Goal: Task Accomplishment & Management: Manage account settings

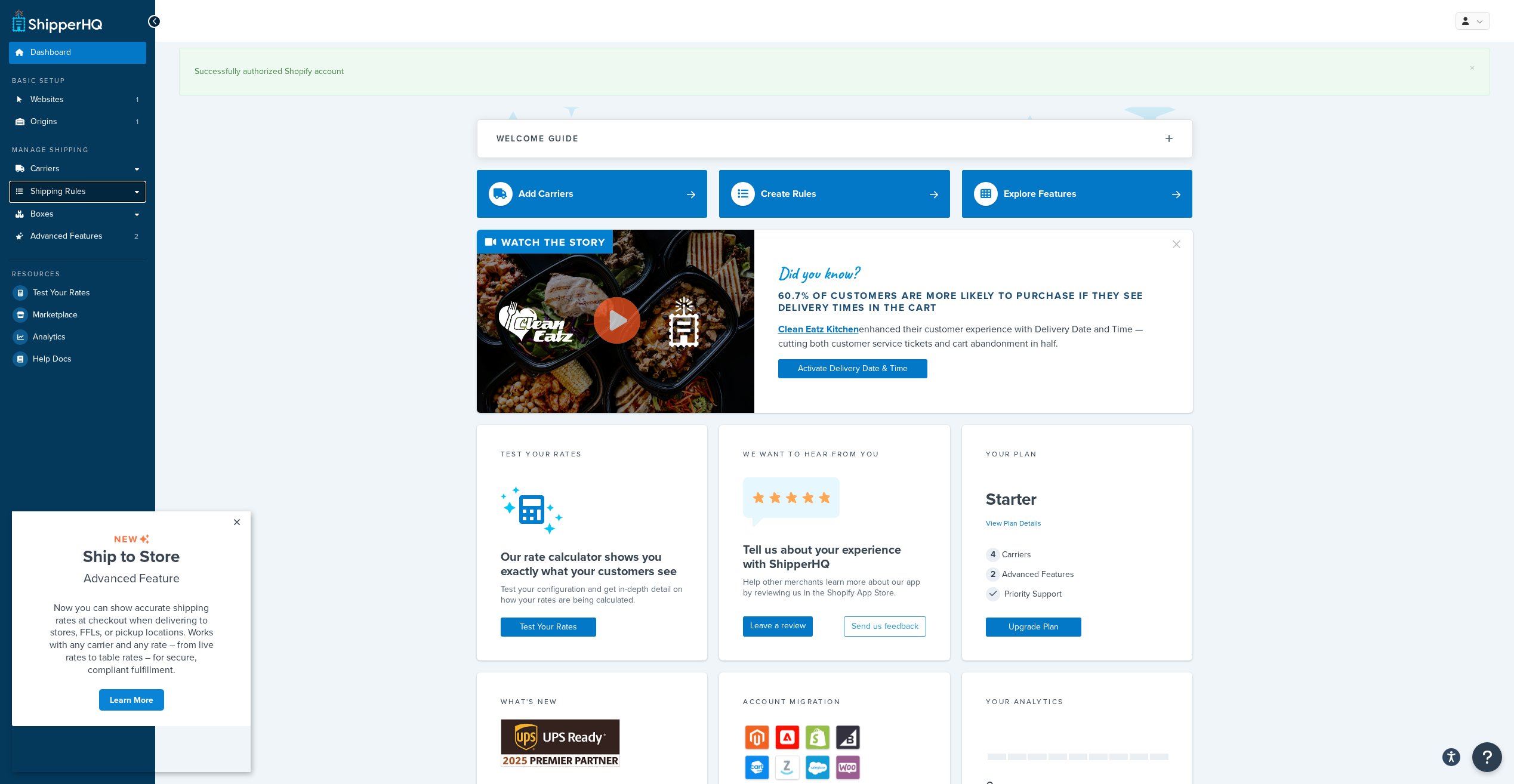
click at [60, 193] on span "Shipping Rules" at bounding box center [57, 192] width 55 height 10
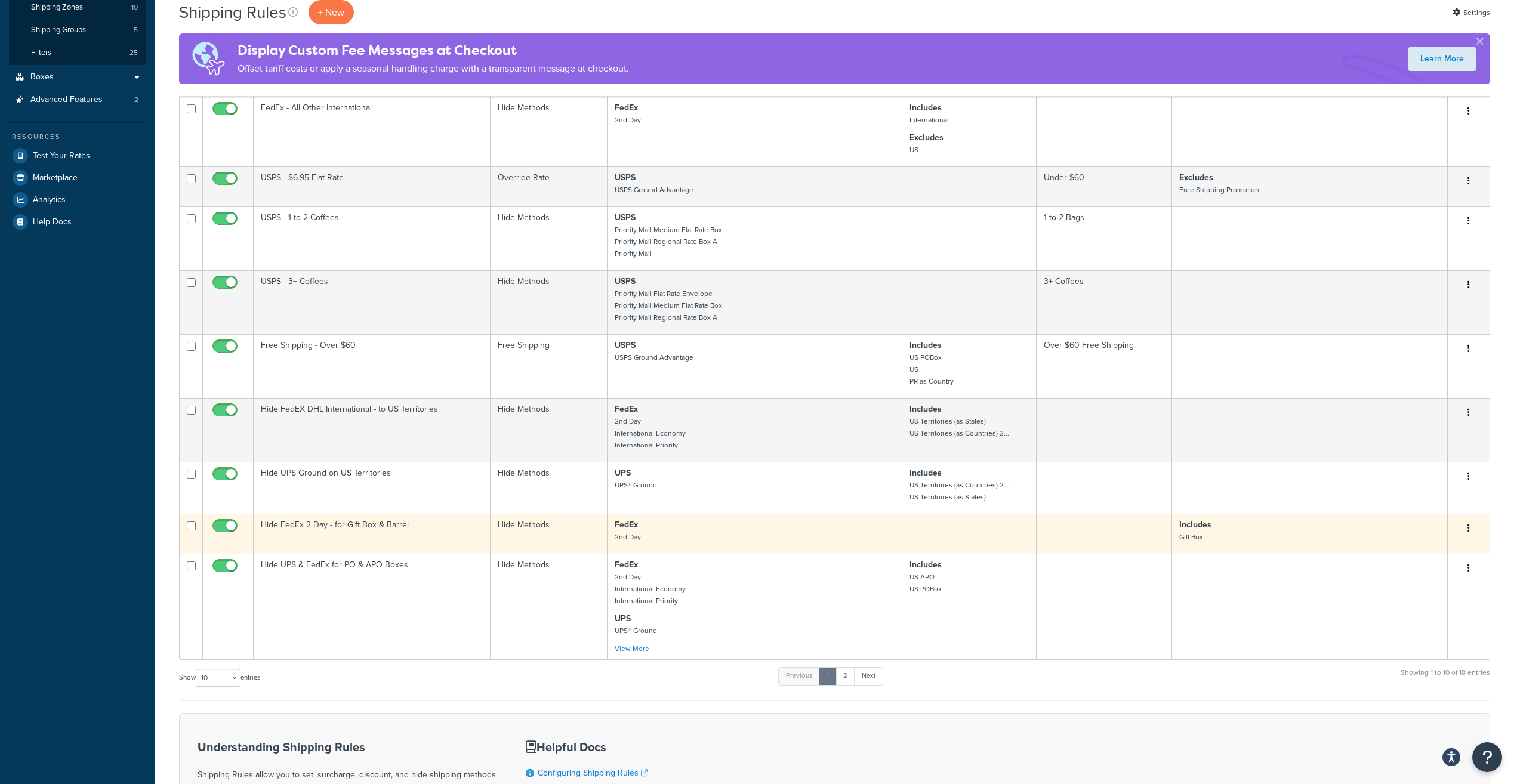
scroll to position [239, 0]
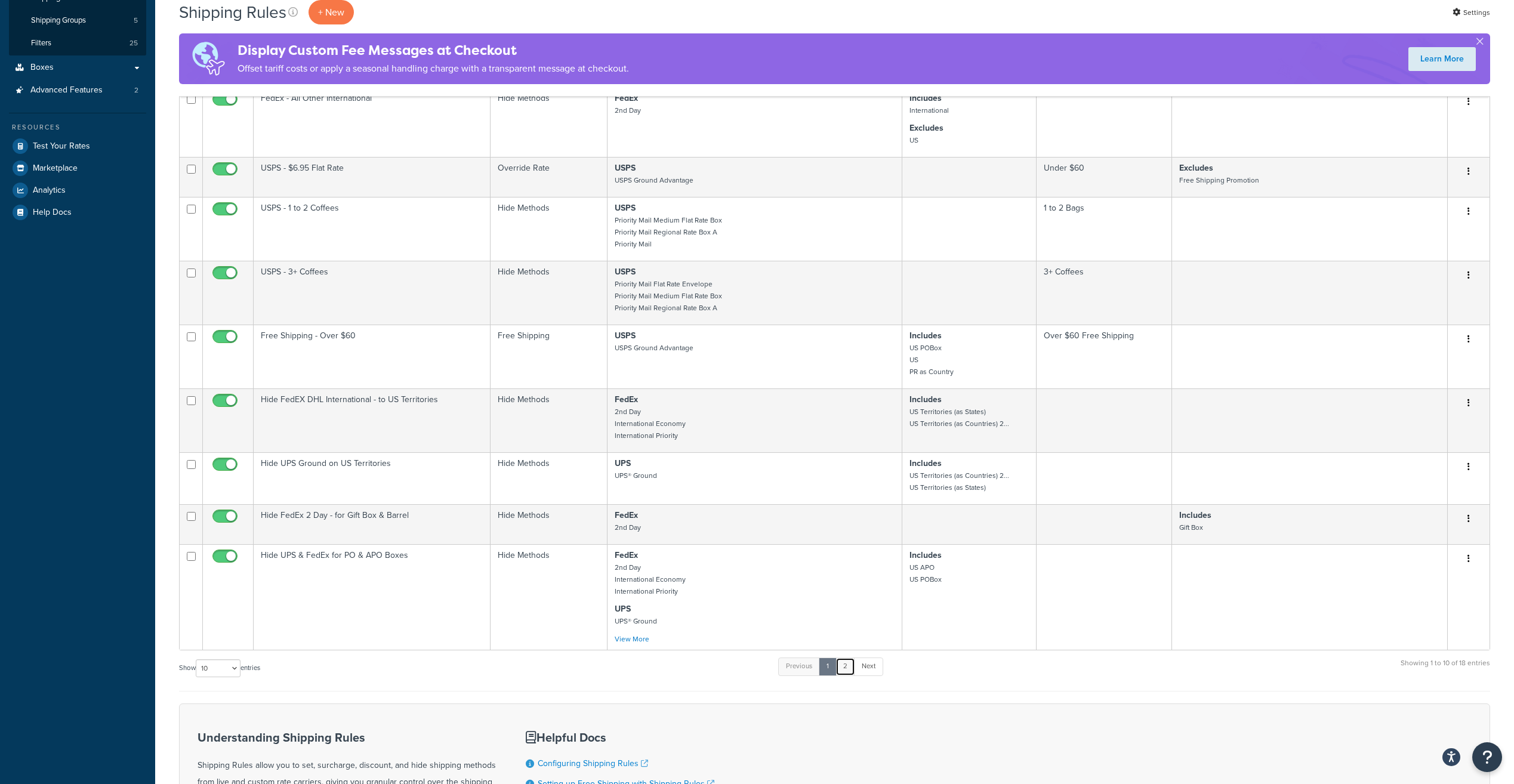
click at [846, 668] on link "2" at bounding box center [845, 666] width 20 height 18
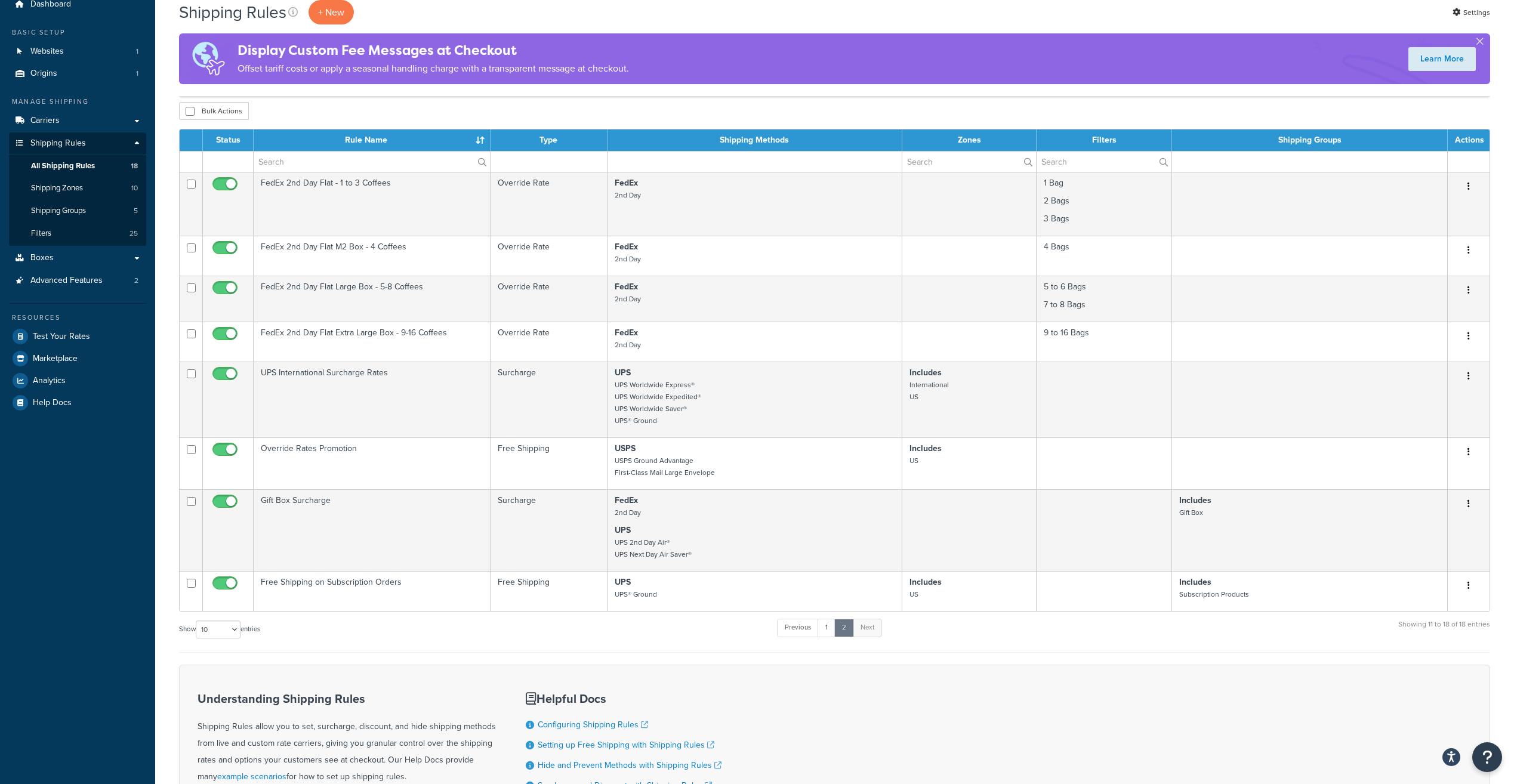
scroll to position [40, 0]
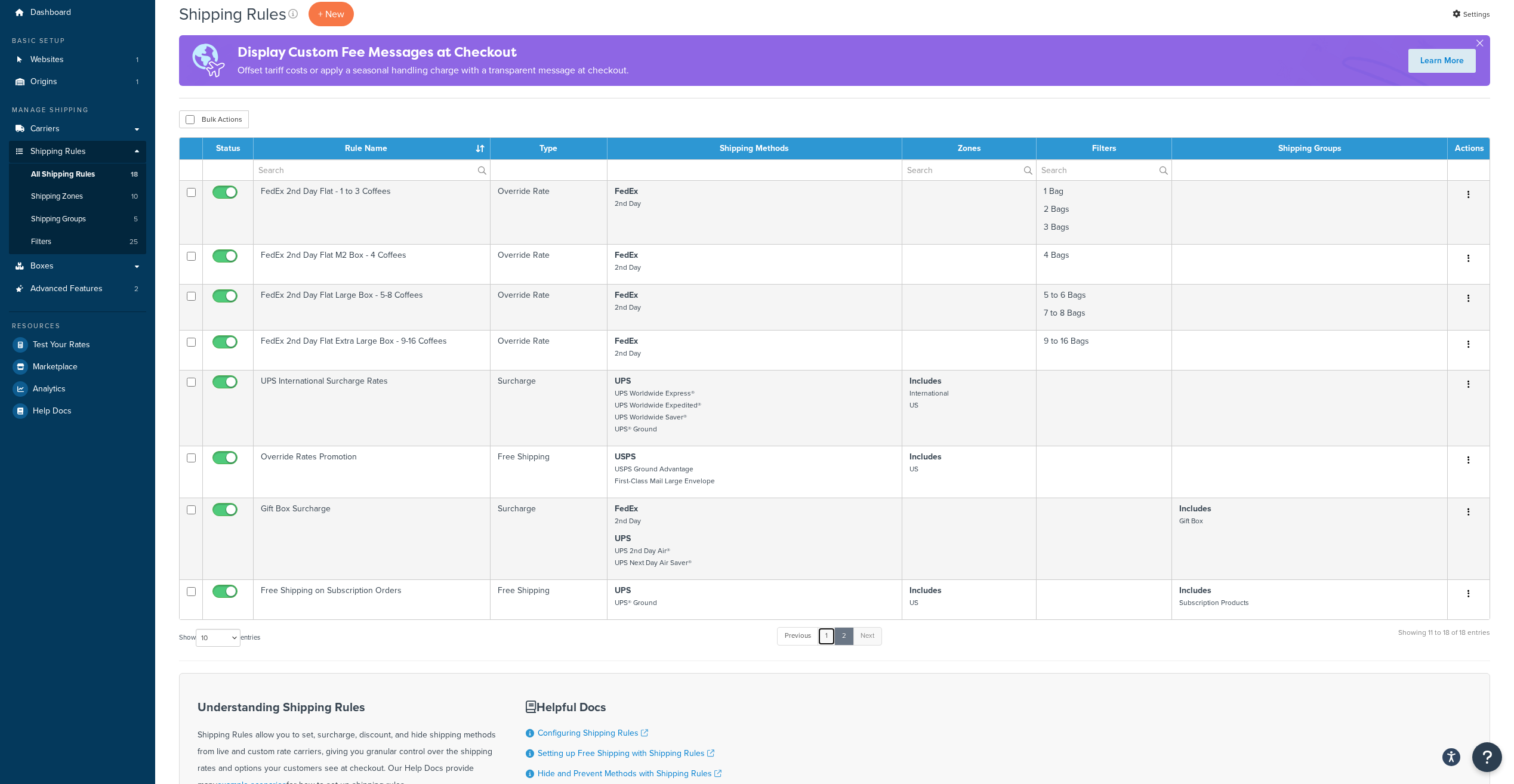
click at [826, 635] on link "1" at bounding box center [827, 636] width 18 height 18
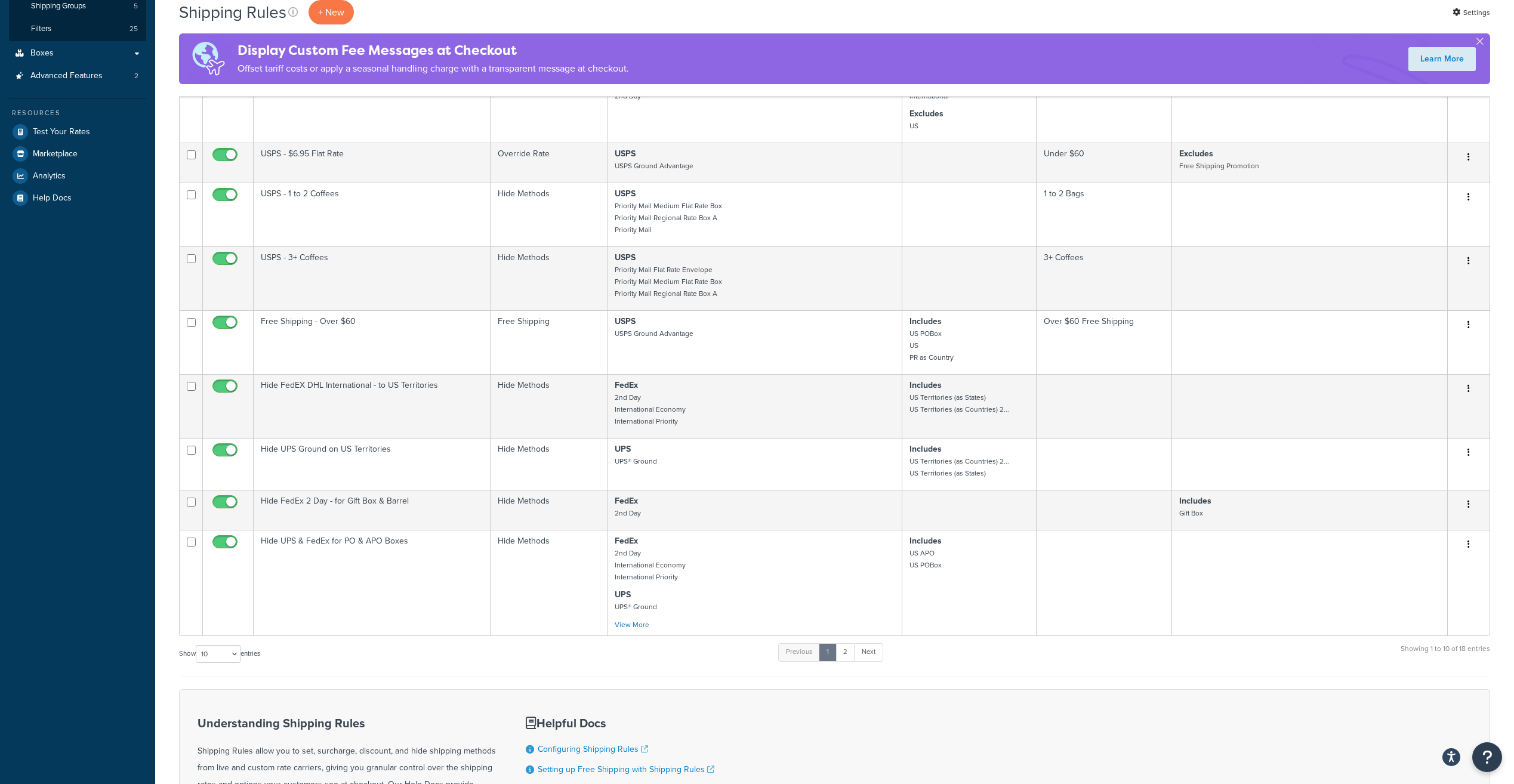
scroll to position [298, 0]
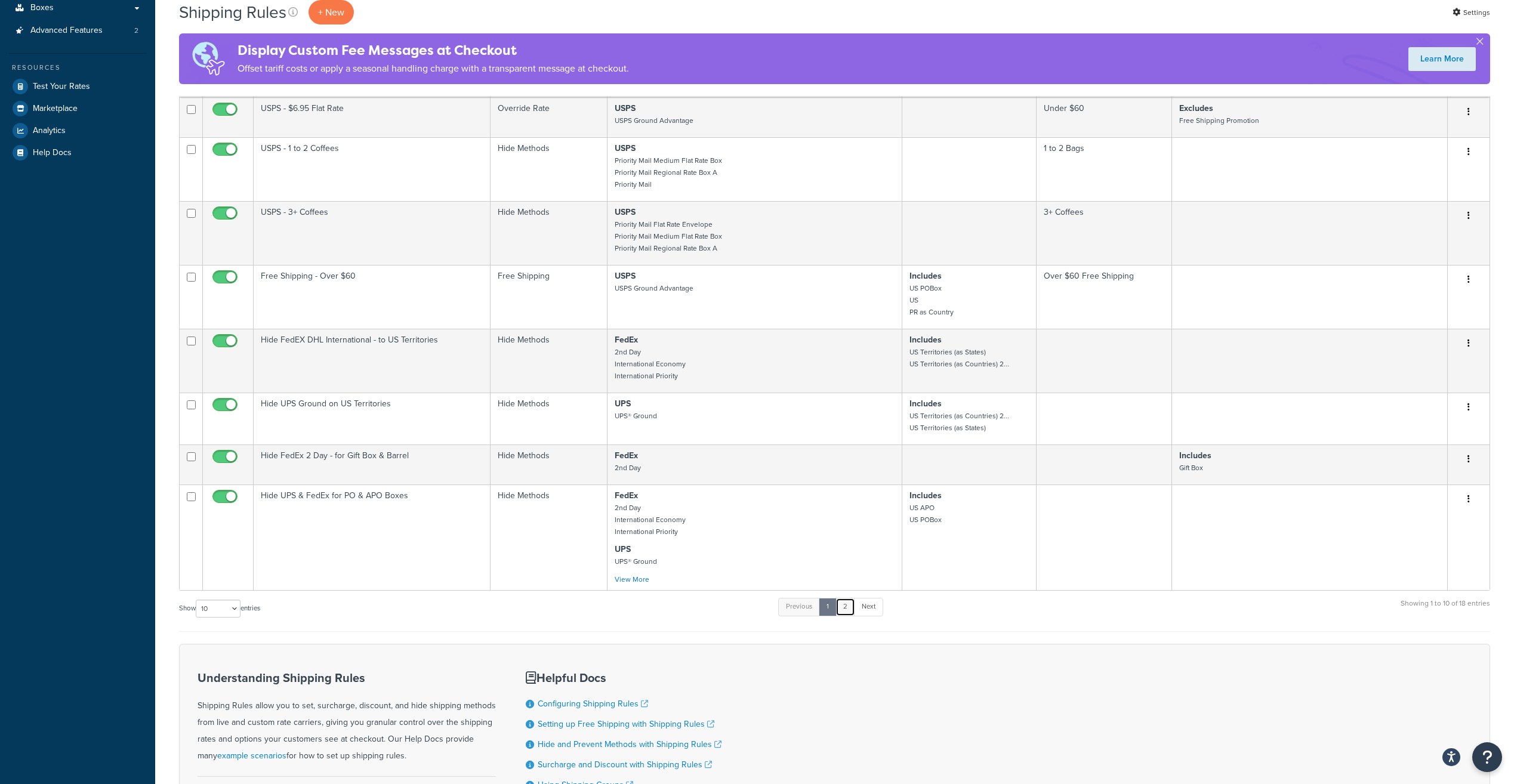
click at [846, 610] on link "2" at bounding box center [845, 607] width 20 height 18
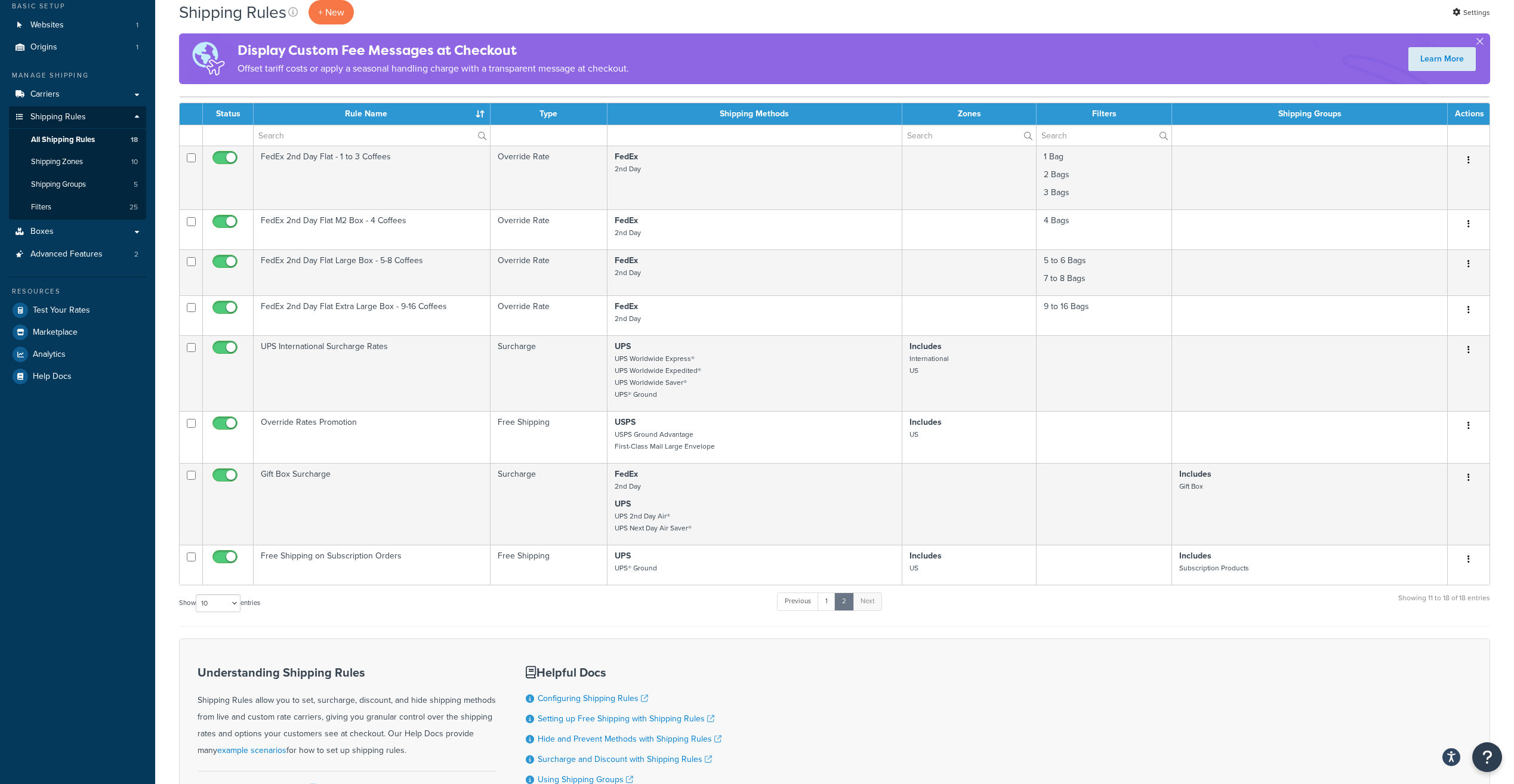
scroll to position [40, 0]
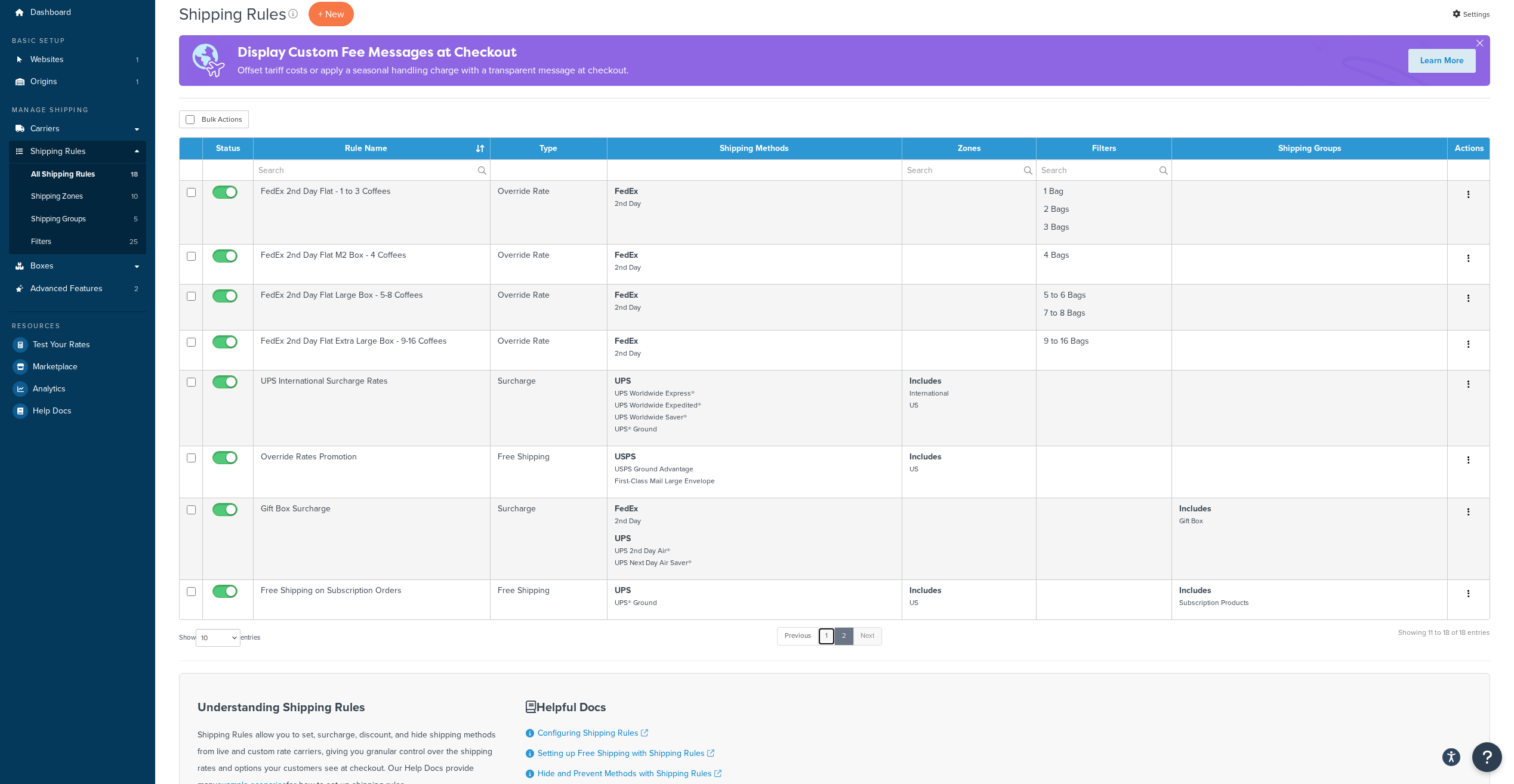
click at [826, 638] on link "1" at bounding box center [827, 636] width 18 height 18
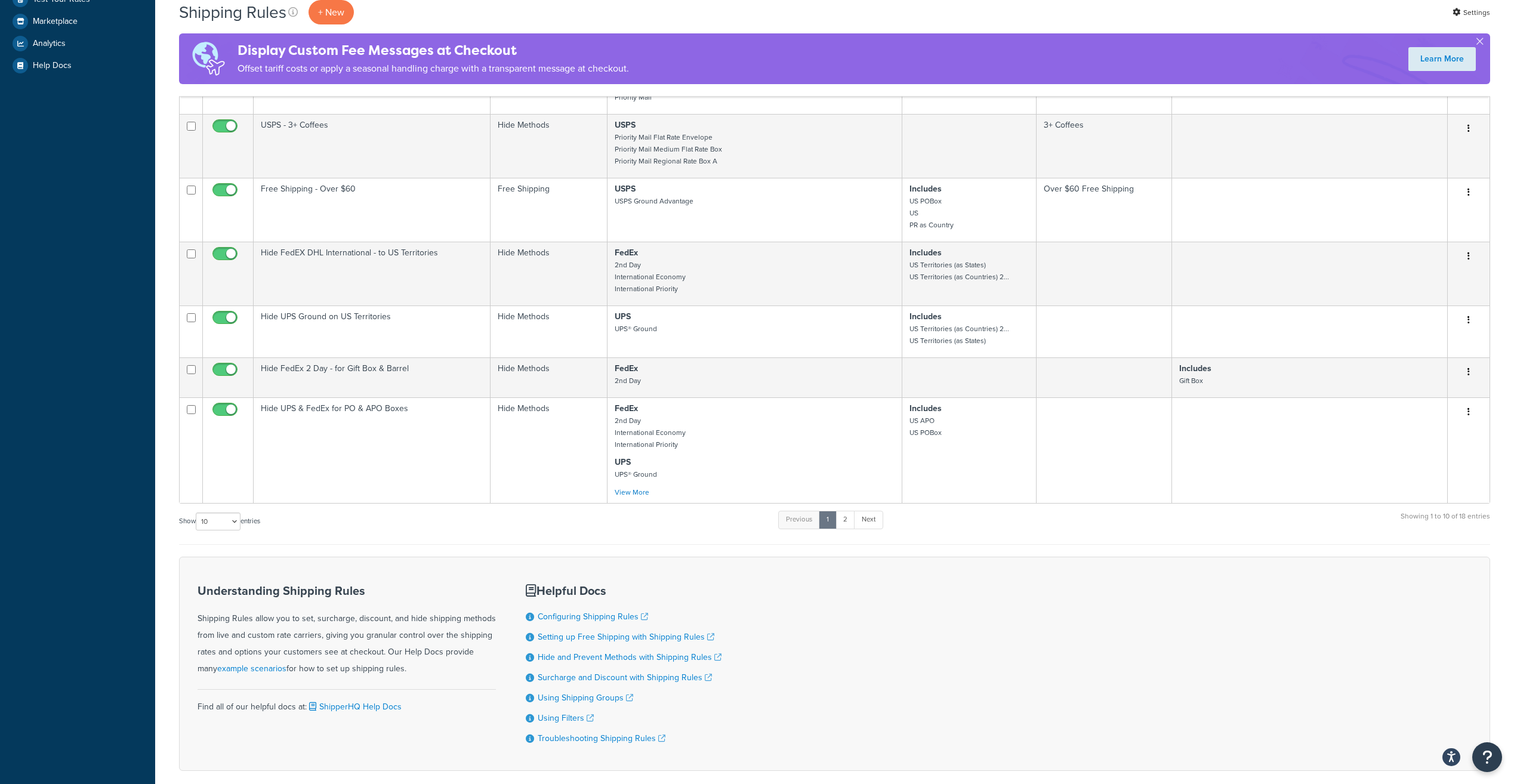
scroll to position [388, 0]
click at [854, 520] on link "2" at bounding box center [845, 517] width 20 height 18
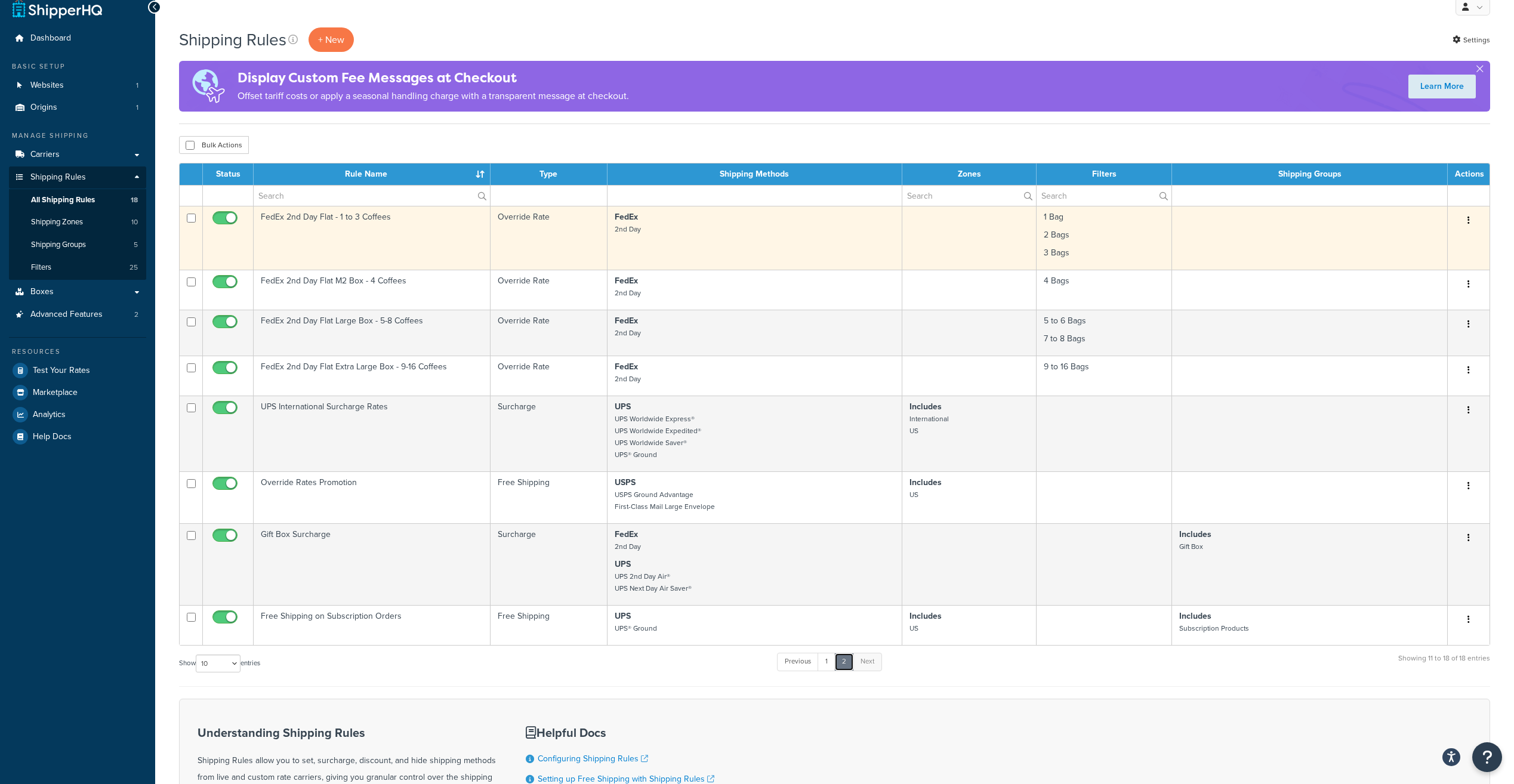
scroll to position [0, 0]
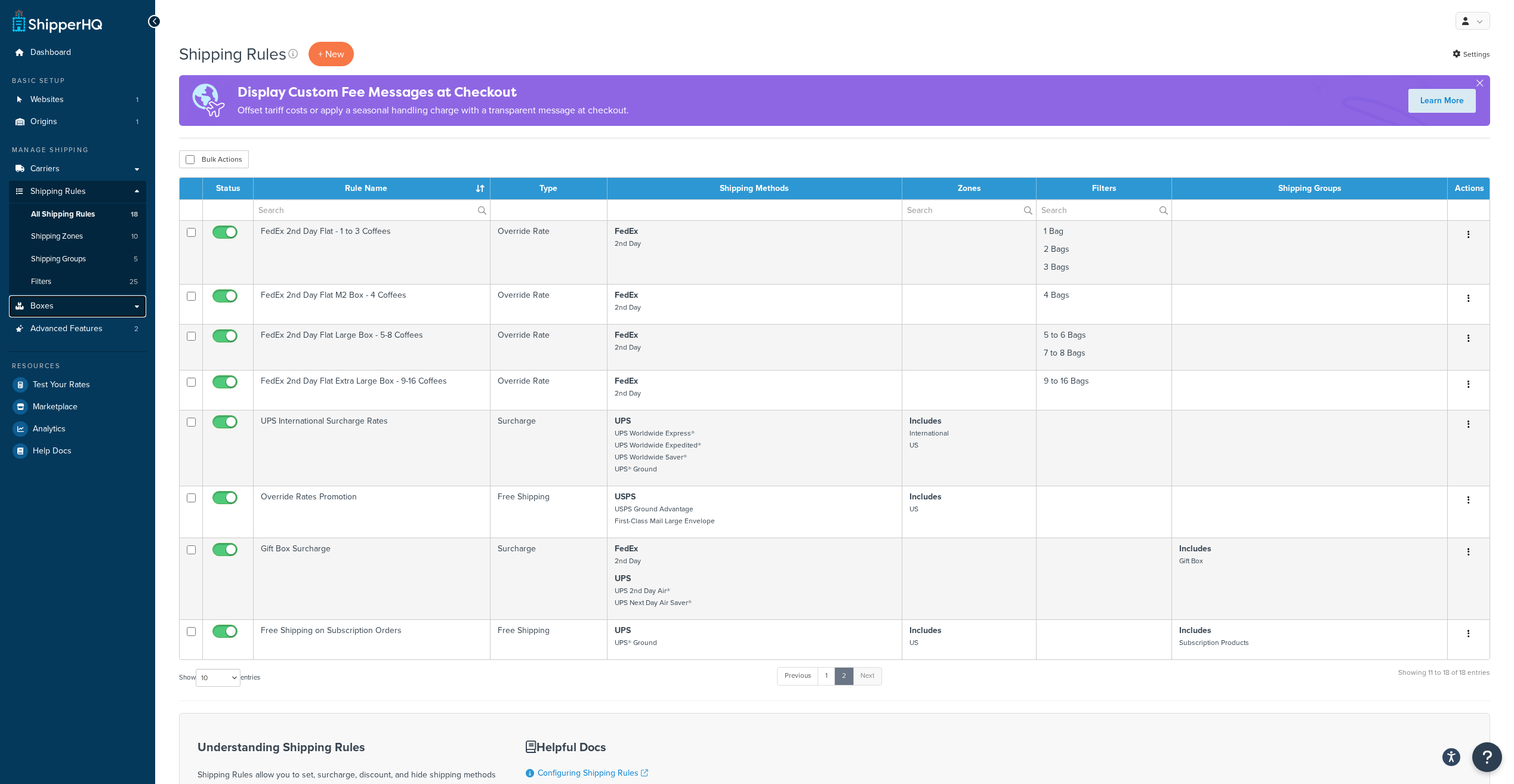
click at [92, 304] on link "Boxes" at bounding box center [78, 307] width 137 height 22
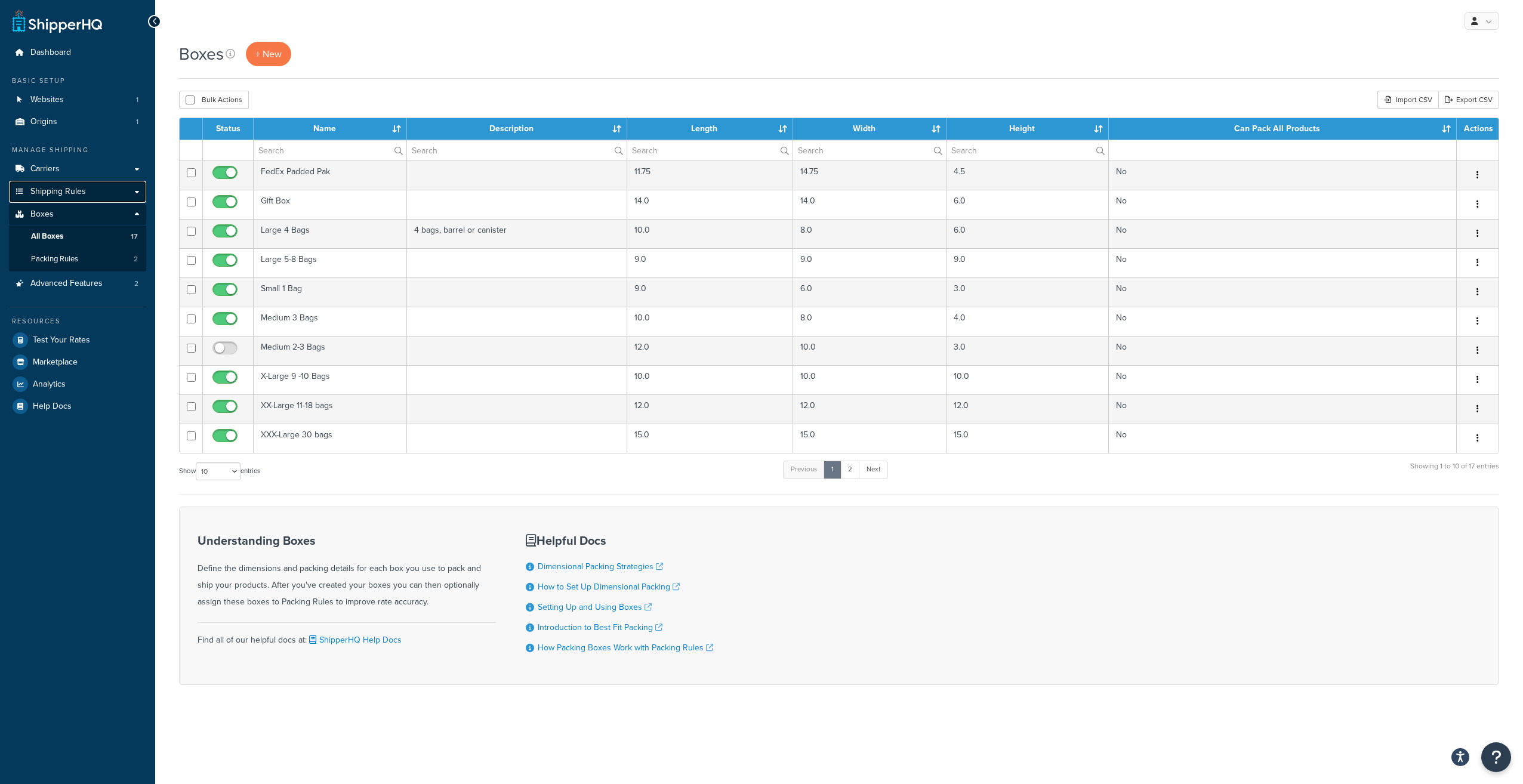
click at [45, 188] on span "Shipping Rules" at bounding box center [57, 192] width 55 height 10
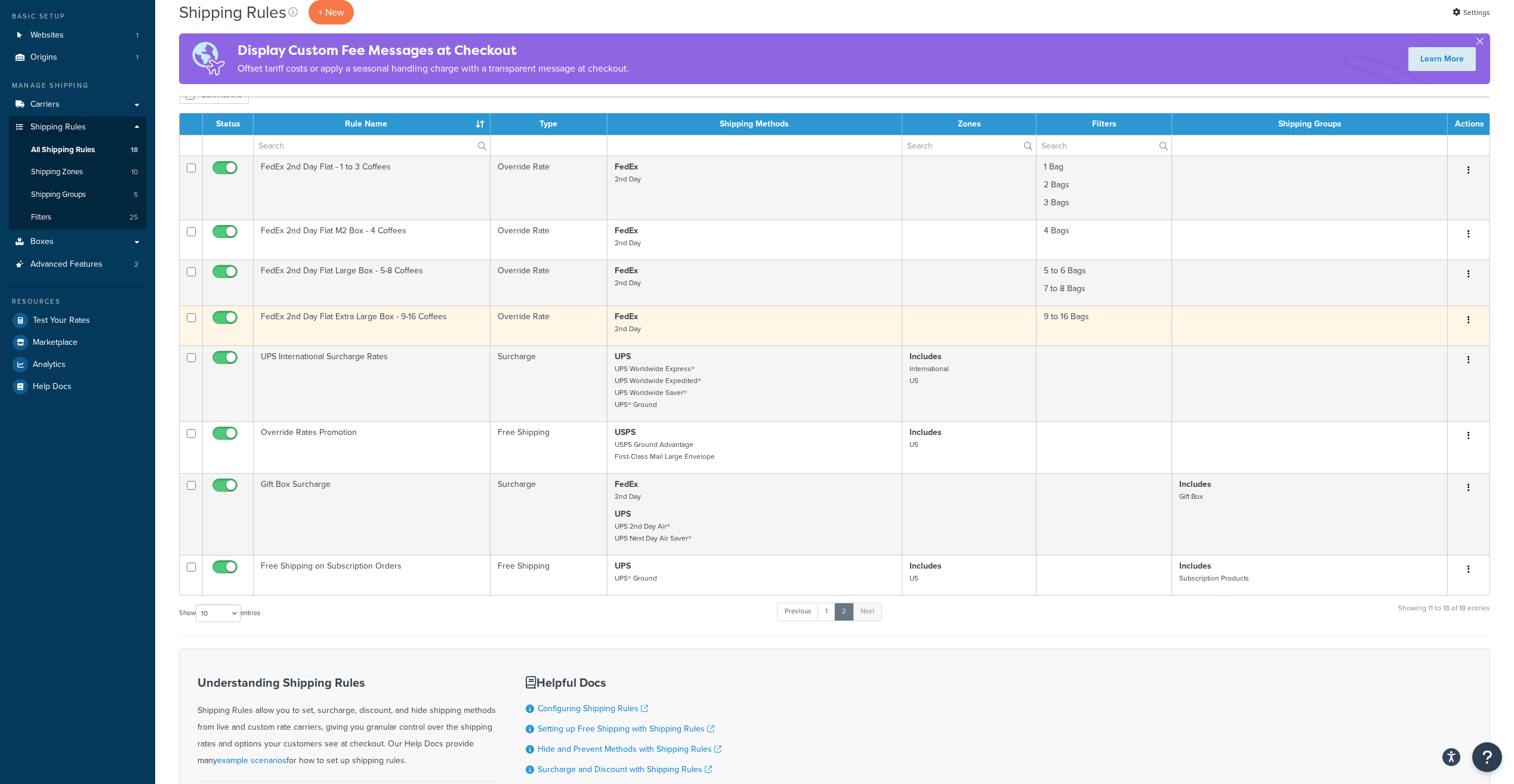
scroll to position [219, 0]
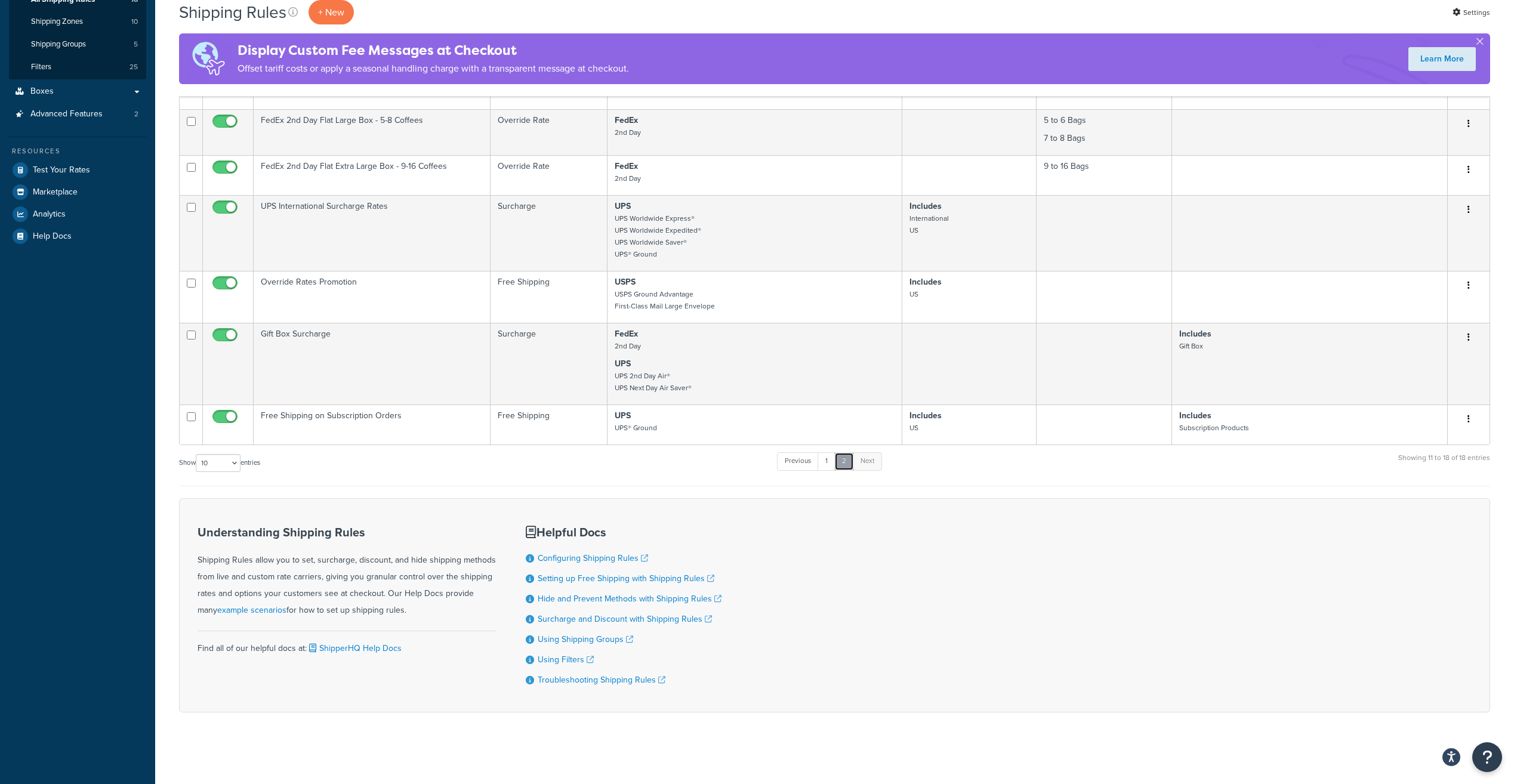
click at [838, 461] on link "2" at bounding box center [844, 461] width 20 height 18
click at [833, 458] on link "1" at bounding box center [827, 461] width 18 height 18
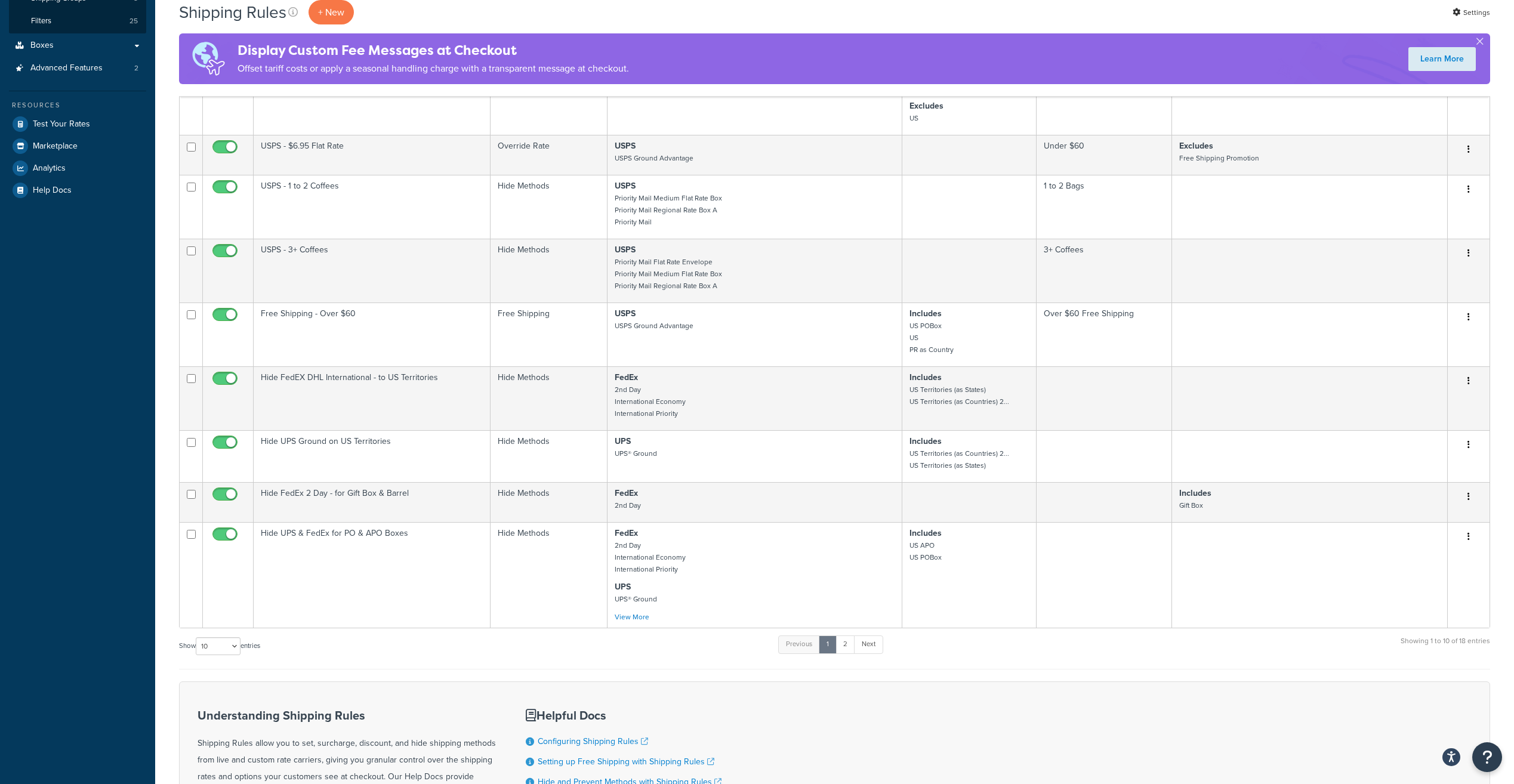
scroll to position [298, 0]
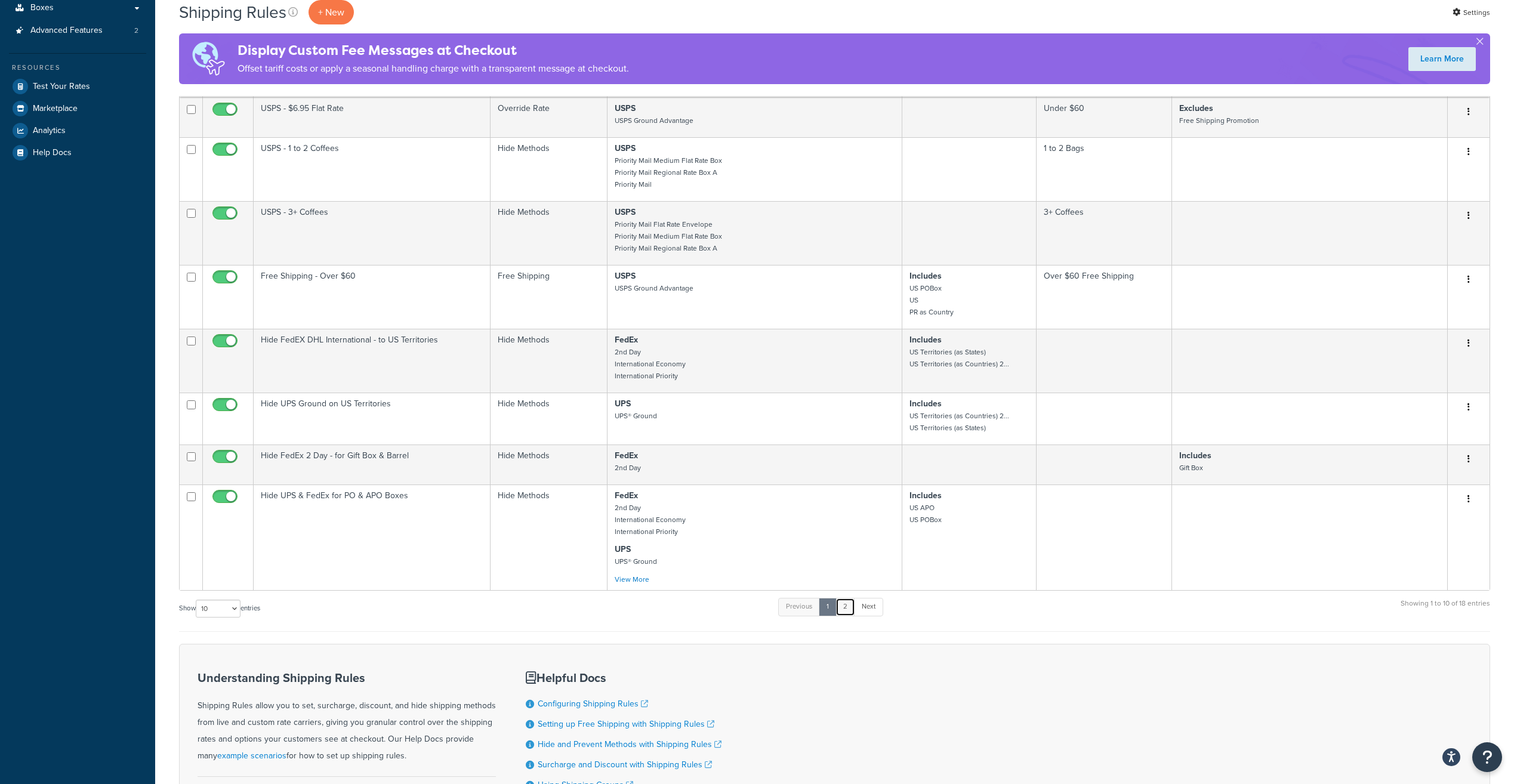
click at [852, 612] on link "2" at bounding box center [845, 607] width 20 height 18
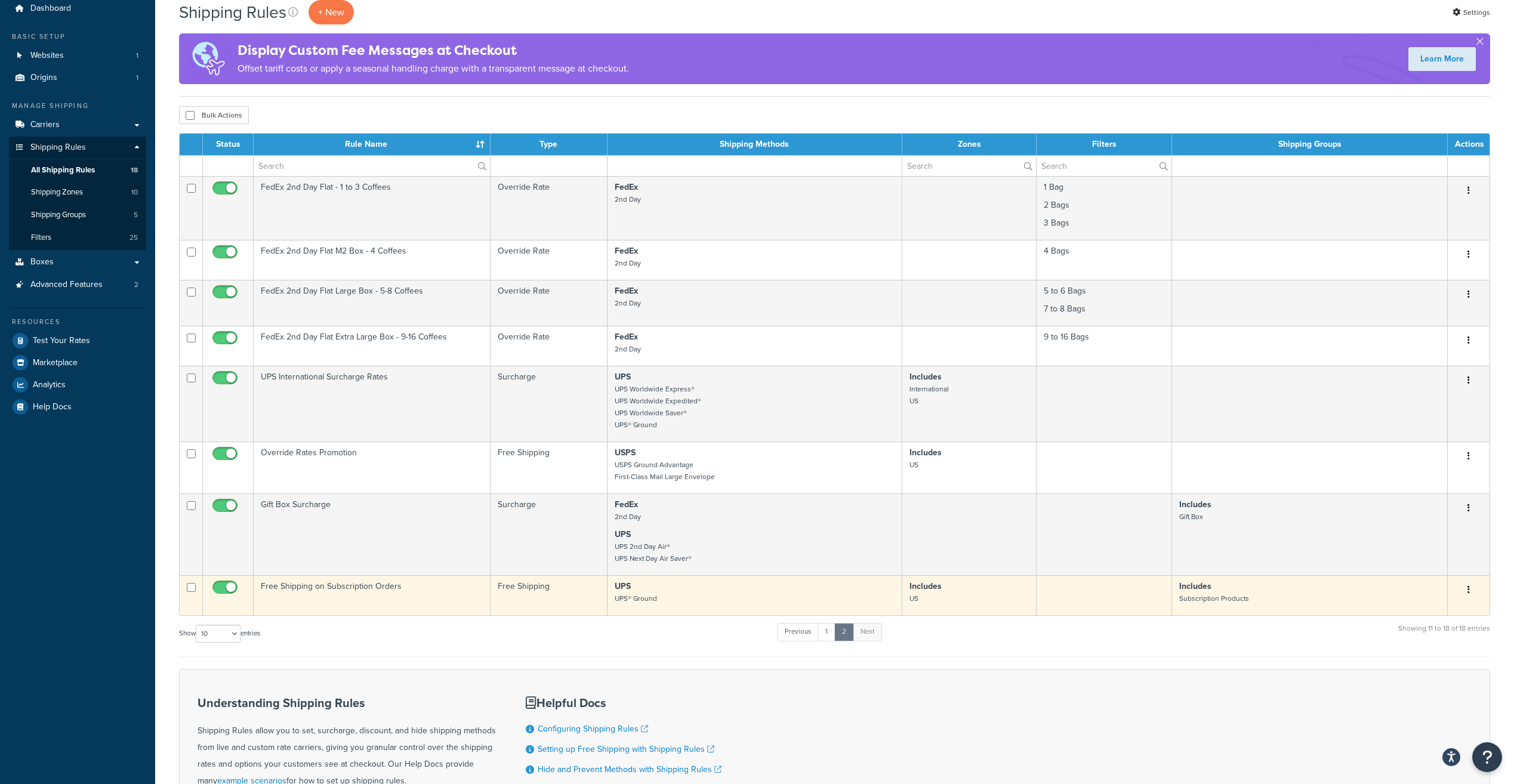
scroll to position [0, 0]
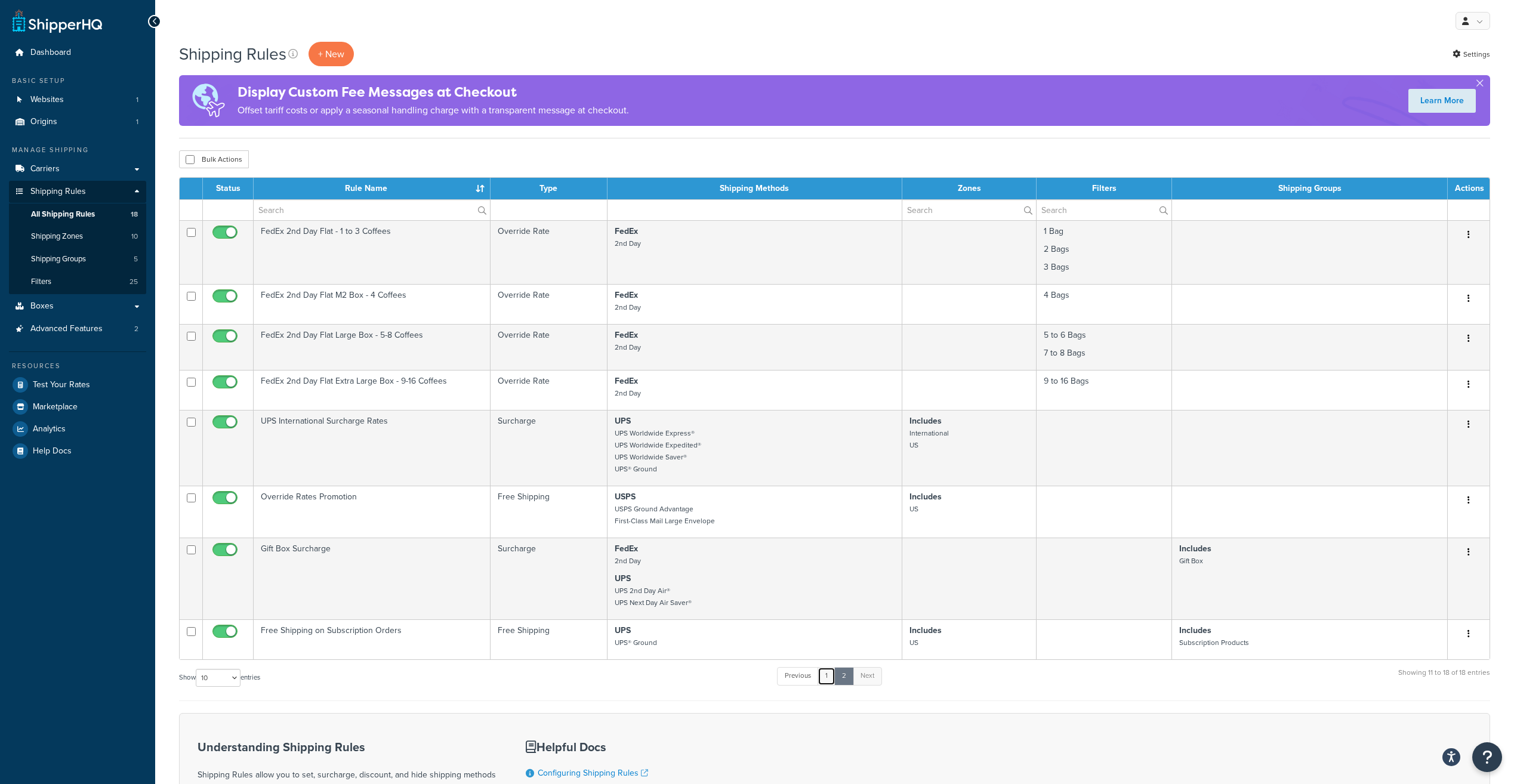
click at [831, 679] on link "1" at bounding box center [827, 676] width 18 height 18
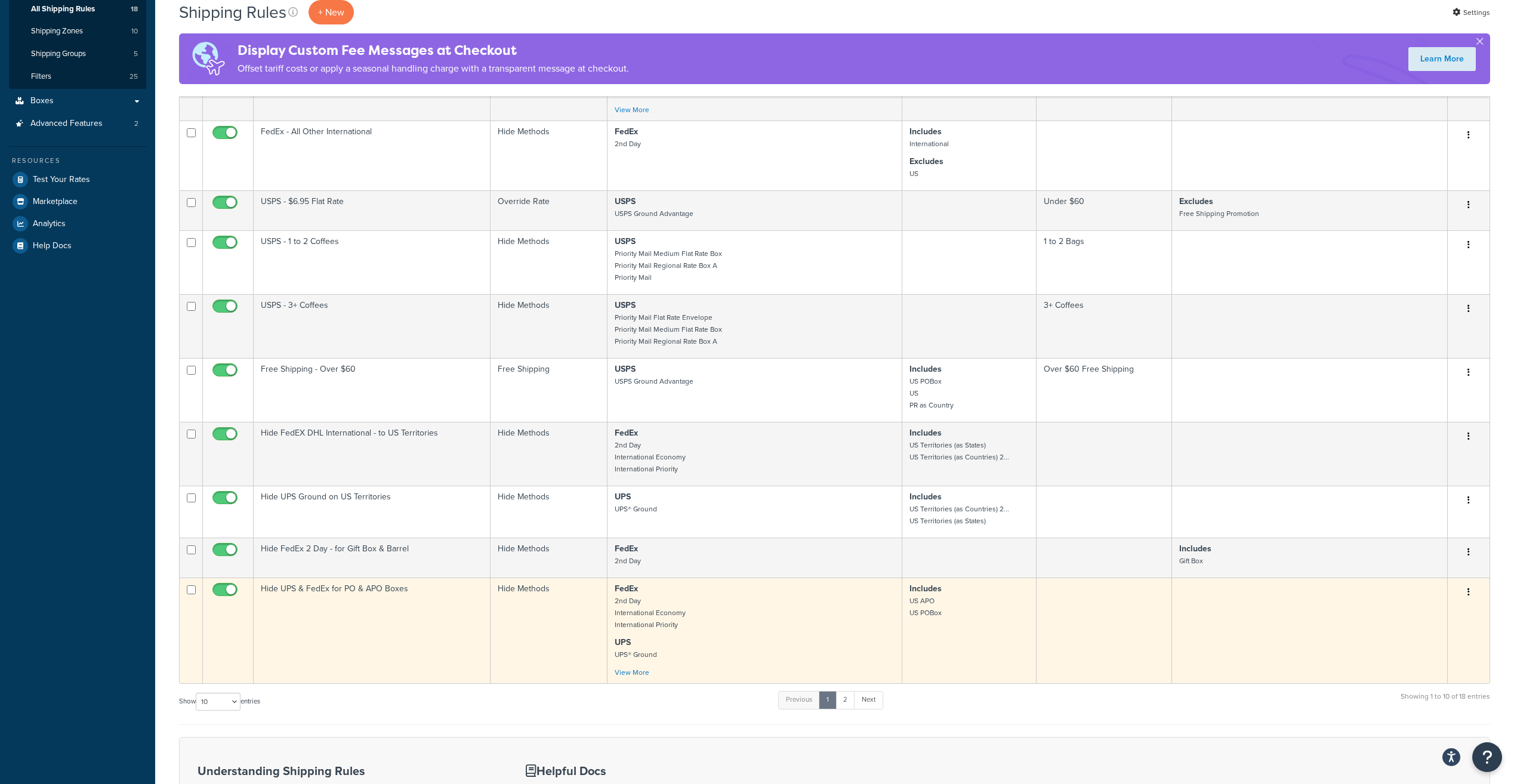
scroll to position [209, 0]
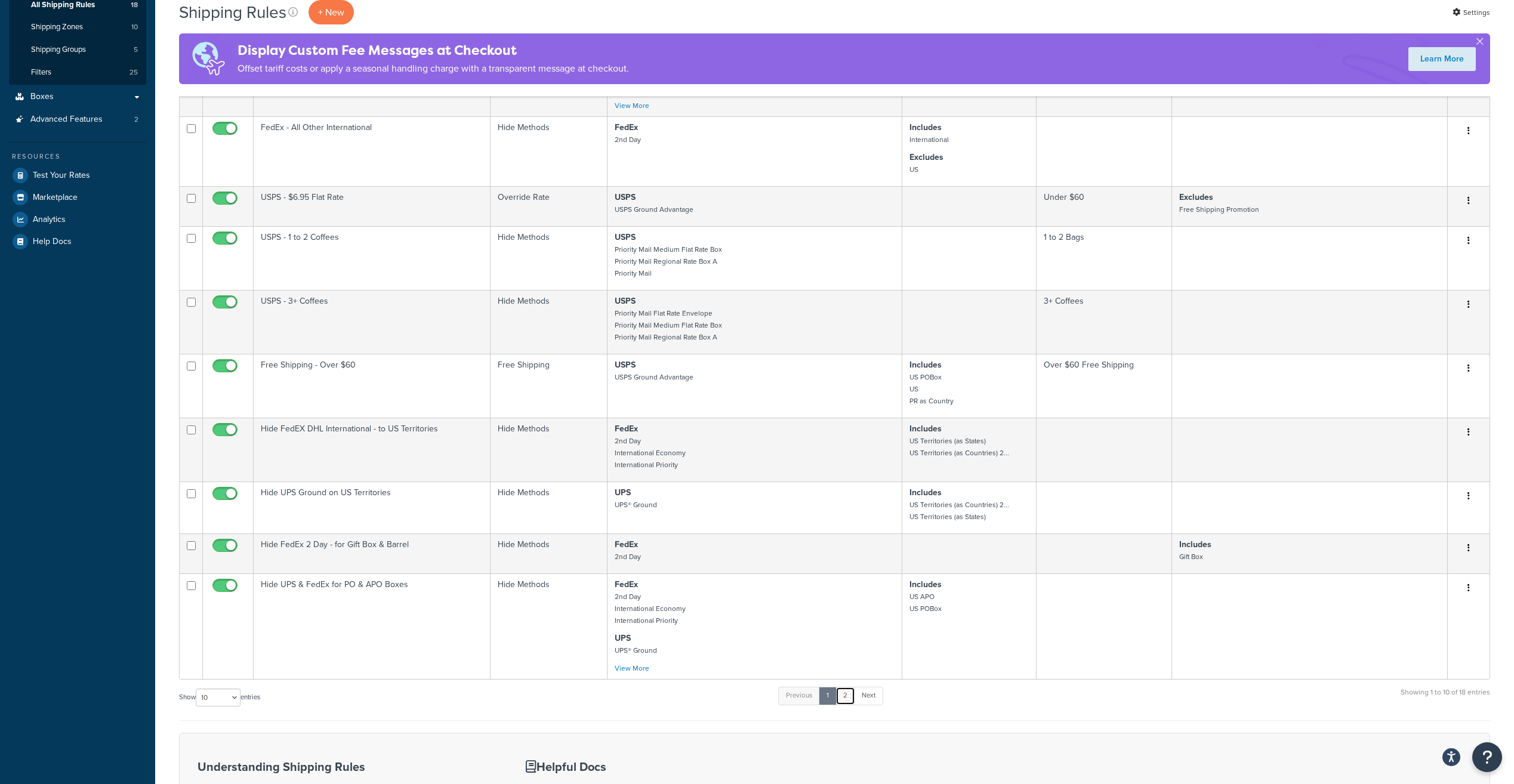
click at [849, 695] on link "2" at bounding box center [845, 696] width 20 height 18
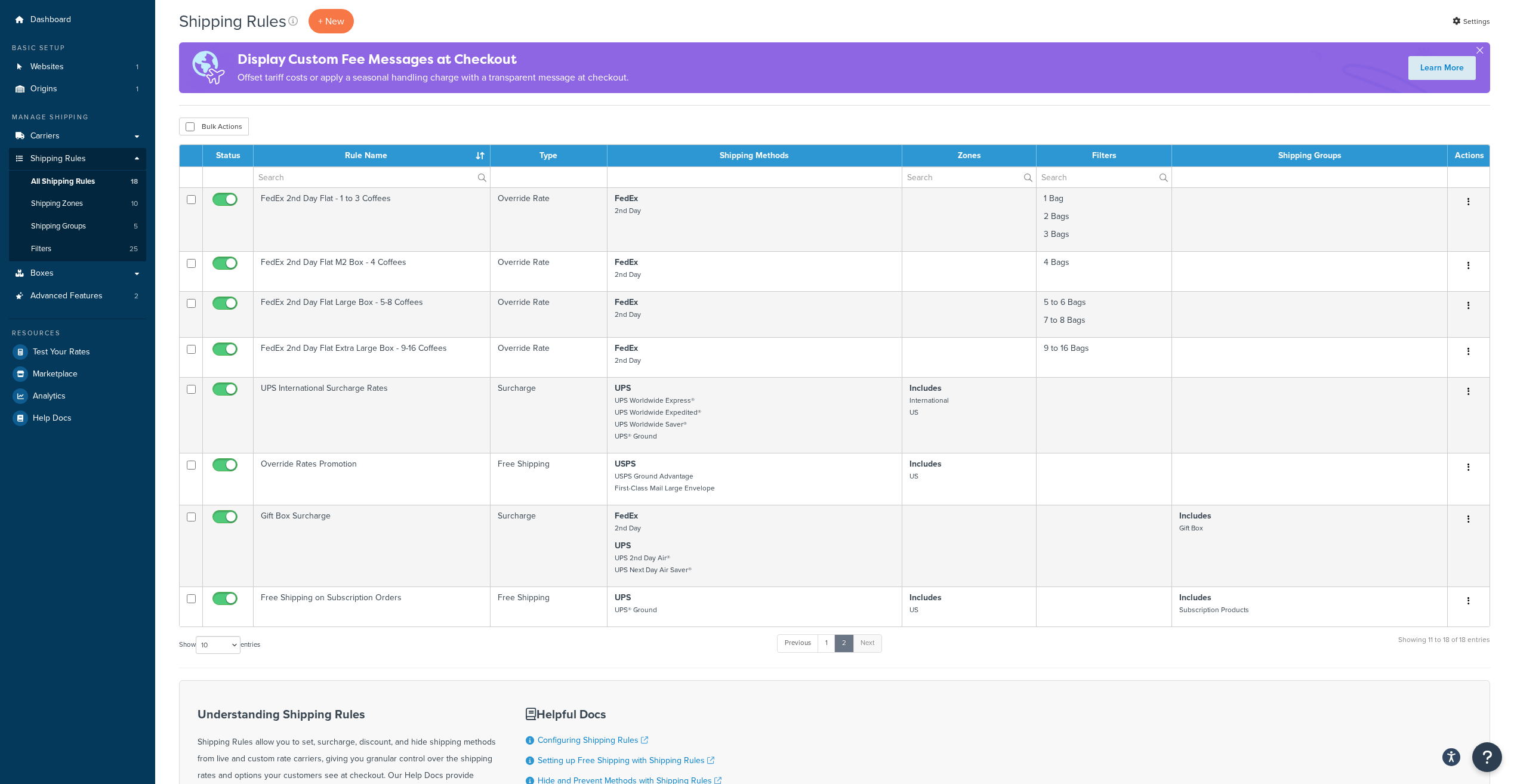
scroll to position [30, 0]
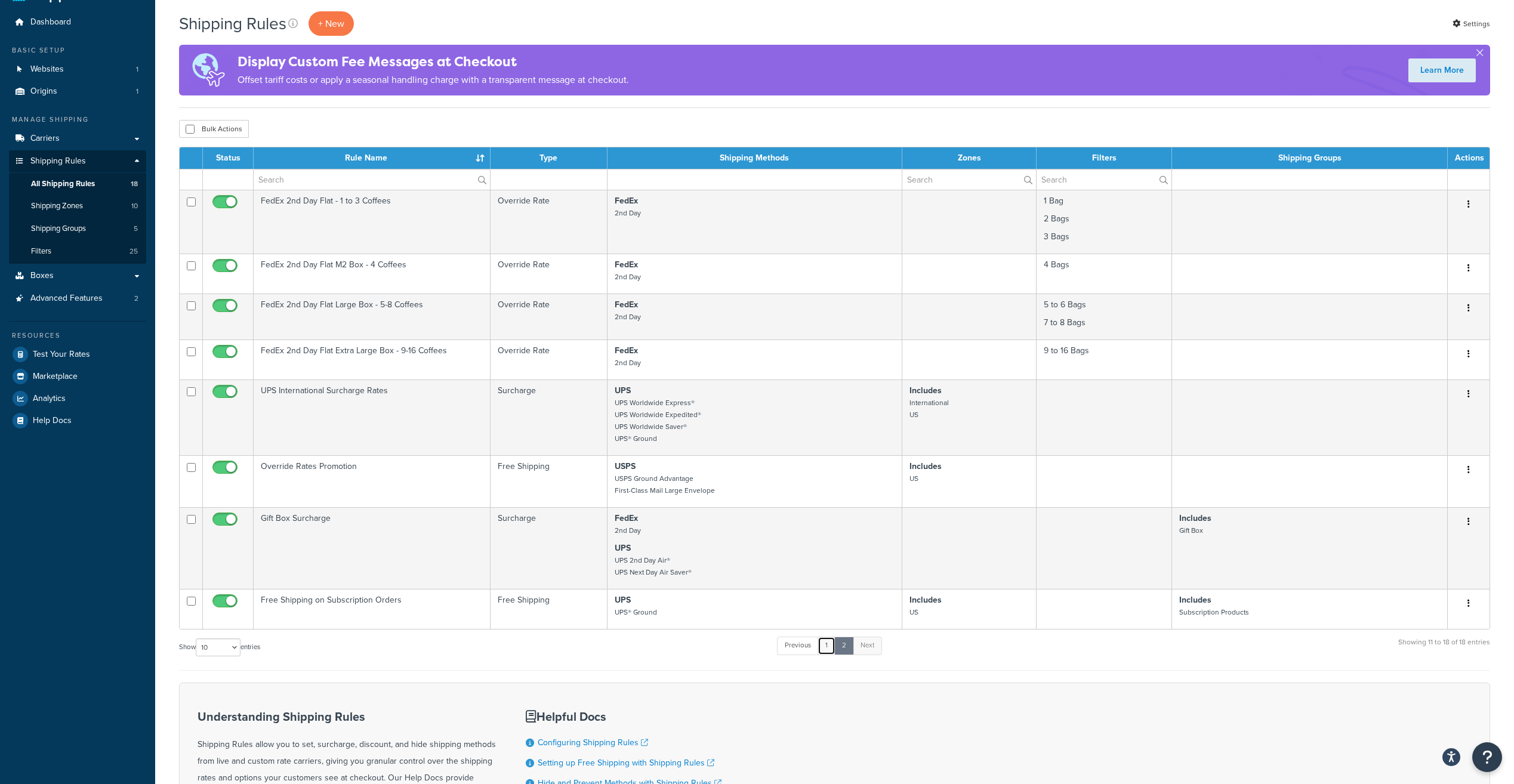
click at [825, 648] on link "1" at bounding box center [827, 645] width 18 height 18
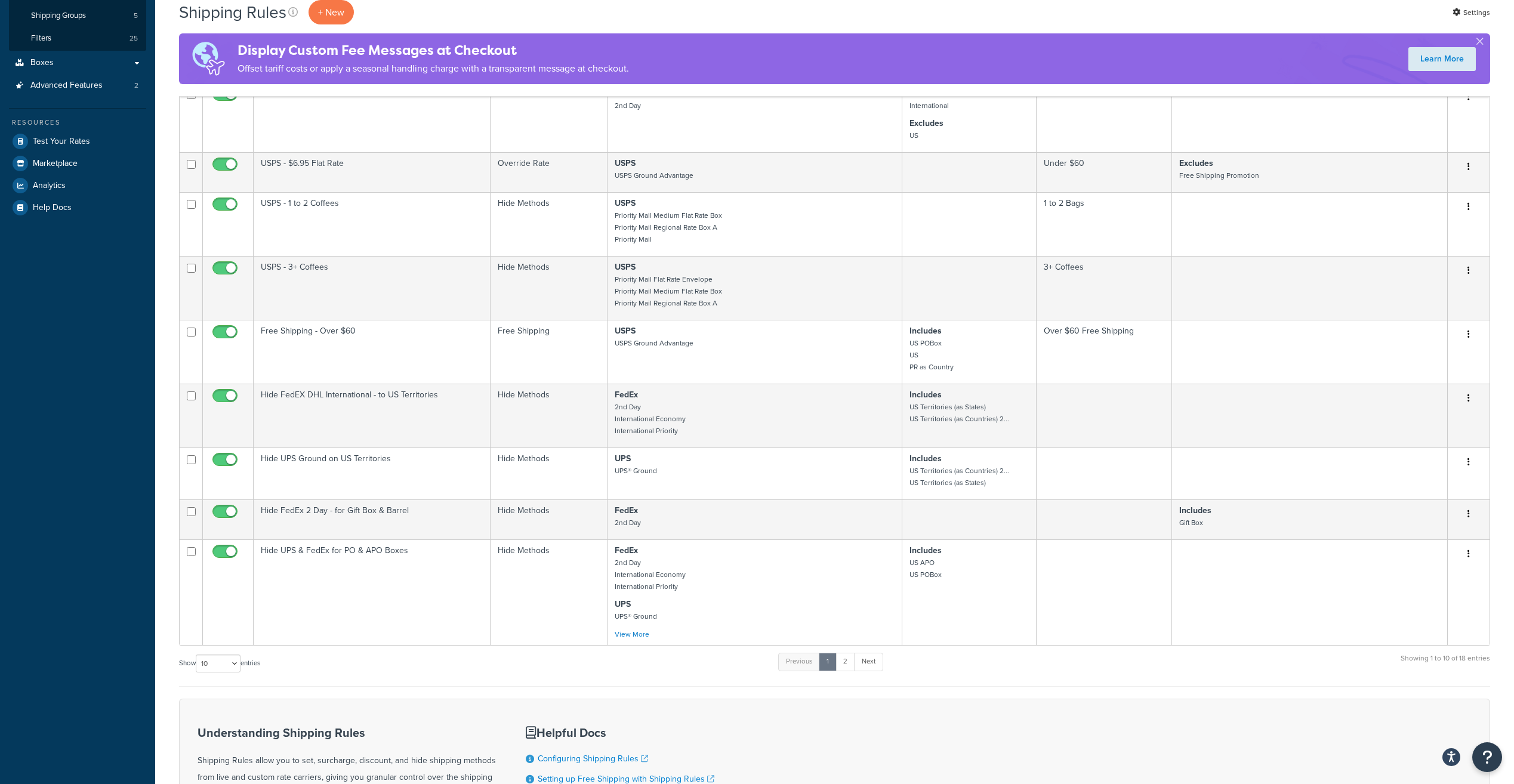
scroll to position [358, 0]
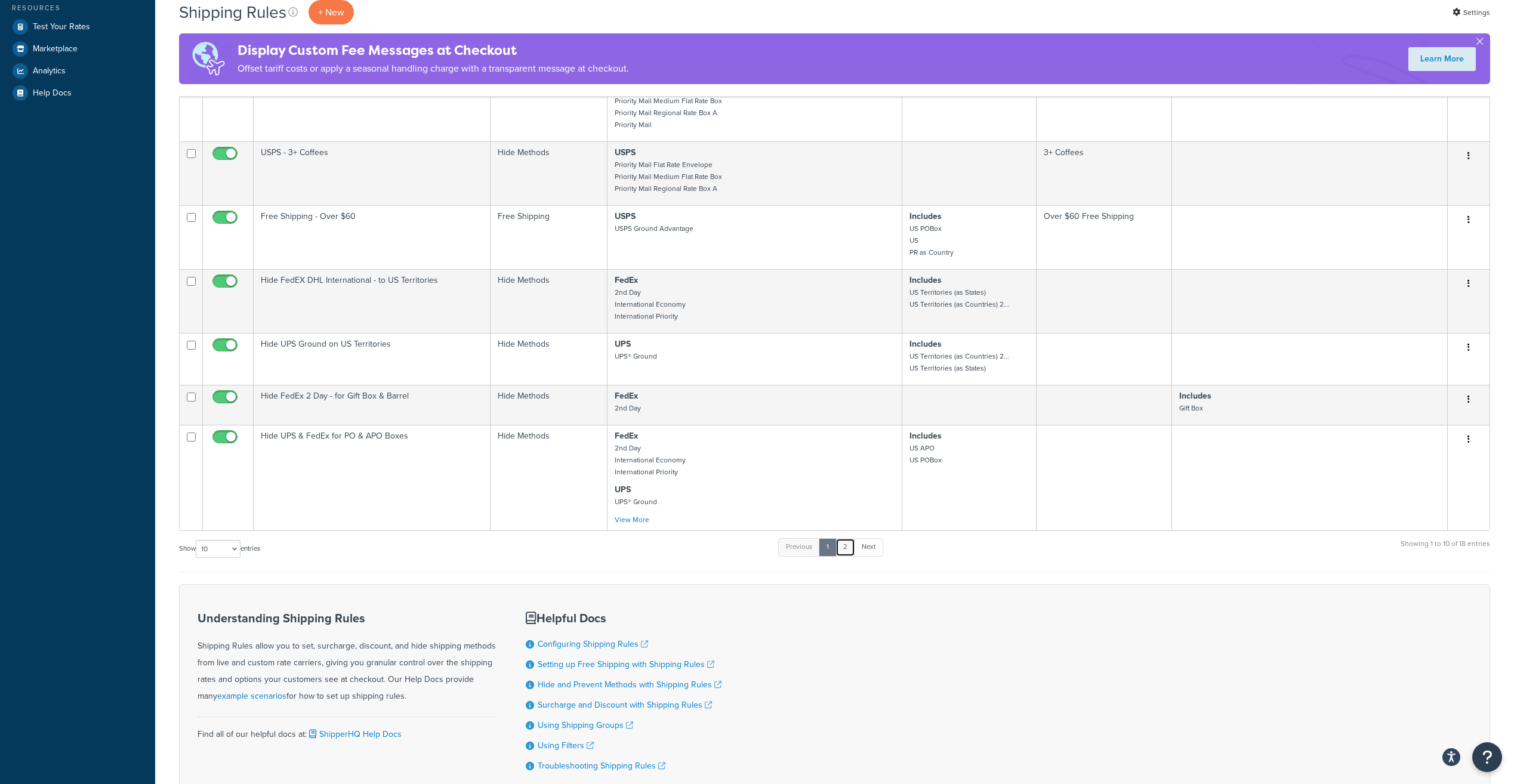
click at [842, 540] on link "2" at bounding box center [845, 547] width 20 height 18
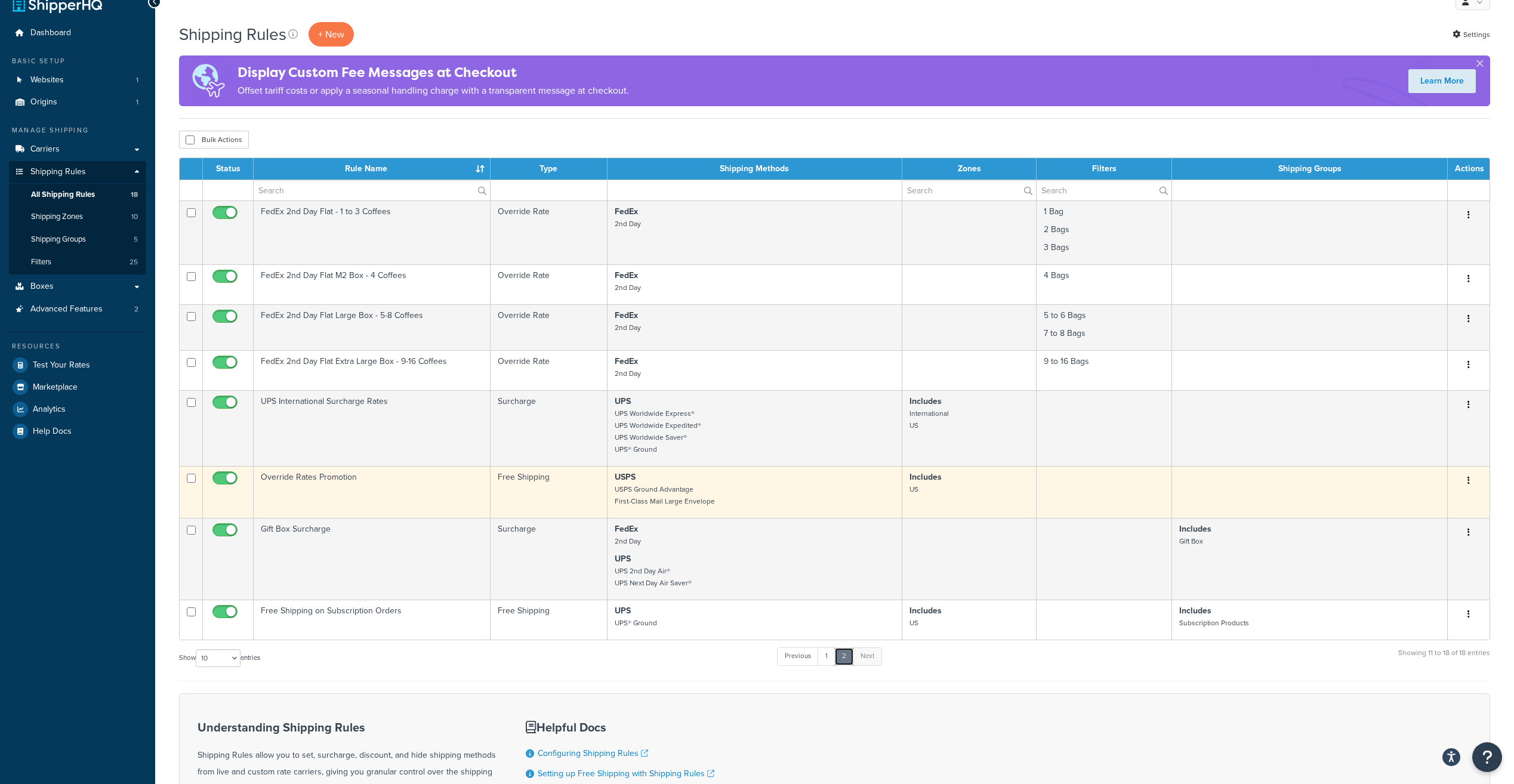
scroll to position [0, 0]
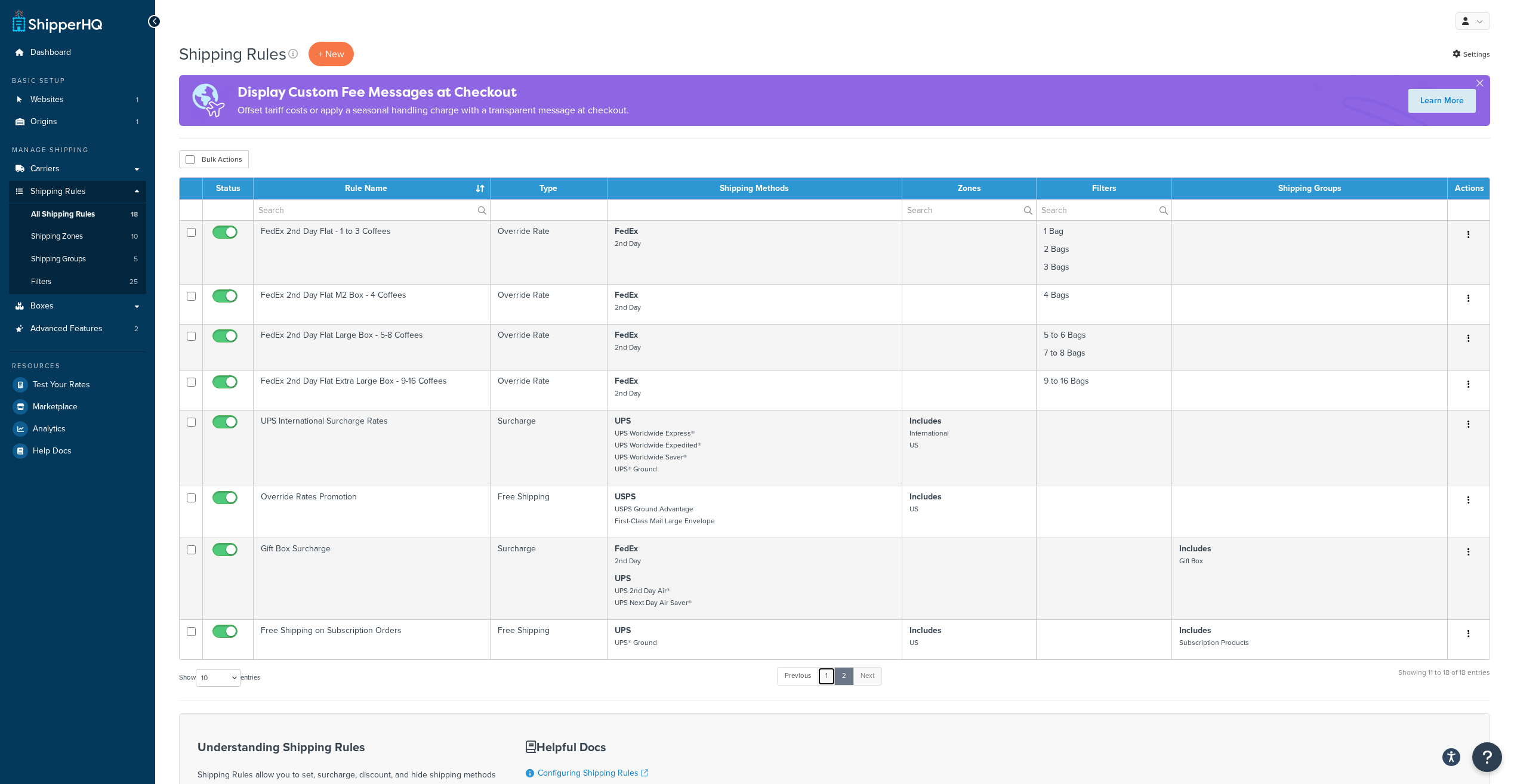
click at [826, 677] on link "1" at bounding box center [827, 676] width 18 height 18
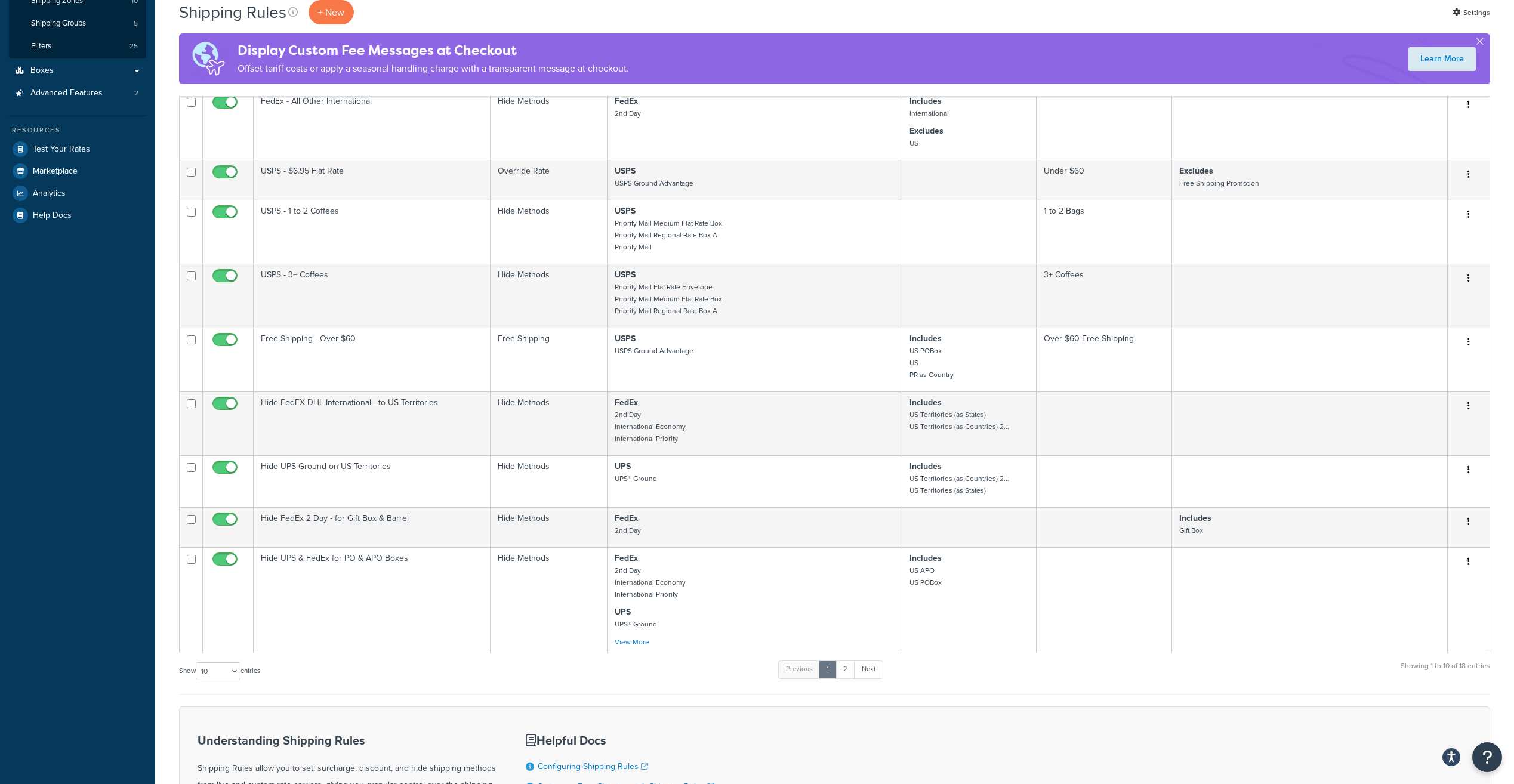
scroll to position [239, 0]
click at [852, 664] on link "2" at bounding box center [845, 666] width 20 height 18
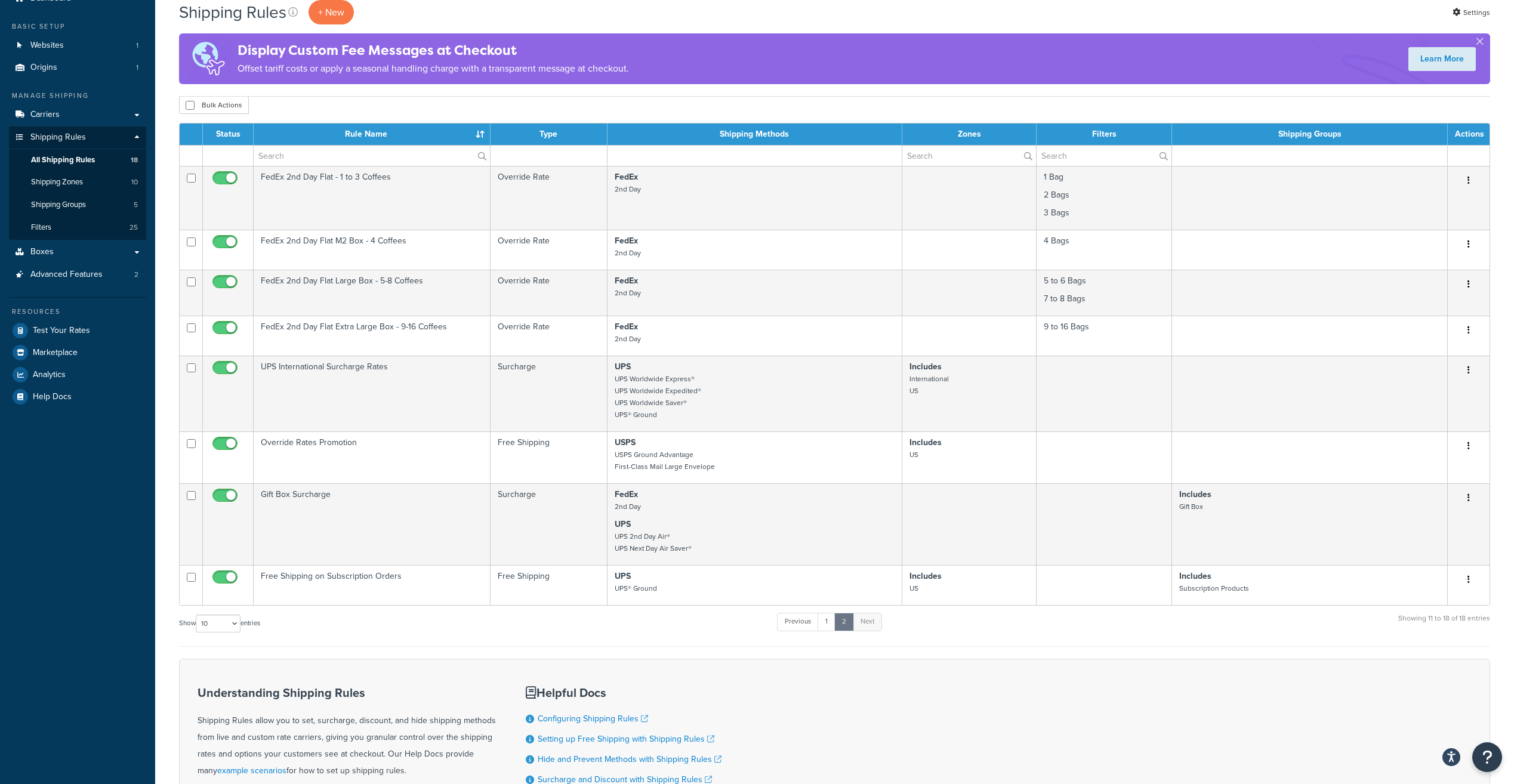
scroll to position [40, 0]
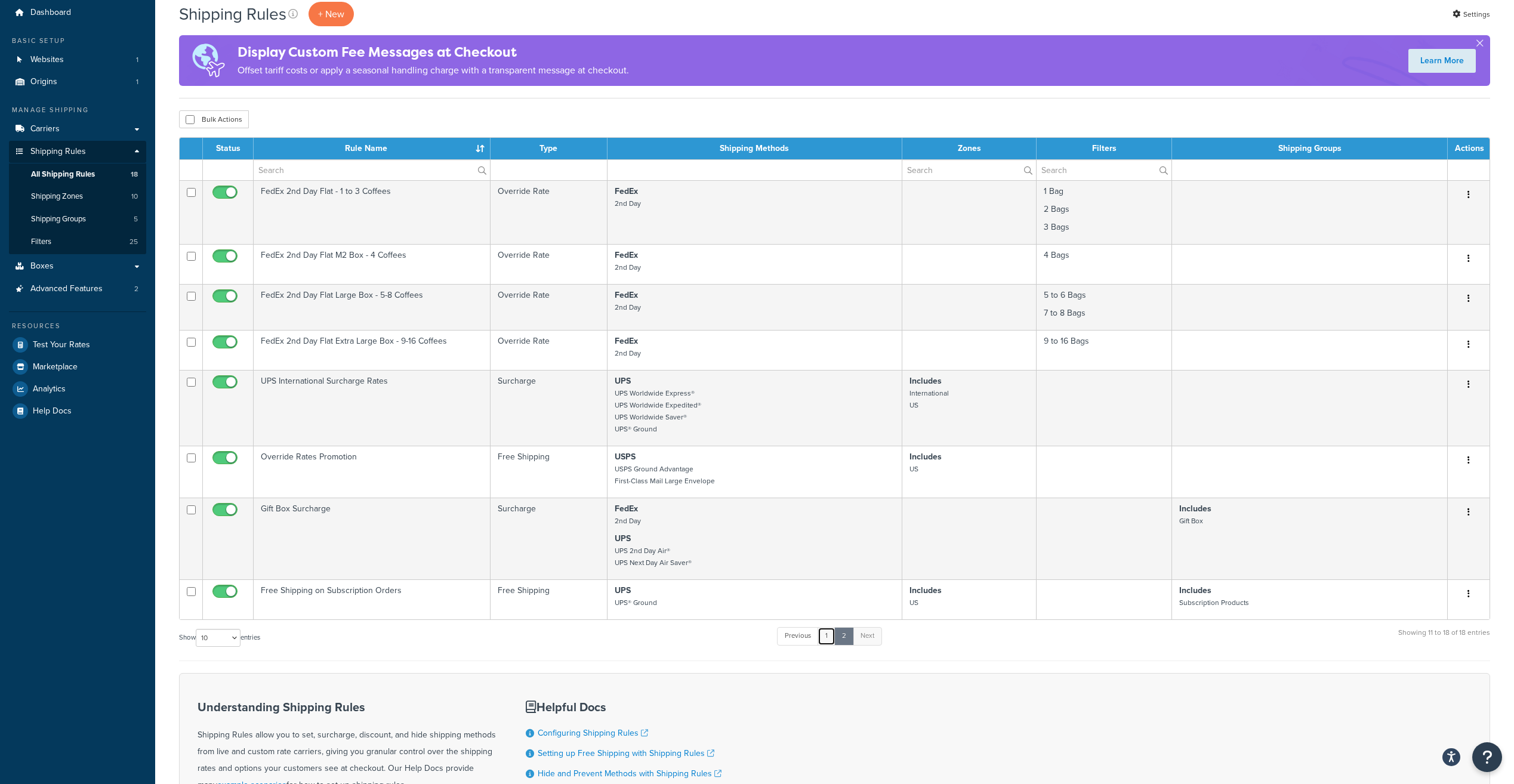
click at [824, 642] on link "1" at bounding box center [827, 636] width 18 height 18
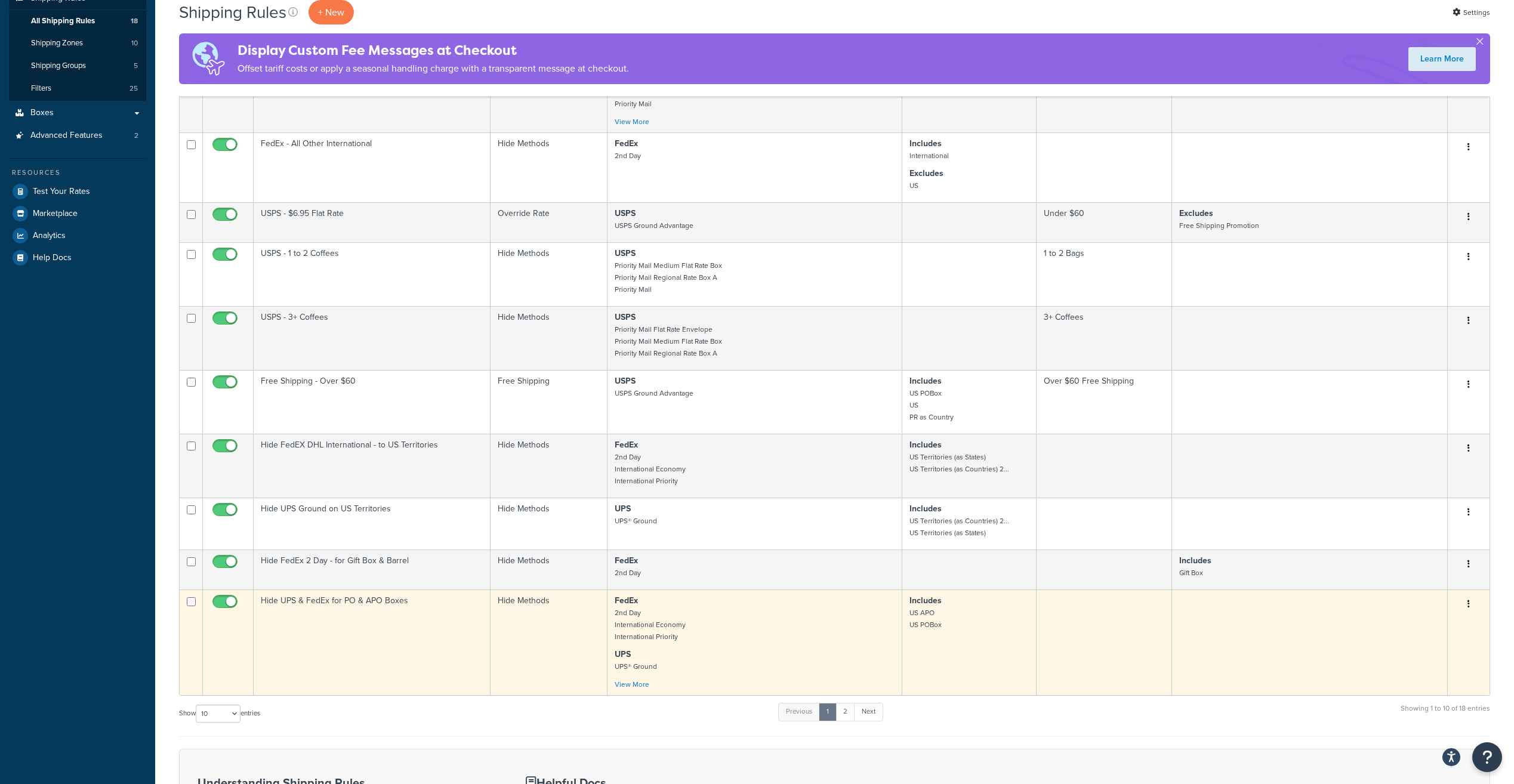
scroll to position [209, 0]
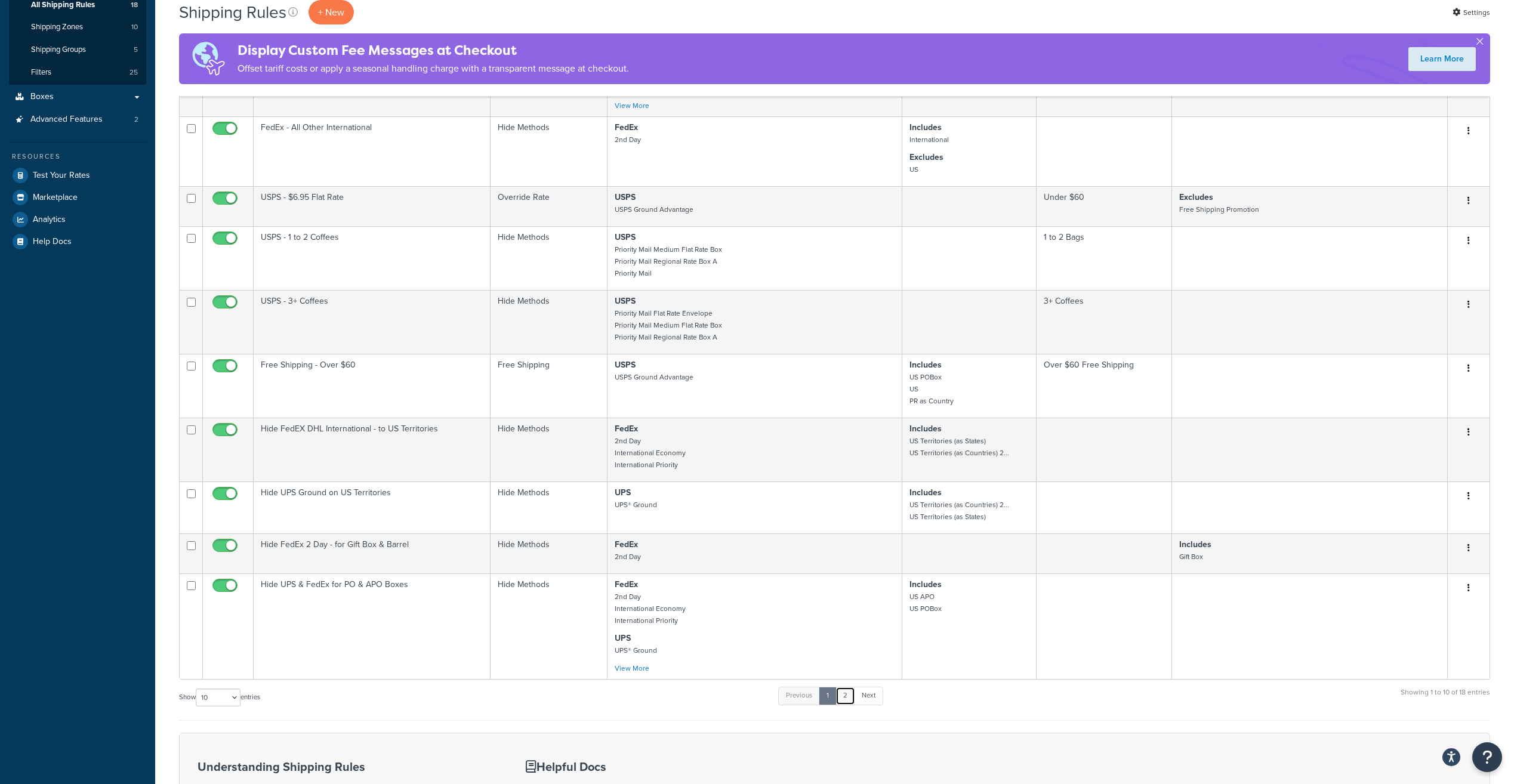
click at [847, 698] on link "2" at bounding box center [845, 696] width 20 height 18
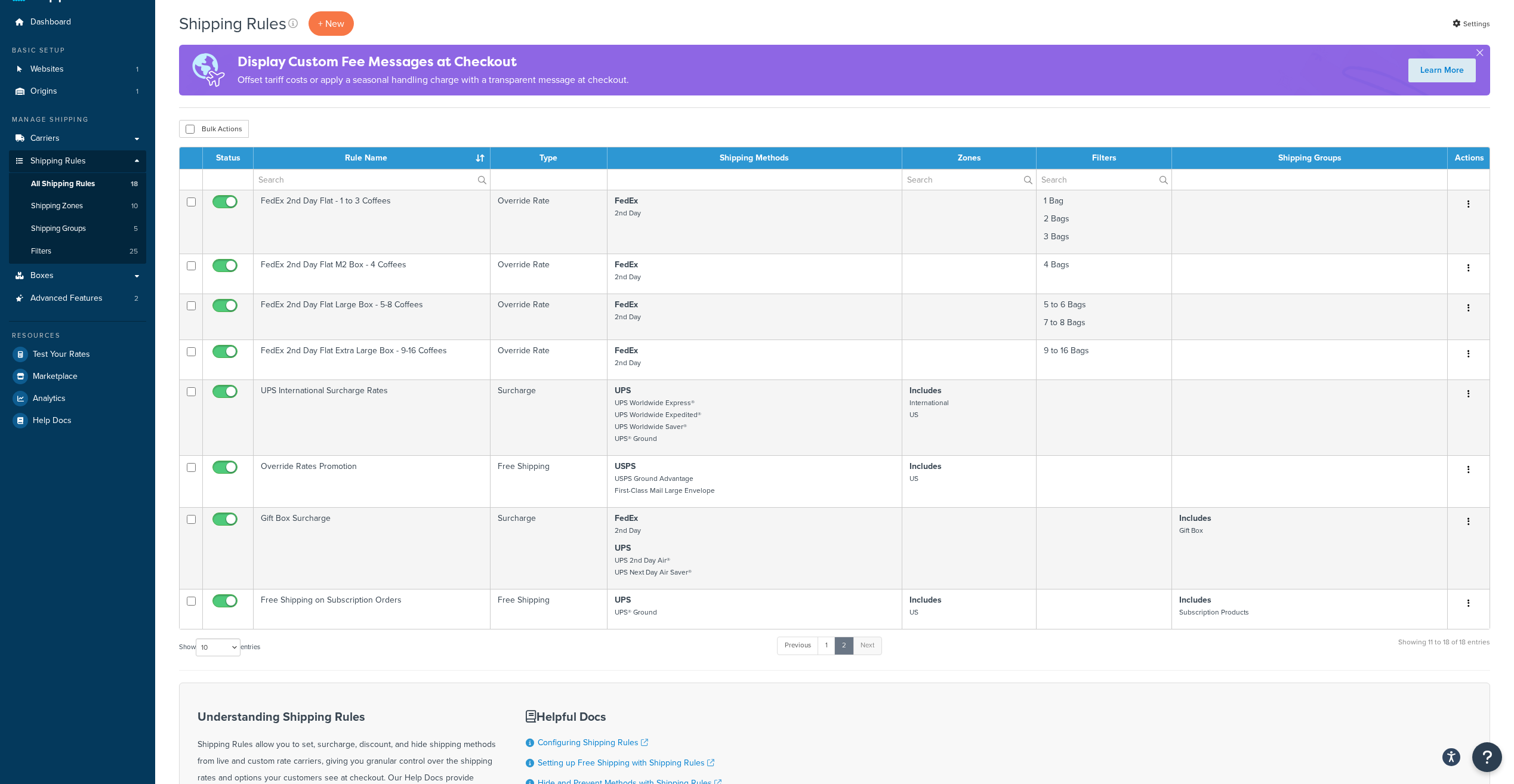
scroll to position [0, 0]
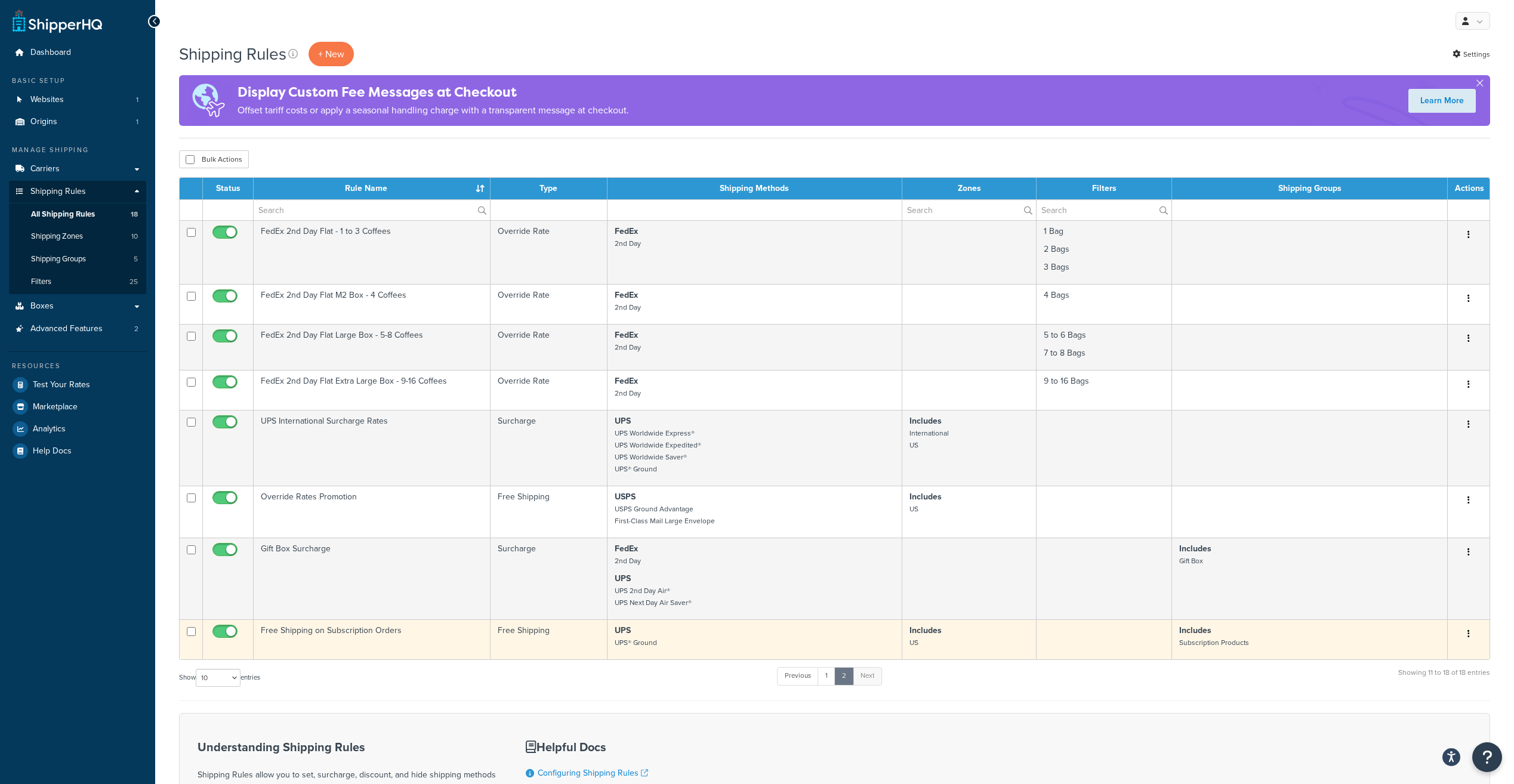
click at [1469, 632] on icon "button" at bounding box center [1468, 634] width 2 height 8
click at [1436, 660] on link "Edit" at bounding box center [1429, 656] width 95 height 24
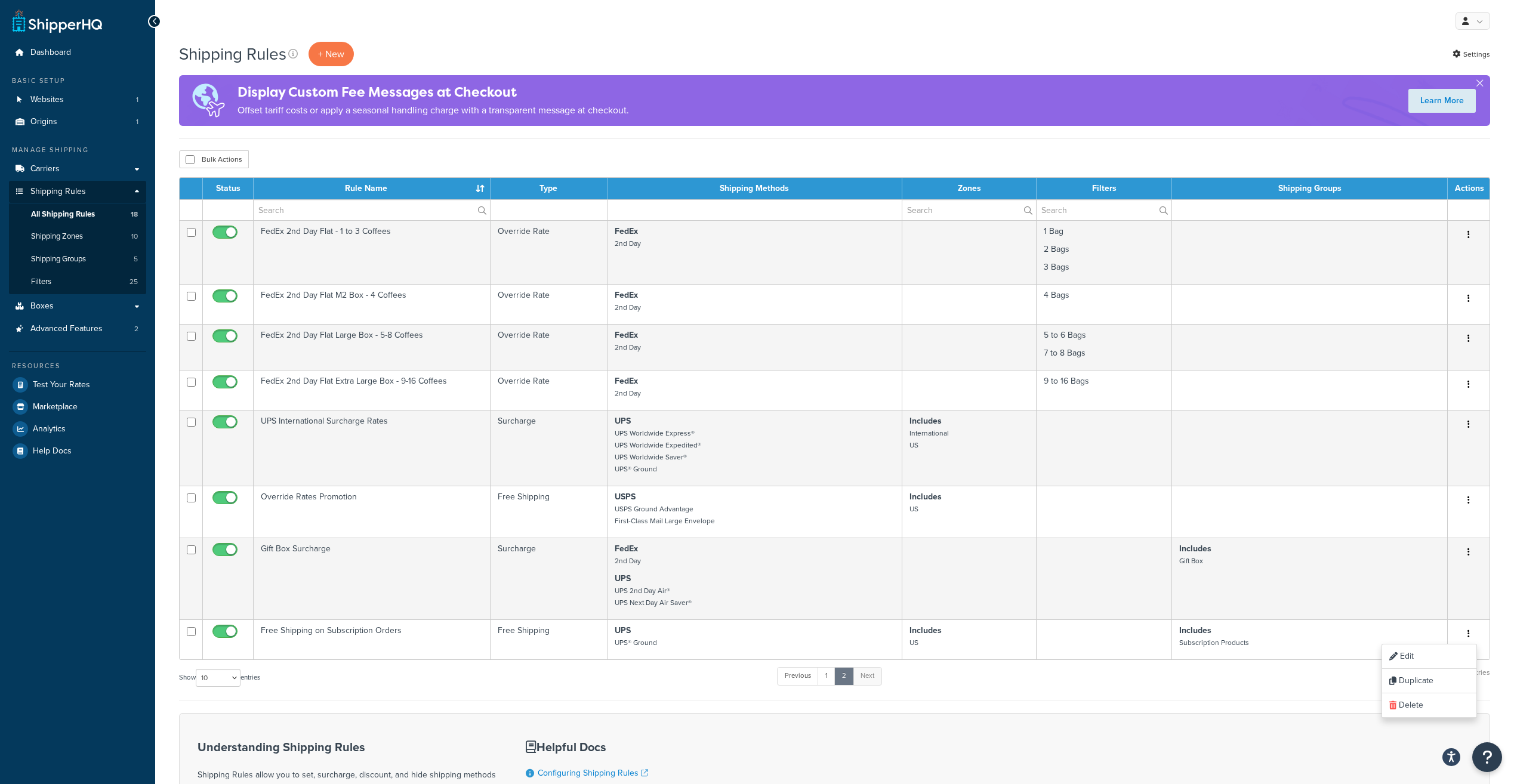
drag, startPoint x: 547, startPoint y: 672, endPoint x: 535, endPoint y: 677, distance: 13.0
click at [547, 672] on div "Show 10 15 25 50 100 1000 entries Previous 1 2 Next Showing 11 to 18 of 18 entr…" at bounding box center [835, 683] width 1311 height 35
click at [828, 672] on link "1" at bounding box center [827, 676] width 18 height 18
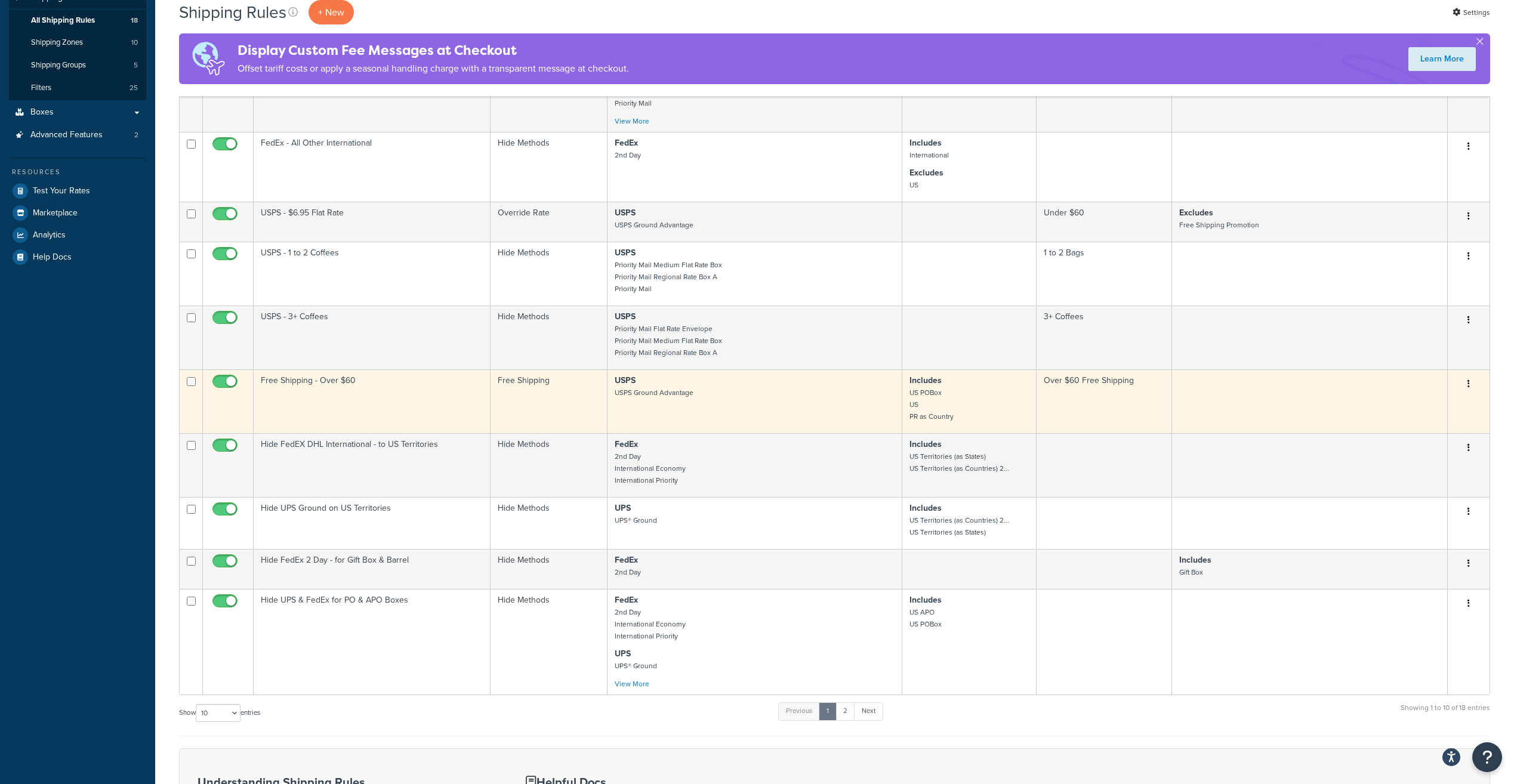
scroll to position [209, 0]
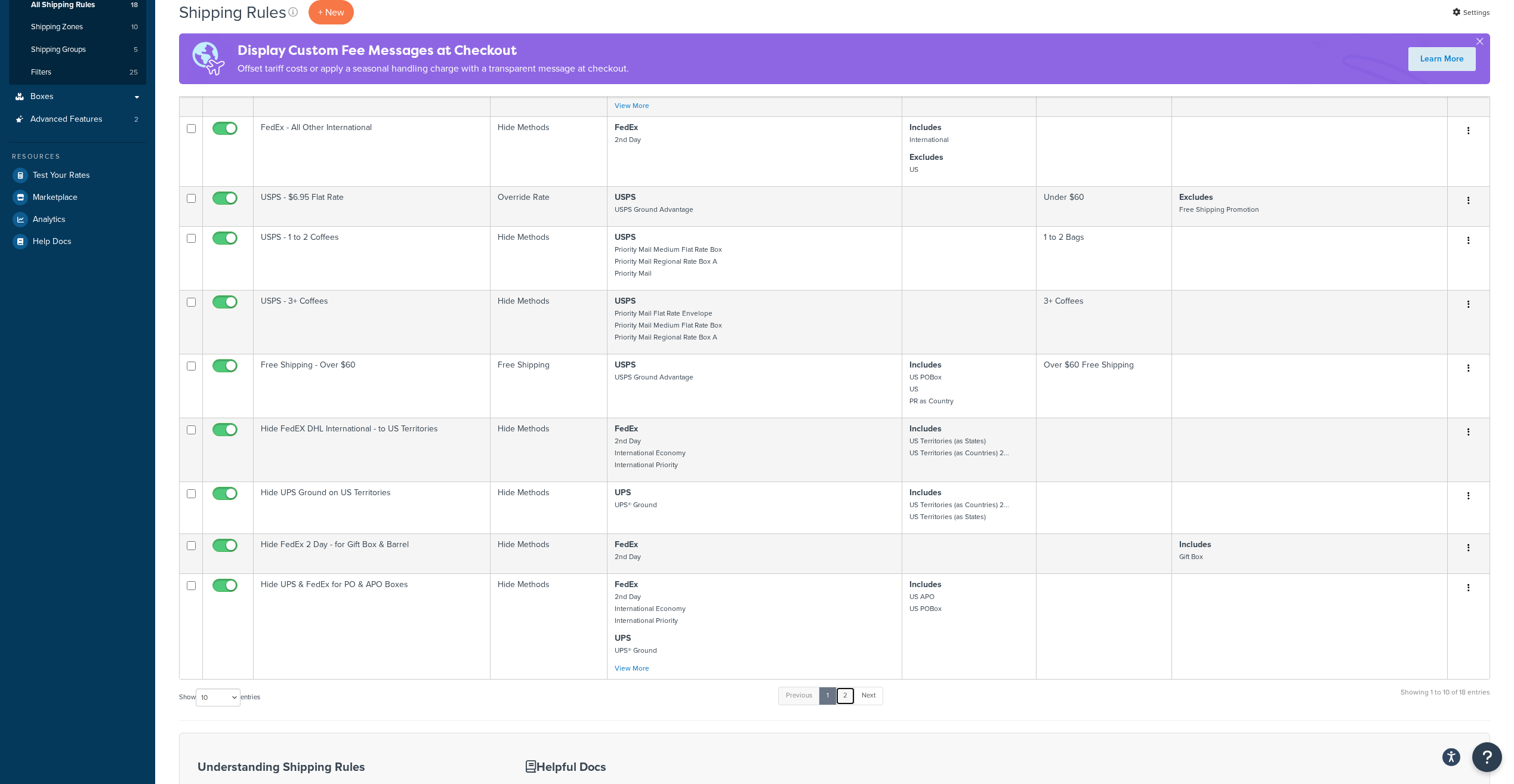
click at [843, 692] on link "2" at bounding box center [845, 696] width 20 height 18
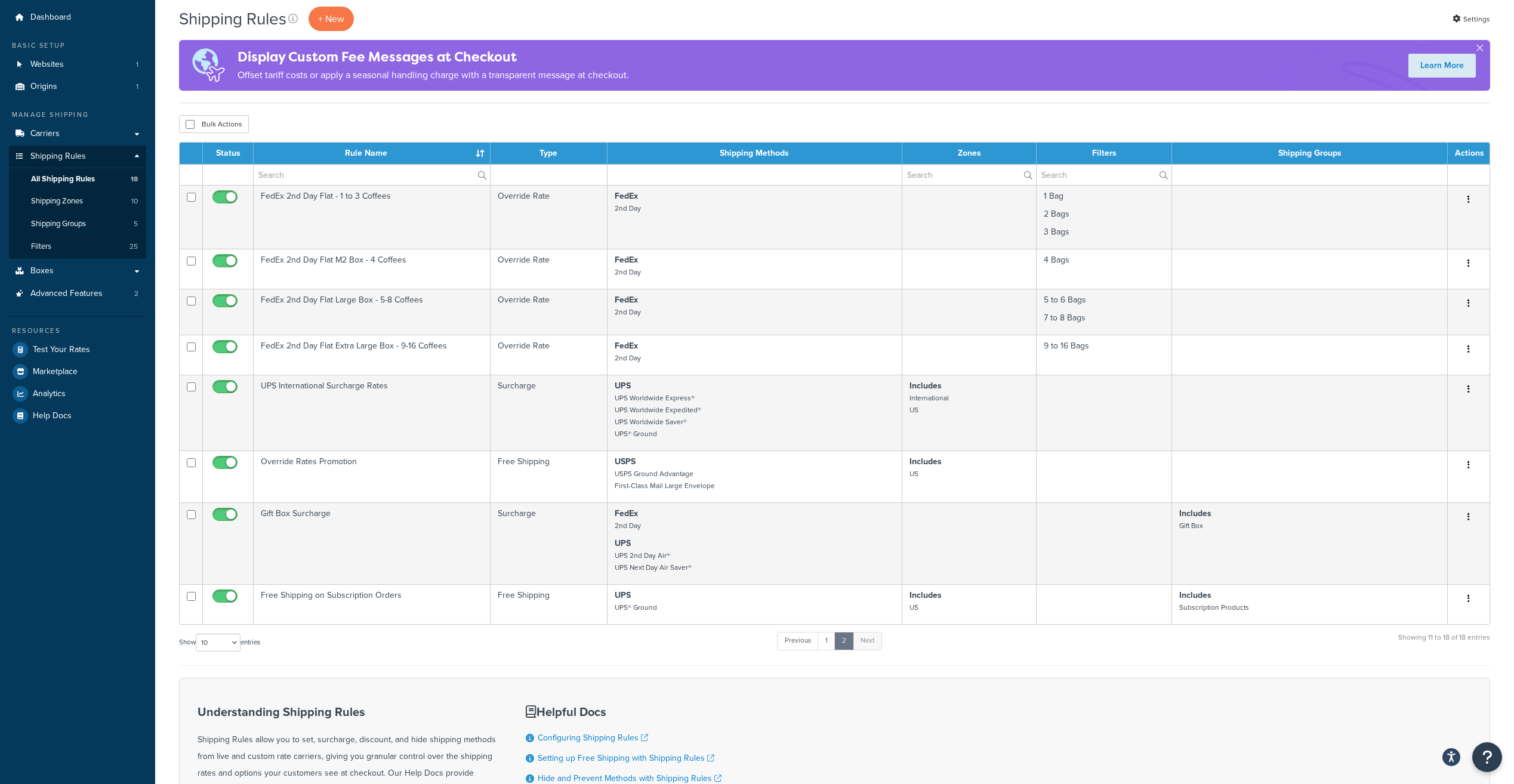
scroll to position [30, 0]
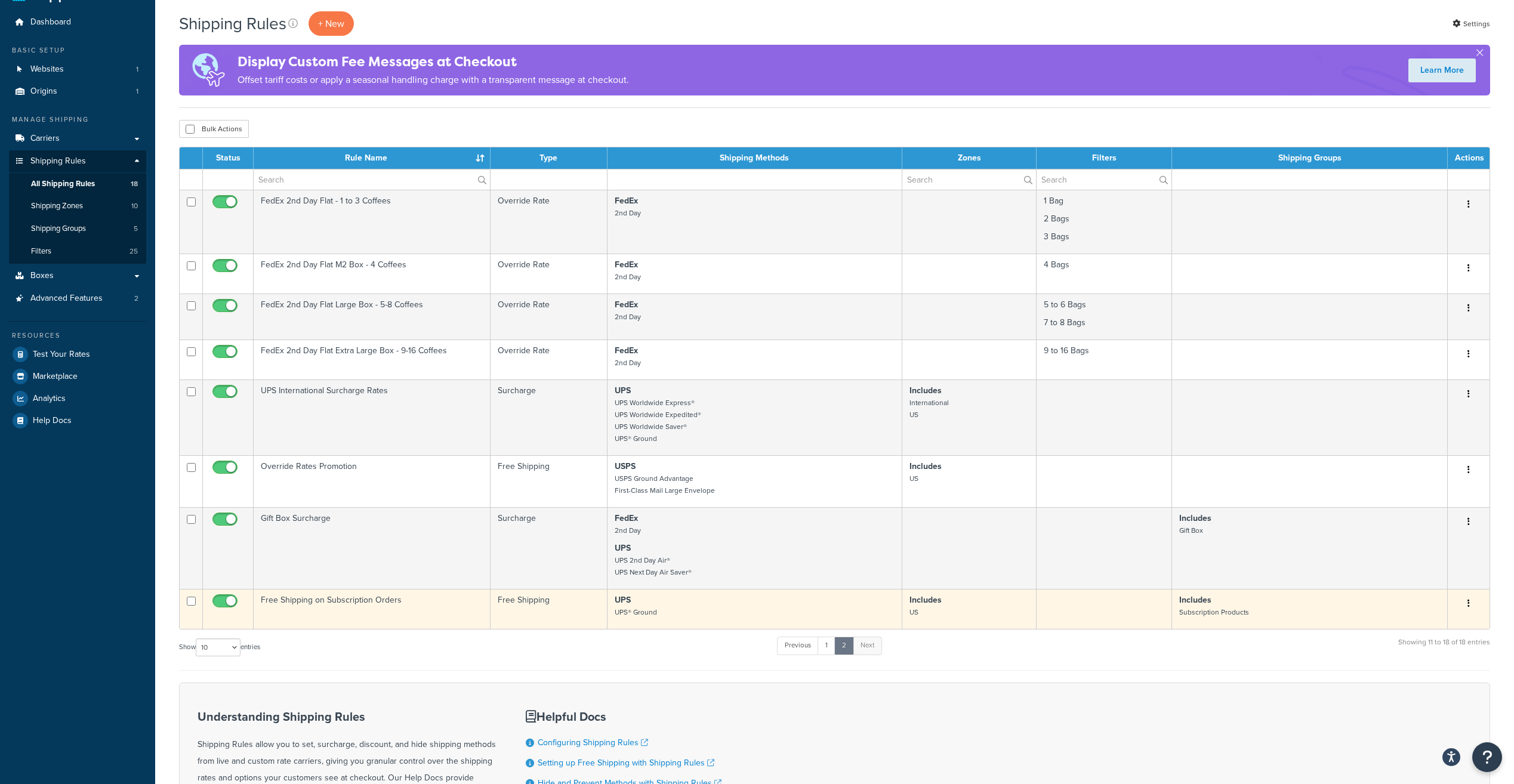
click at [1466, 598] on button "button" at bounding box center [1468, 603] width 17 height 19
click at [1409, 628] on link "Edit" at bounding box center [1429, 626] width 95 height 24
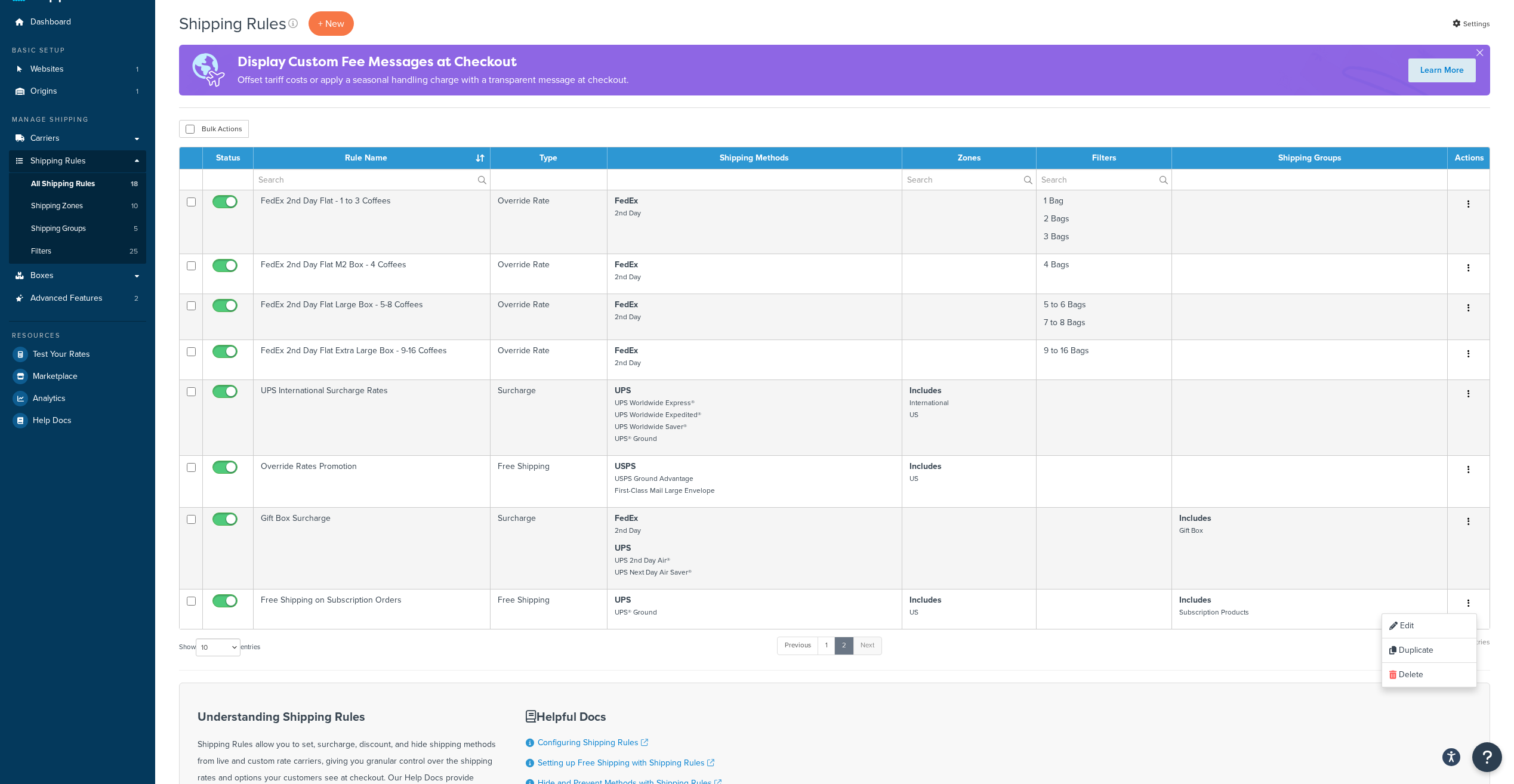
click at [1121, 650] on div "Show 10 15 25 50 100 1000 entries Previous 1 2 Next Showing 11 to 18 of 18 entr…" at bounding box center [835, 653] width 1311 height 35
click at [93, 232] on link "Shipping Groups 5" at bounding box center [78, 229] width 137 height 22
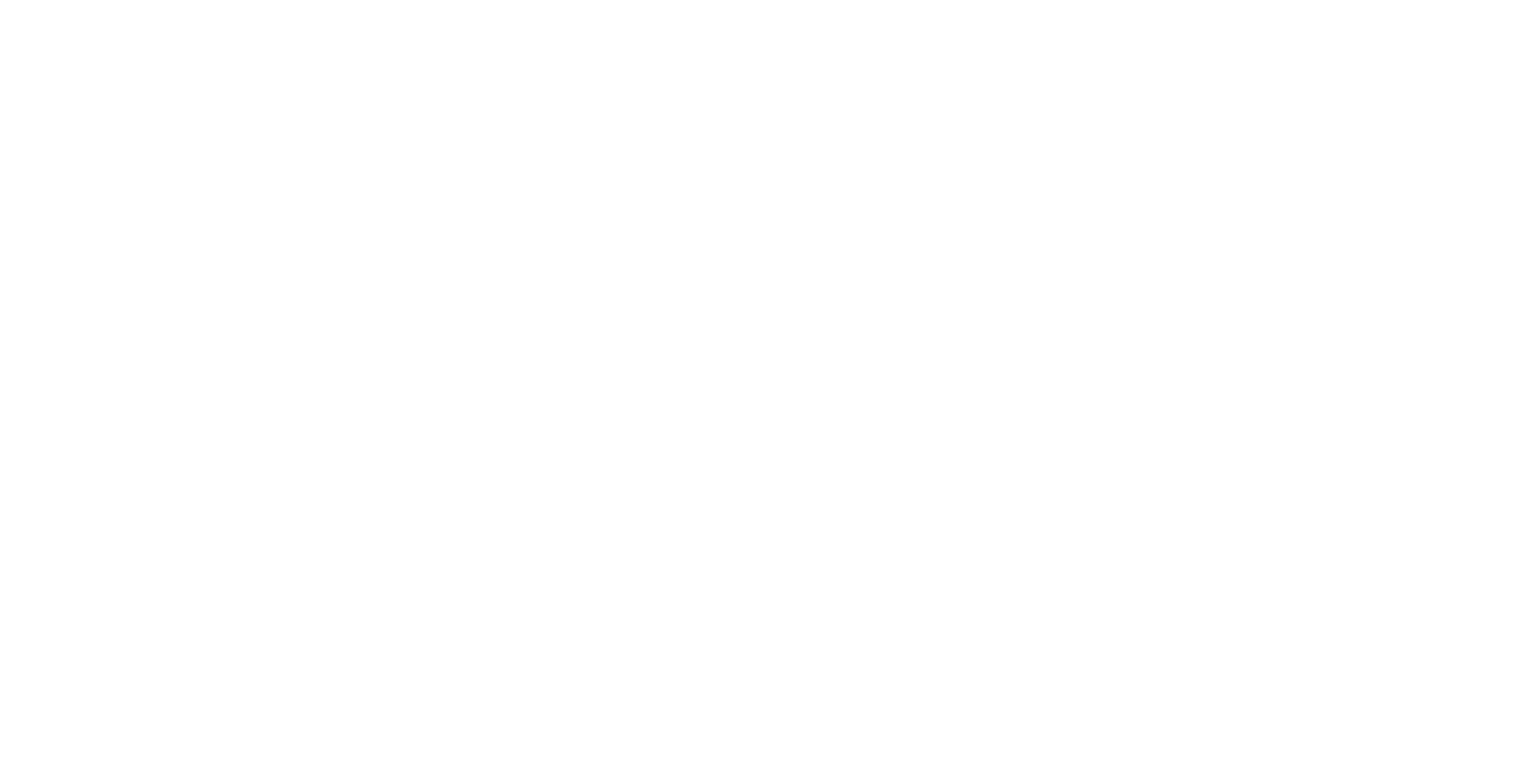
select select "ITEM"
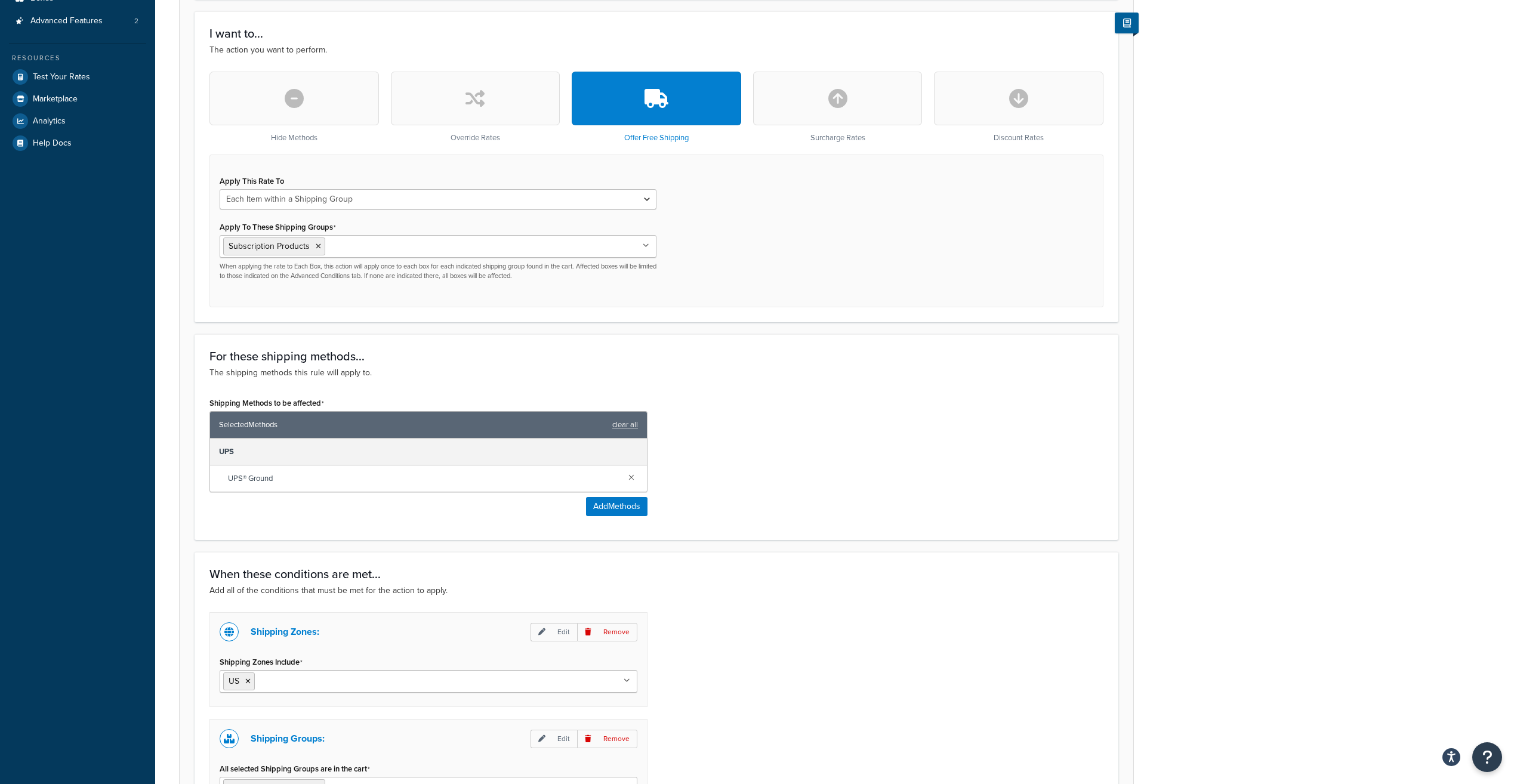
scroll to position [358, 0]
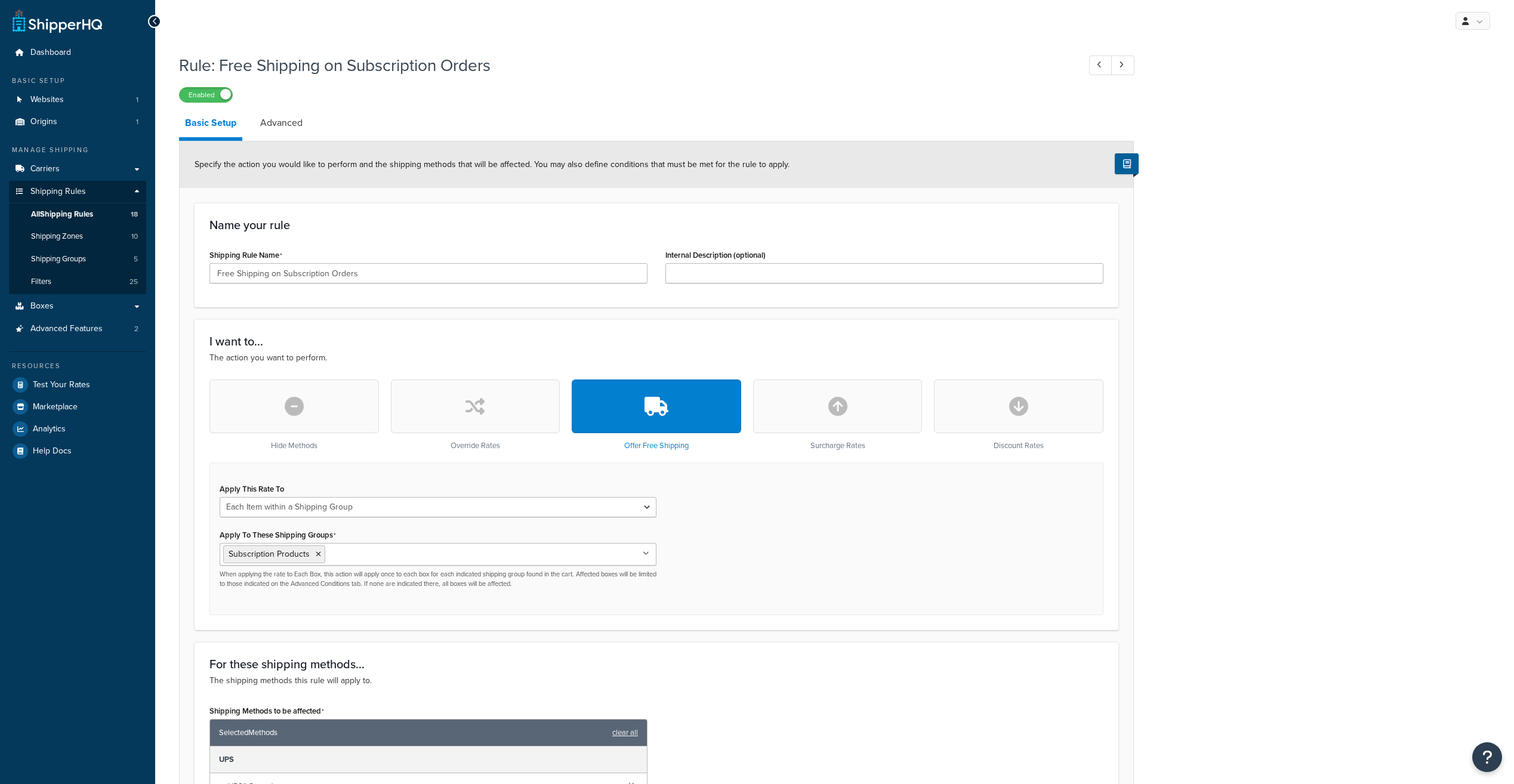
select select "ITEM"
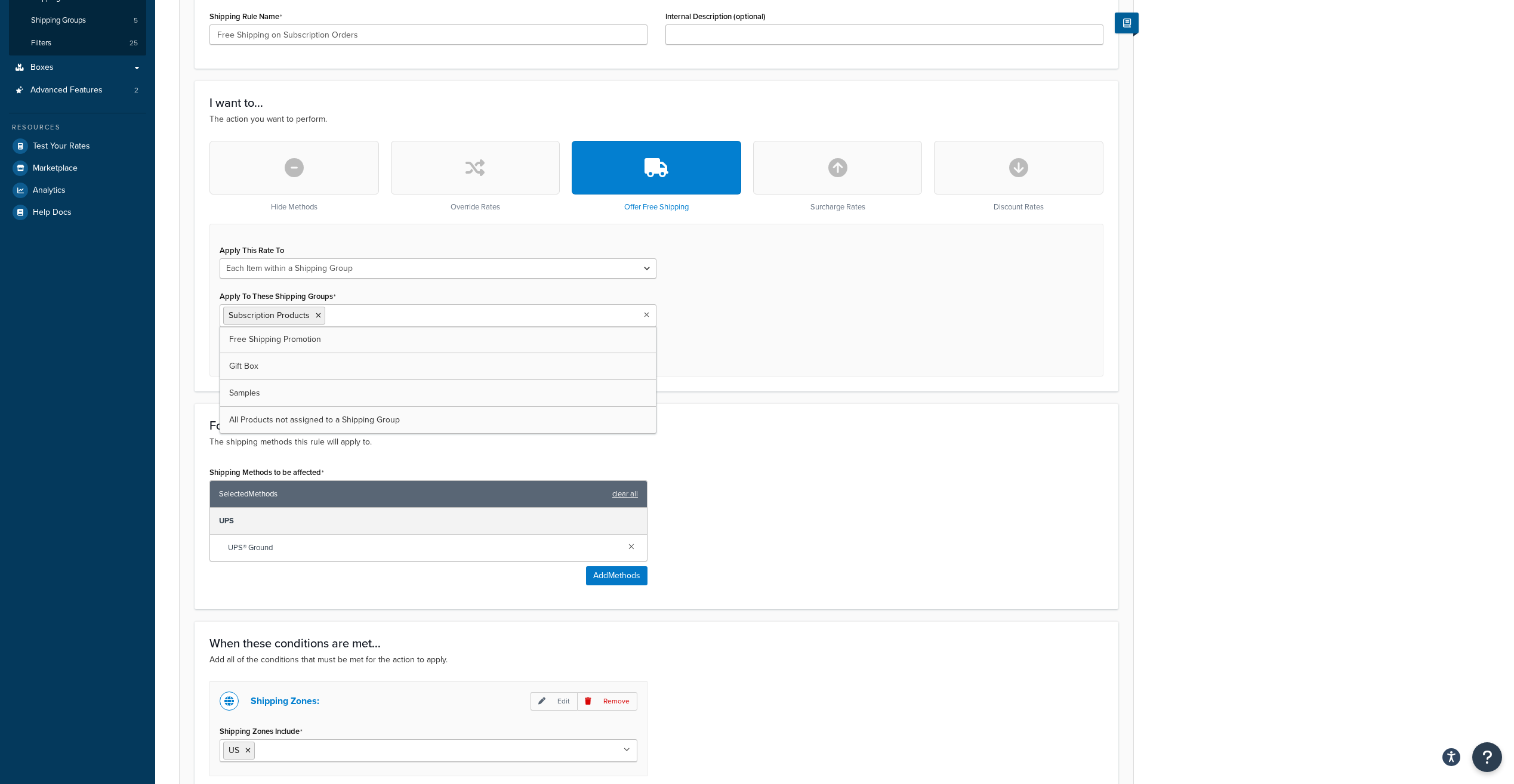
click at [419, 318] on input "Apply To These Shipping Groups" at bounding box center [381, 315] width 106 height 13
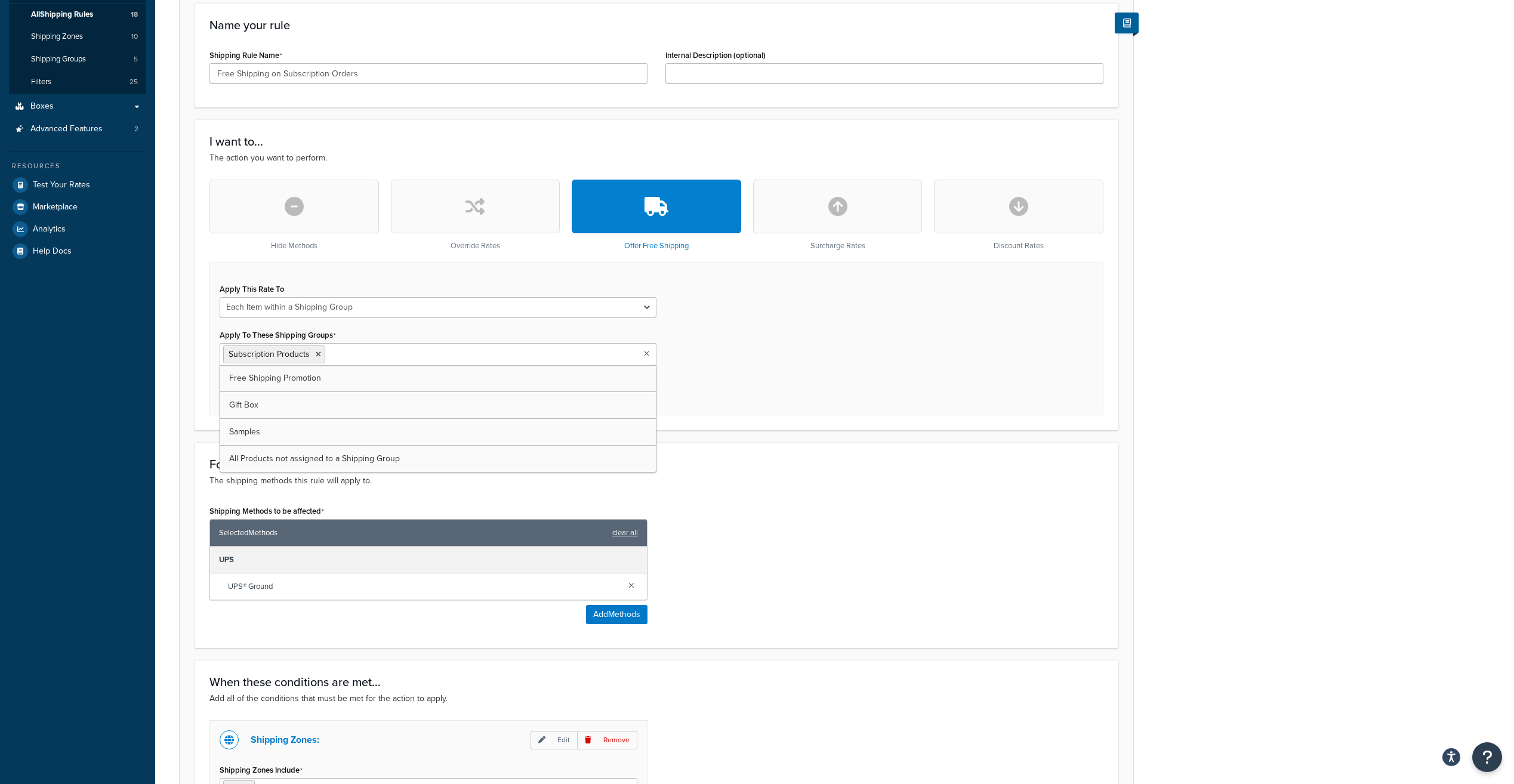
scroll to position [179, 0]
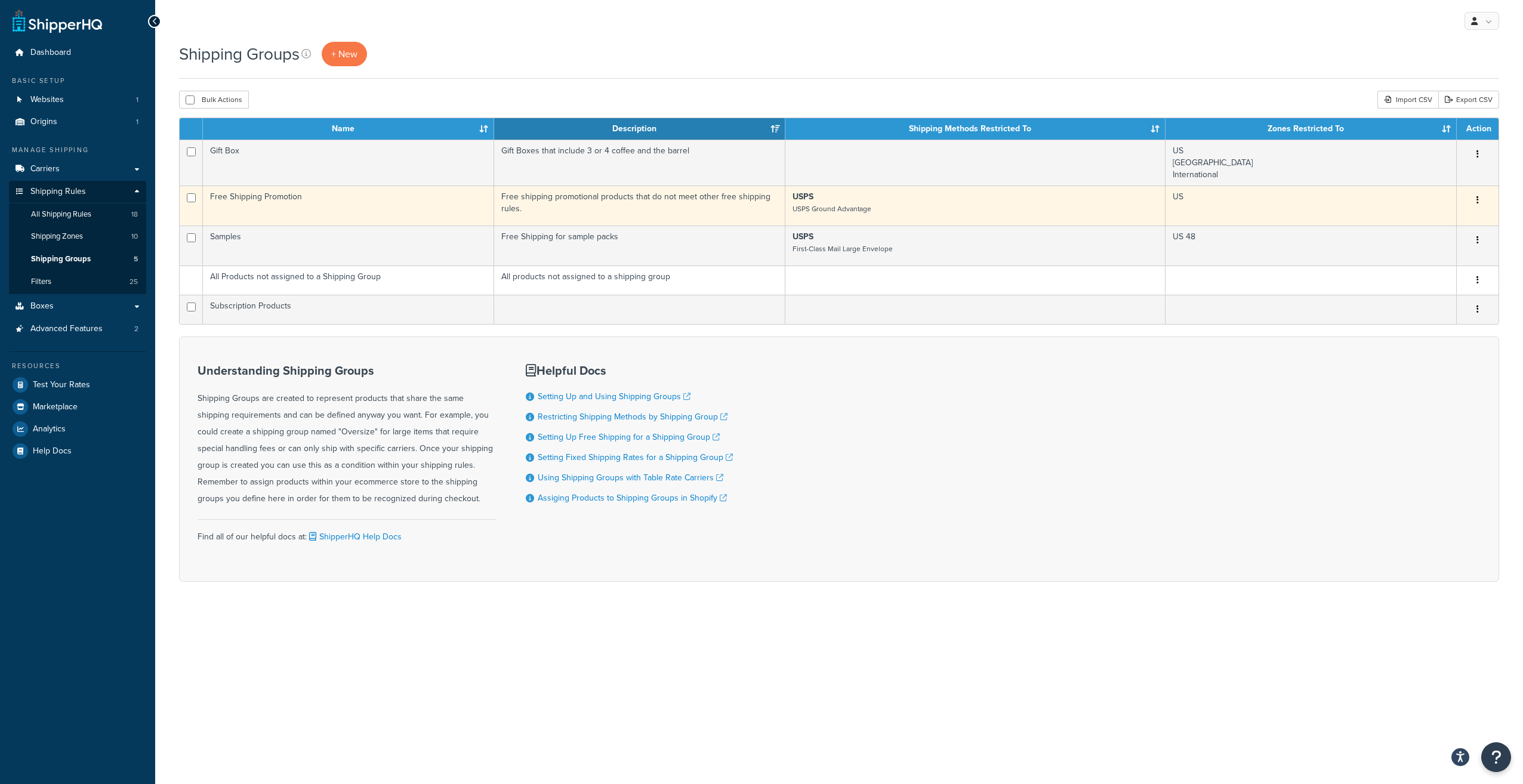
click at [280, 200] on td "Free Shipping Promotion" at bounding box center [349, 205] width 291 height 40
click at [1477, 201] on icon "button" at bounding box center [1477, 200] width 2 height 8
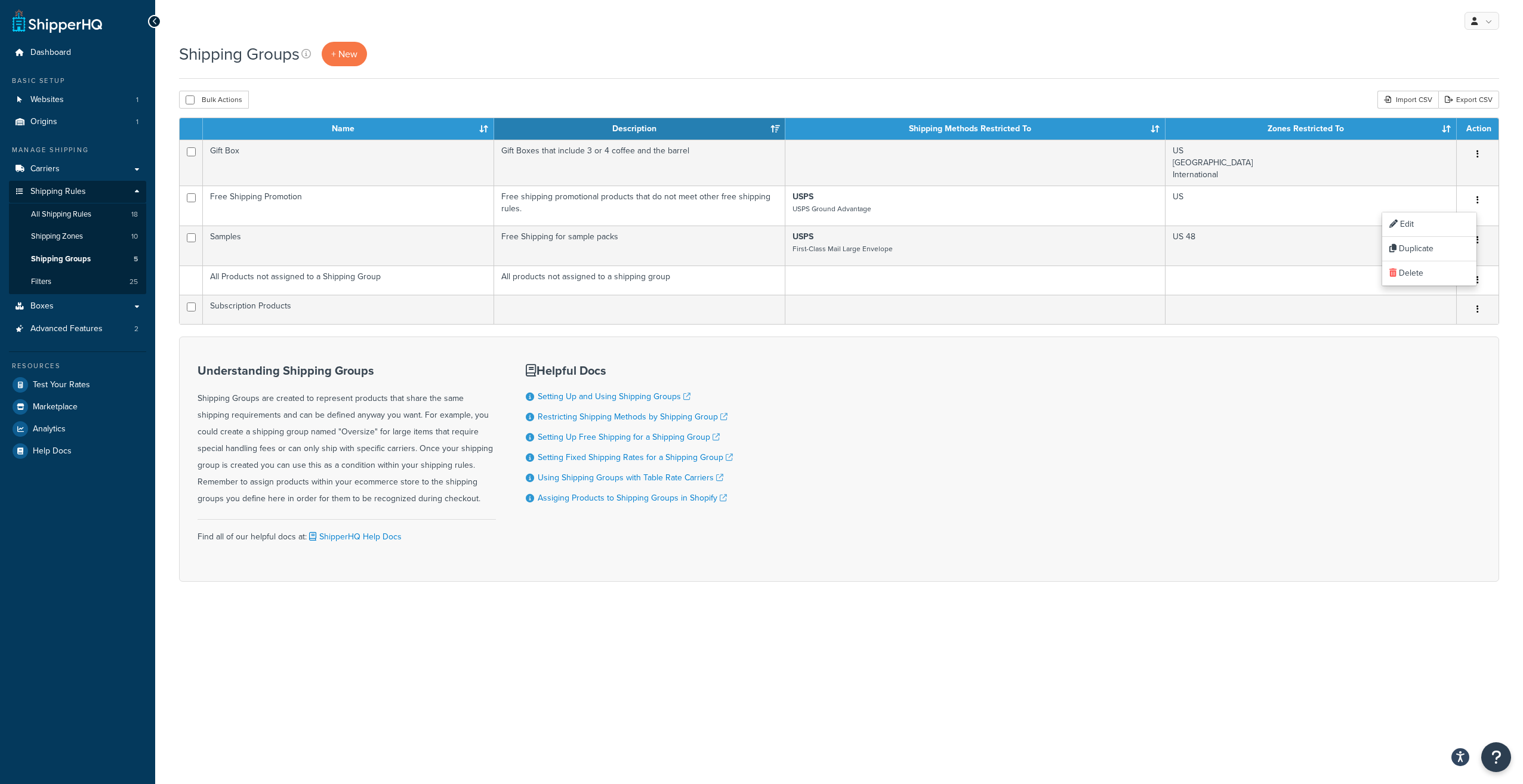
click at [847, 354] on div "Understanding Shipping Groups Shipping Groups are created to represent products…" at bounding box center [839, 459] width 1320 height 245
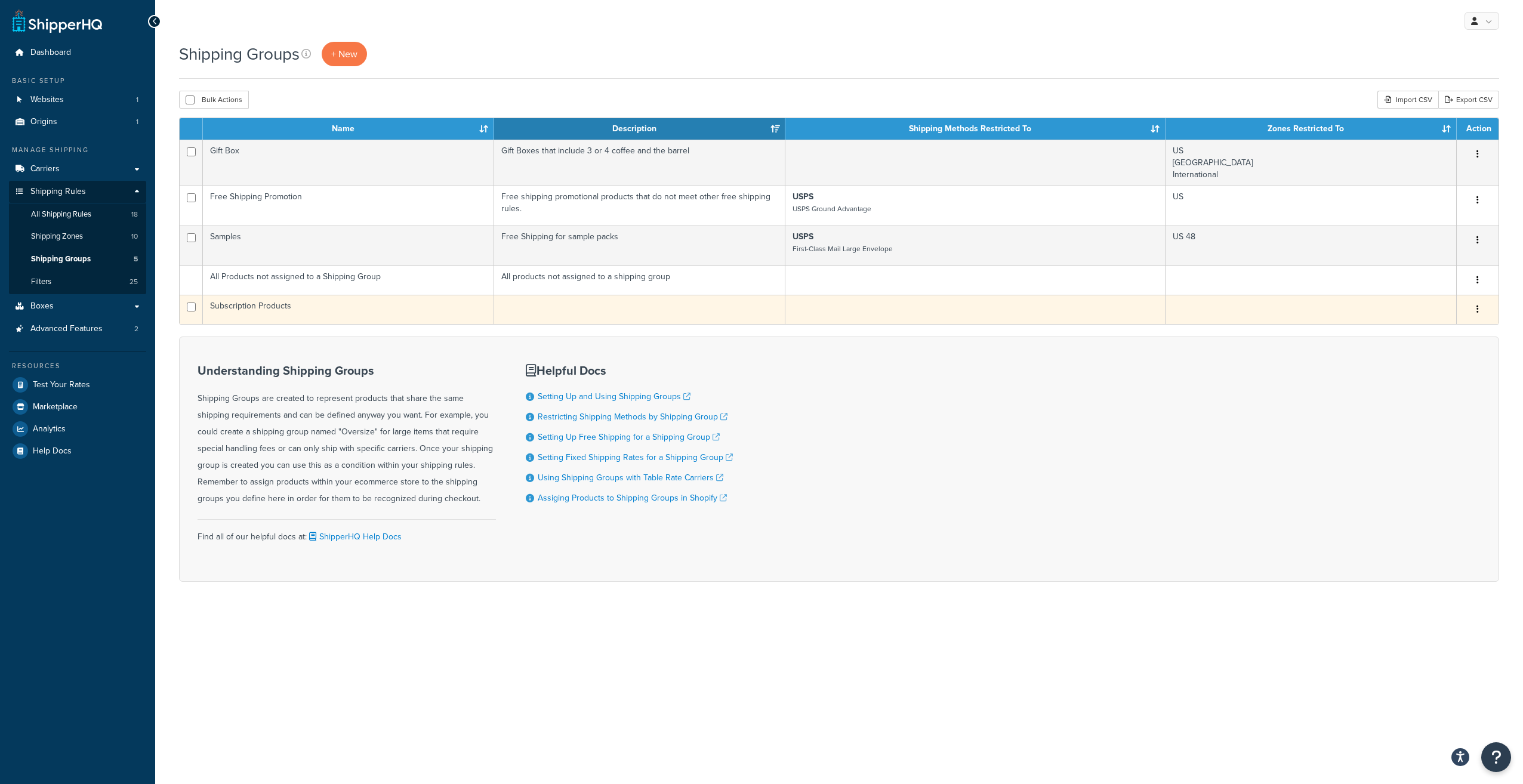
click at [1472, 311] on button "button" at bounding box center [1477, 309] width 17 height 19
click at [1436, 329] on link "Edit" at bounding box center [1429, 333] width 95 height 24
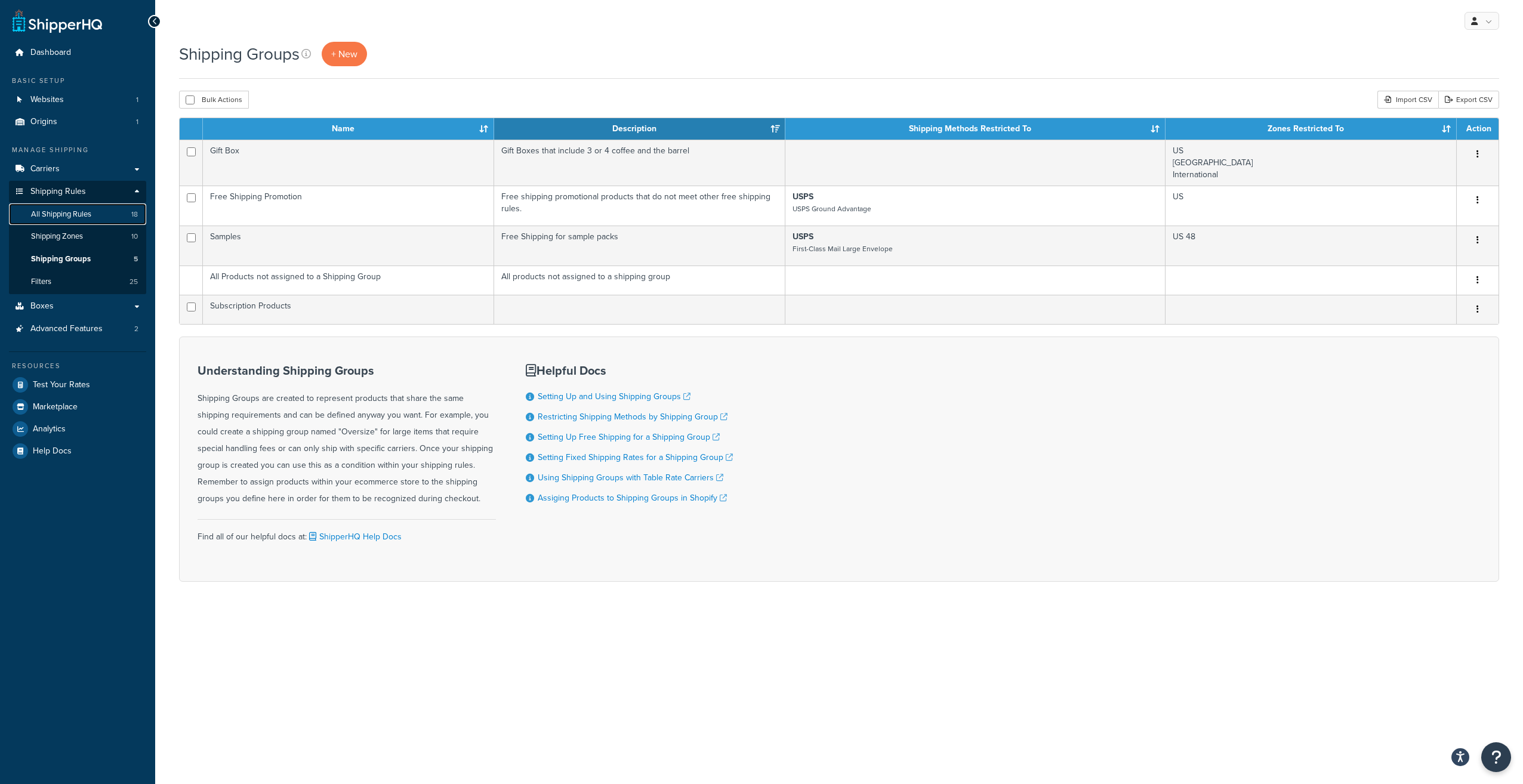
click at [39, 223] on link "All Shipping Rules 18" at bounding box center [78, 215] width 137 height 22
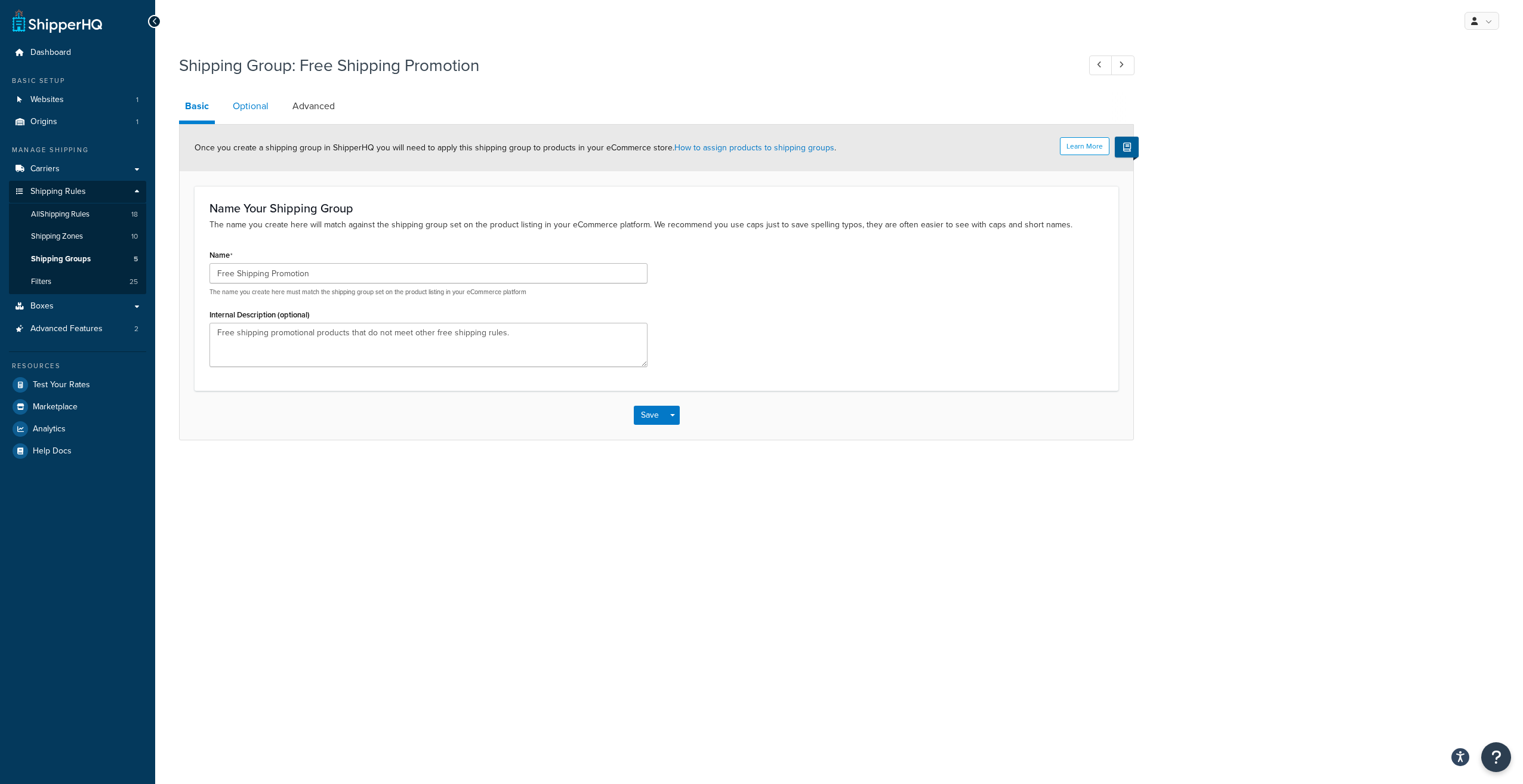
click at [244, 104] on link "Optional" at bounding box center [251, 106] width 48 height 29
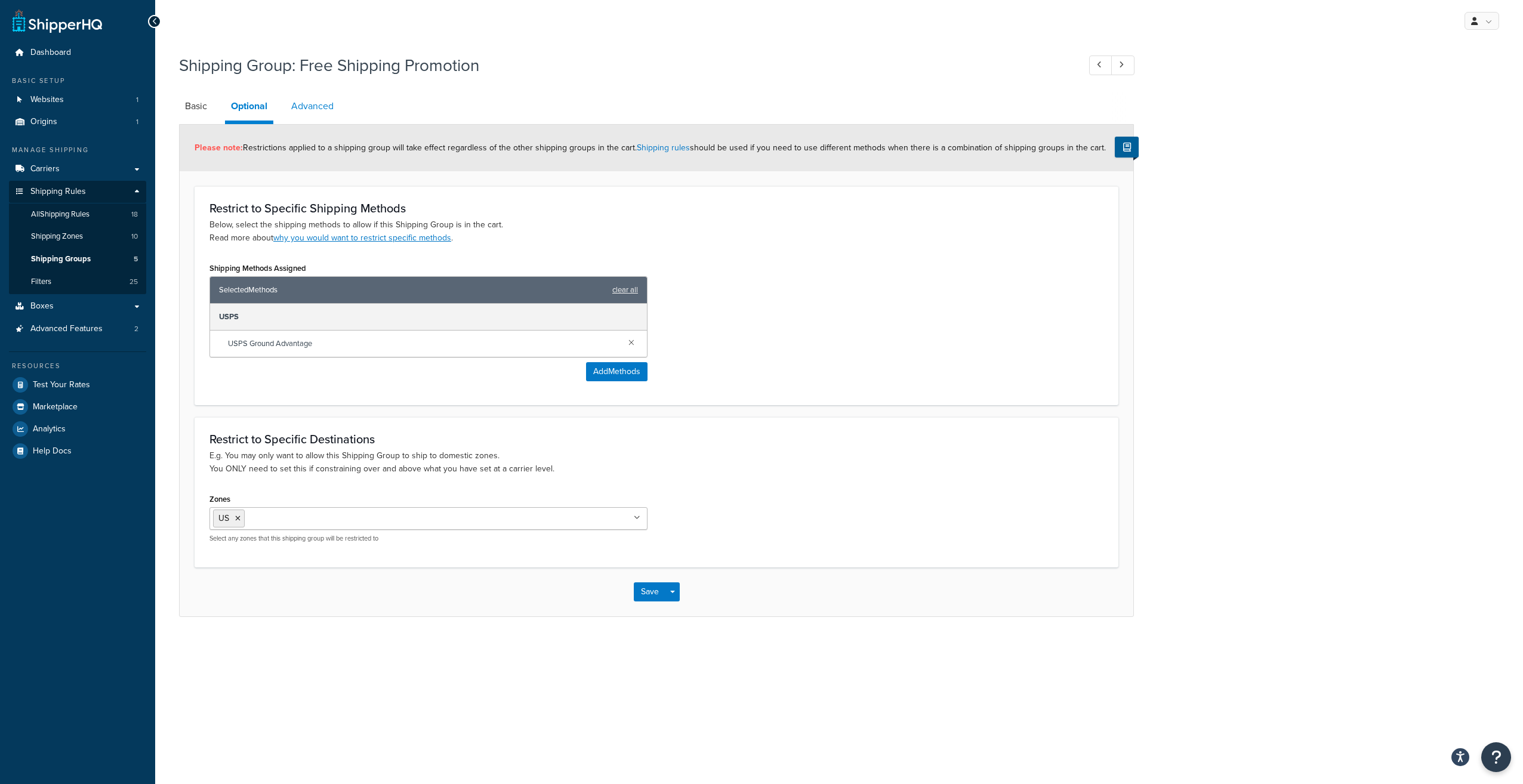
click at [303, 108] on link "Advanced" at bounding box center [312, 106] width 55 height 29
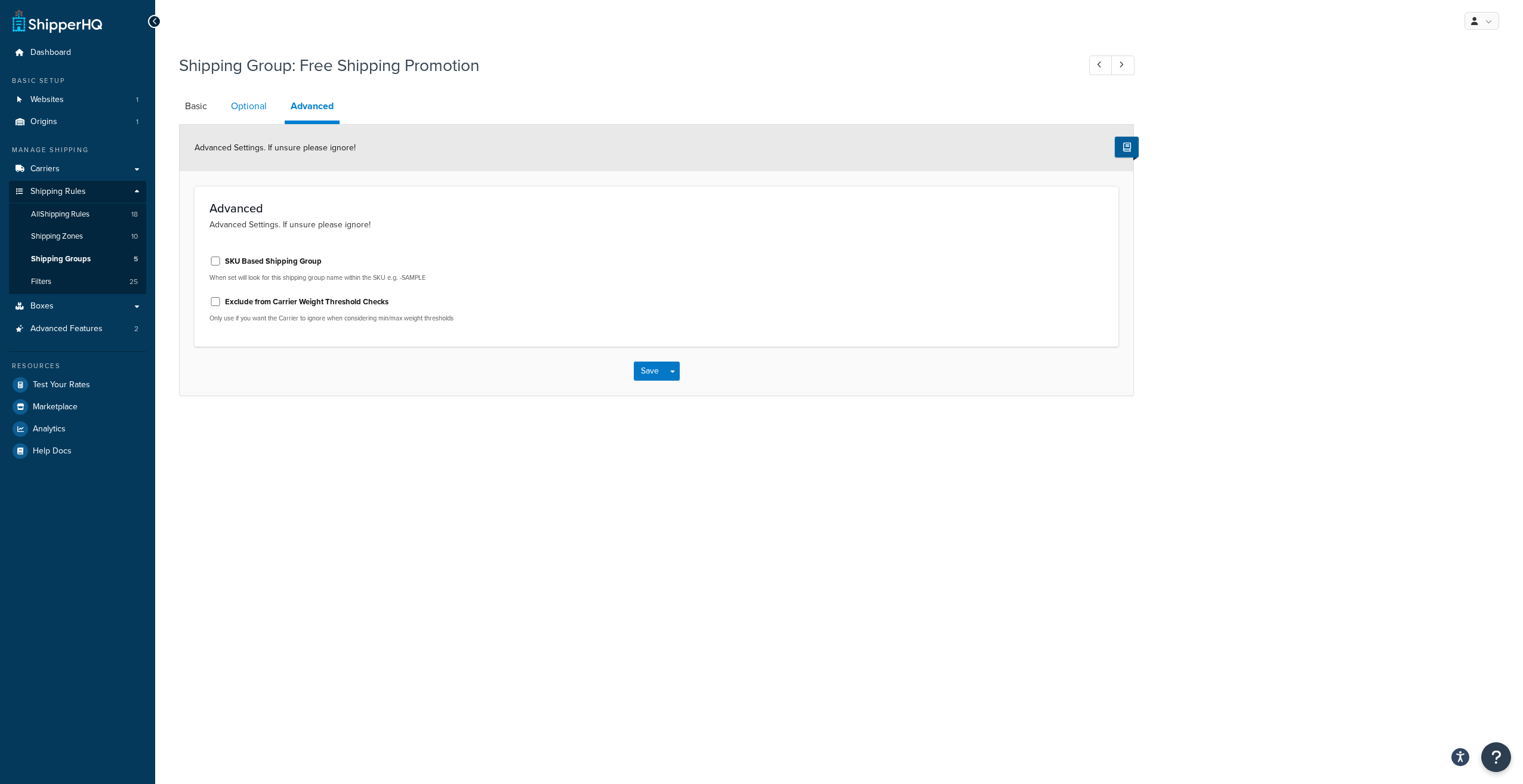
click at [256, 113] on link "Optional" at bounding box center [249, 106] width 48 height 29
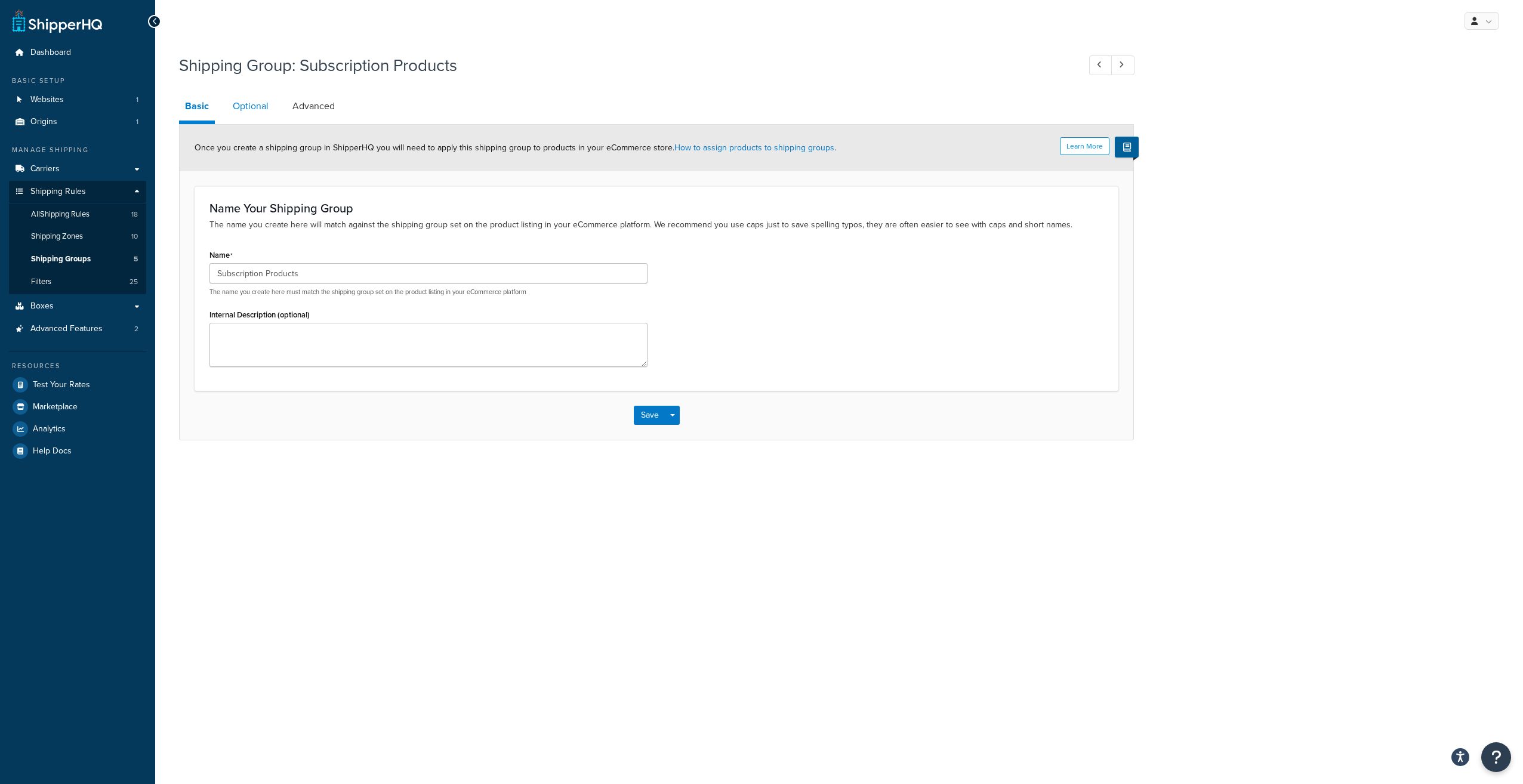
click at [245, 107] on link "Optional" at bounding box center [251, 106] width 48 height 29
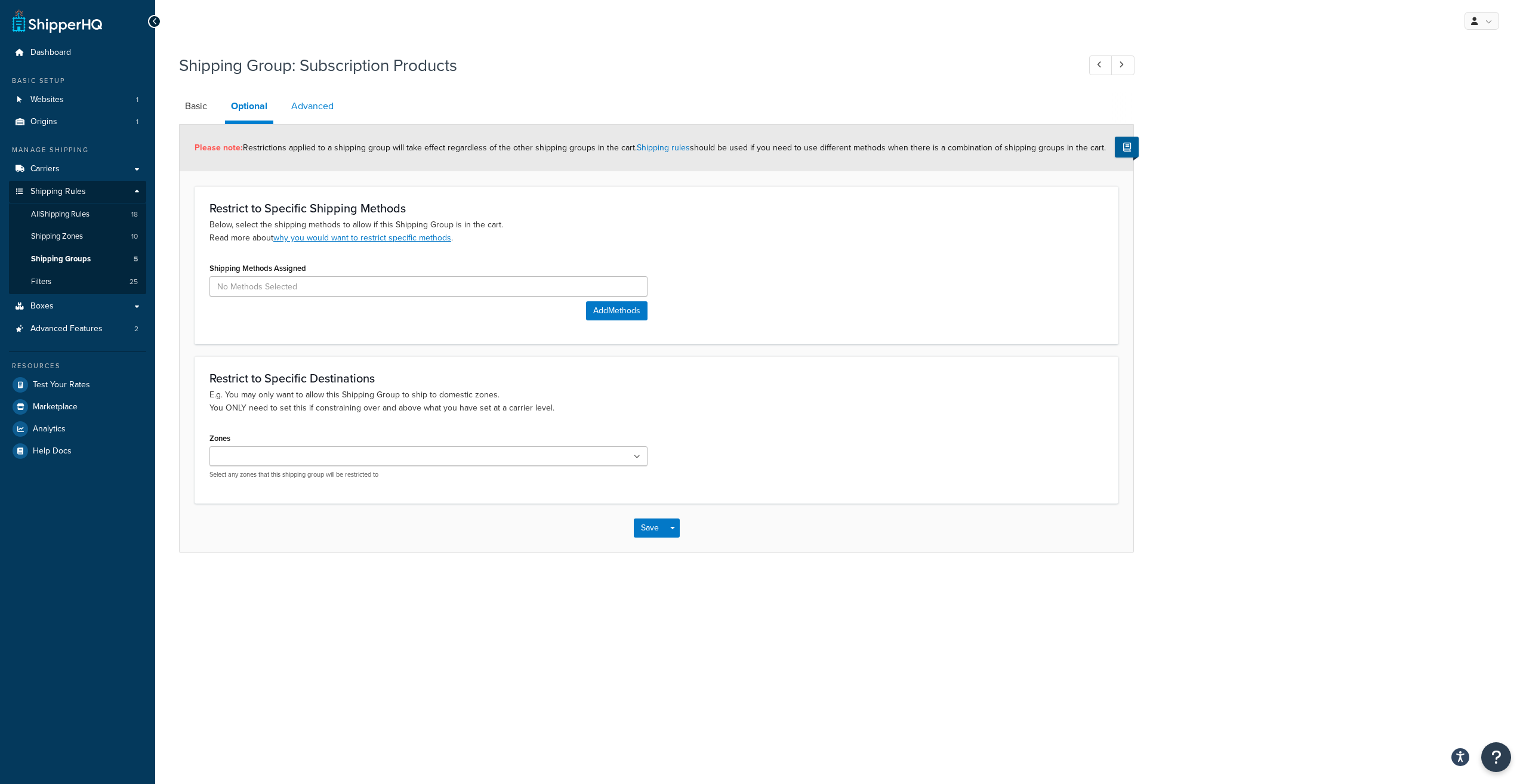
click at [319, 106] on link "Advanced" at bounding box center [312, 106] width 55 height 29
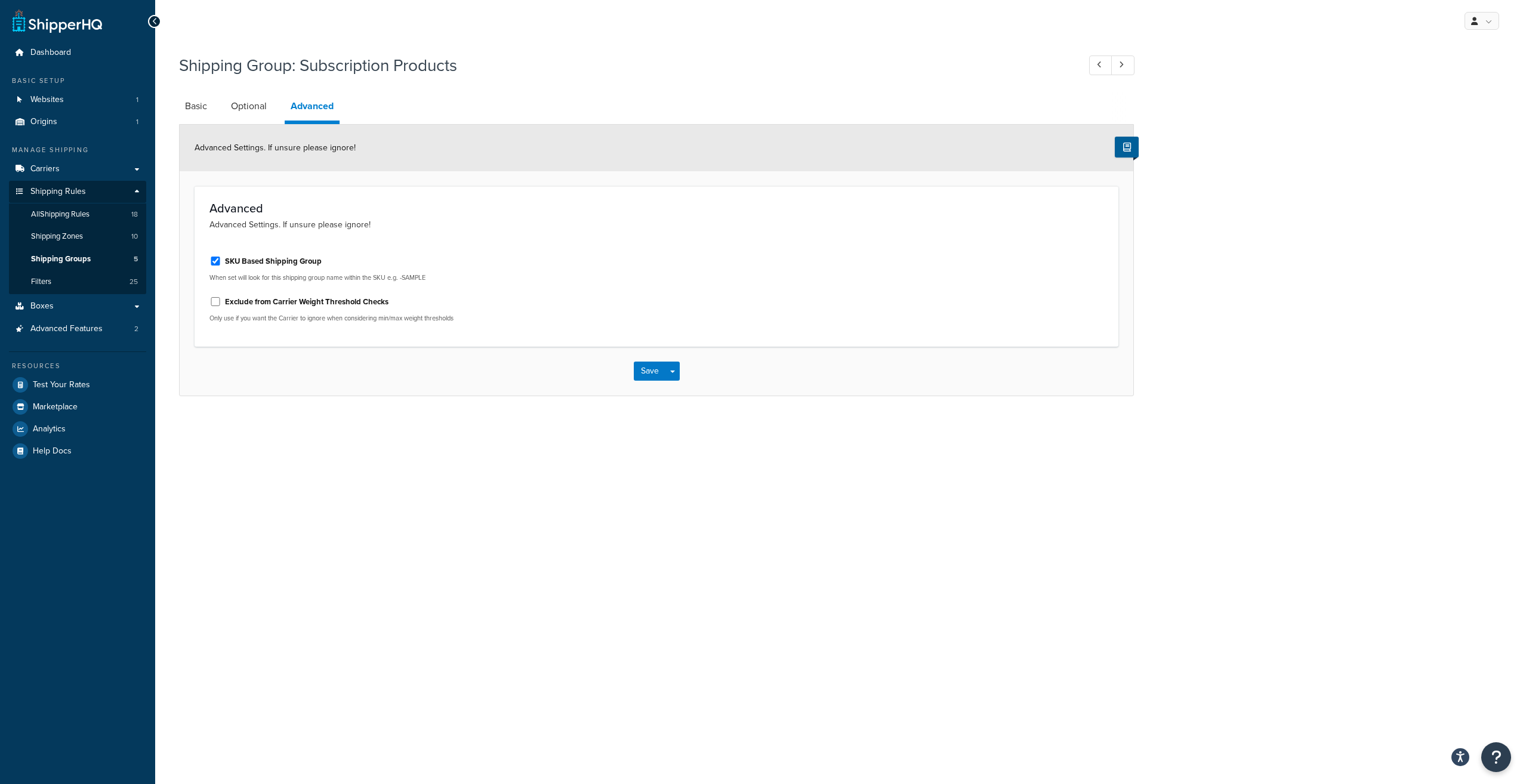
click at [159, 18] on div at bounding box center [154, 21] width 13 height 13
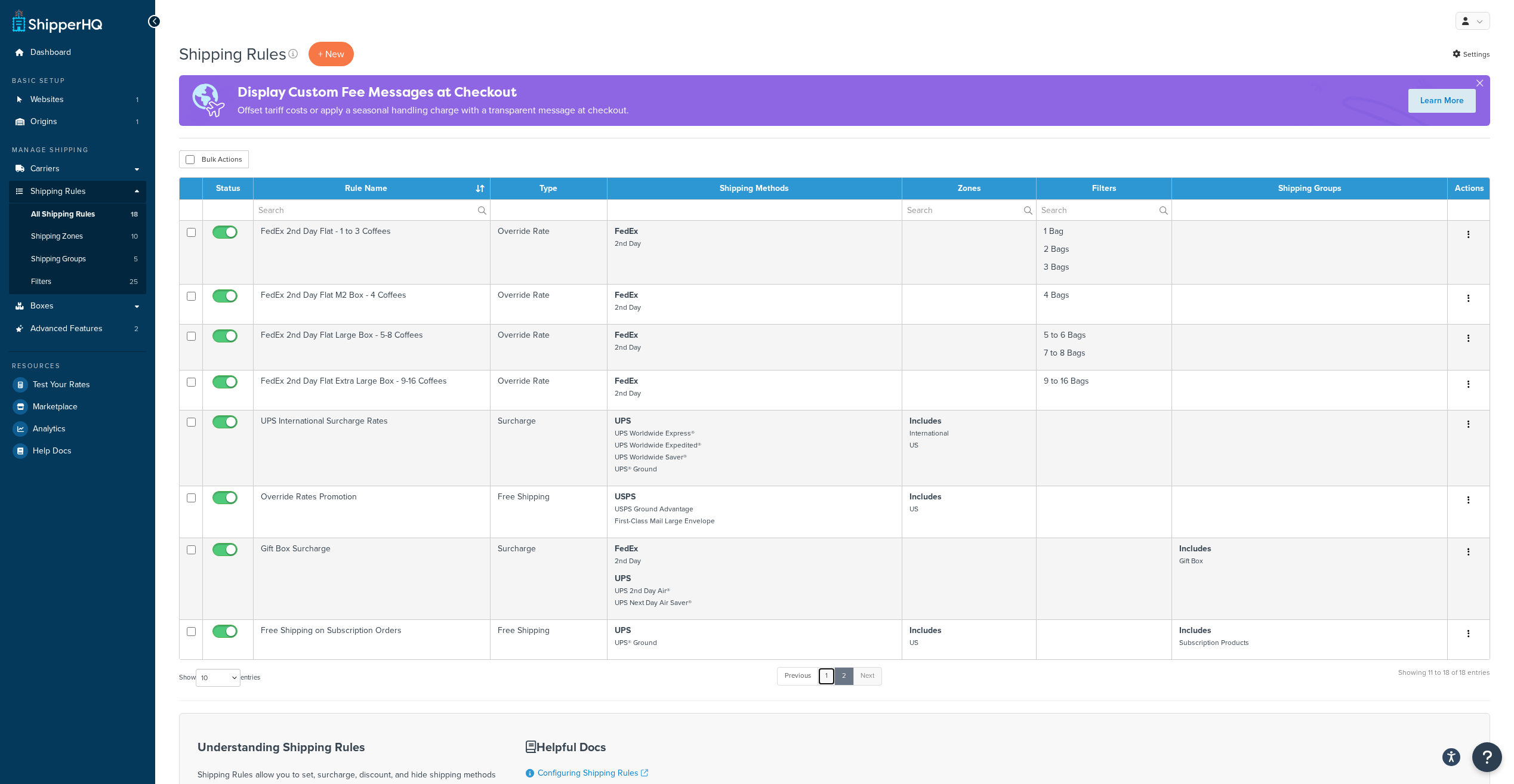
click at [827, 678] on link "1" at bounding box center [827, 676] width 18 height 18
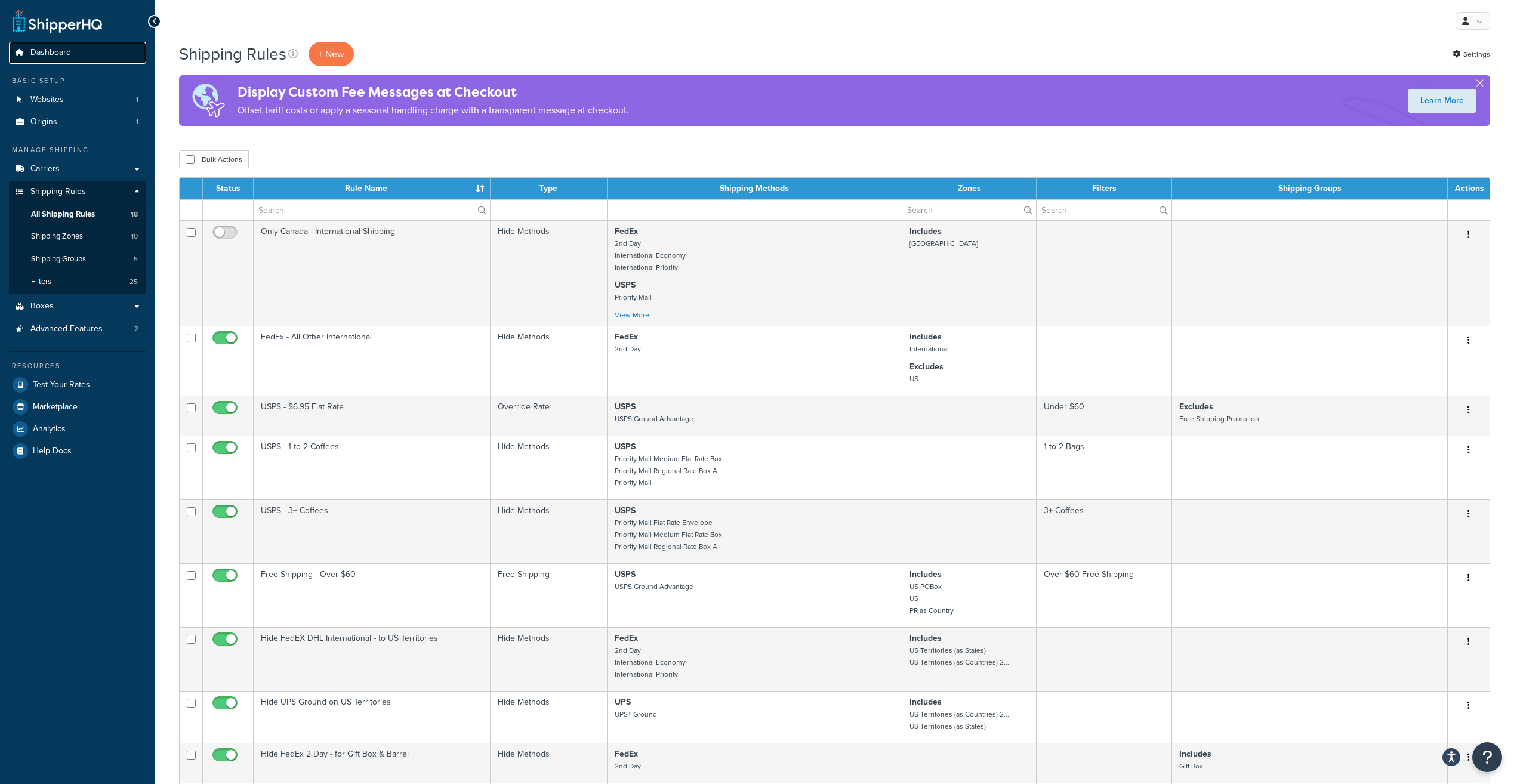
click at [91, 56] on link "Dashboard" at bounding box center [78, 53] width 137 height 22
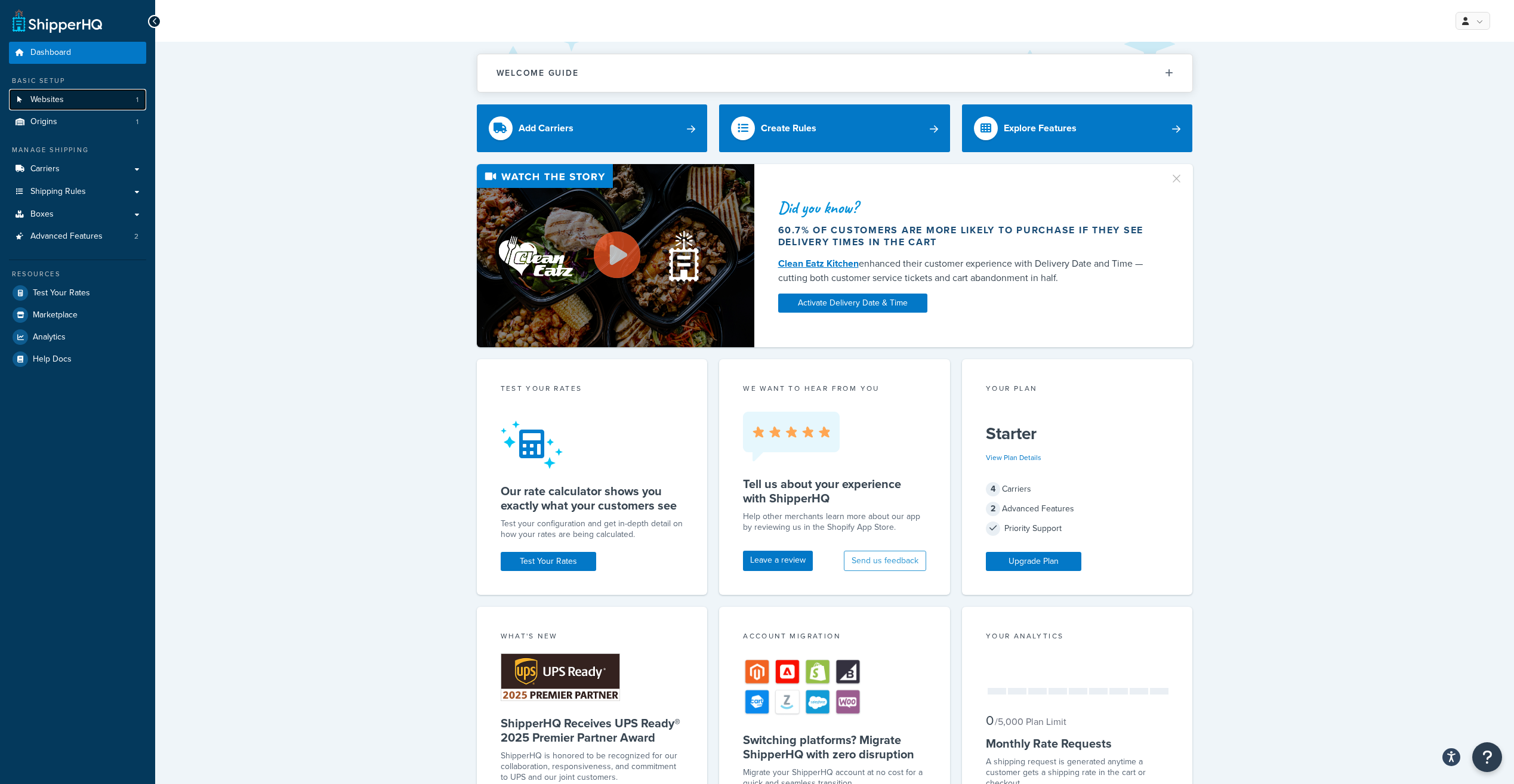
click at [71, 94] on link "Websites 1" at bounding box center [78, 100] width 137 height 22
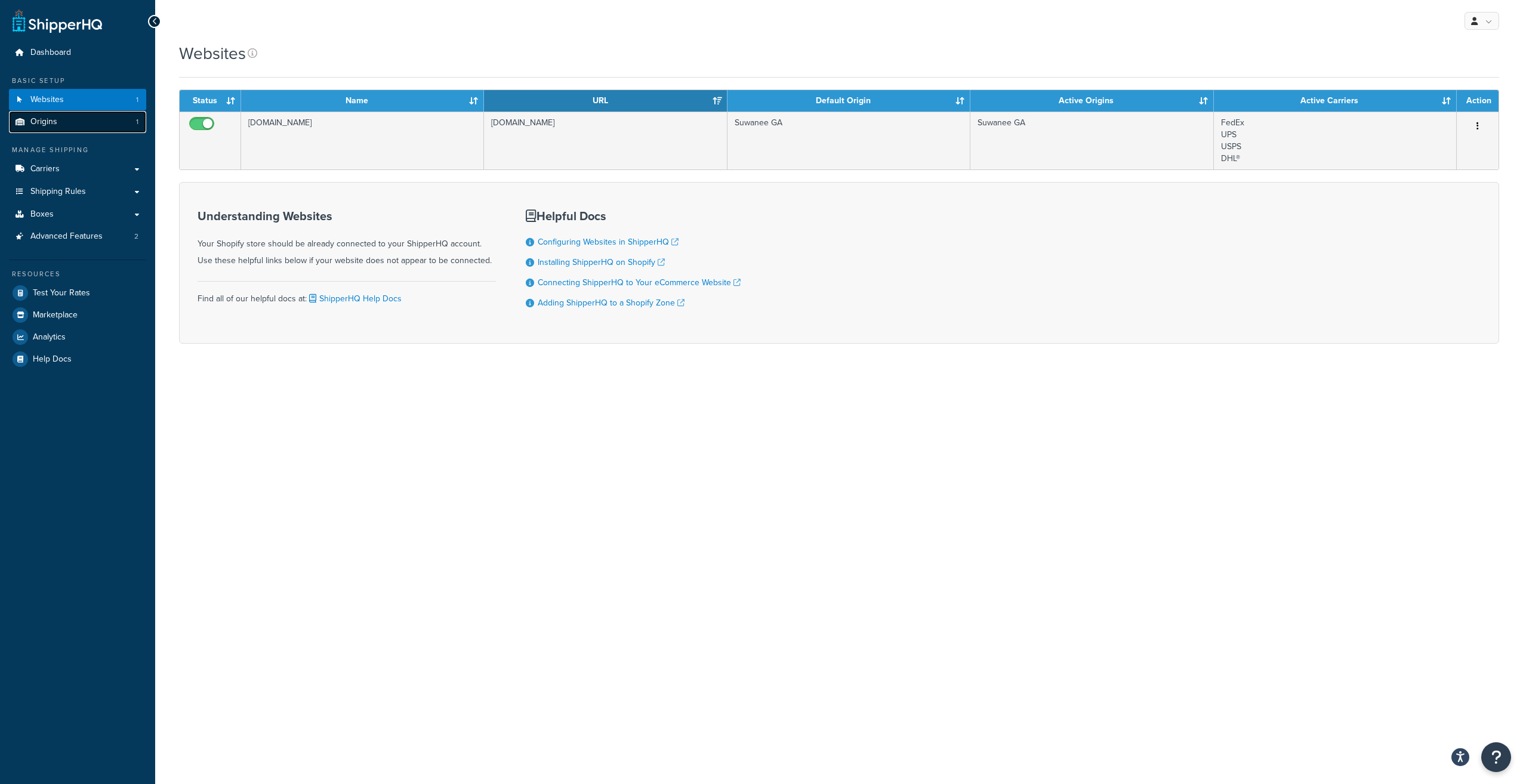
click at [75, 123] on link "Origins 1" at bounding box center [78, 122] width 137 height 22
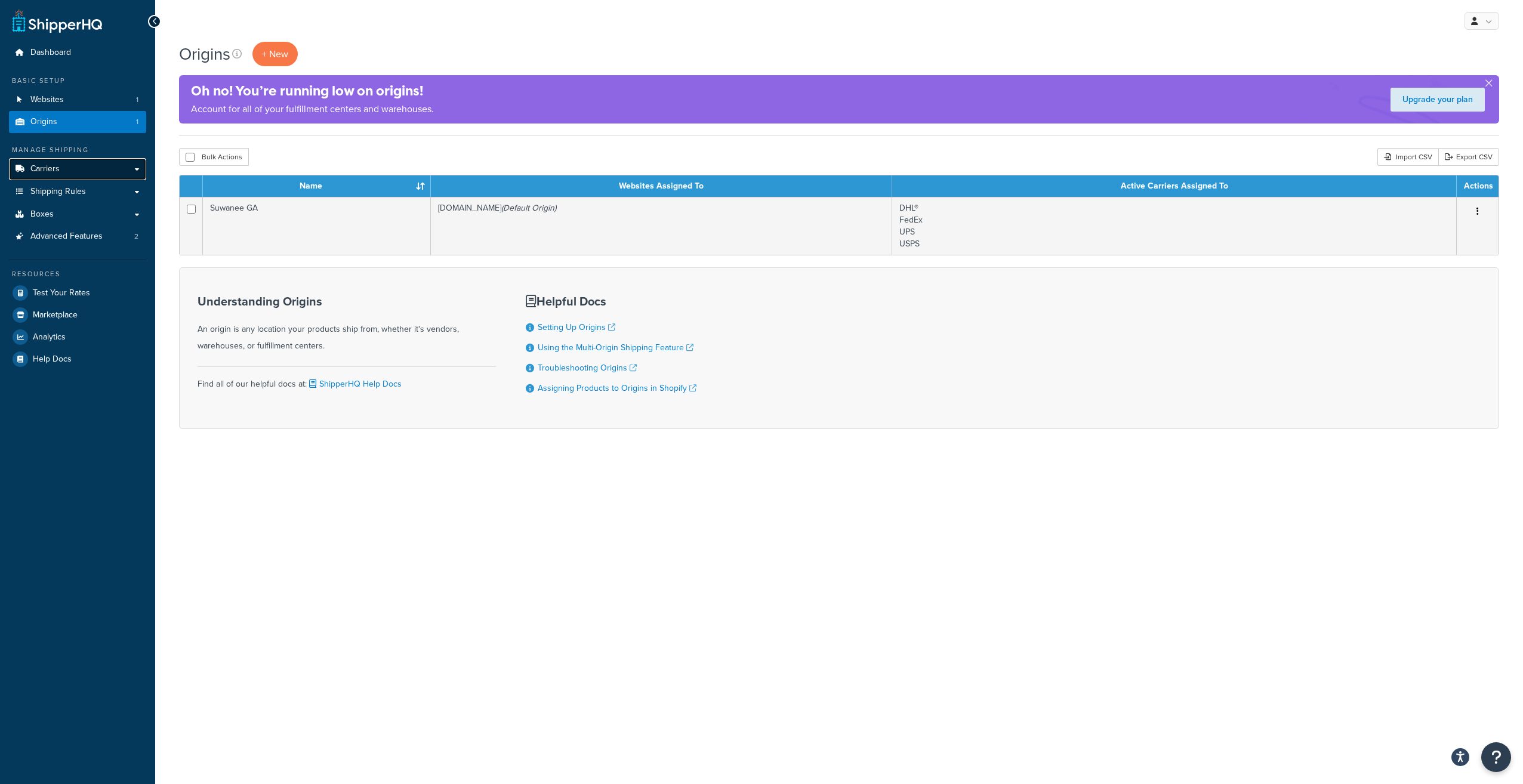
click at [61, 171] on link "Carriers" at bounding box center [78, 169] width 137 height 22
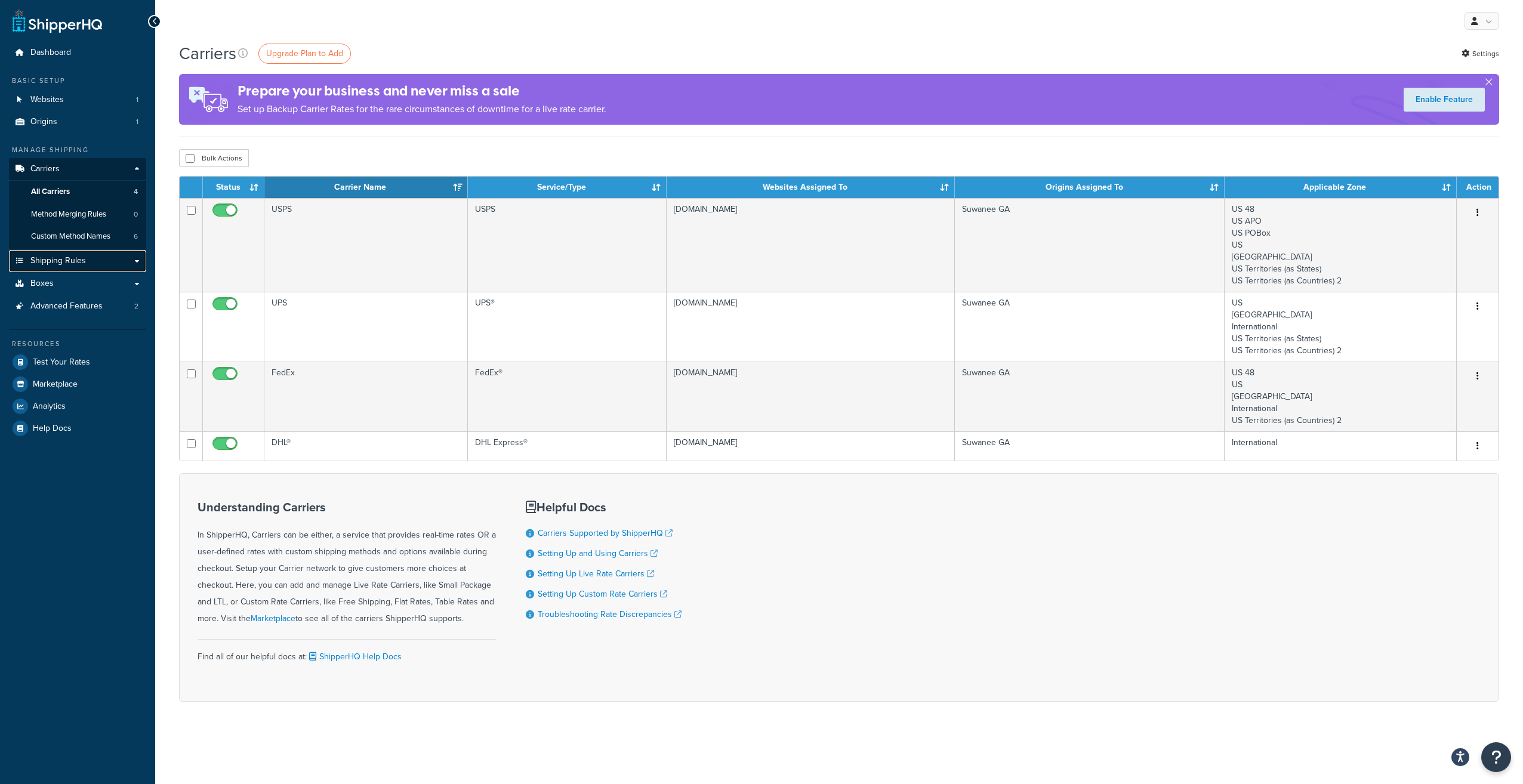
click at [49, 265] on span "Shipping Rules" at bounding box center [57, 261] width 55 height 10
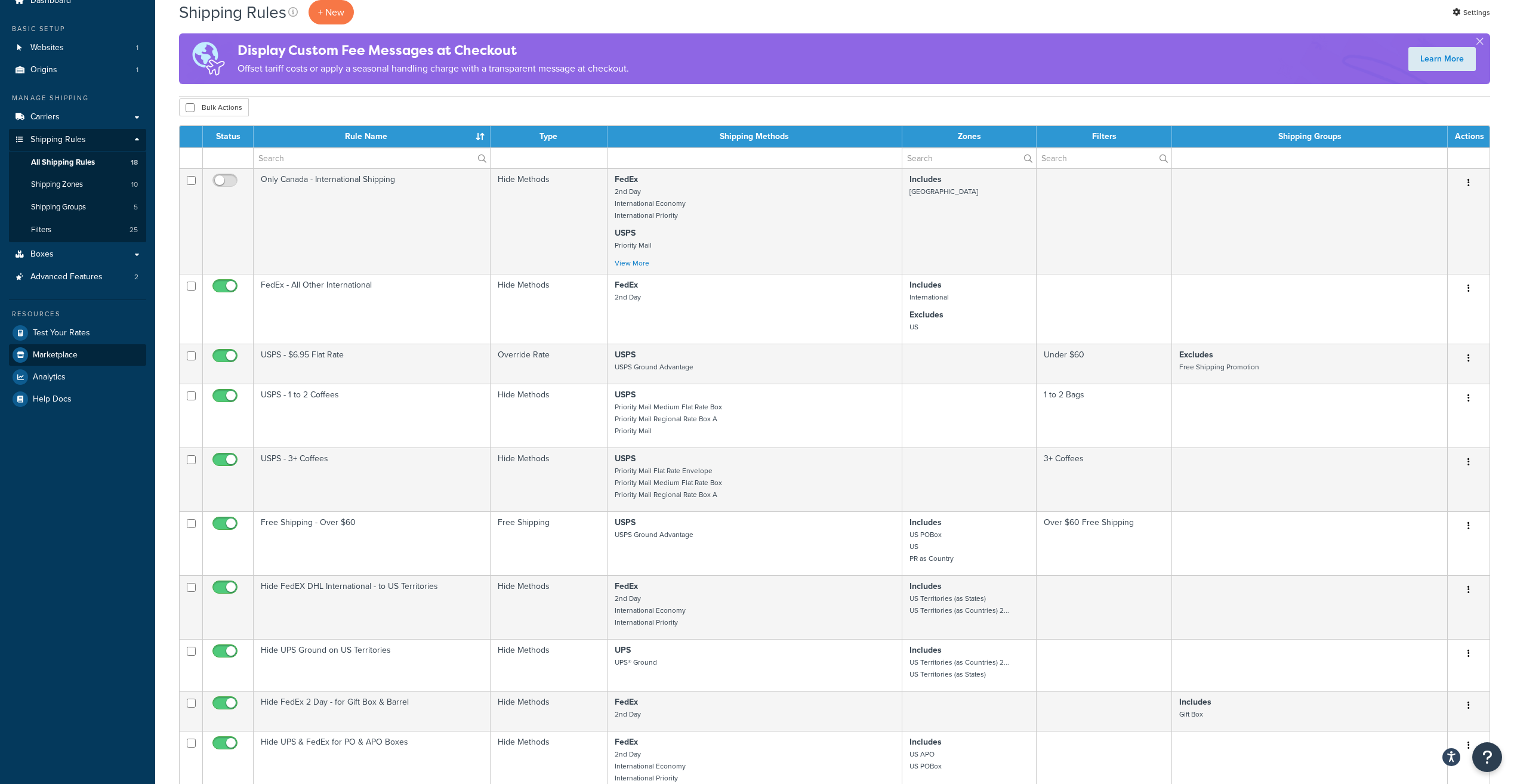
scroll to position [30, 0]
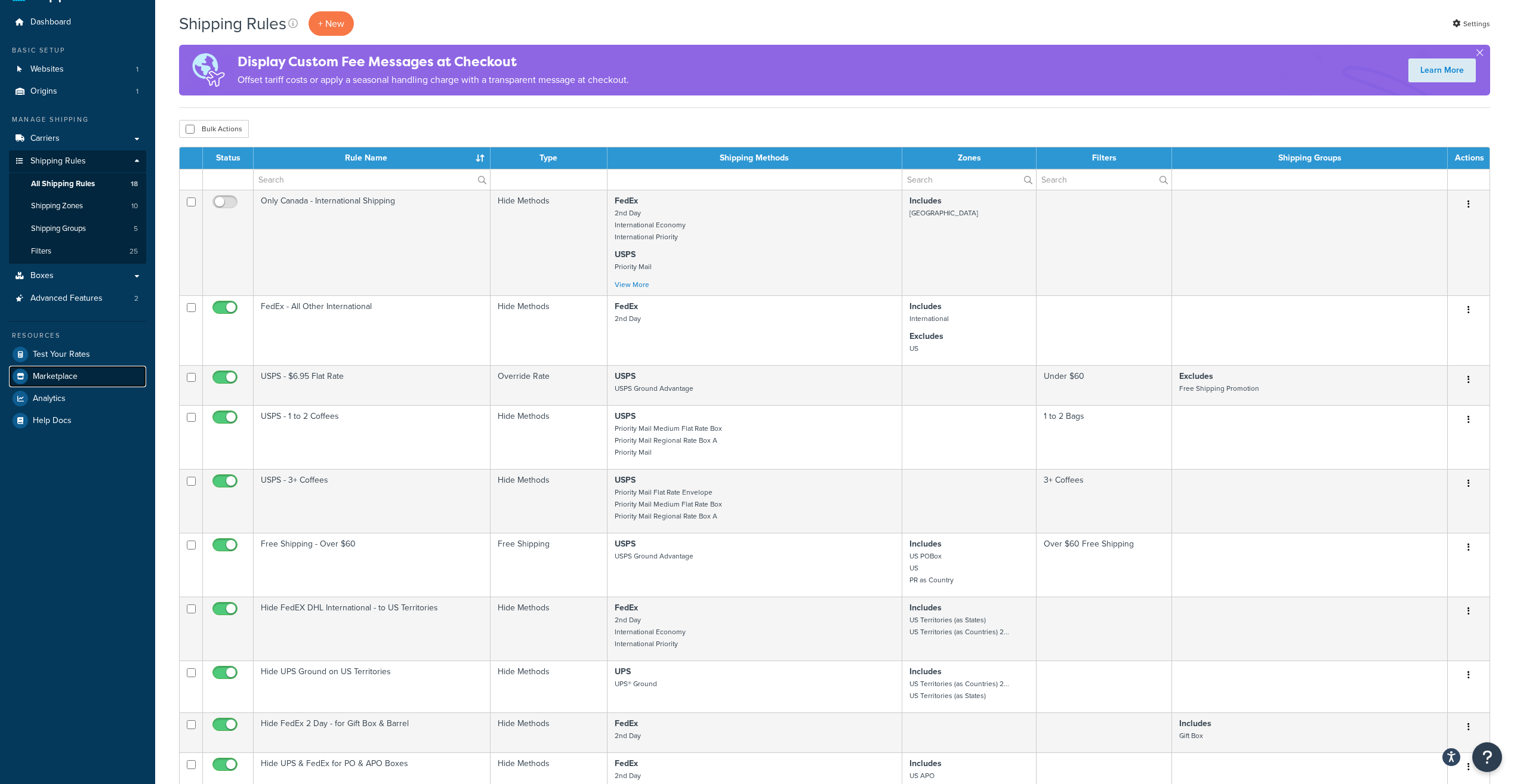
click at [69, 368] on link "Marketplace" at bounding box center [78, 376] width 137 height 22
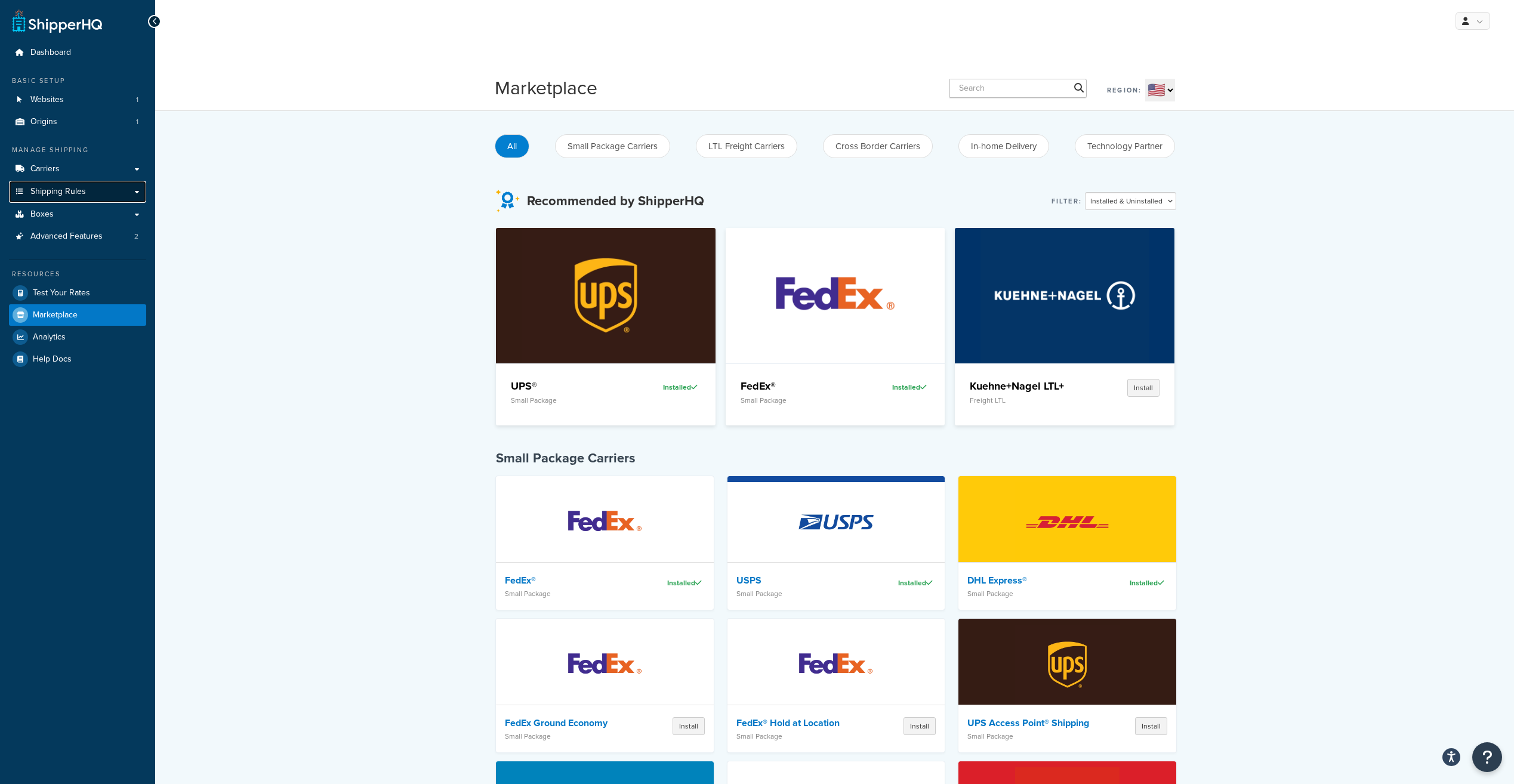
click at [64, 187] on span "Shipping Rules" at bounding box center [57, 192] width 55 height 10
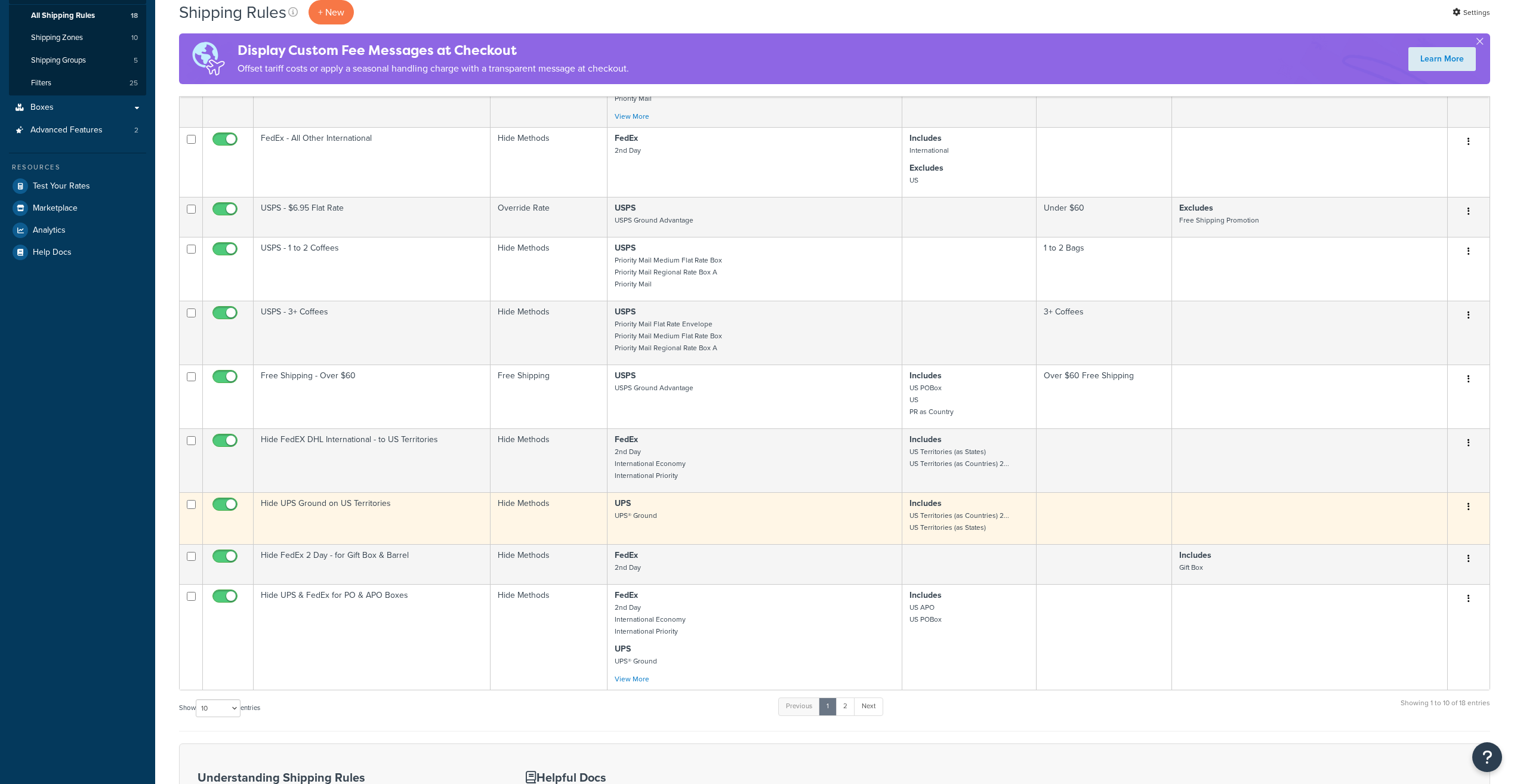
scroll to position [298, 0]
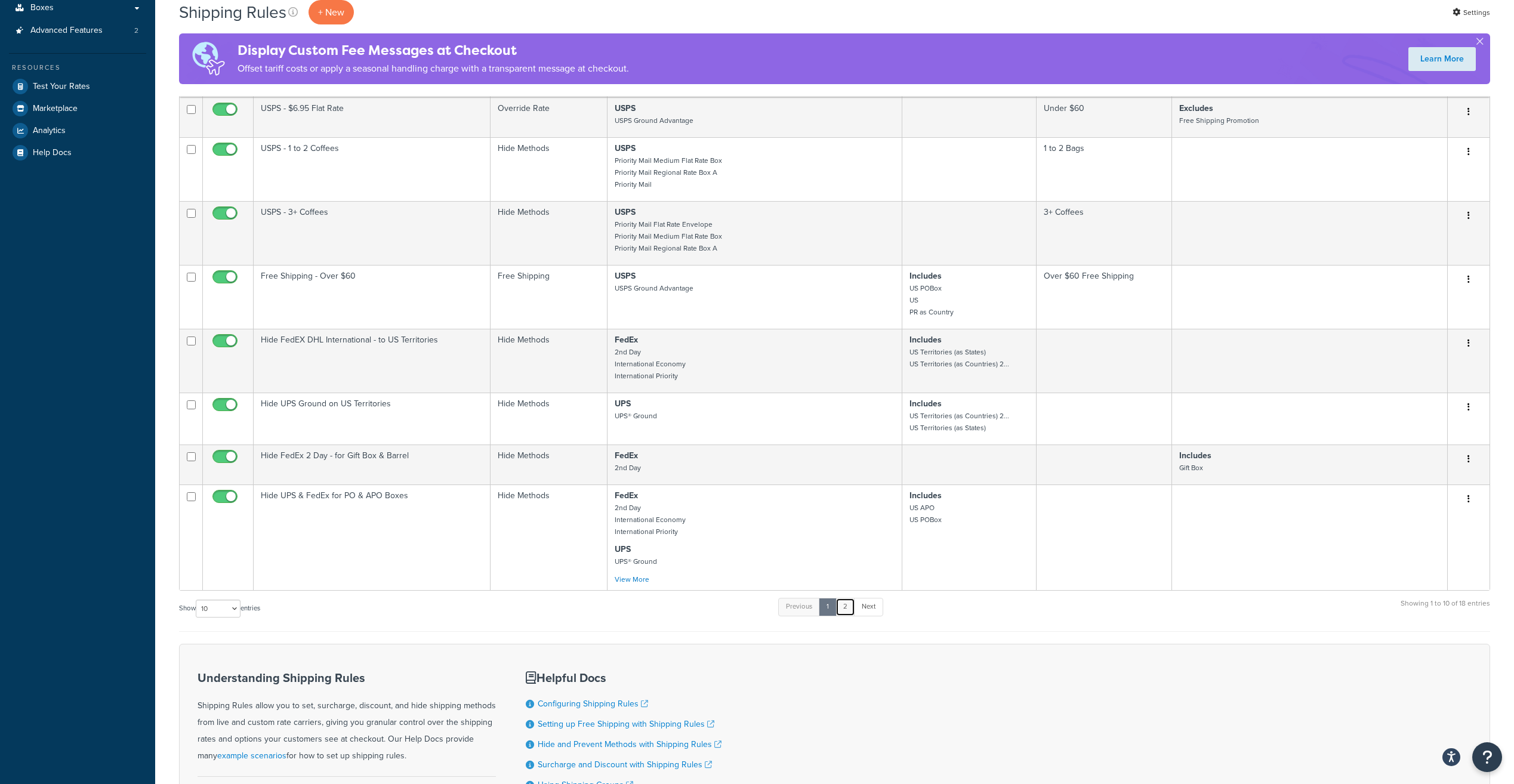
click at [853, 605] on link "2" at bounding box center [845, 607] width 20 height 18
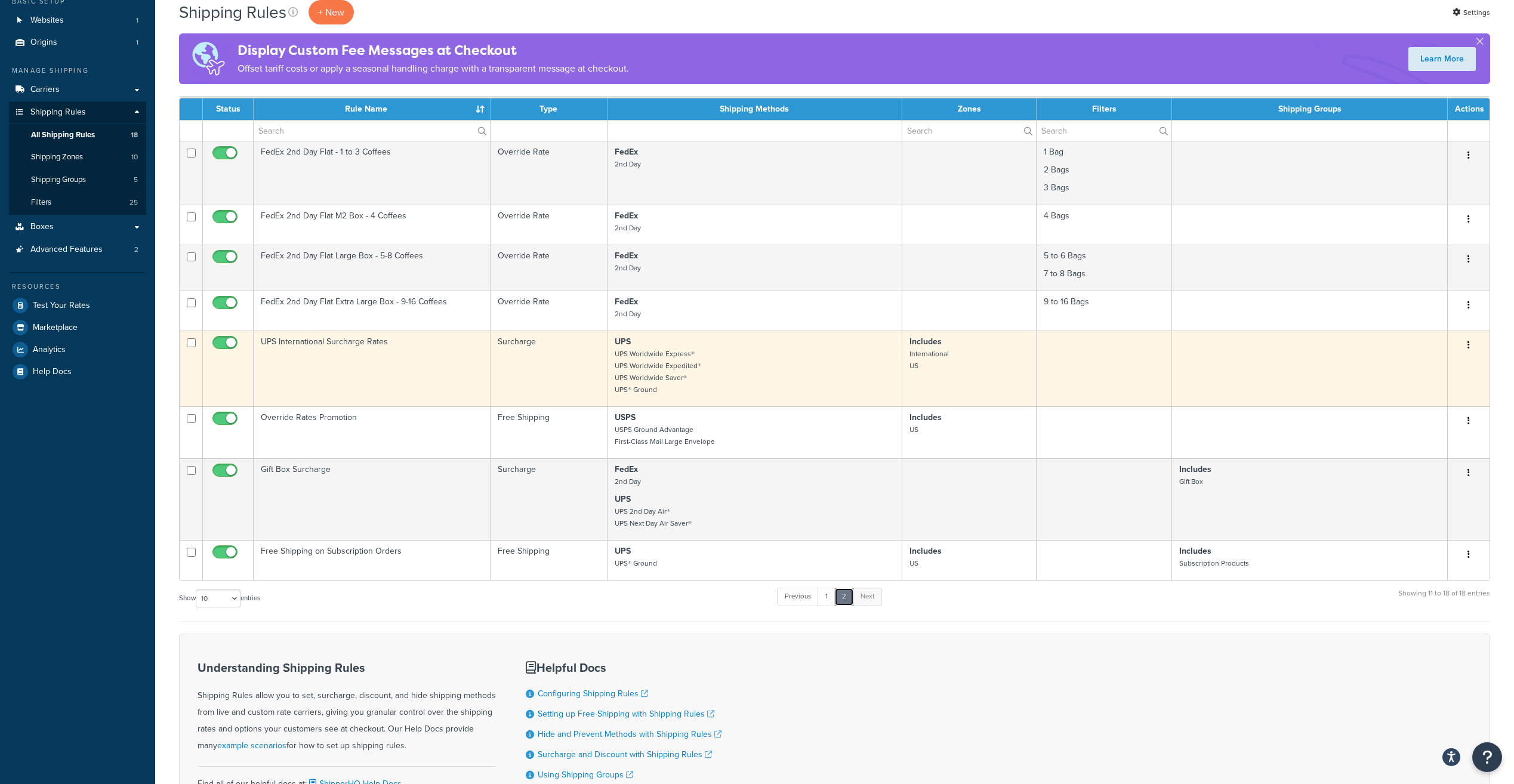
scroll to position [160, 0]
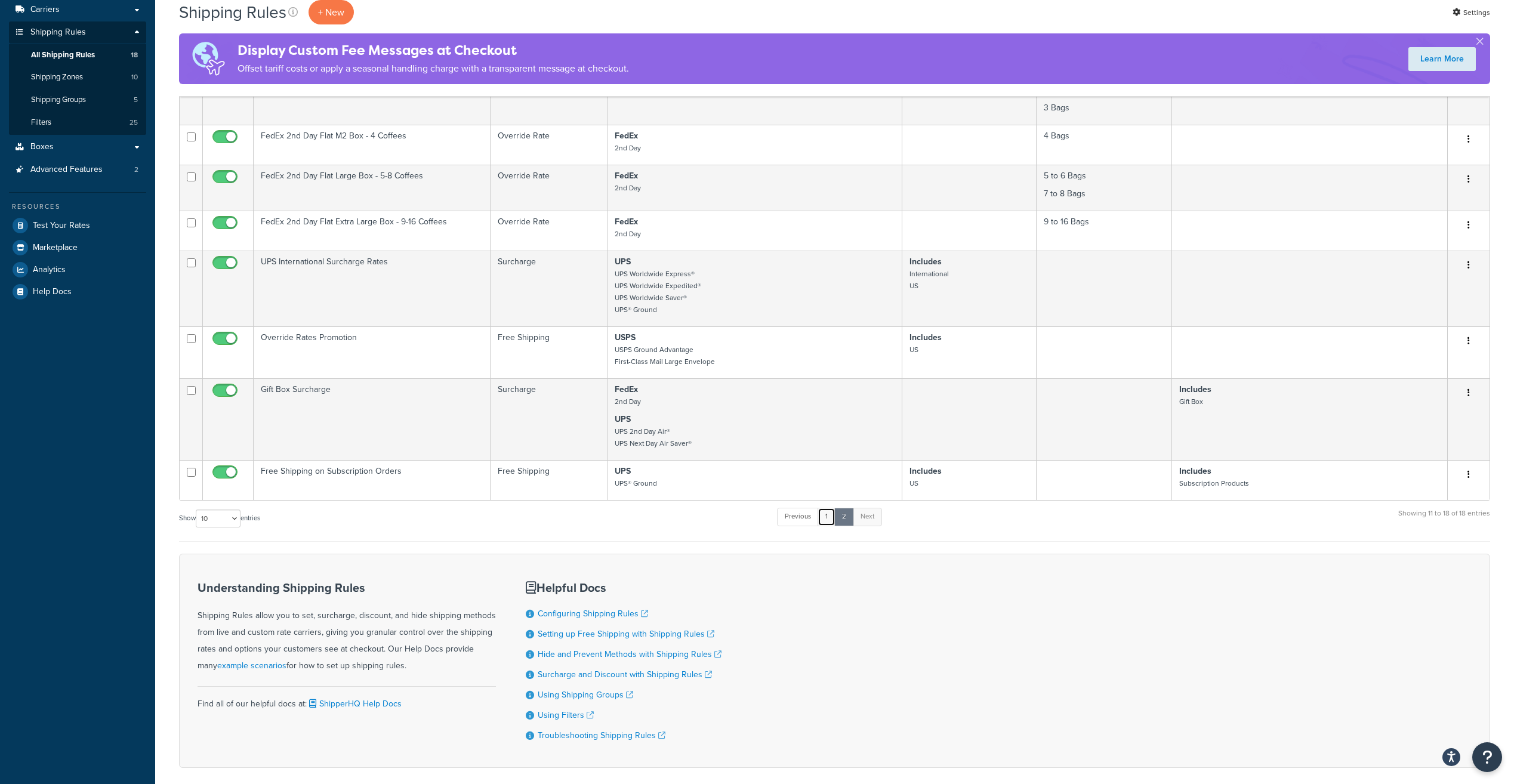
click at [829, 519] on link "1" at bounding box center [827, 517] width 18 height 18
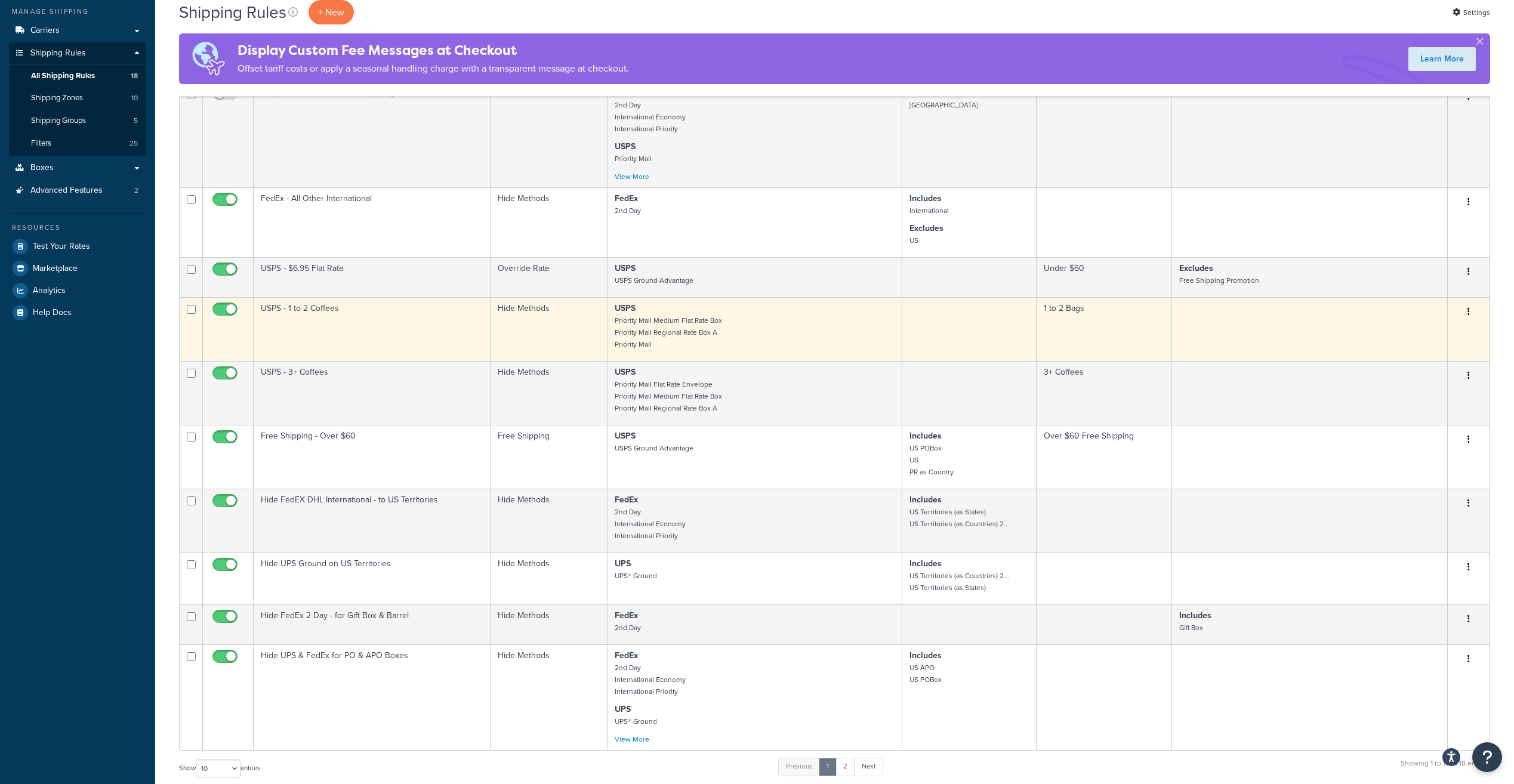
scroll to position [219, 0]
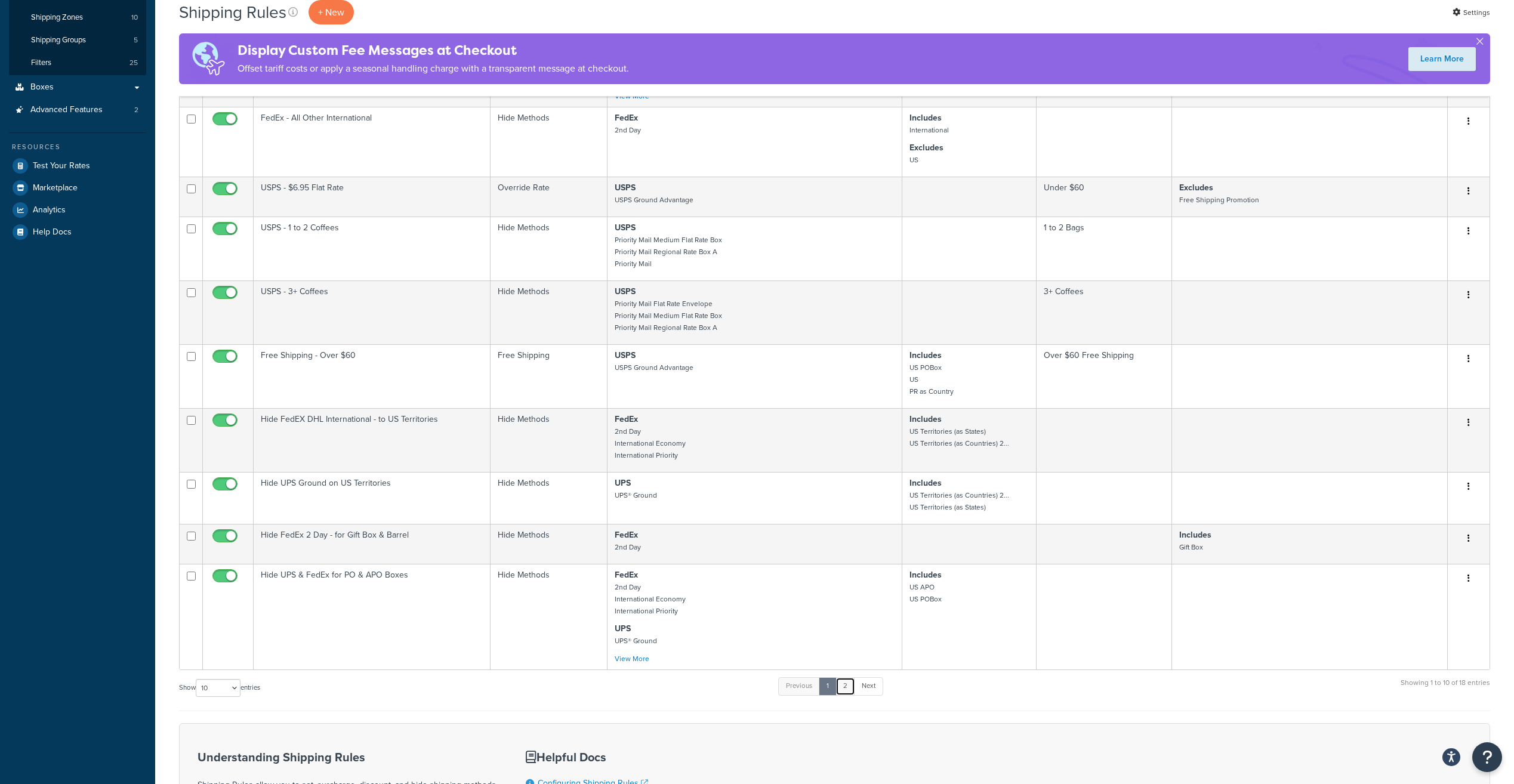
click at [847, 688] on link "2" at bounding box center [845, 686] width 20 height 18
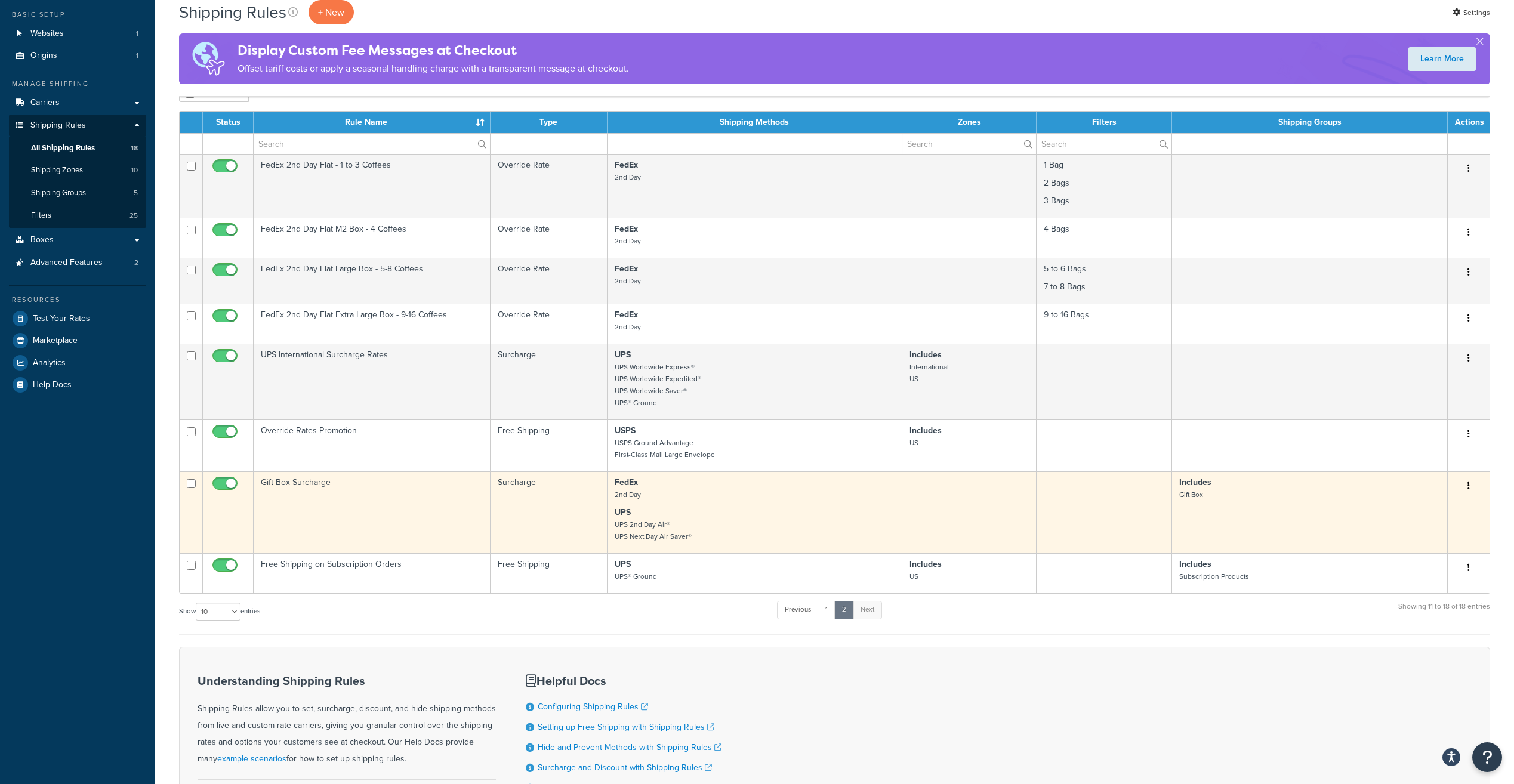
scroll to position [40, 0]
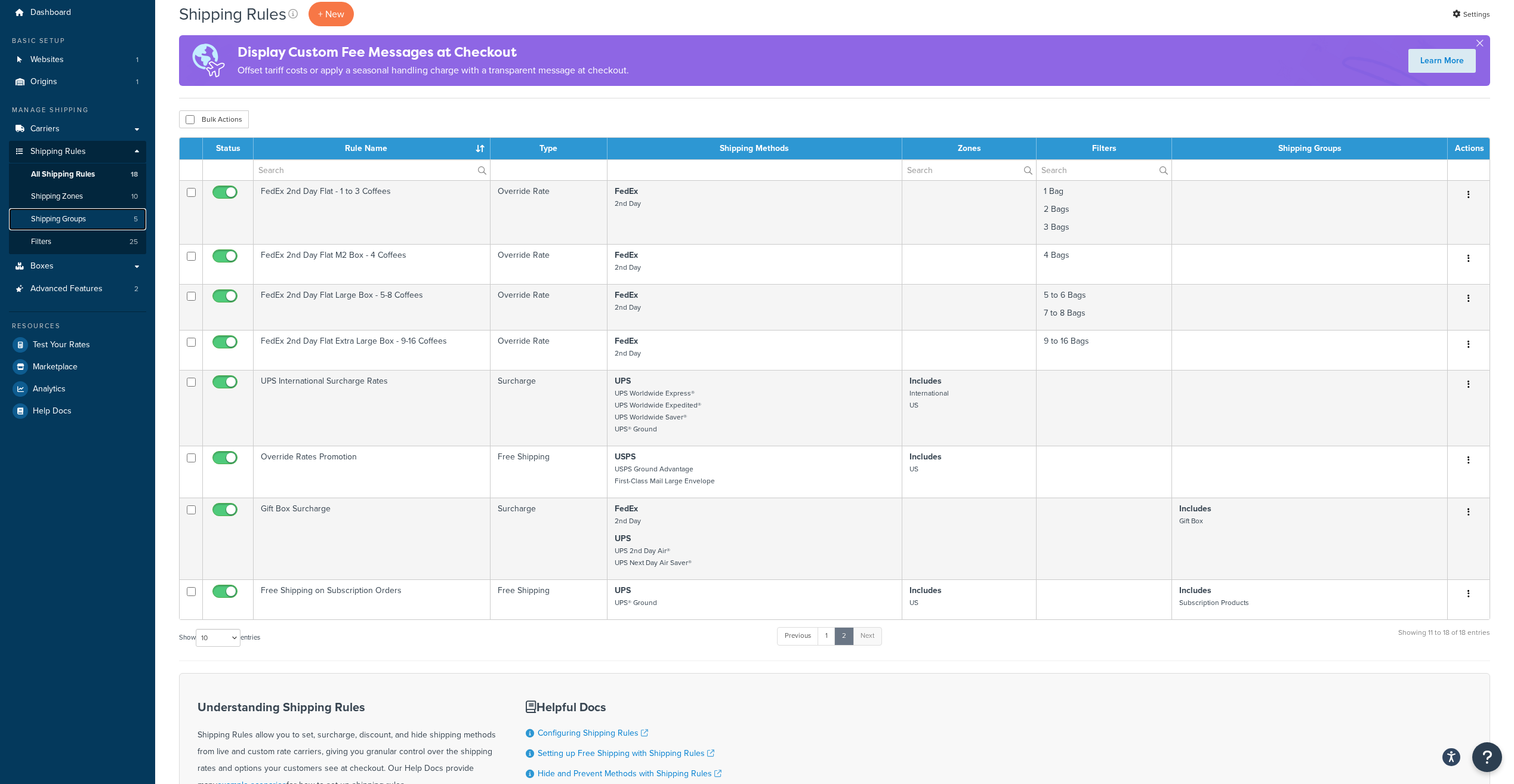
click at [71, 219] on span "Shipping Groups" at bounding box center [58, 219] width 55 height 10
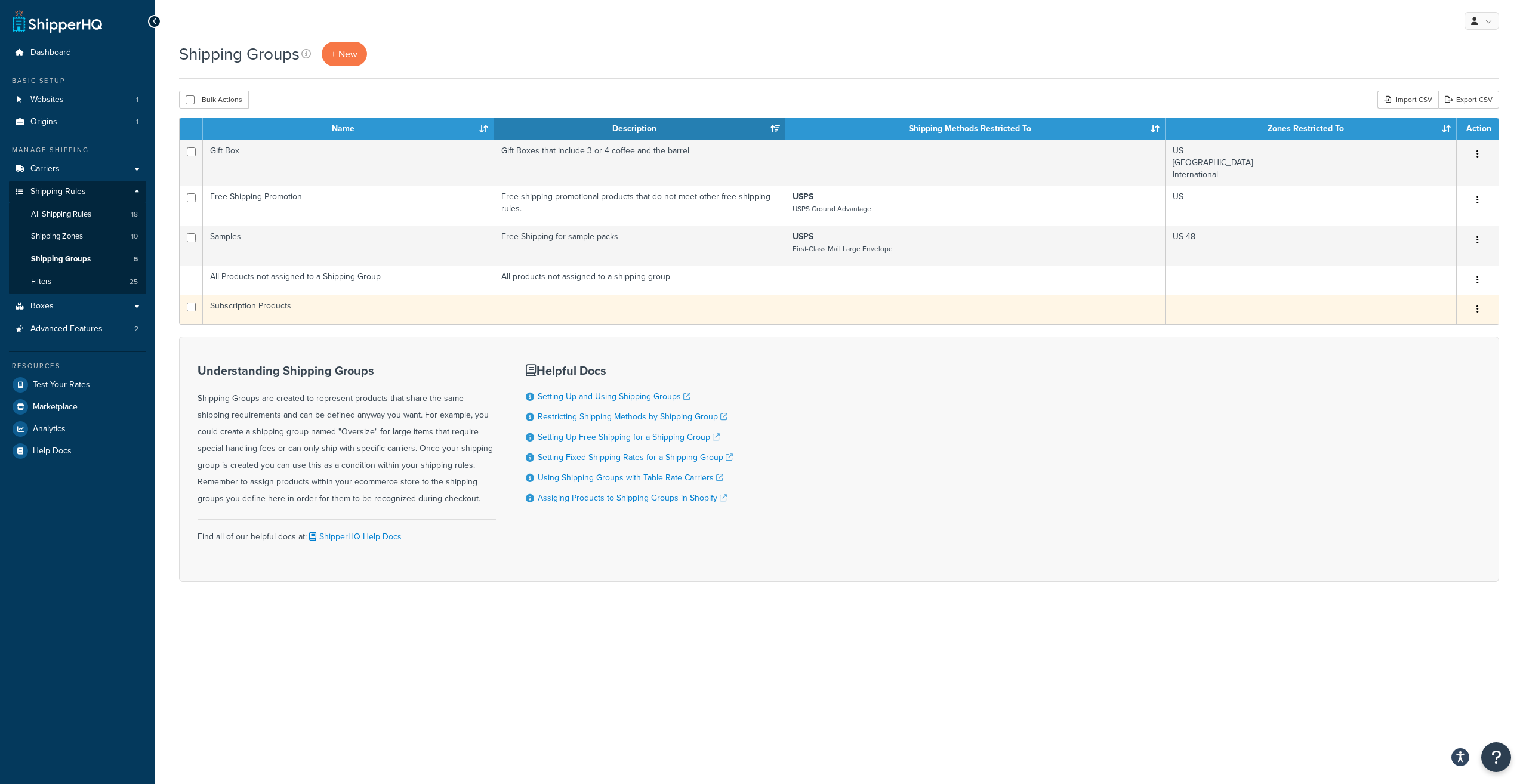
click at [396, 305] on td "Subscription Products" at bounding box center [349, 309] width 291 height 29
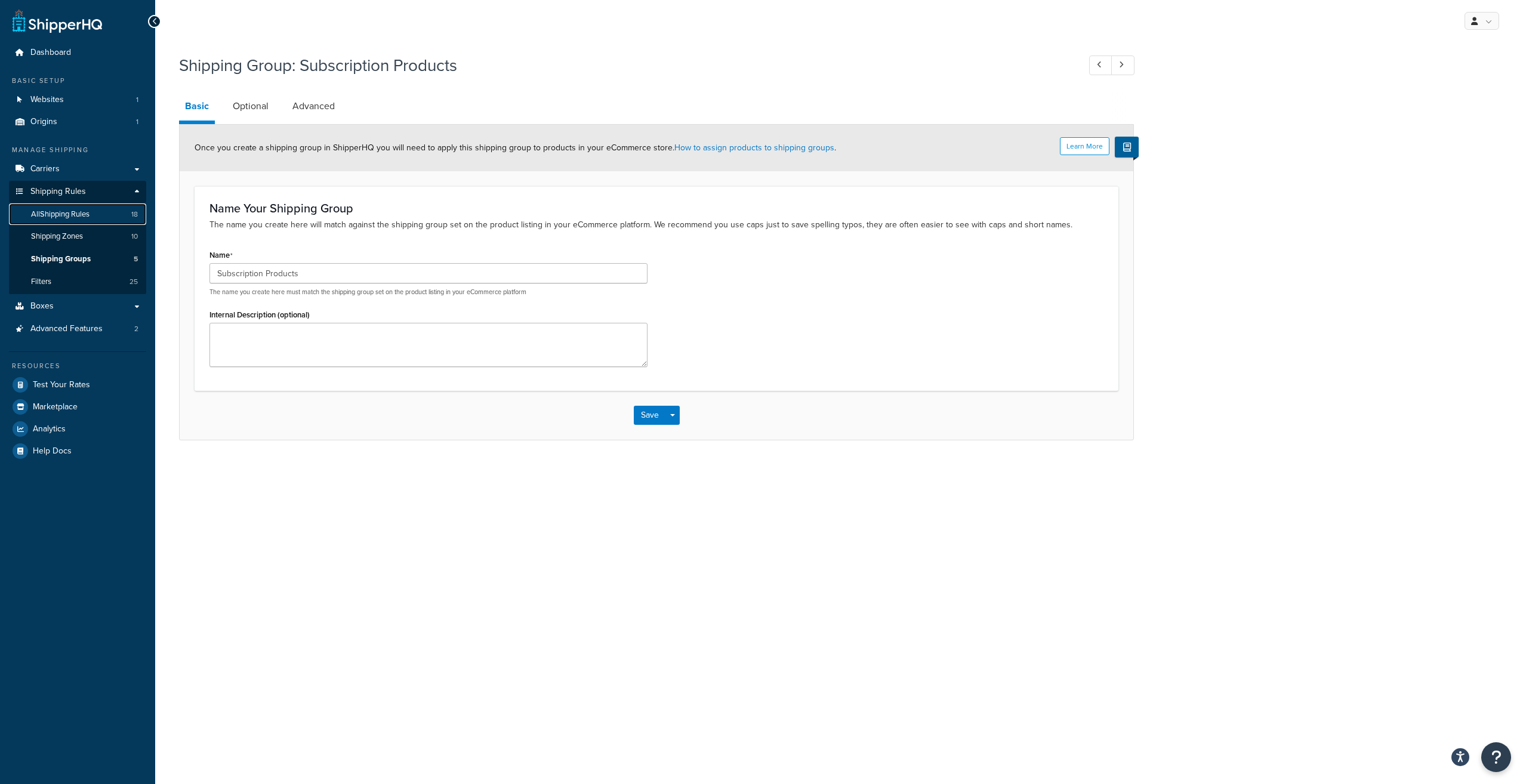
click at [52, 212] on span "All Shipping Rules" at bounding box center [60, 214] width 59 height 10
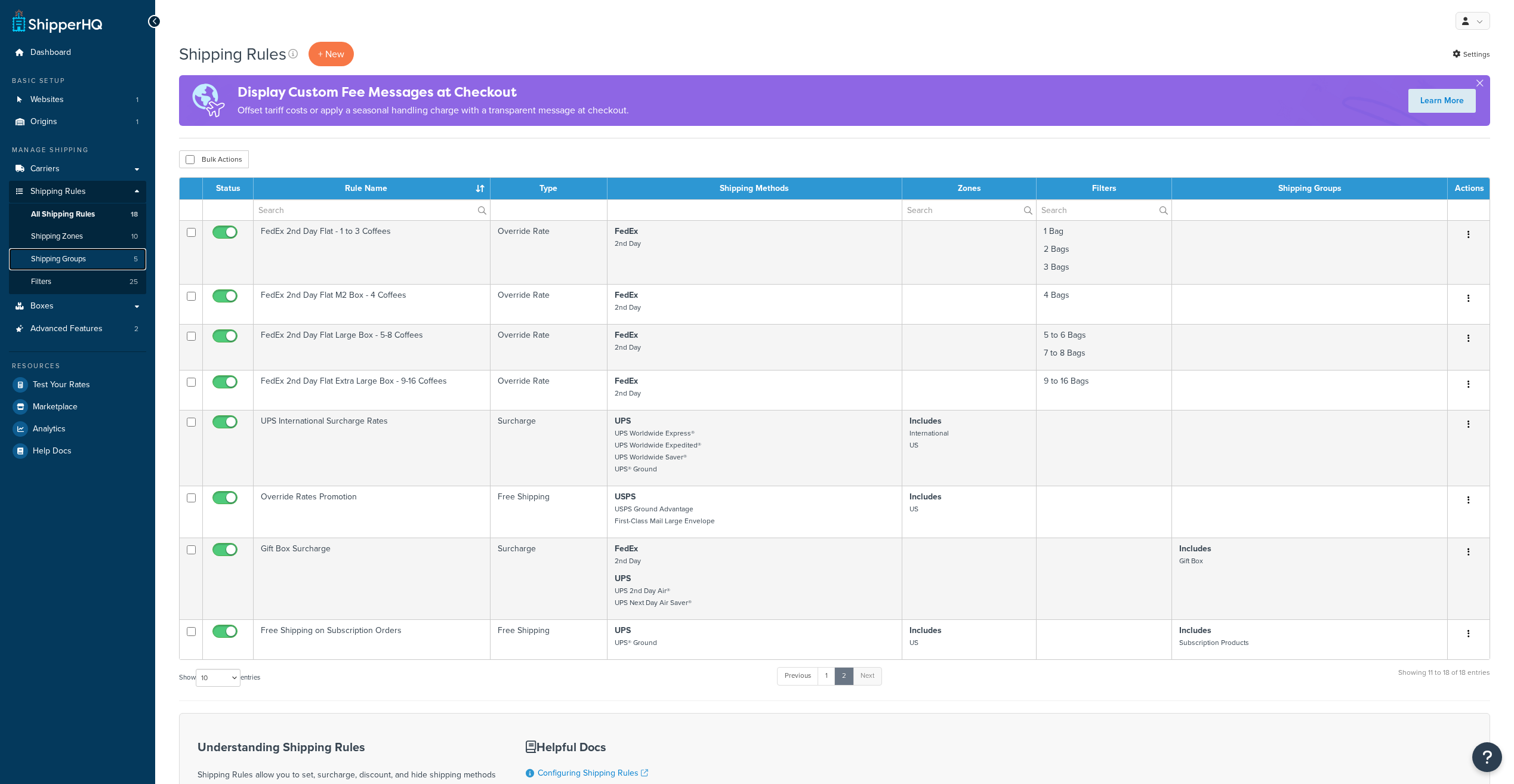
click at [48, 258] on span "Shipping Groups" at bounding box center [58, 259] width 55 height 10
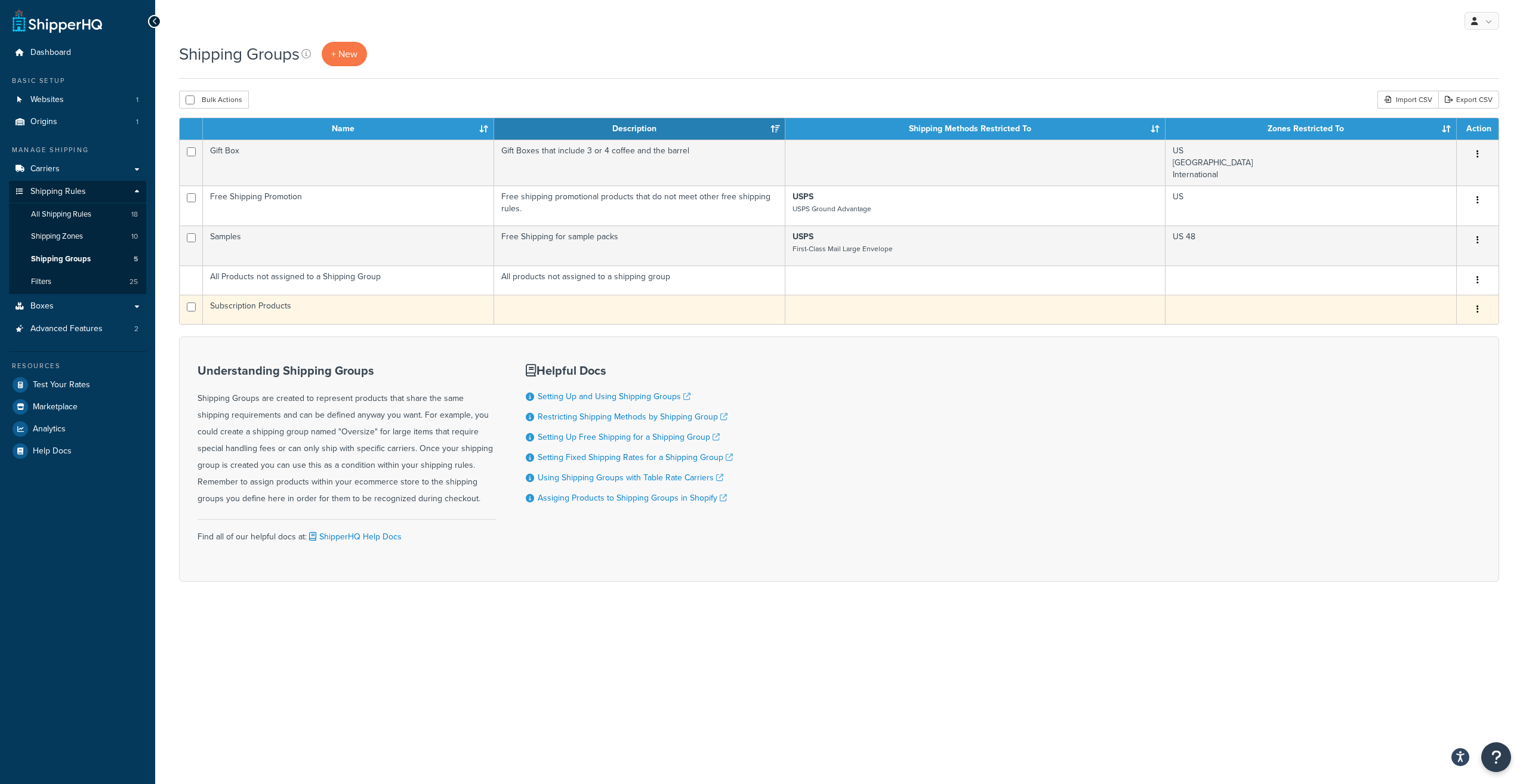
click at [1475, 309] on button "button" at bounding box center [1477, 309] width 17 height 19
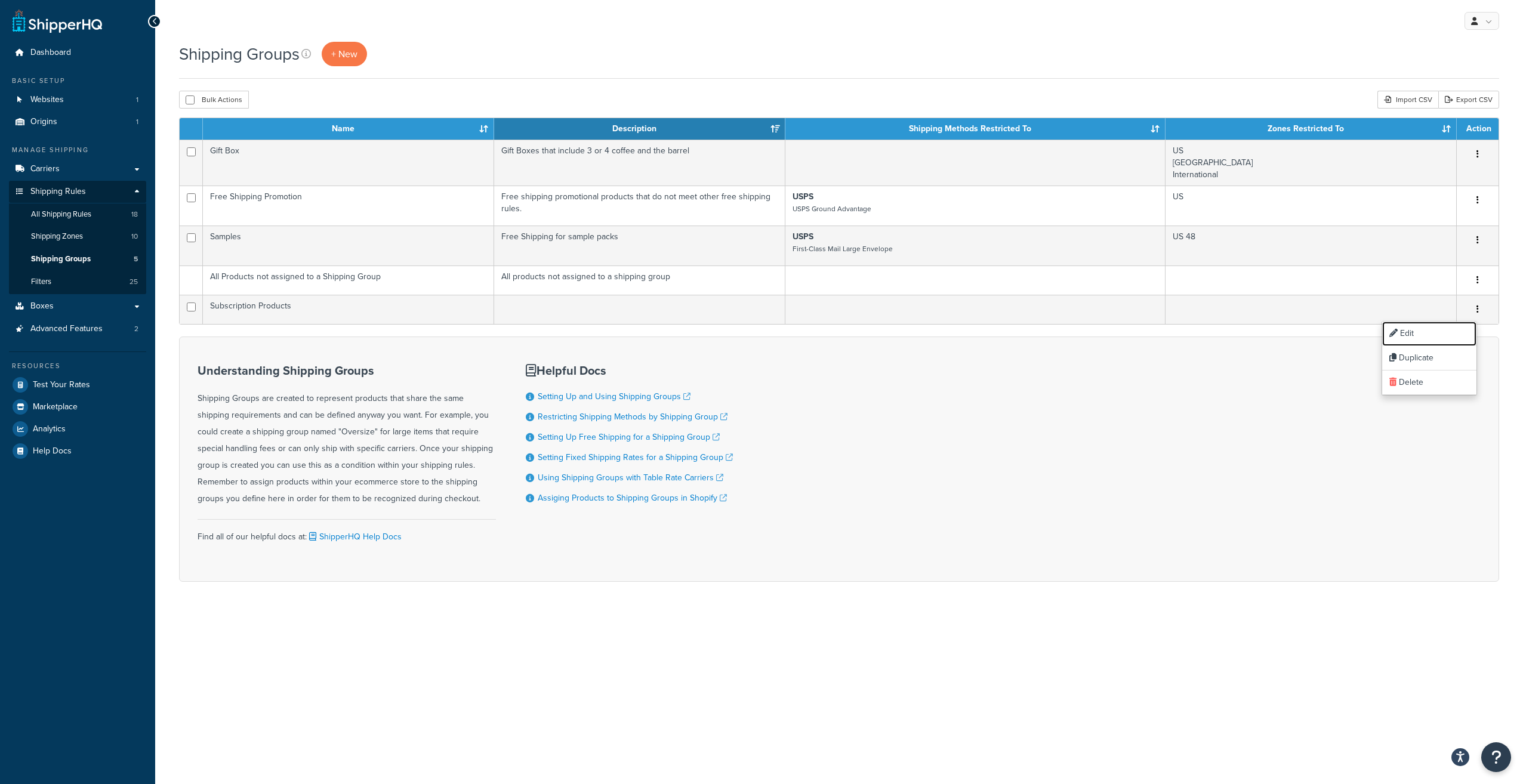
click at [1432, 328] on link "Edit" at bounding box center [1429, 333] width 95 height 24
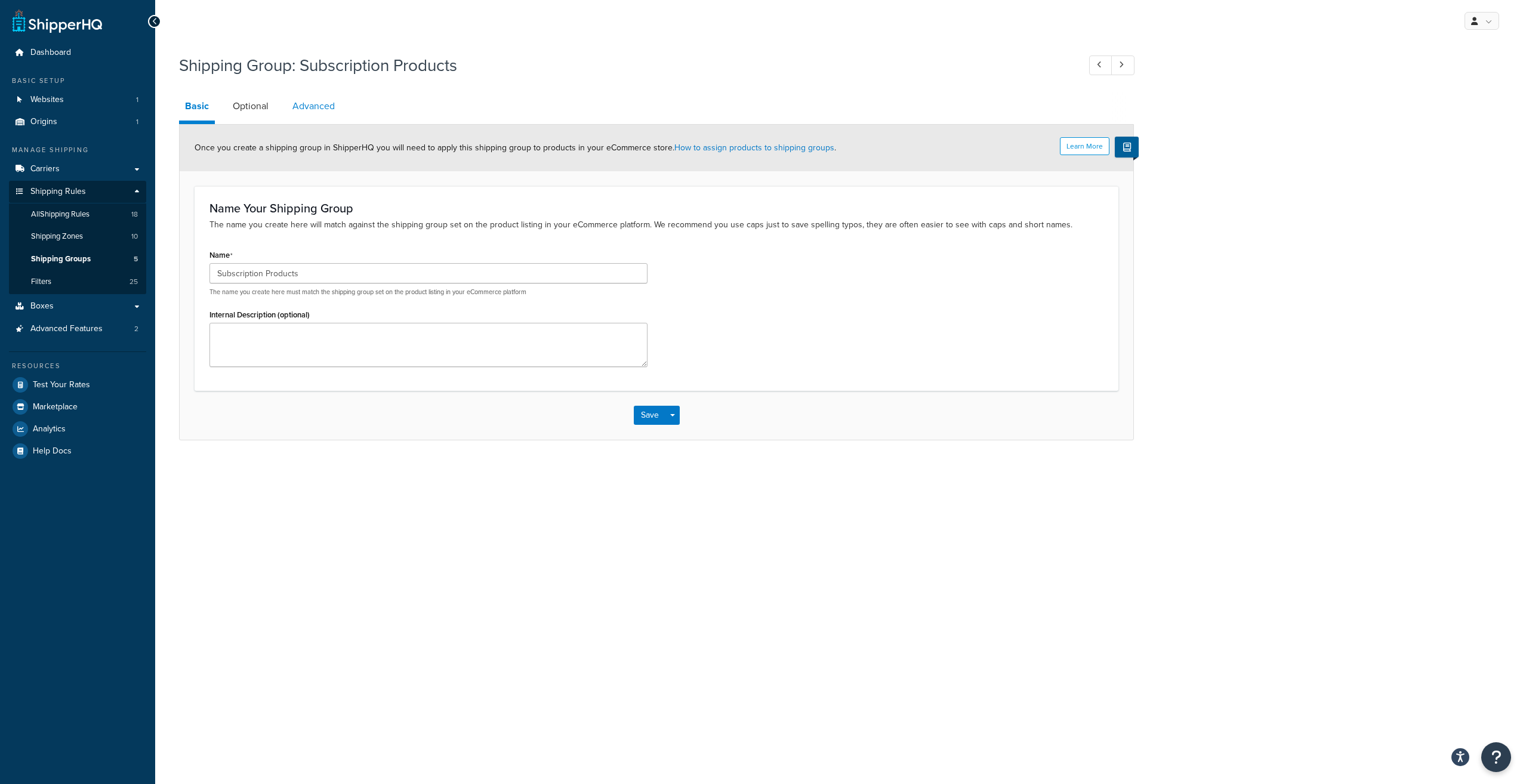
click at [292, 113] on link "Advanced" at bounding box center [314, 106] width 55 height 29
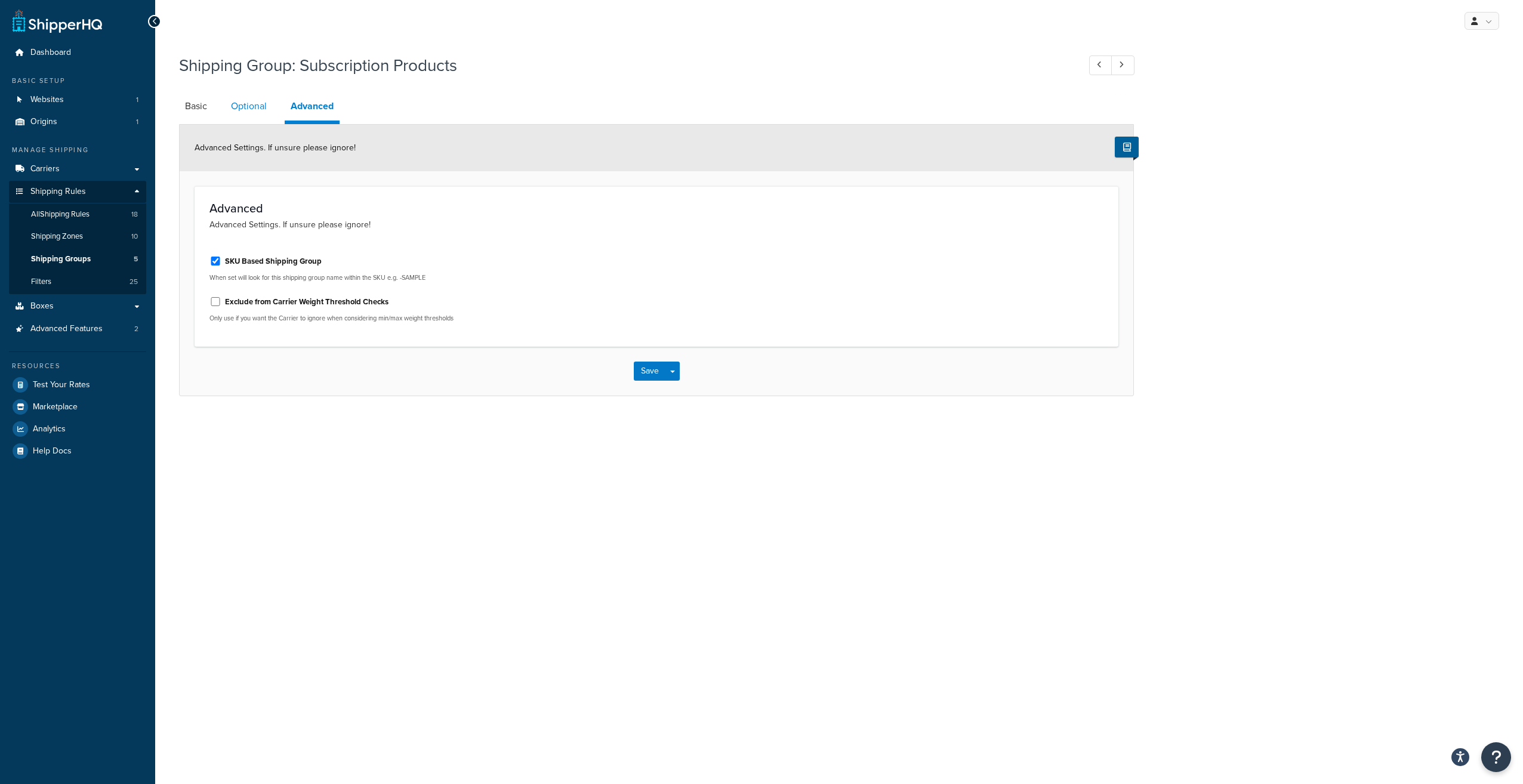
click at [265, 101] on link "Optional" at bounding box center [249, 106] width 48 height 29
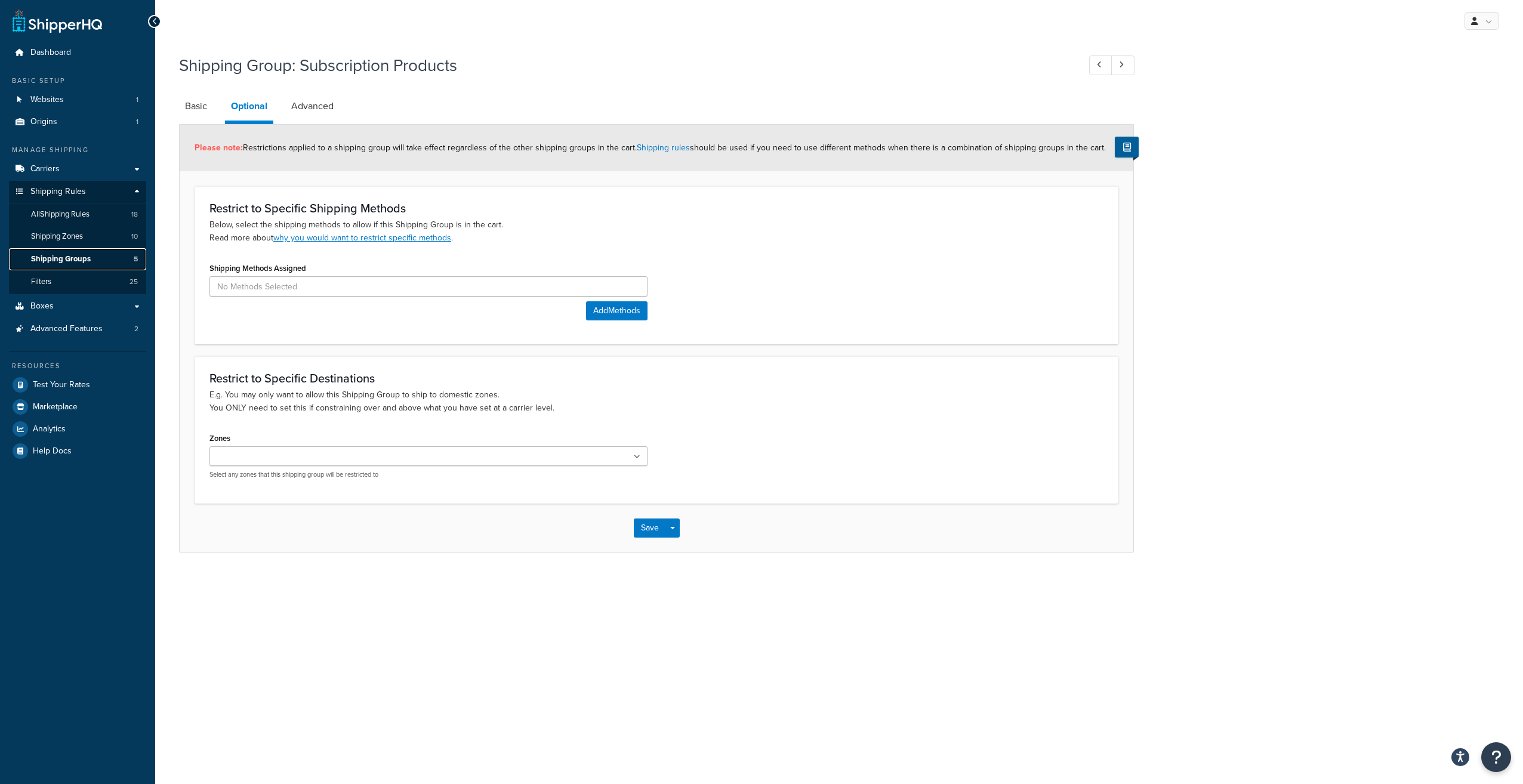
click at [67, 260] on span "Shipping Groups" at bounding box center [60, 259] width 60 height 10
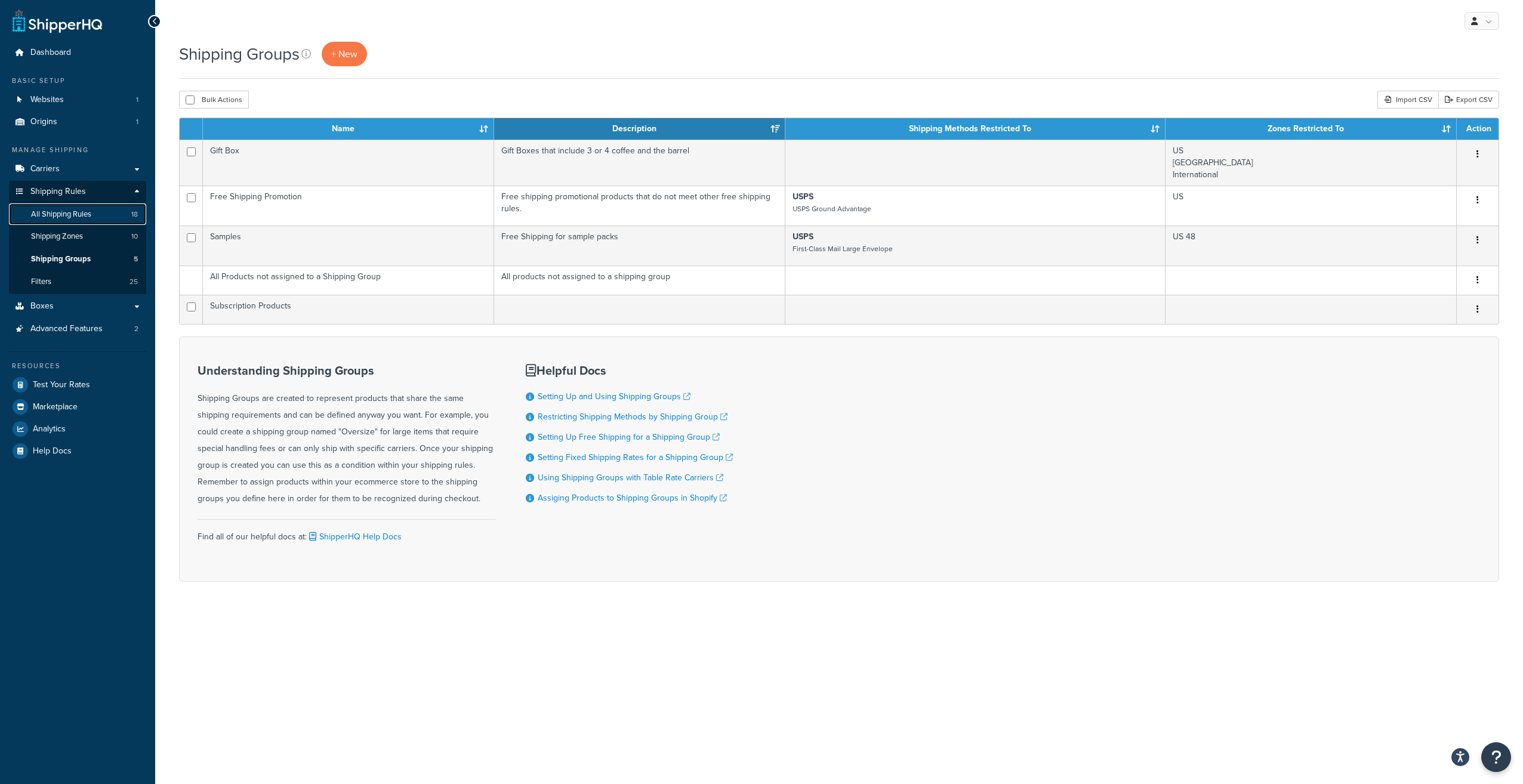
click at [43, 216] on span "All Shipping Rules" at bounding box center [61, 214] width 60 height 10
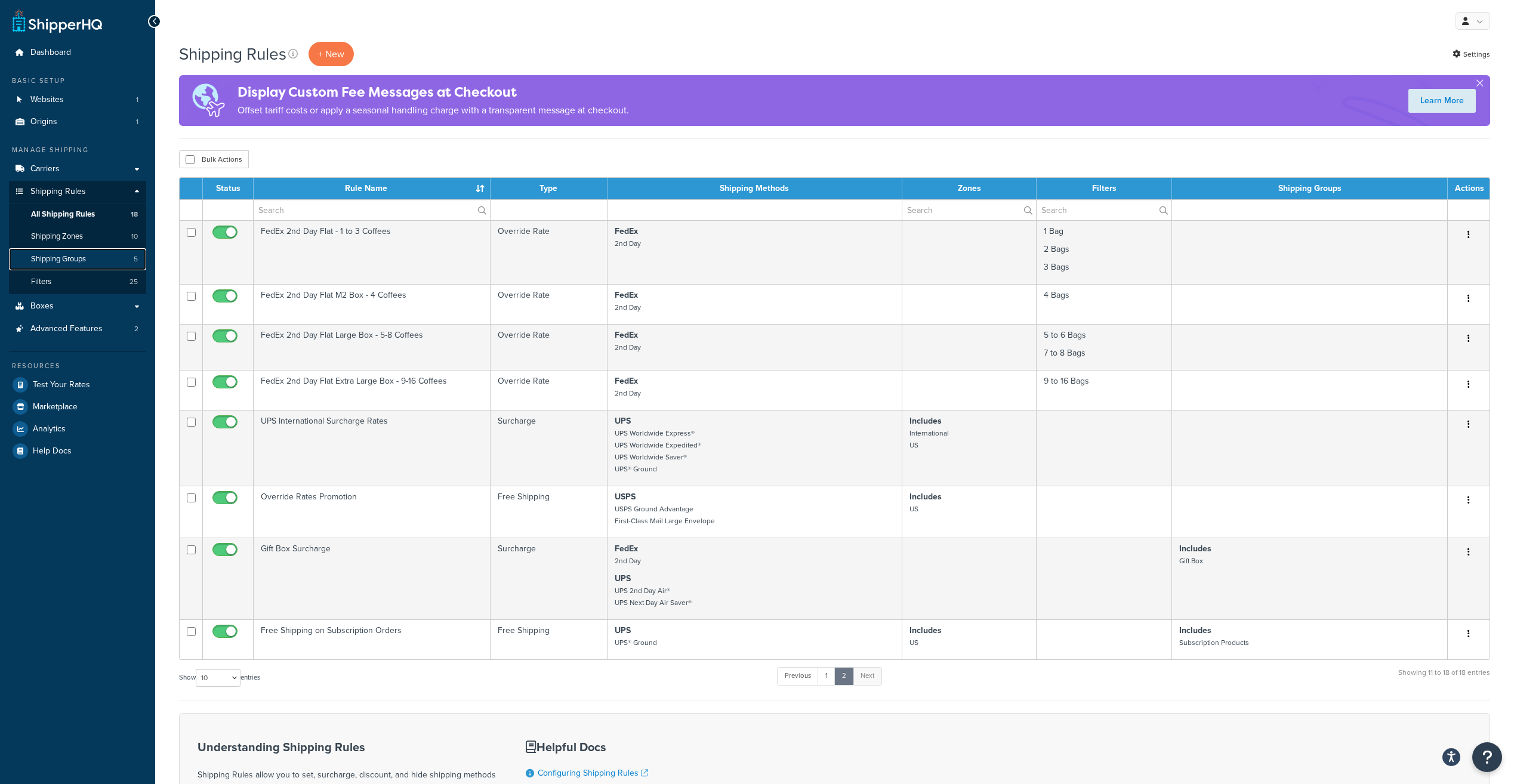
click at [76, 256] on span "Shipping Groups" at bounding box center [58, 259] width 55 height 10
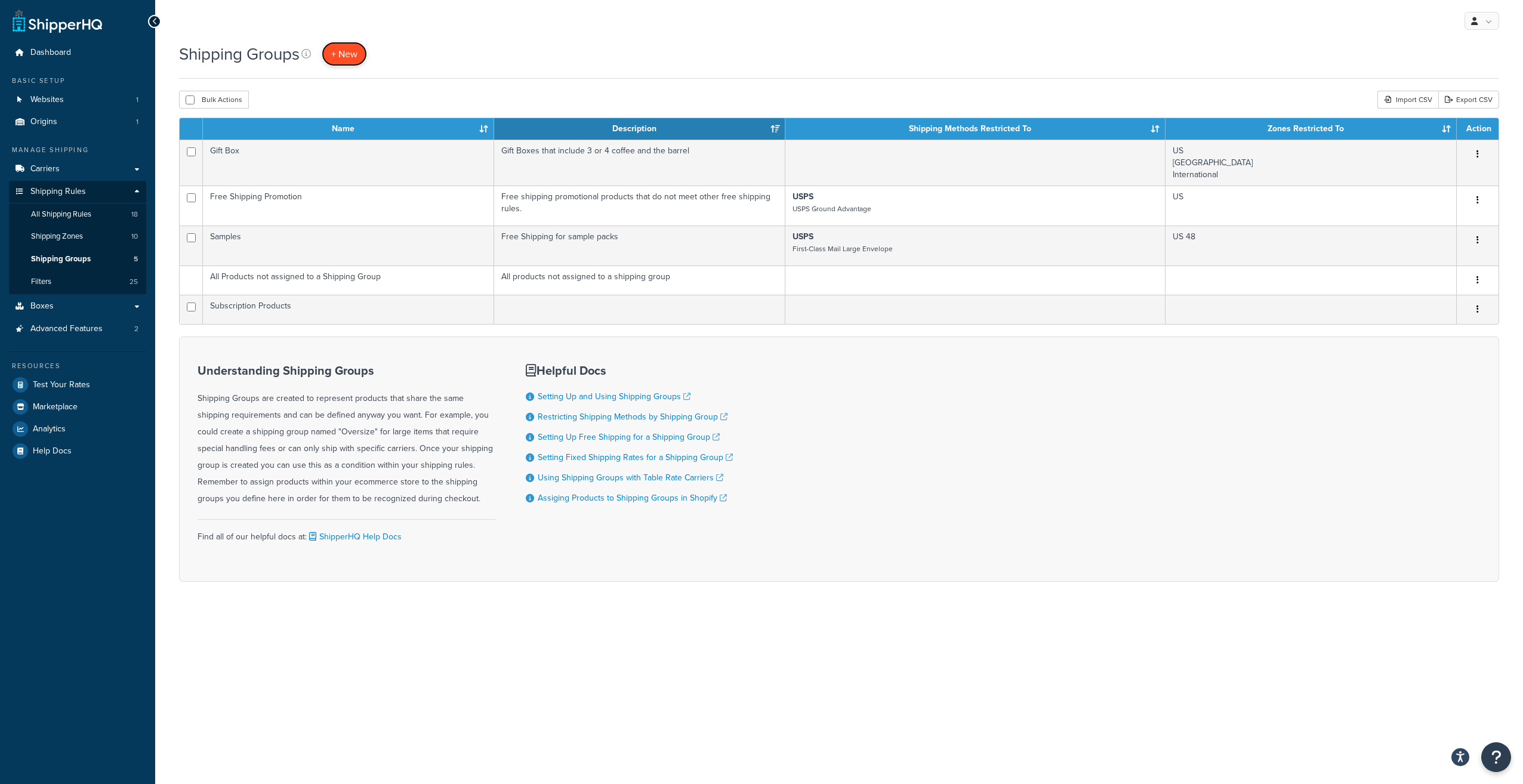
click at [351, 50] on span "+ New" at bounding box center [344, 54] width 26 height 14
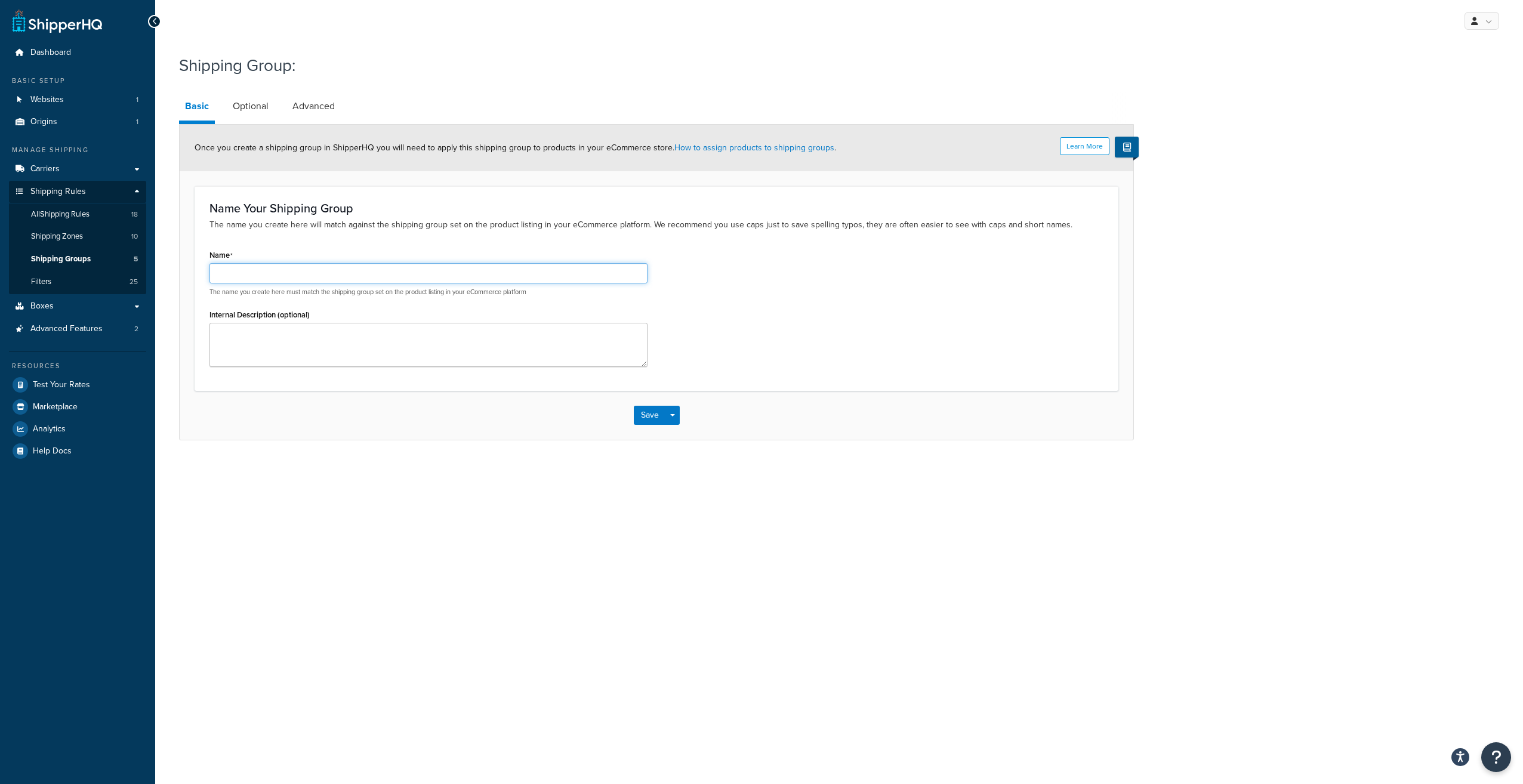
click at [454, 279] on input "Name" at bounding box center [429, 273] width 438 height 20
type input "Bundles"
click at [774, 148] on link "How to assign products to shipping groups" at bounding box center [754, 148] width 160 height 13
click at [39, 216] on span "All Shipping Rules" at bounding box center [60, 214] width 59 height 10
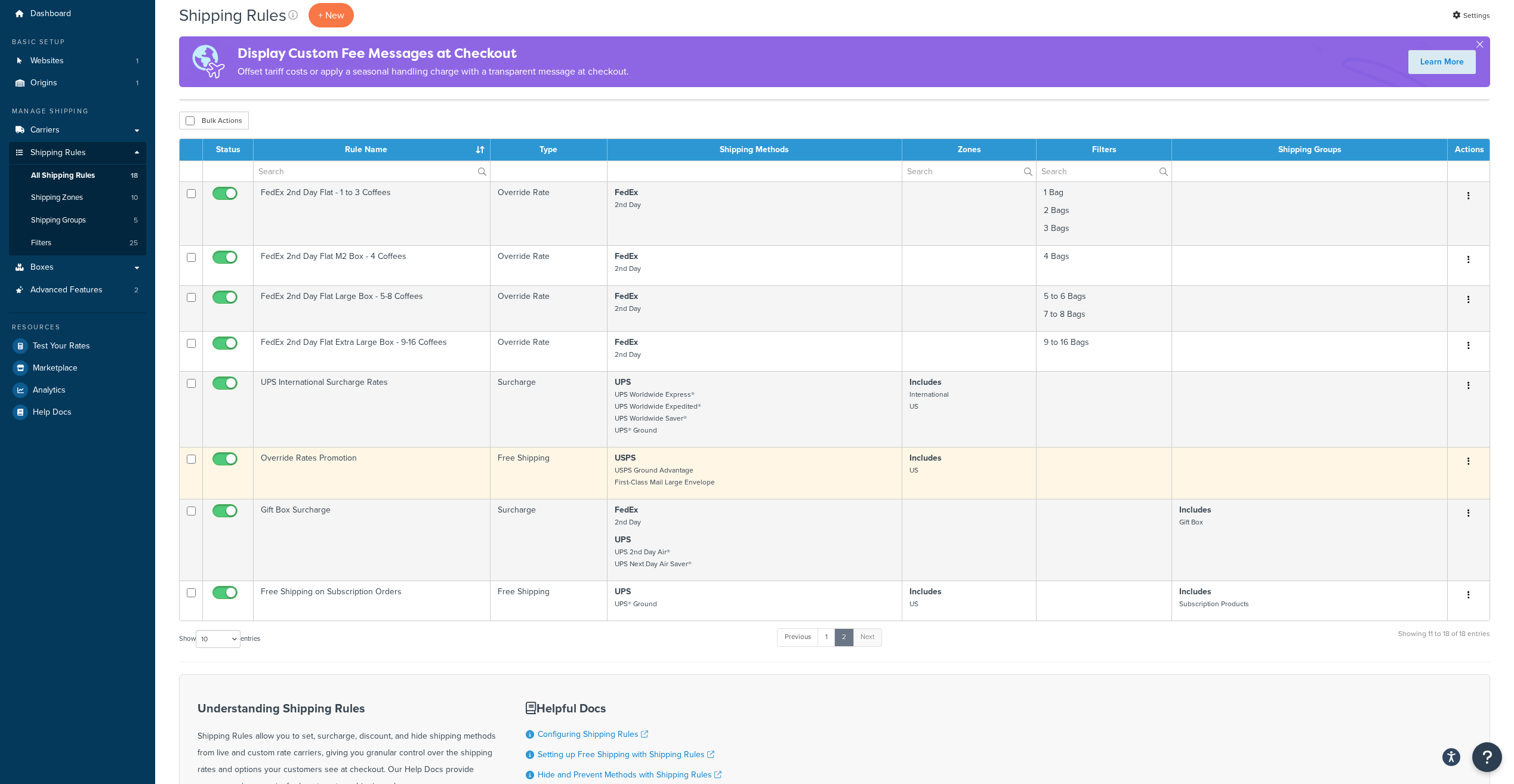
scroll to position [59, 0]
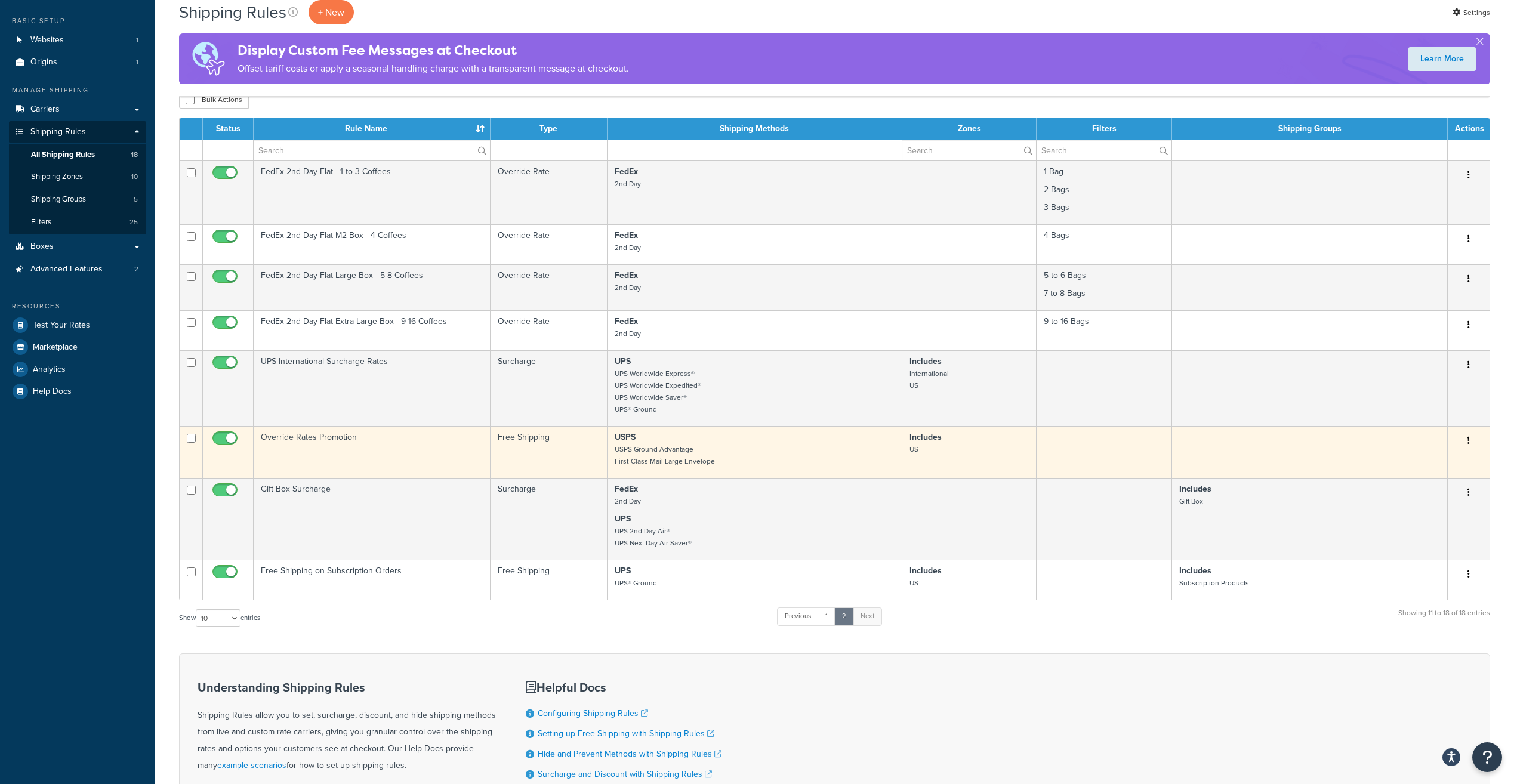
click at [1468, 442] on icon "button" at bounding box center [1468, 440] width 2 height 8
click at [1447, 459] on link "Edit" at bounding box center [1429, 463] width 95 height 24
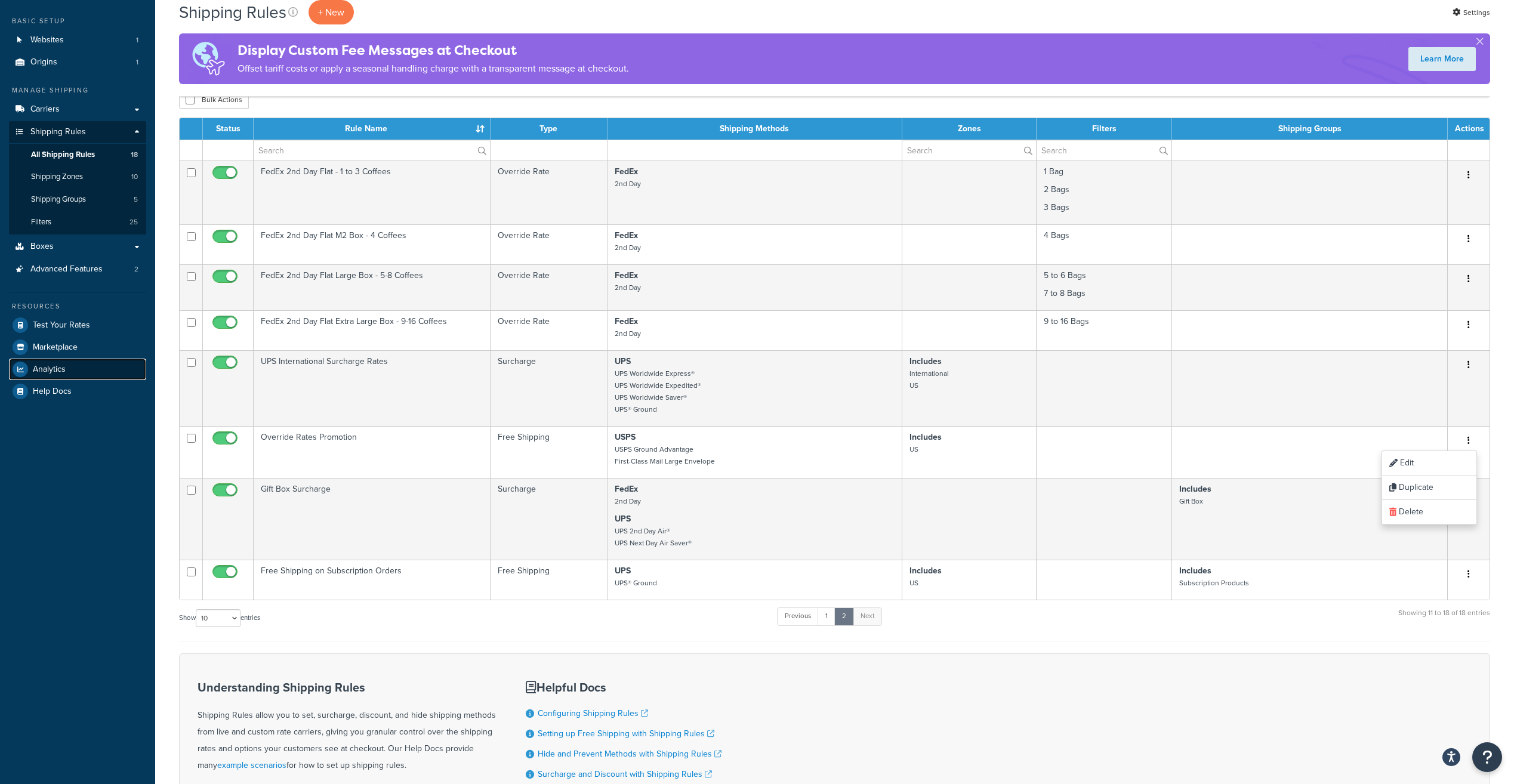
click at [73, 365] on link "Analytics" at bounding box center [78, 369] width 137 height 22
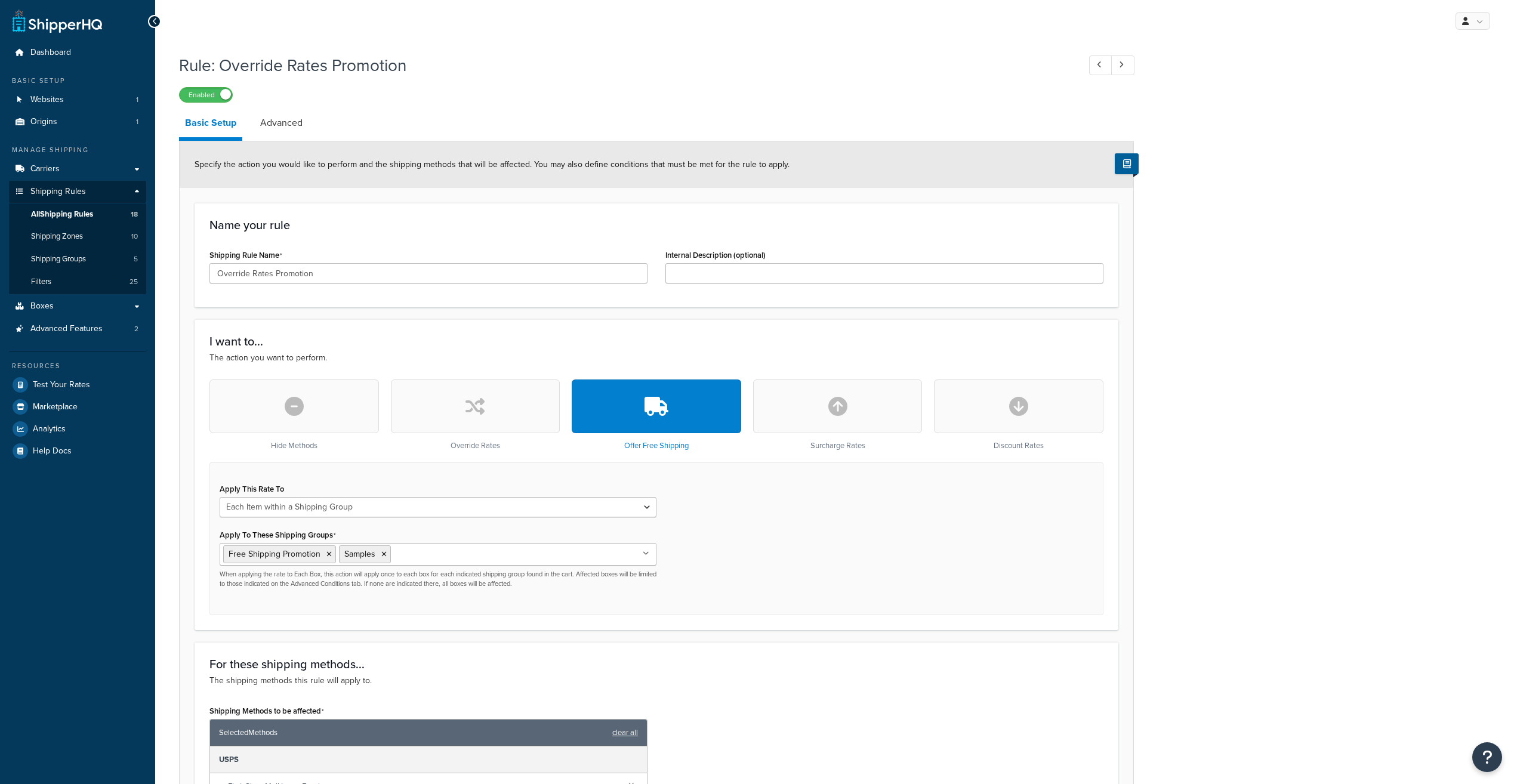
select select "ITEM"
click at [277, 126] on link "Advanced" at bounding box center [282, 122] width 55 height 29
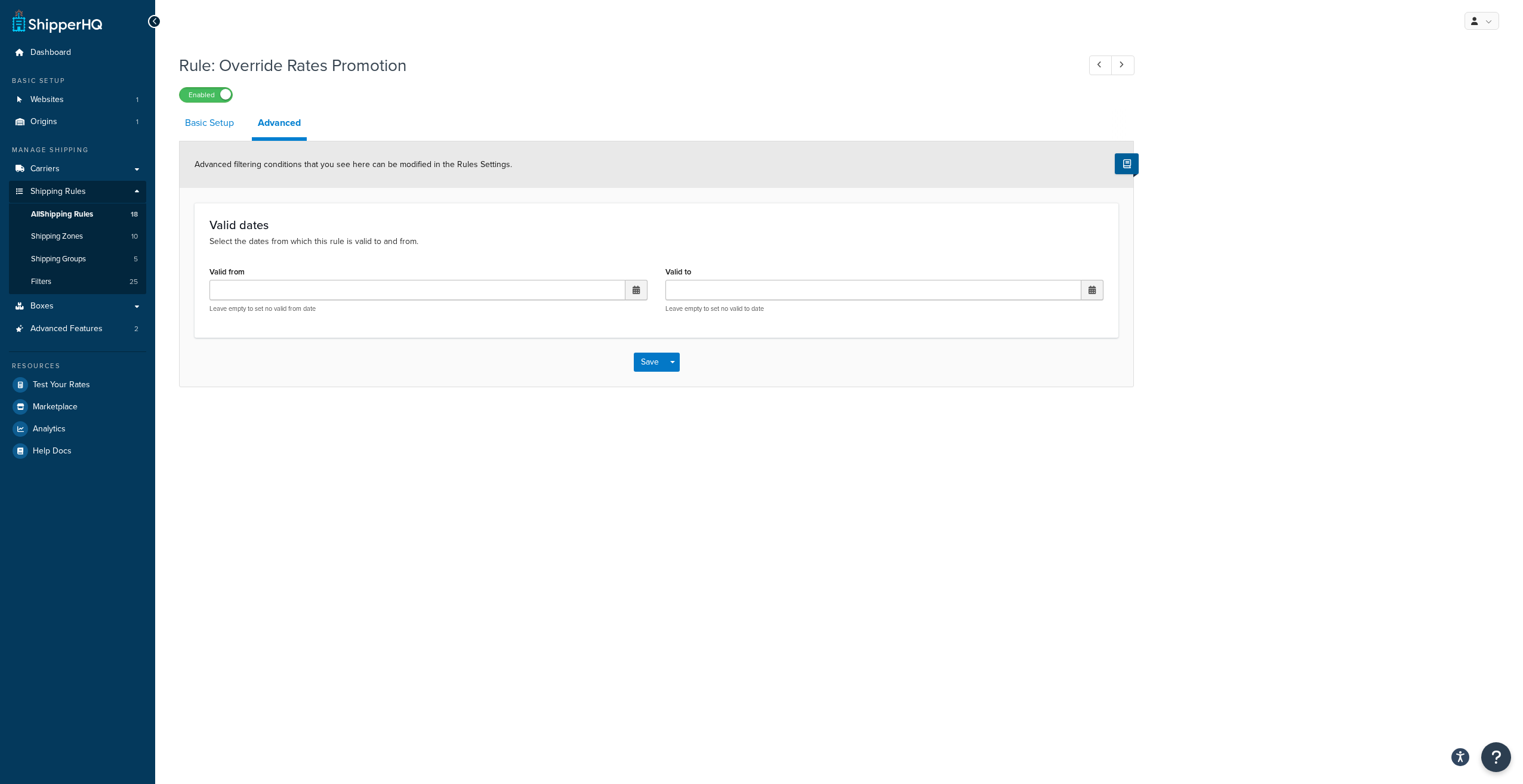
click at [206, 132] on link "Basic Setup" at bounding box center [209, 122] width 61 height 29
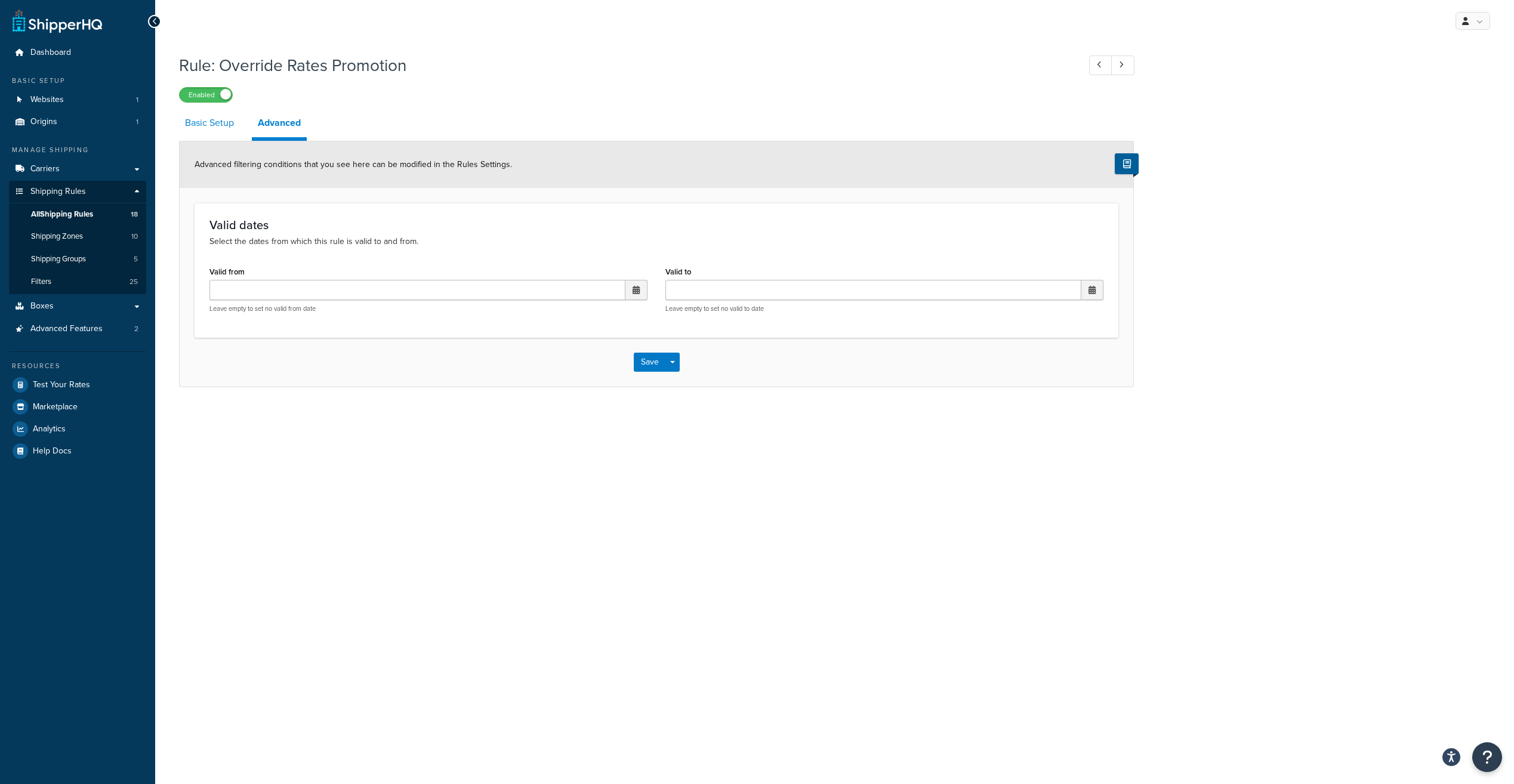
select select "ITEM"
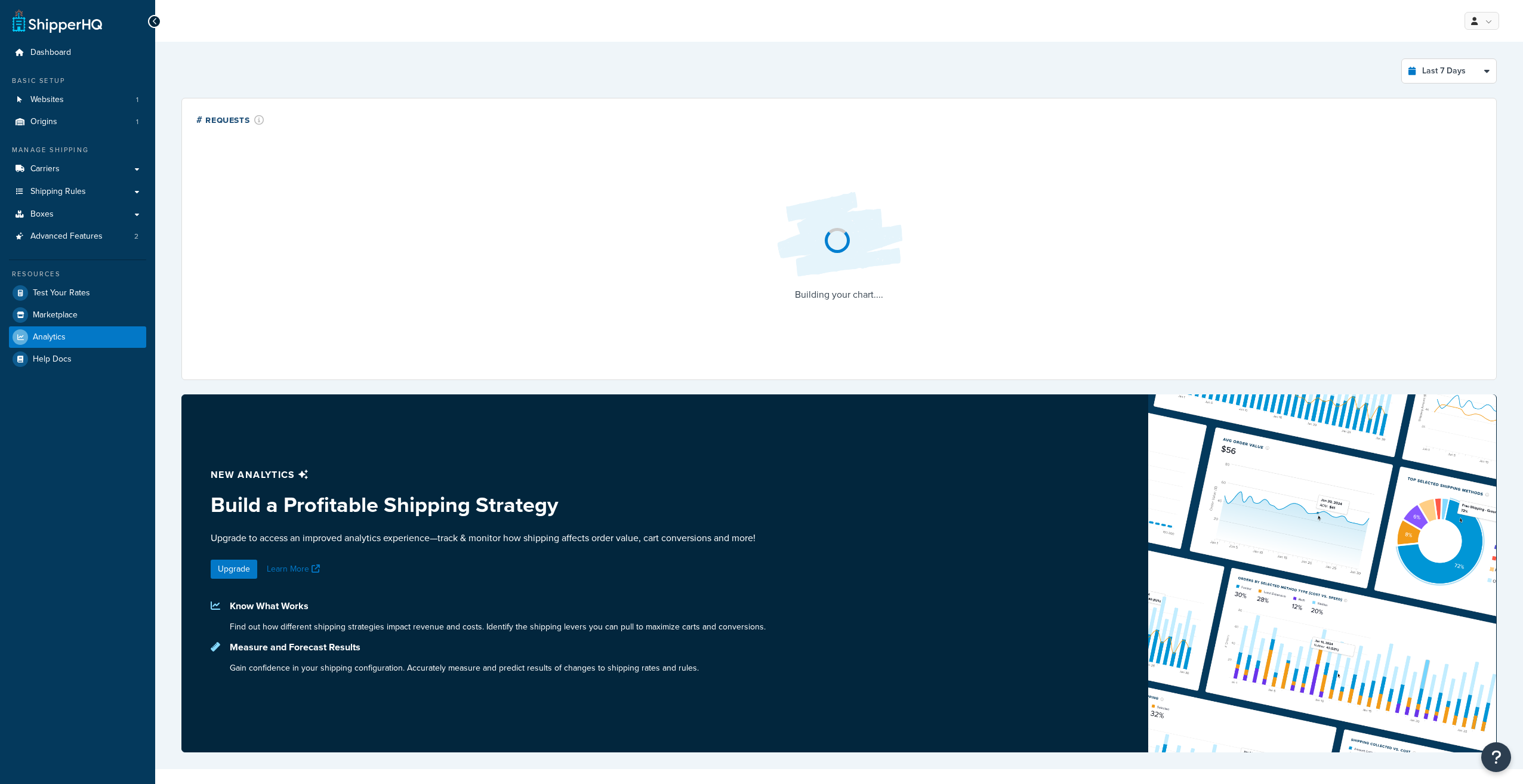
select select "last_7_days"
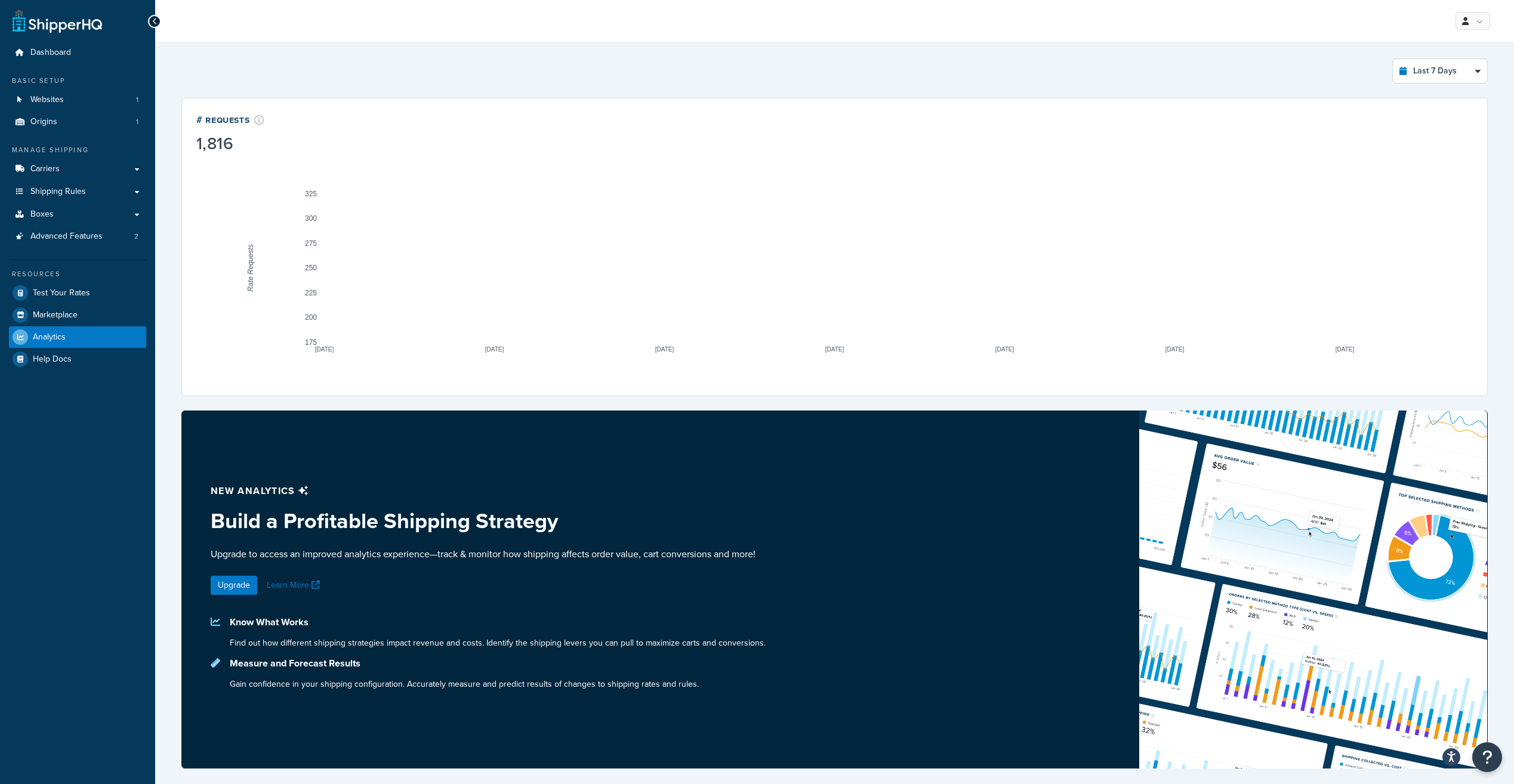
scroll to position [1, 0]
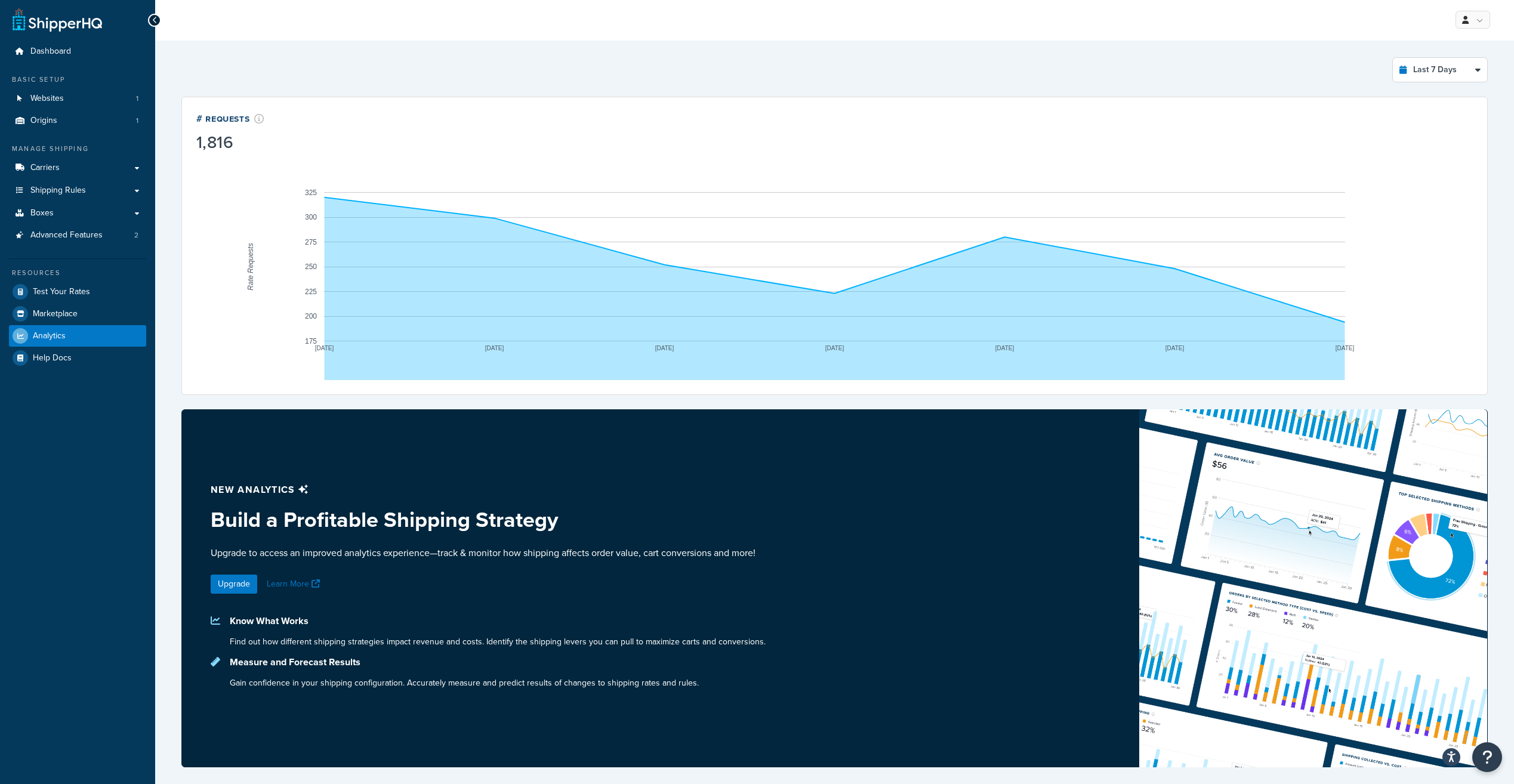
click at [62, 26] on link at bounding box center [57, 20] width 90 height 24
click at [47, 55] on span "Dashboard" at bounding box center [50, 51] width 41 height 10
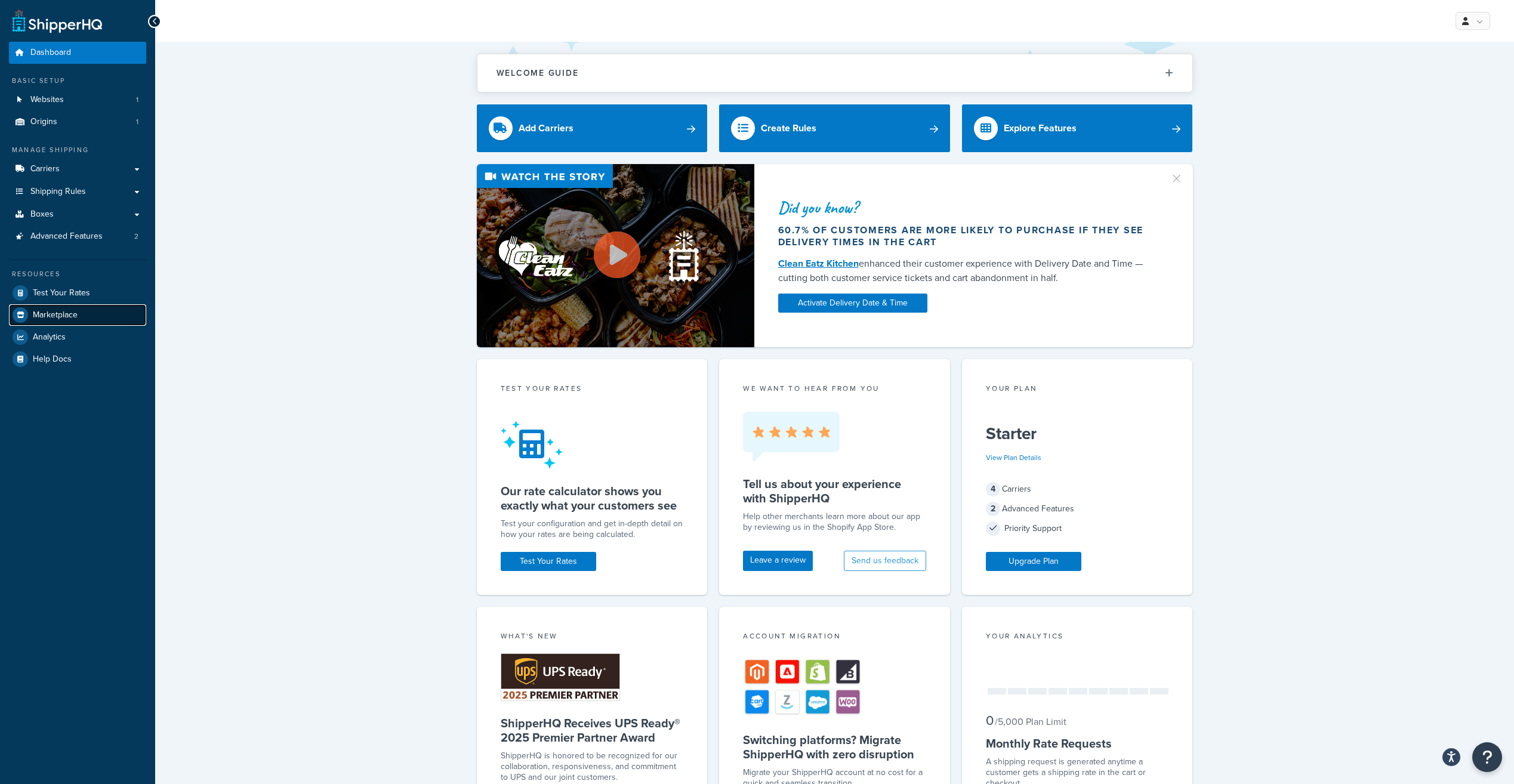
click at [41, 314] on span "Marketplace" at bounding box center [55, 315] width 45 height 10
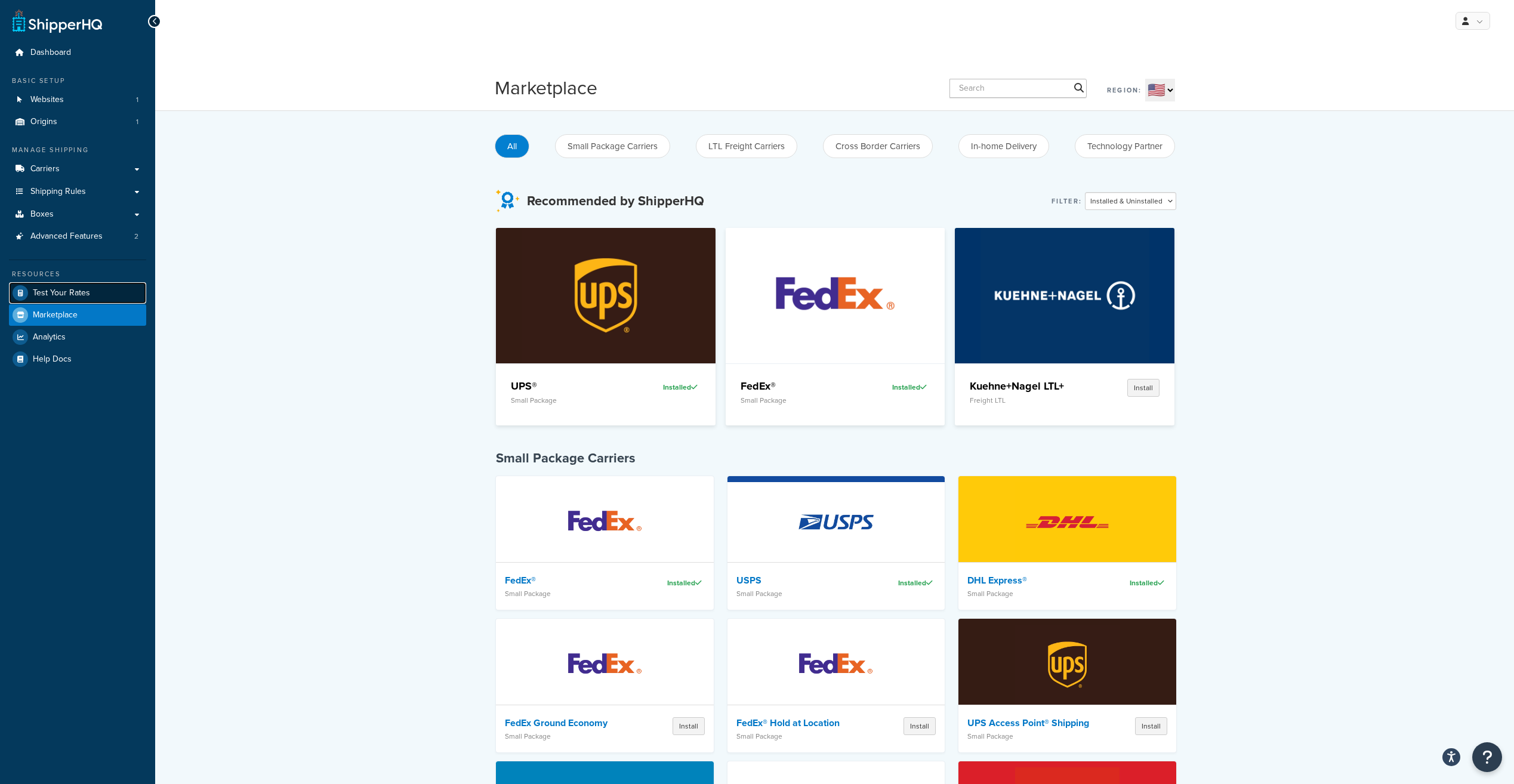
click at [60, 297] on span "Test Your Rates" at bounding box center [62, 293] width 57 height 10
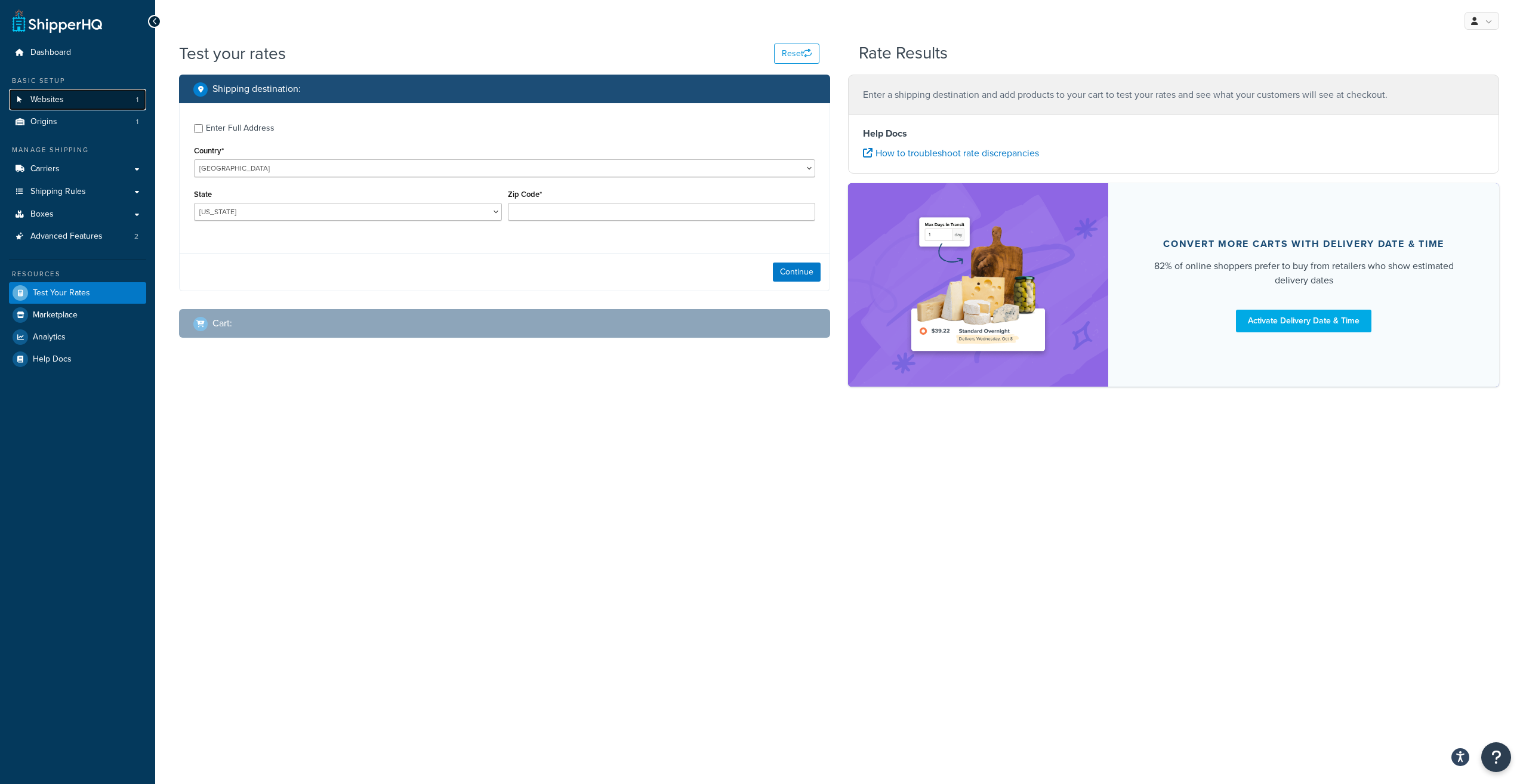
click at [92, 97] on link "Websites 1" at bounding box center [78, 100] width 137 height 22
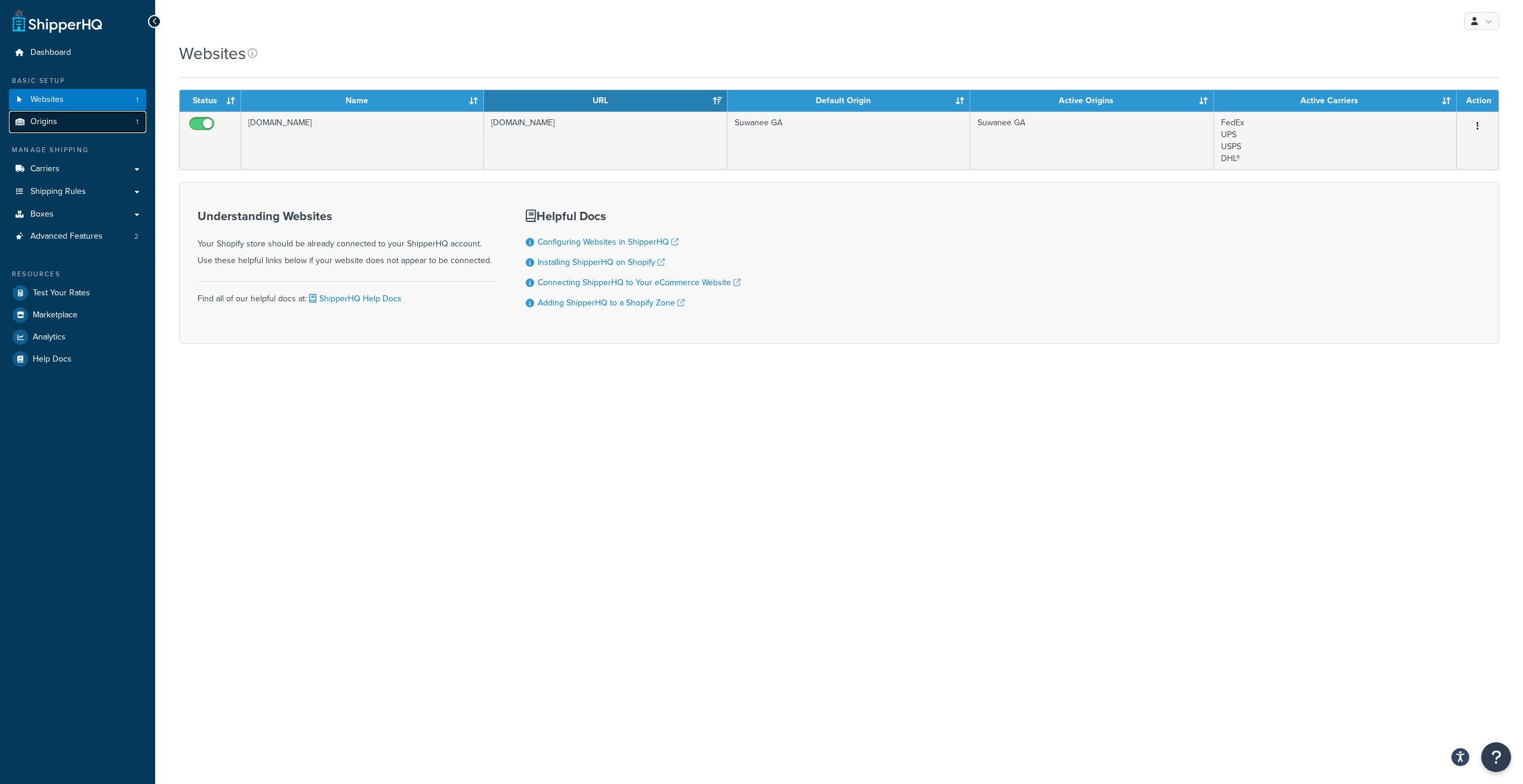
click at [82, 116] on link "Origins 1" at bounding box center [78, 122] width 137 height 22
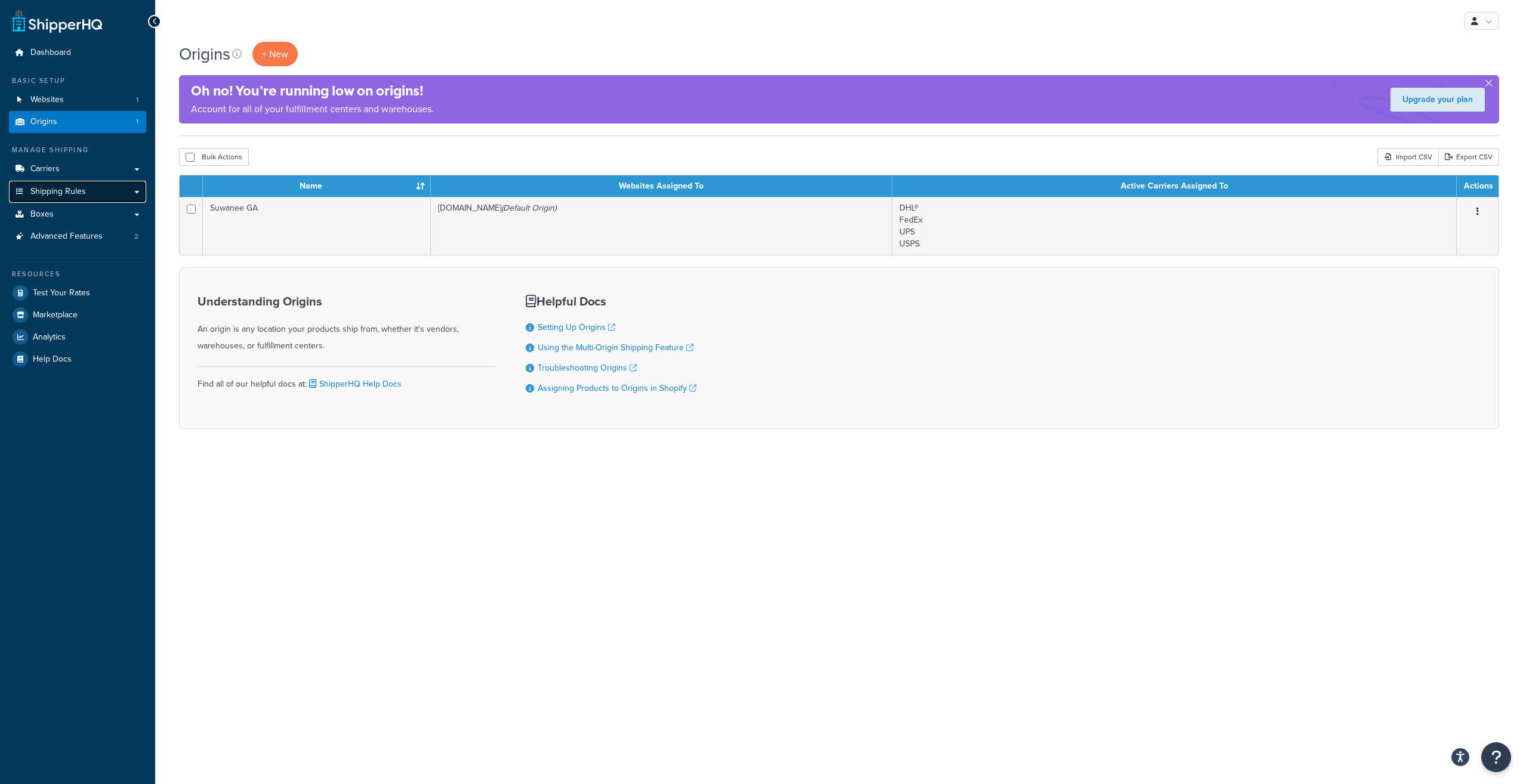
click at [73, 191] on span "Shipping Rules" at bounding box center [57, 192] width 55 height 10
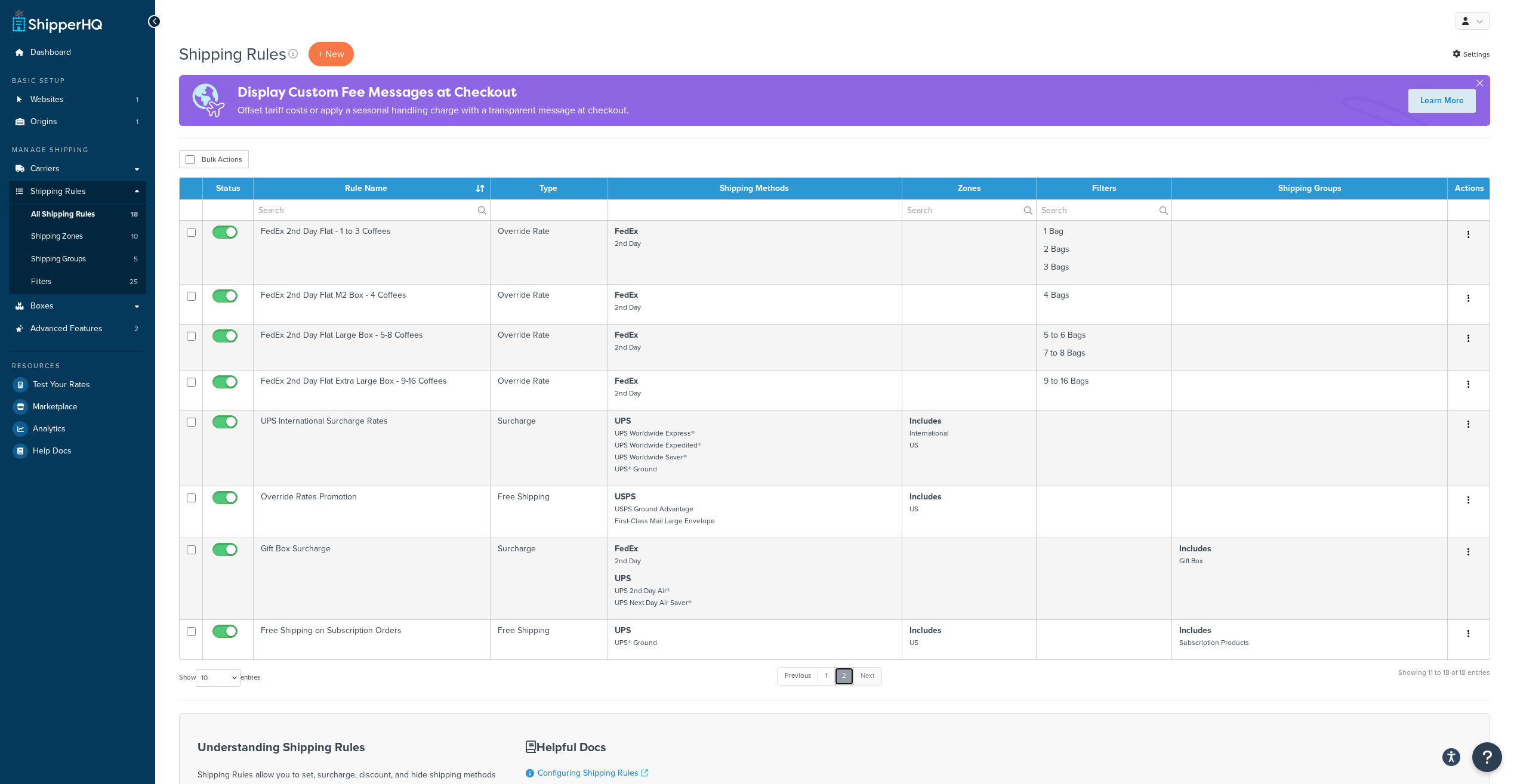
click at [838, 674] on link "2" at bounding box center [844, 676] width 20 height 18
click at [832, 676] on link "1" at bounding box center [827, 676] width 18 height 18
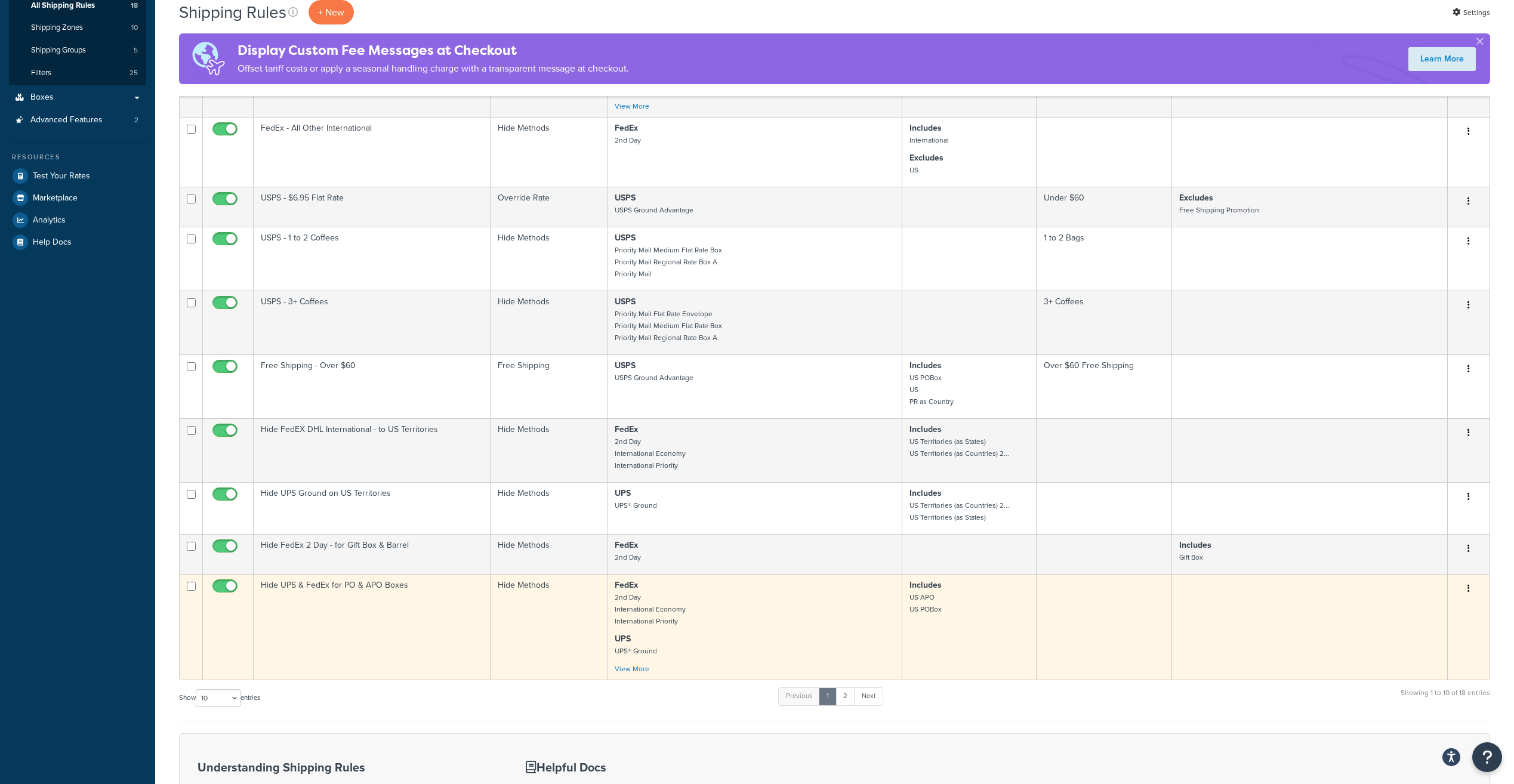
scroll to position [209, 0]
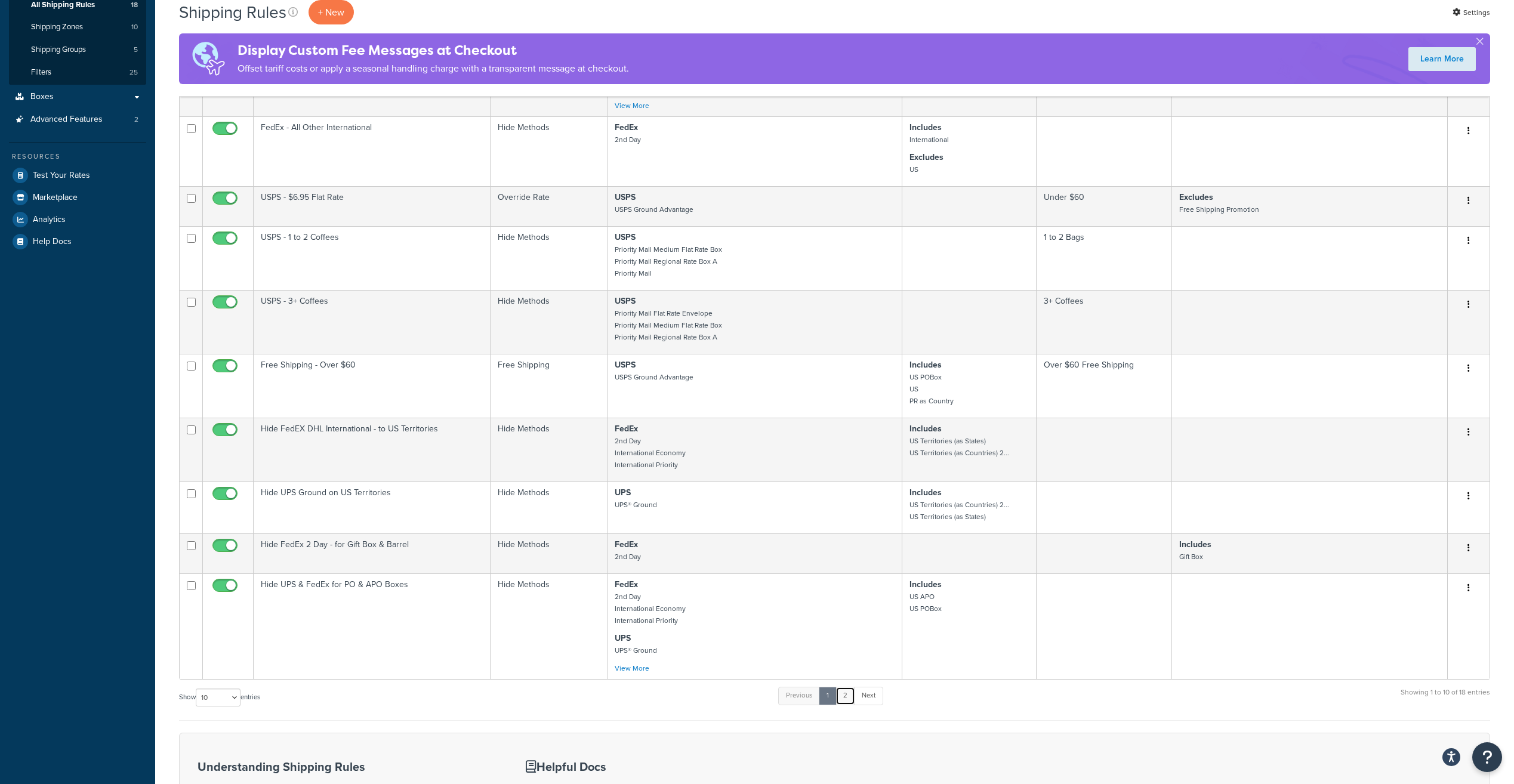
click at [847, 694] on link "2" at bounding box center [845, 696] width 20 height 18
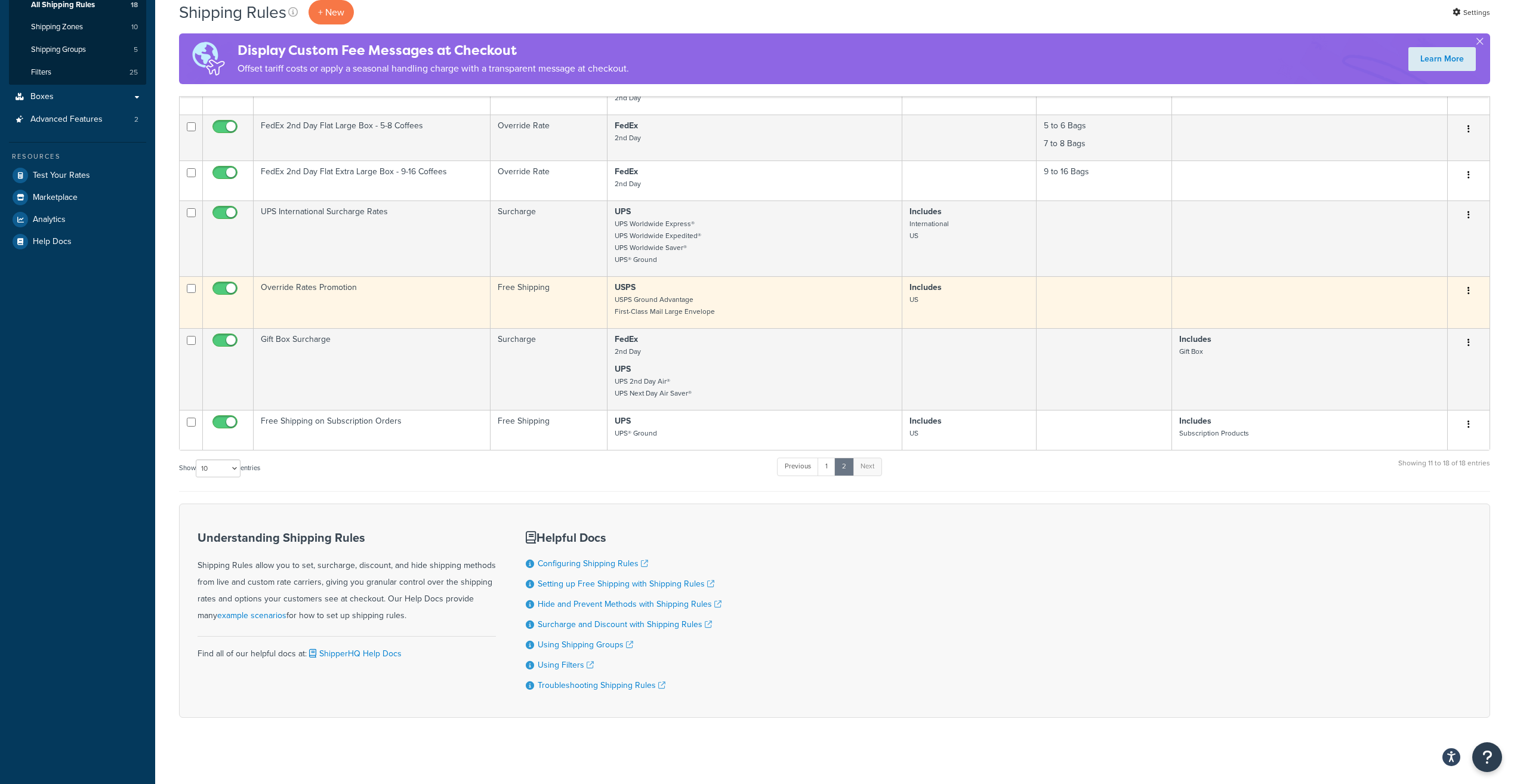
click at [1472, 293] on button "button" at bounding box center [1468, 290] width 17 height 19
click at [1436, 317] on link "Edit" at bounding box center [1429, 313] width 95 height 24
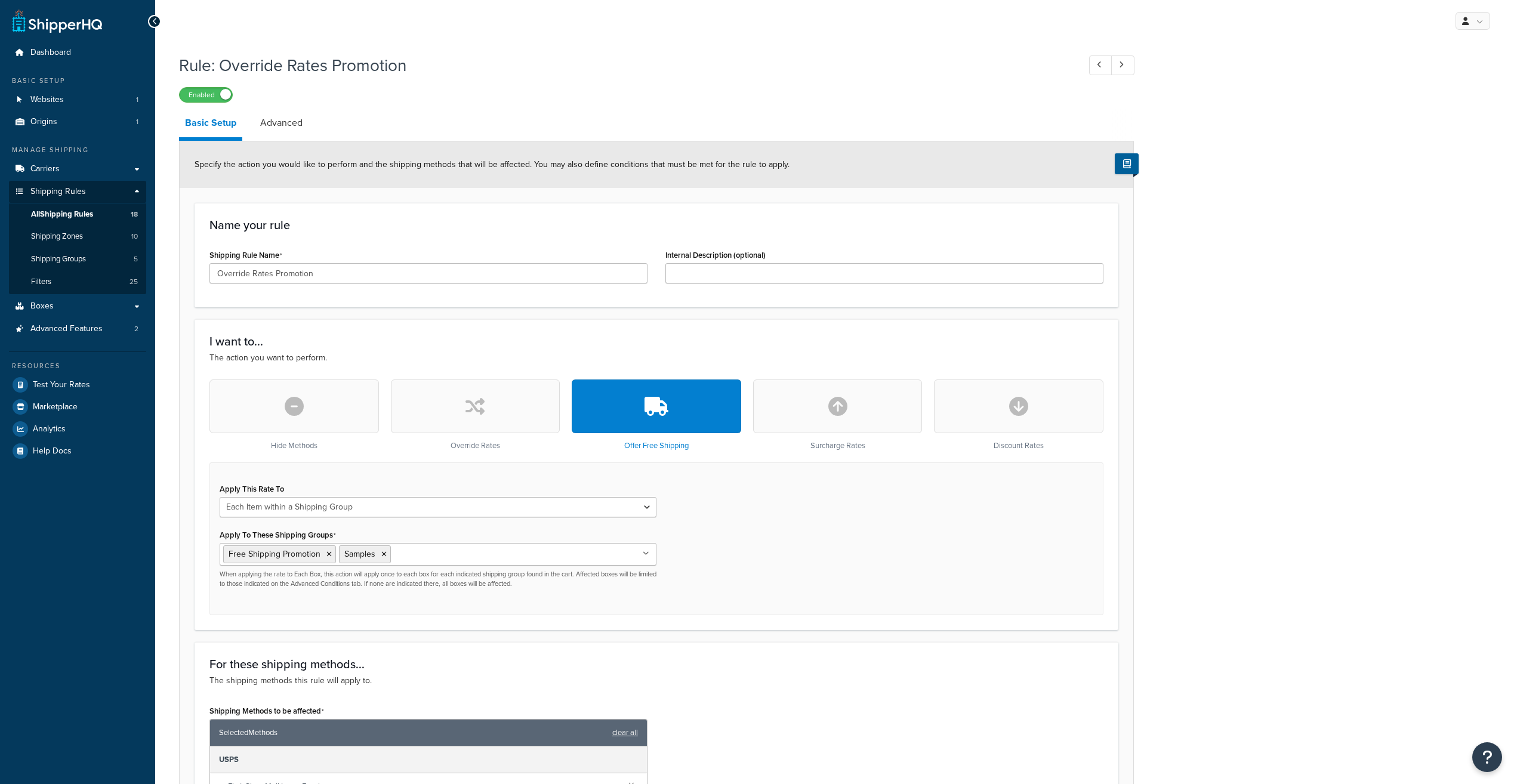
select select "ITEM"
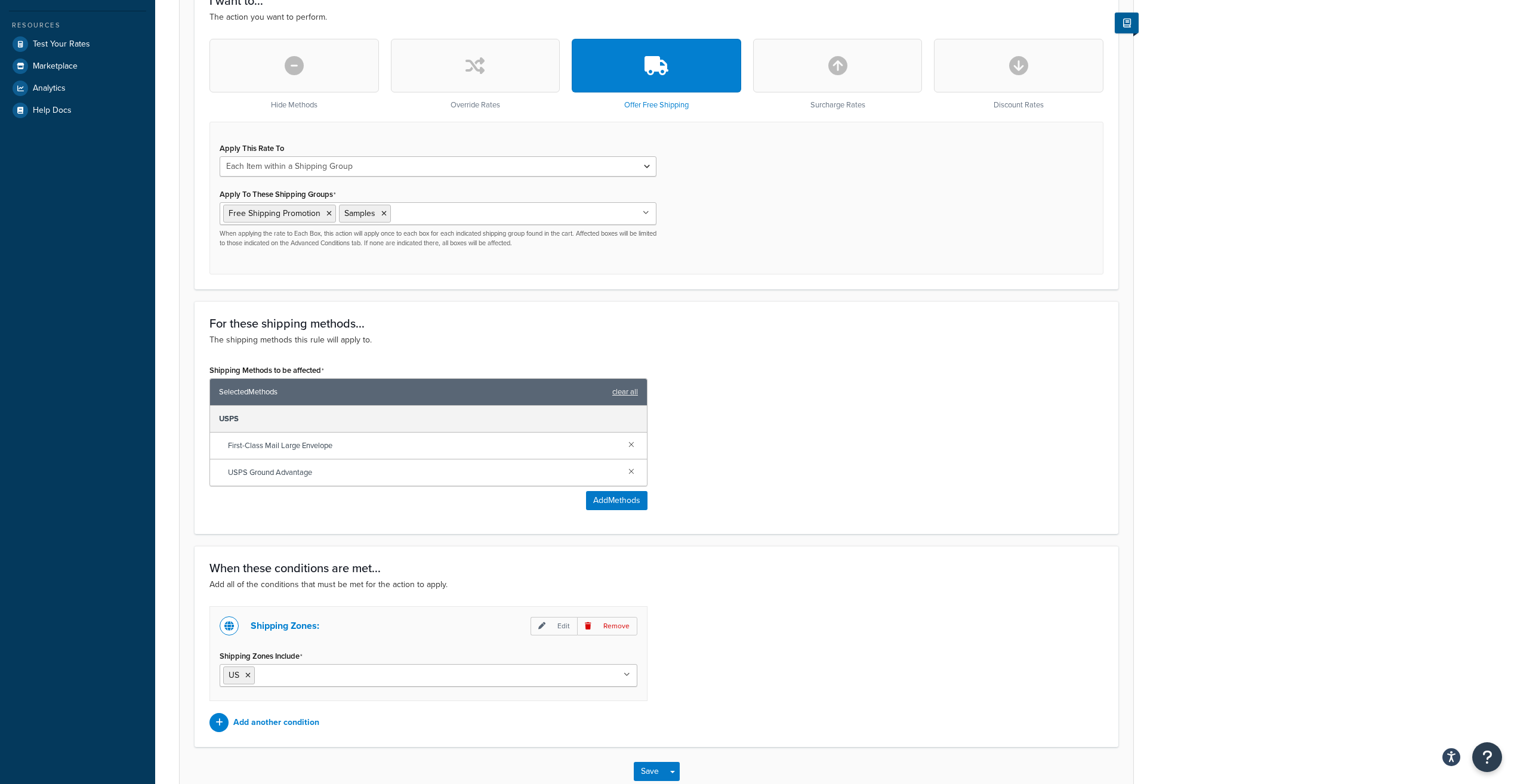
scroll to position [358, 0]
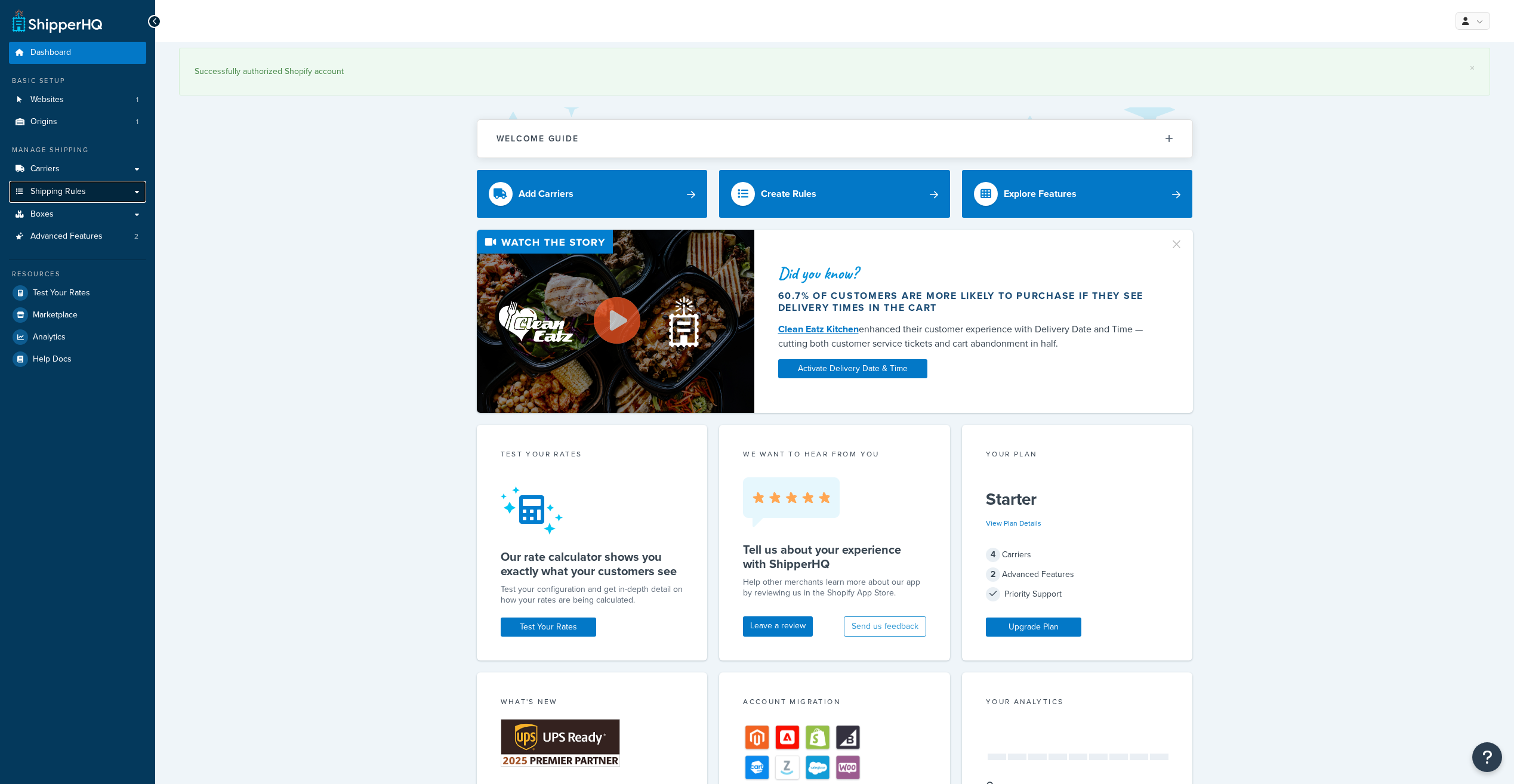
click at [92, 192] on link "Shipping Rules" at bounding box center [78, 192] width 137 height 22
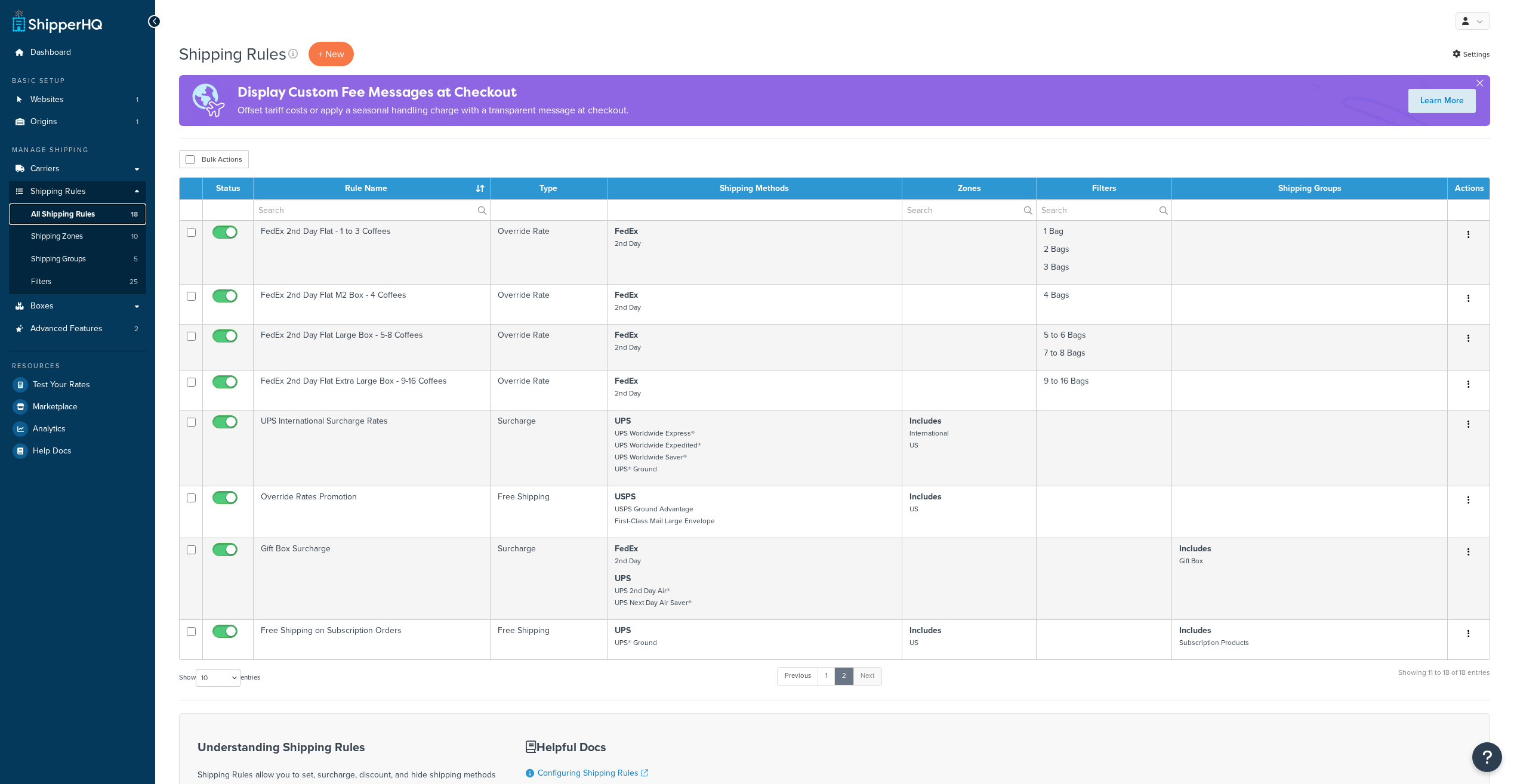
click at [77, 218] on span "All Shipping Rules" at bounding box center [62, 214] width 64 height 10
click at [826, 676] on link "1" at bounding box center [827, 676] width 18 height 18
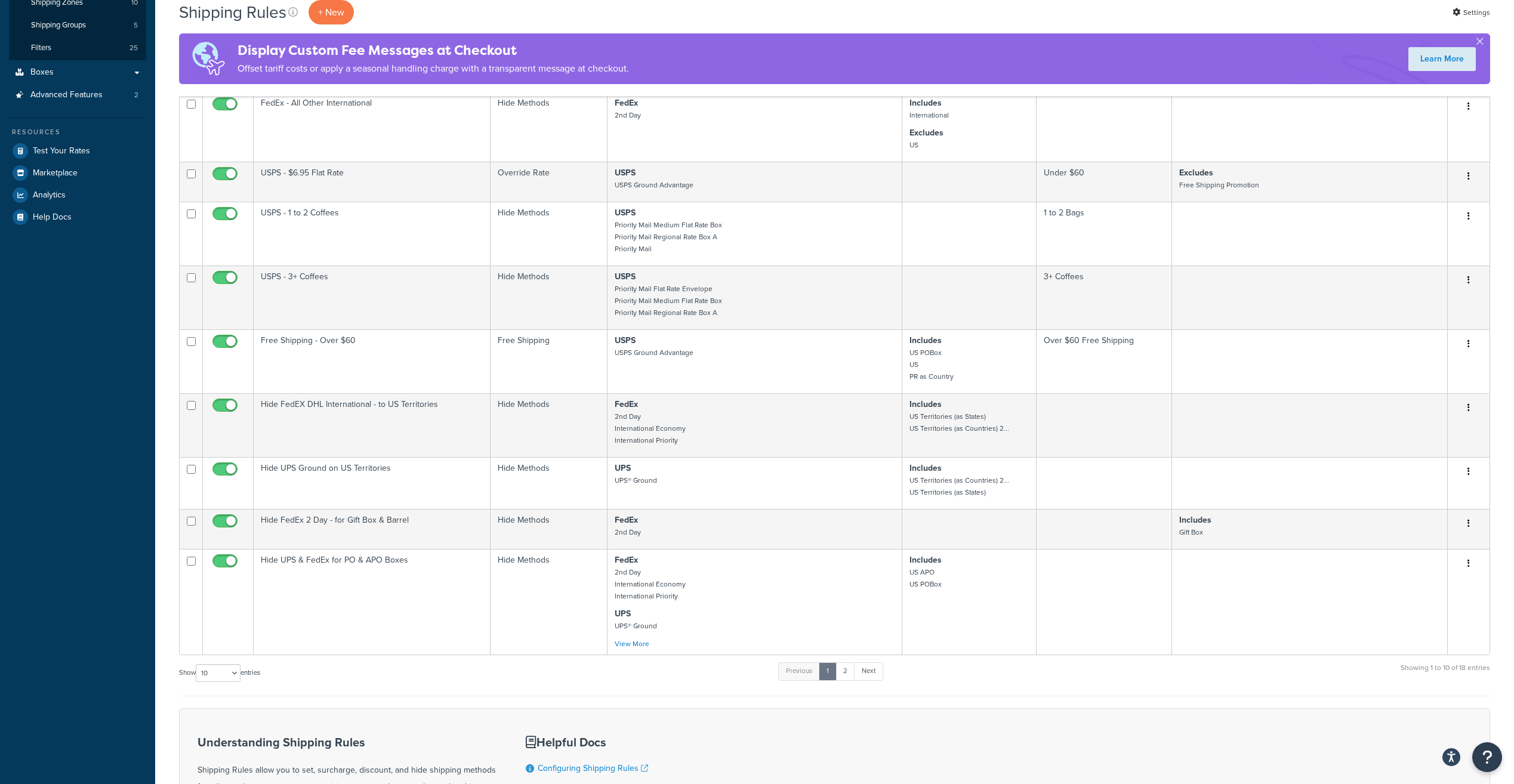
scroll to position [239, 0]
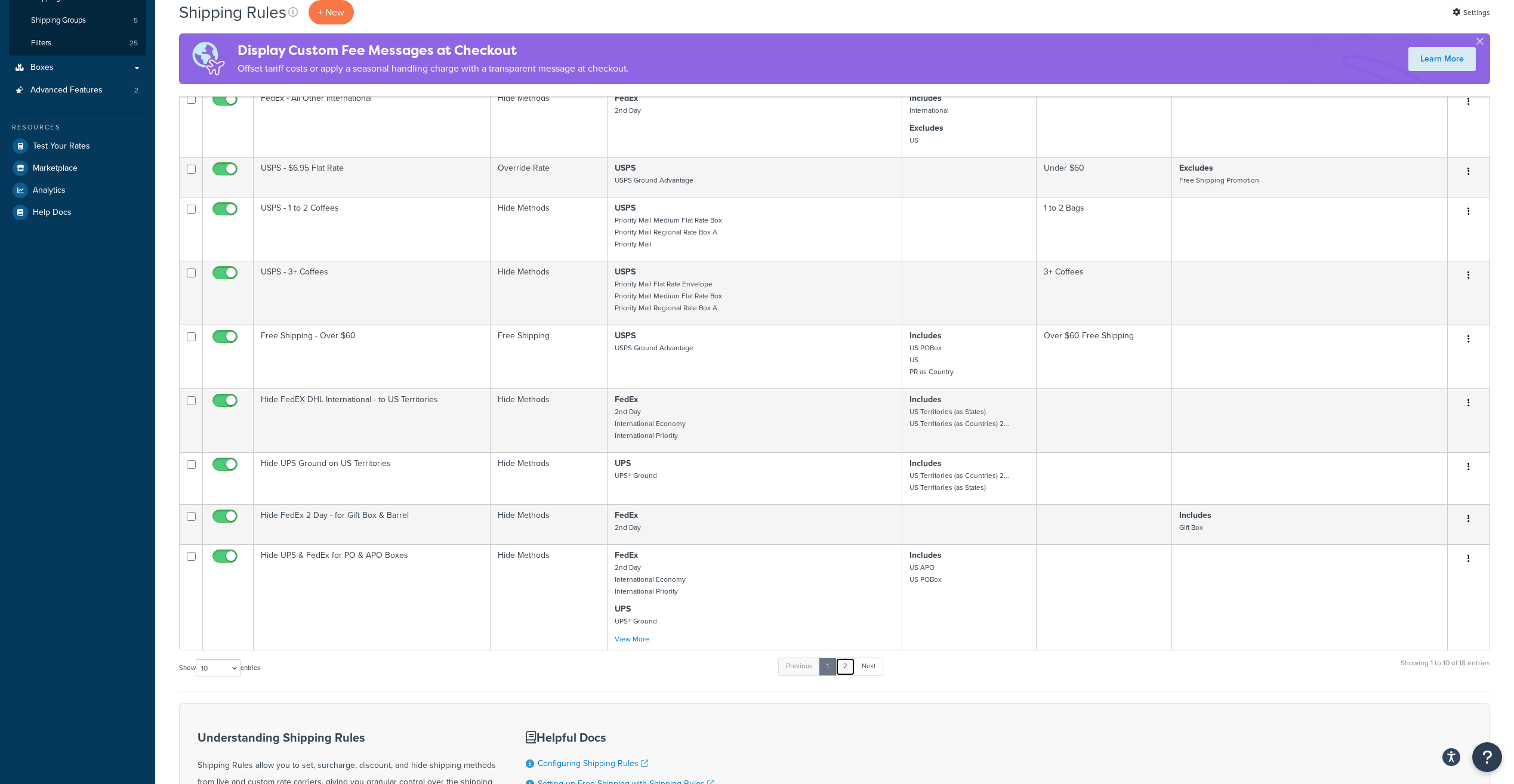
click at [848, 666] on link "2" at bounding box center [845, 666] width 20 height 18
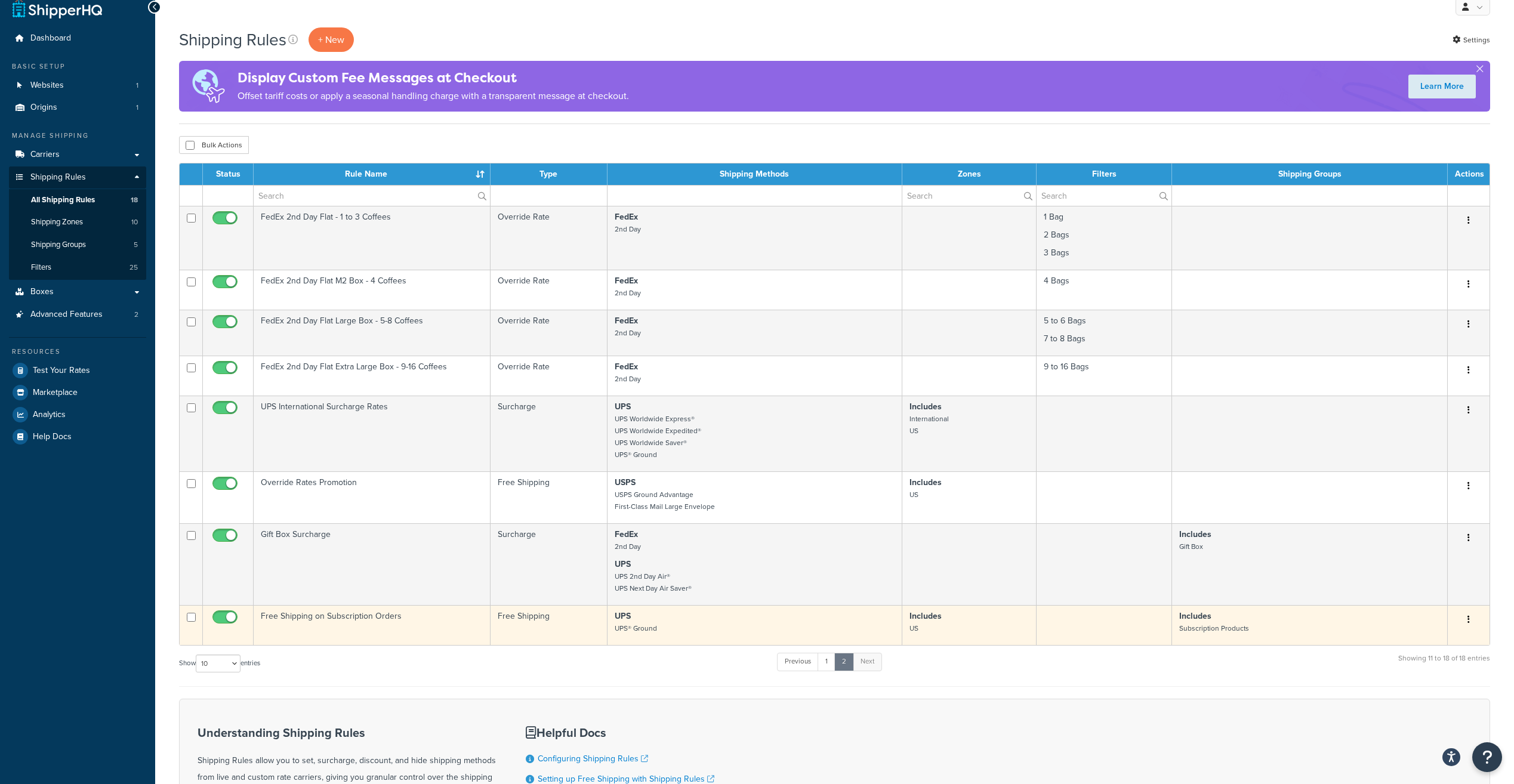
scroll to position [0, 0]
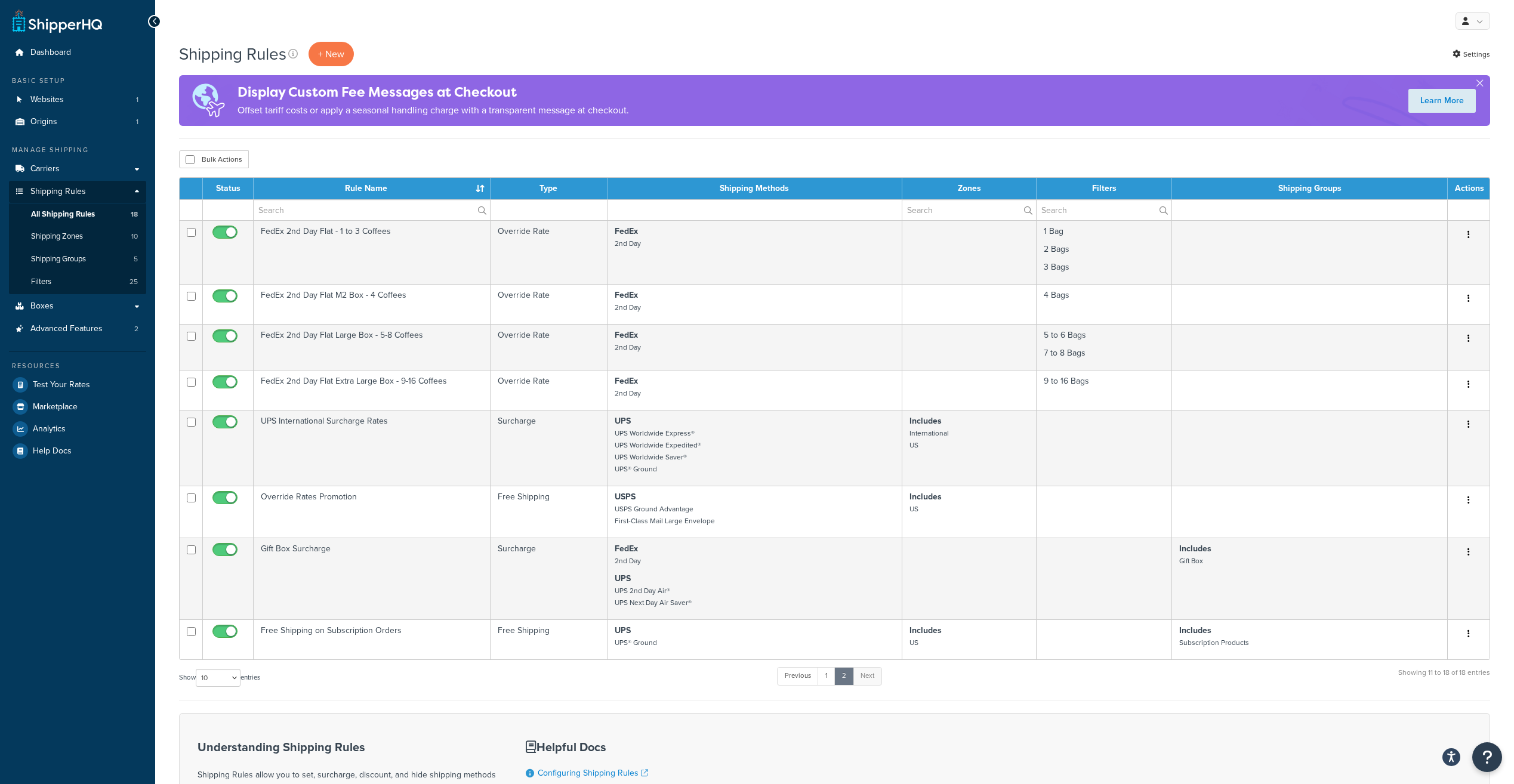
click at [1070, 192] on th "Filters" at bounding box center [1104, 188] width 135 height 22
click at [344, 55] on p "+ New" at bounding box center [331, 54] width 46 height 24
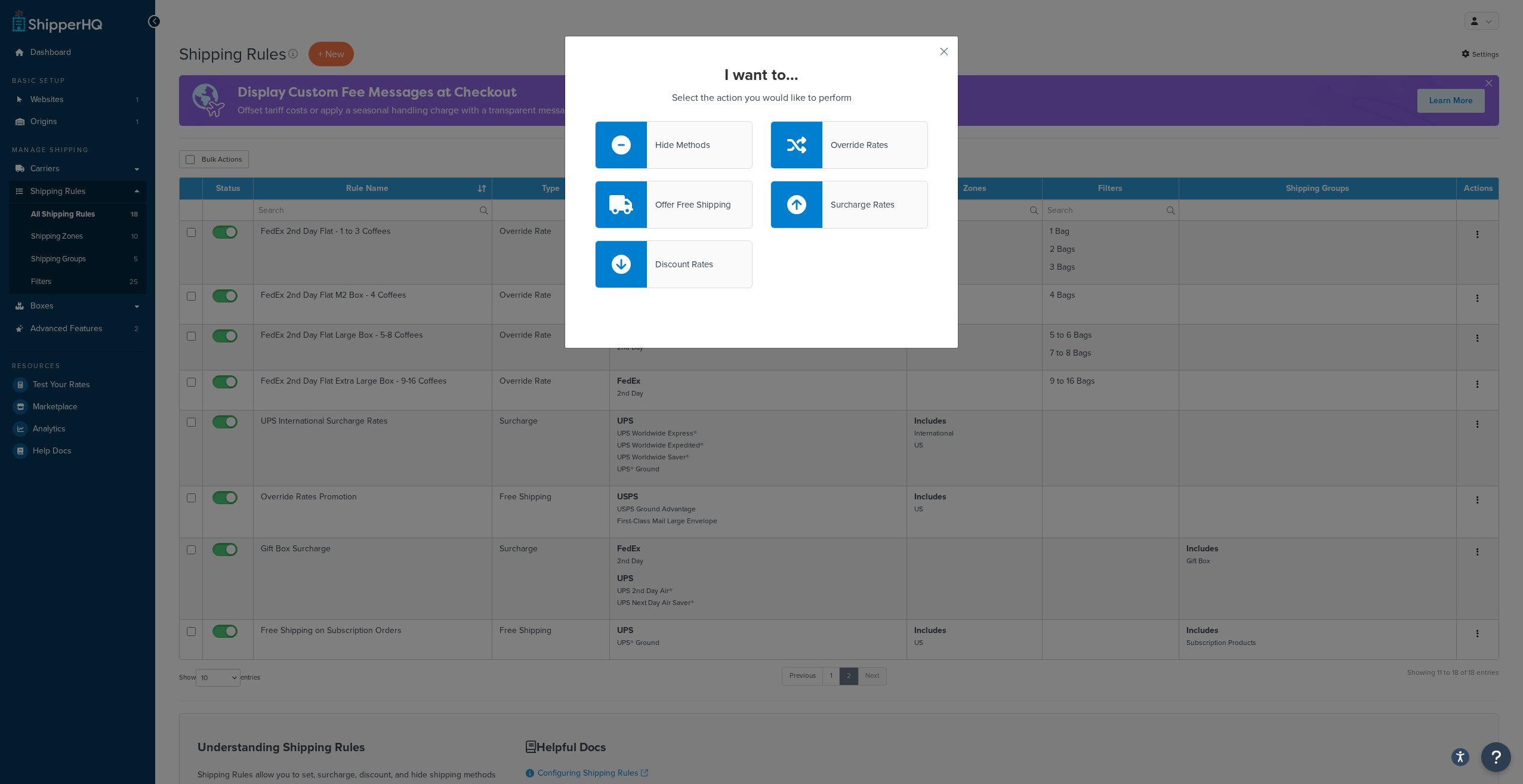
click at [692, 220] on div "Offer Free Shipping" at bounding box center [674, 204] width 158 height 48
click at [0, 0] on input "Offer Free Shipping" at bounding box center [0, 0] width 0 height 0
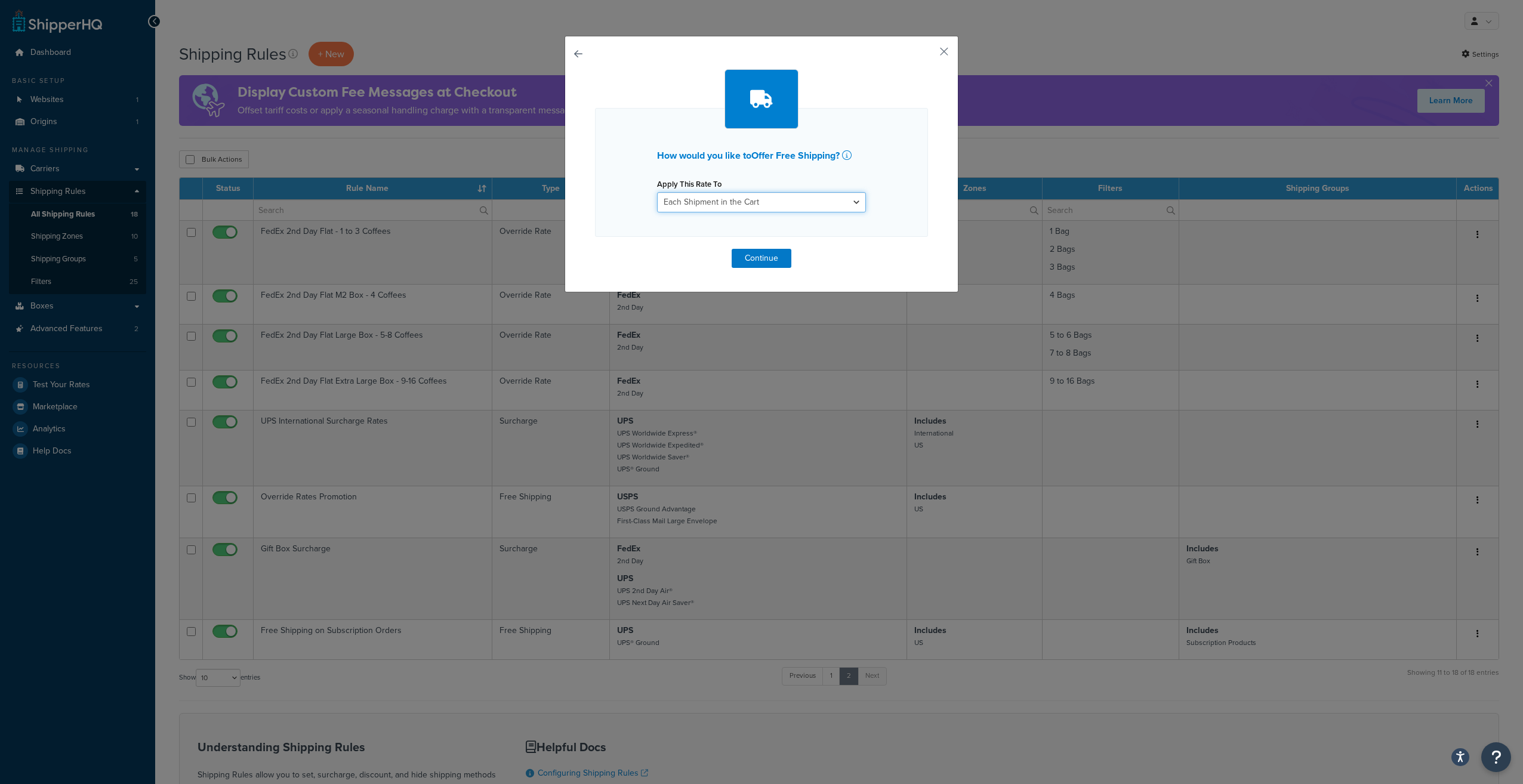
click at [740, 202] on select "Each Shipment in the Cart Each Shipping Group in the Cart Each Item within a Sh…" at bounding box center [761, 202] width 209 height 20
click at [734, 200] on select "Each Shipment in the Cart Each Shipping Group in the Cart Each Item within a Sh…" at bounding box center [761, 202] width 209 height 20
click at [928, 55] on button "button" at bounding box center [926, 56] width 3 height 3
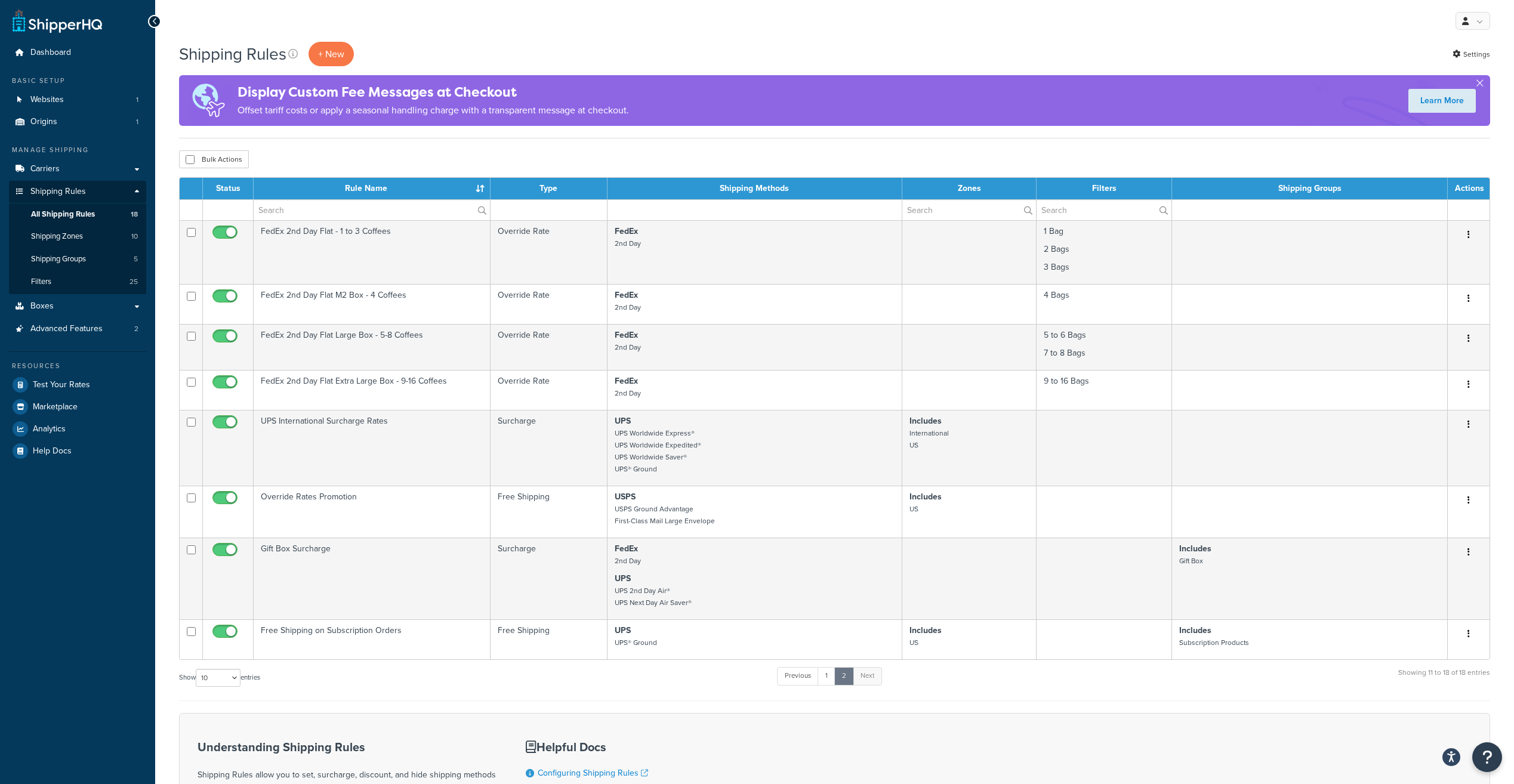
drag, startPoint x: 1296, startPoint y: 685, endPoint x: 1301, endPoint y: 706, distance: 21.6
drag, startPoint x: 1301, startPoint y: 706, endPoint x: 1031, endPoint y: 728, distance: 270.9
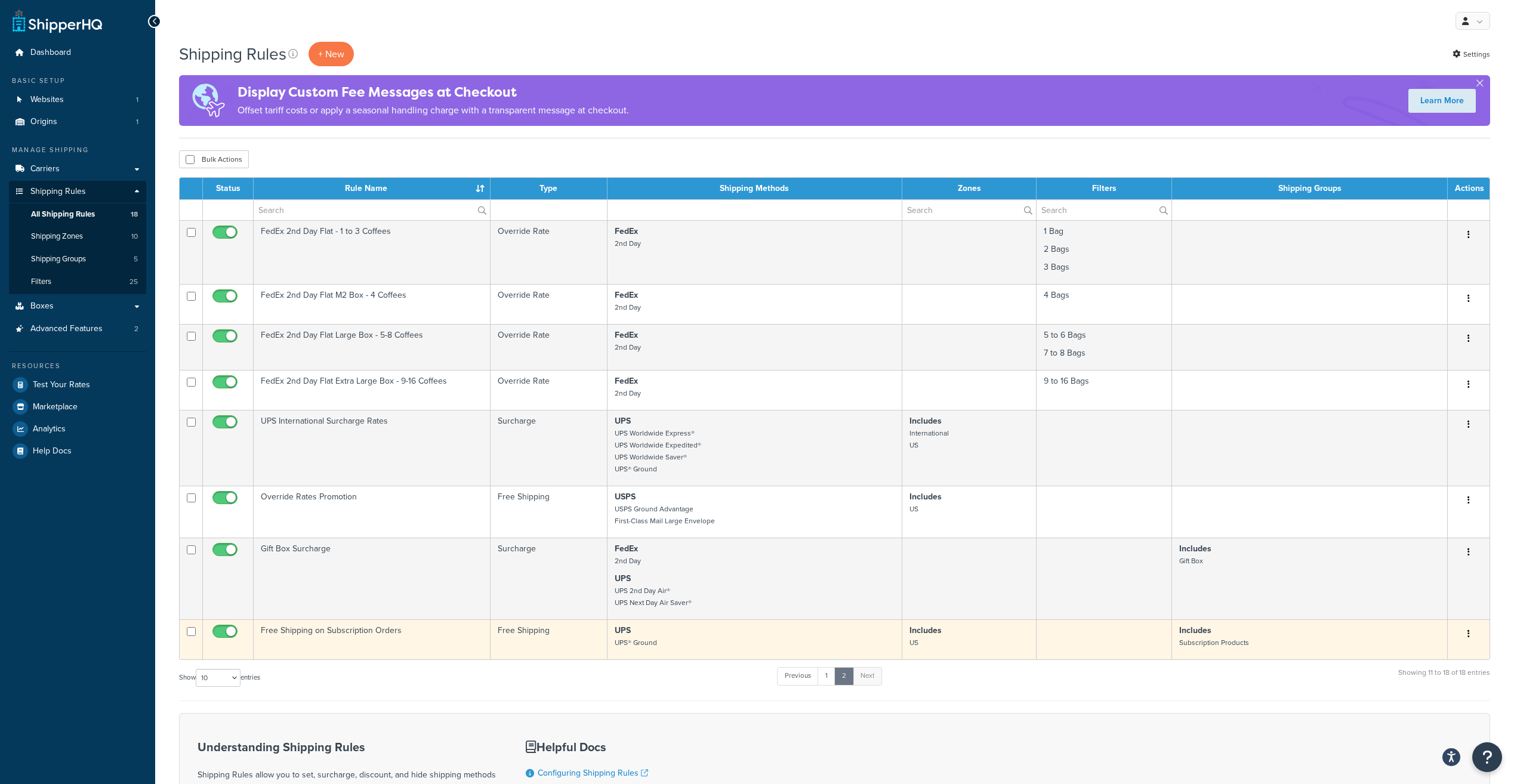
click at [1474, 635] on button "button" at bounding box center [1468, 634] width 17 height 19
click at [1441, 655] on link "Edit" at bounding box center [1429, 656] width 95 height 24
click at [1324, 648] on p "Includes Subscription Products" at bounding box center [1310, 636] width 261 height 24
click at [1472, 634] on button "button" at bounding box center [1468, 634] width 17 height 19
click at [1446, 652] on link "Edit" at bounding box center [1429, 656] width 95 height 24
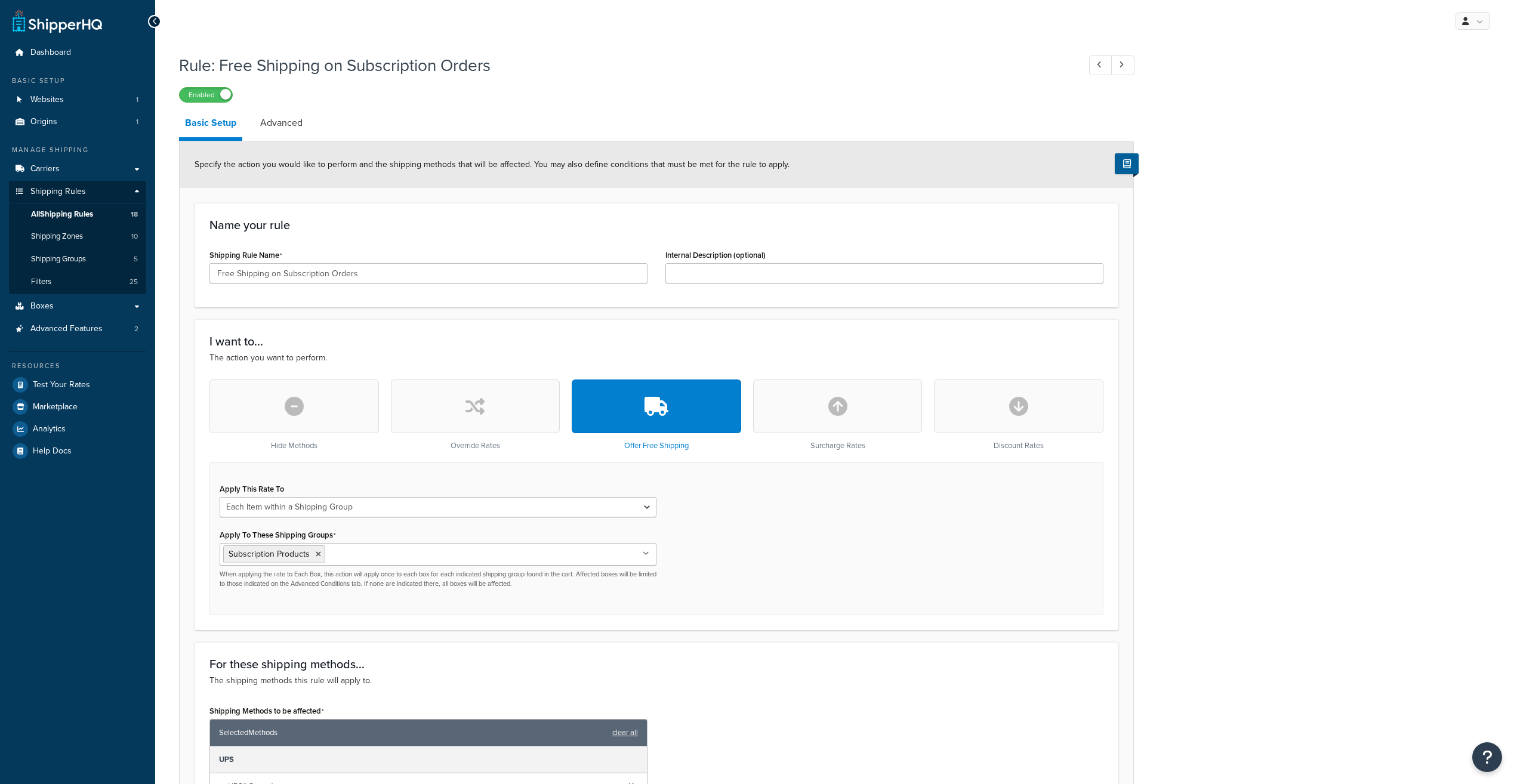
select select "ITEM"
click at [325, 510] on select "Each Shipment in the Cart Each Shipping Group in the Cart Each Item within a Sh…" at bounding box center [438, 507] width 437 height 20
click at [866, 554] on div "Apply This Rate To Each Shipment in the Cart Each Shipping Group in the Cart Ea…" at bounding box center [656, 538] width 894 height 153
click at [613, 510] on select "Each Shipment in the Cart Each Shipping Group in the Cart Each Item within a Sh…" at bounding box center [438, 507] width 437 height 20
click at [830, 555] on div "Apply This Rate To Each Shipment in the Cart Each Shipping Group in the Cart Ea…" at bounding box center [656, 538] width 894 height 153
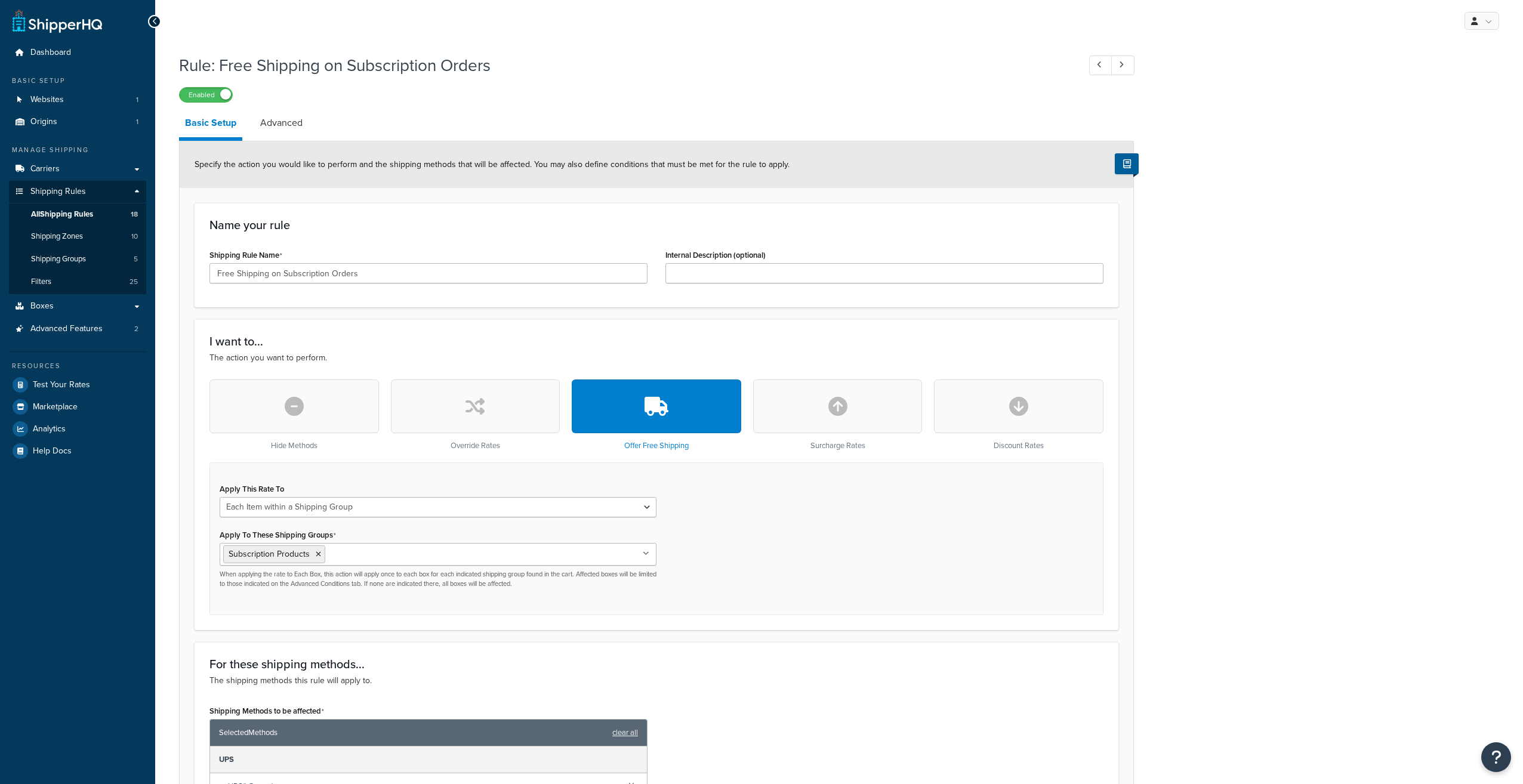
select select "ITEM"
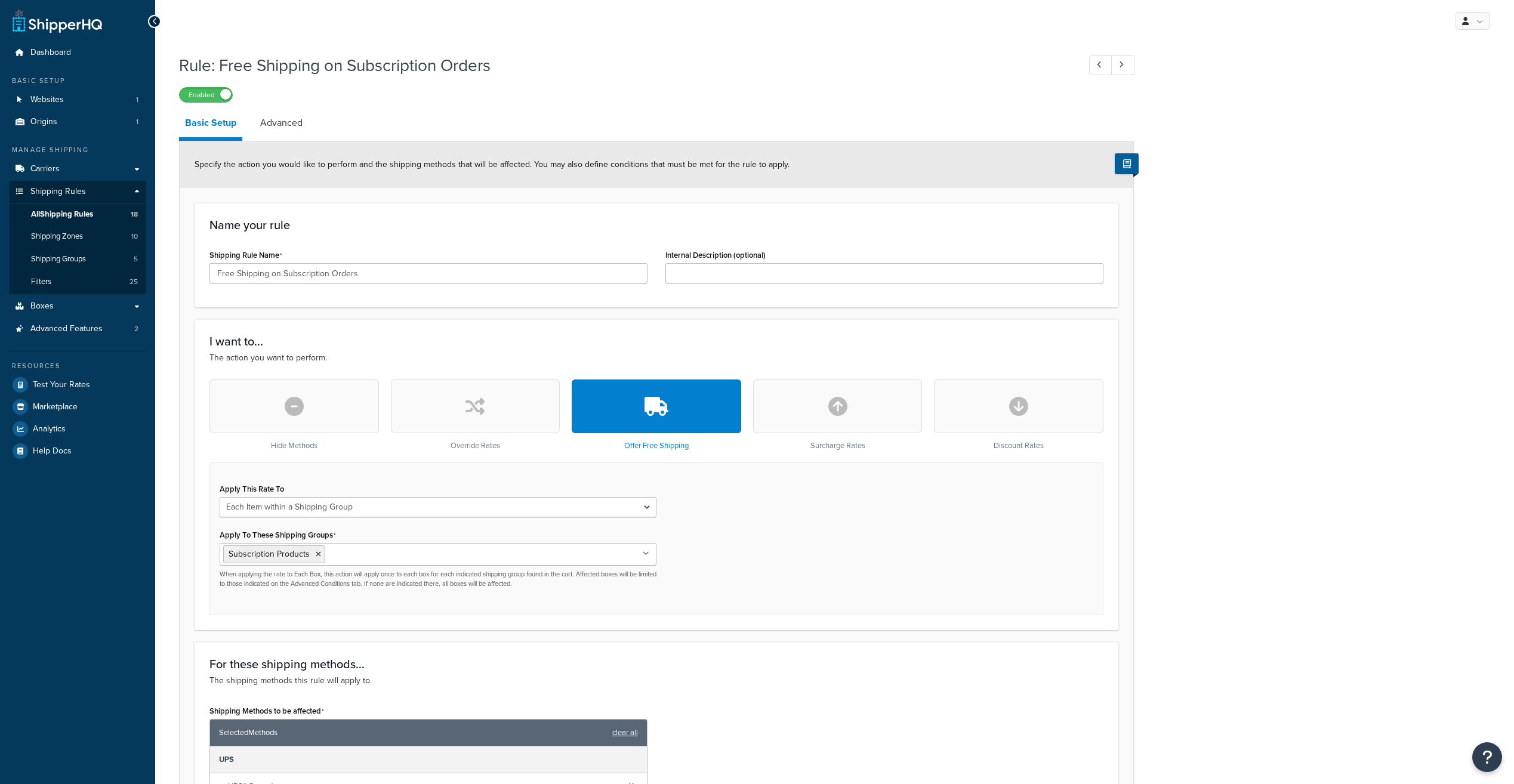
click at [1189, 699] on div "Rule: Free Shipping on Subscription Orders Enabled Basic Setup Advanced Specify…" at bounding box center [835, 642] width 1359 height 1189
select select "ITEM"
click at [644, 508] on select "Each Shipment in the Cart Each Shipping Group in the Cart Each Item within a Sh…" at bounding box center [438, 507] width 437 height 20
click at [732, 519] on div "Apply This Rate To Each Shipment in the Cart Each Shipping Group in the Cart Ea…" at bounding box center [656, 538] width 894 height 153
click at [620, 508] on select "Each Shipment in the Cart Each Shipping Group in the Cart Each Item within a Sh…" at bounding box center [438, 507] width 437 height 20
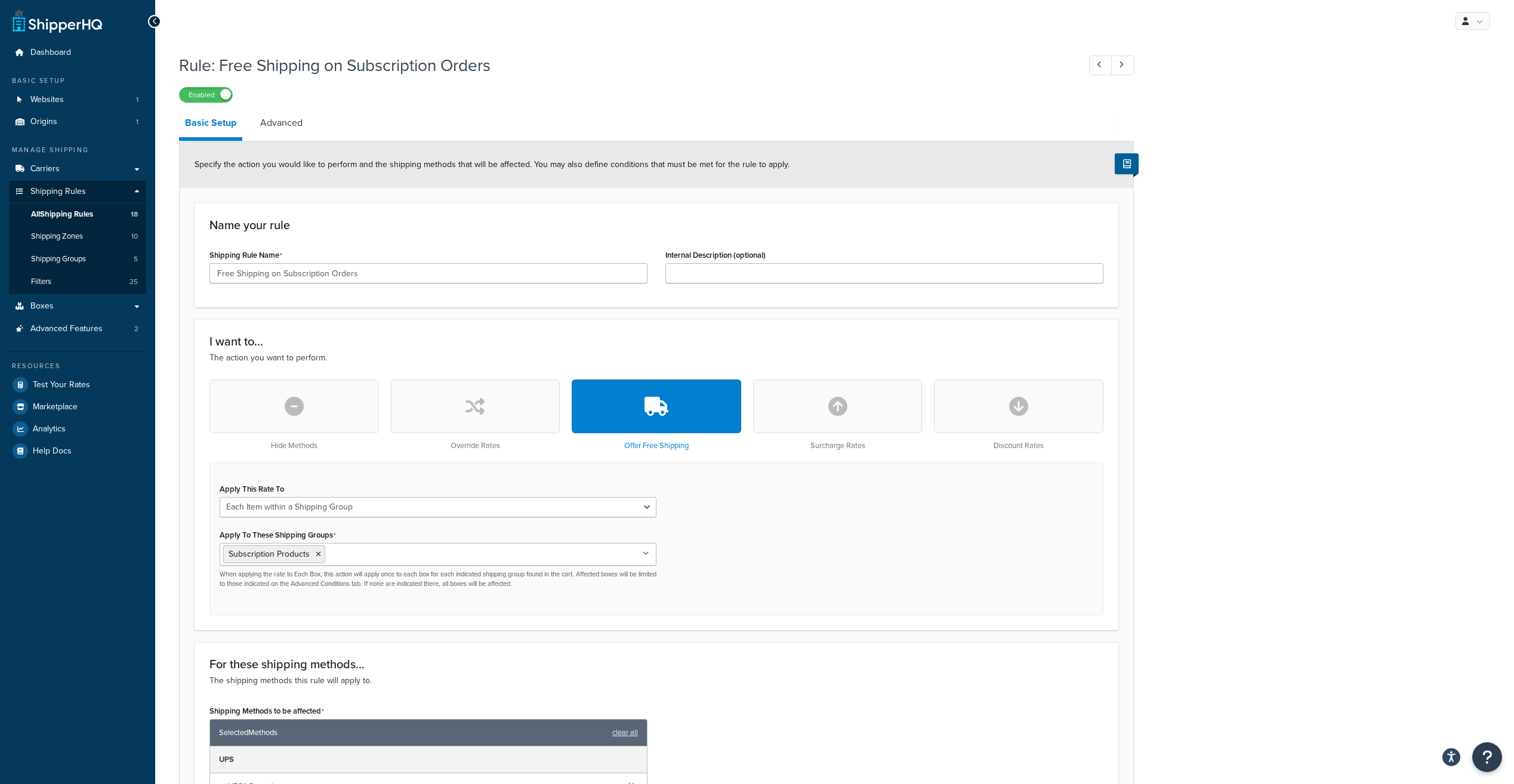
click at [725, 522] on div "Apply This Rate To Each Shipment in the Cart Each Shipping Group in the Cart Ea…" at bounding box center [656, 538] width 894 height 153
click at [93, 207] on link "All Shipping Rules 18" at bounding box center [78, 215] width 137 height 22
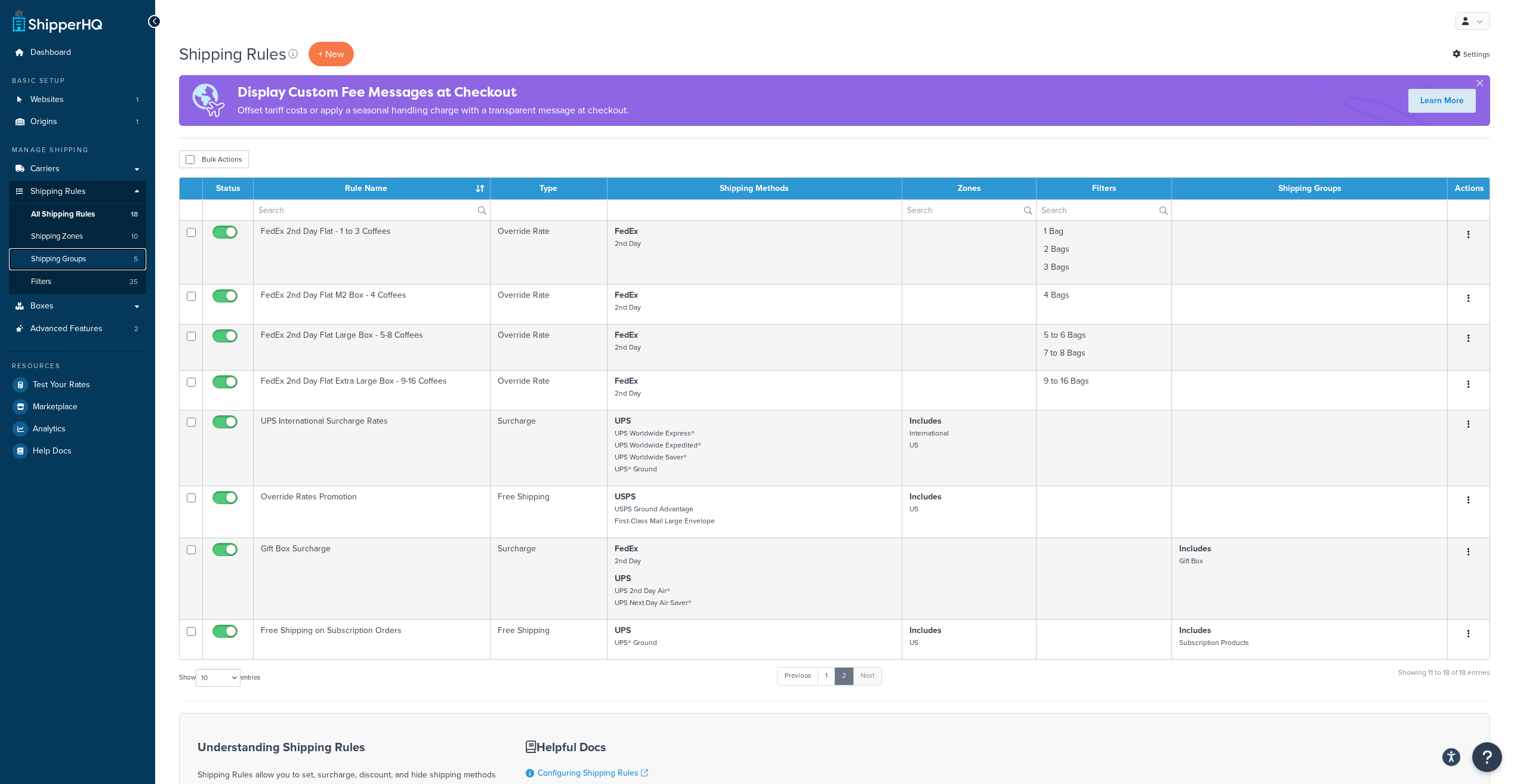
click at [83, 260] on span "Shipping Groups" at bounding box center [58, 259] width 55 height 10
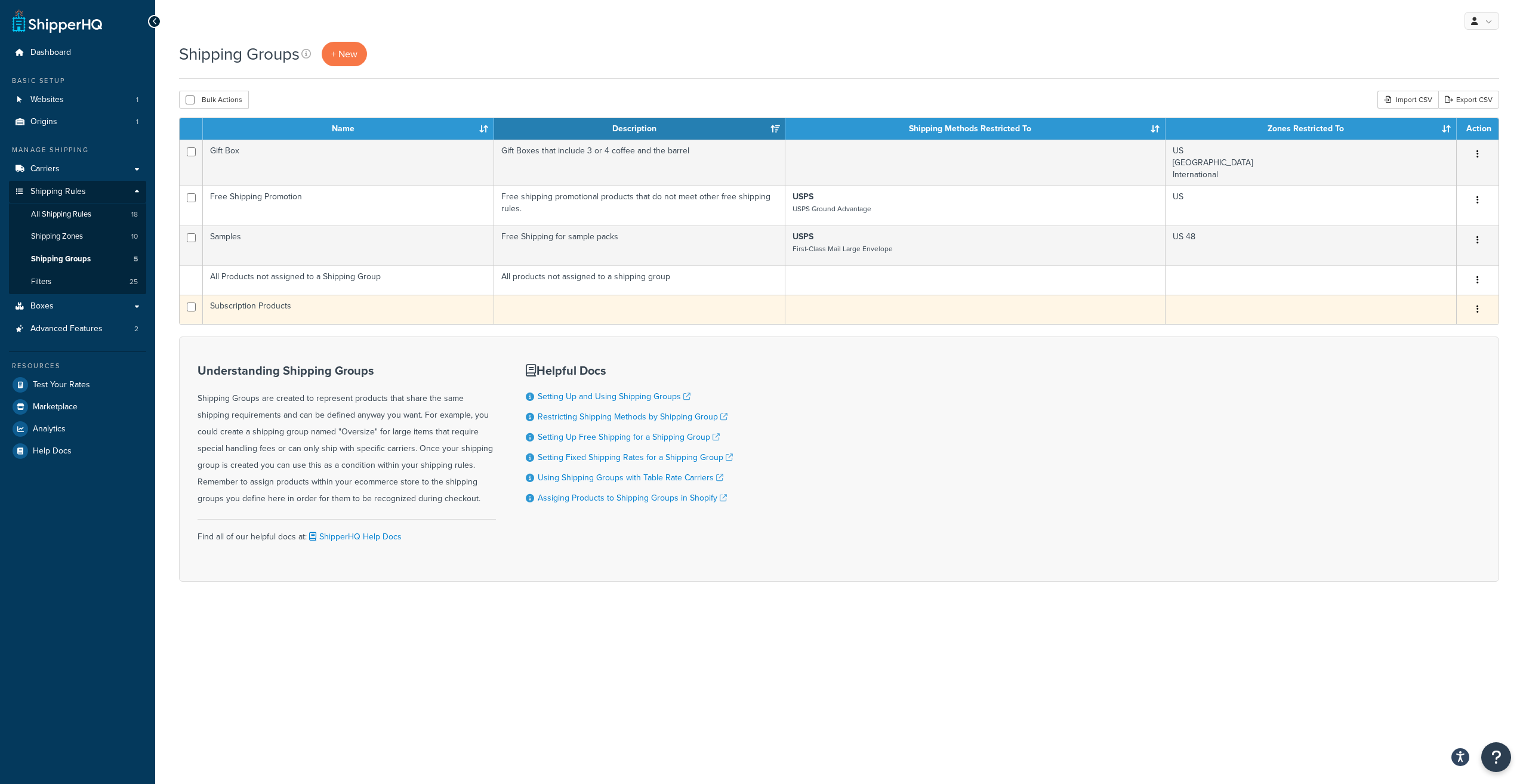
click at [1475, 308] on button "button" at bounding box center [1477, 309] width 17 height 19
click at [1435, 337] on link "Edit" at bounding box center [1429, 333] width 95 height 24
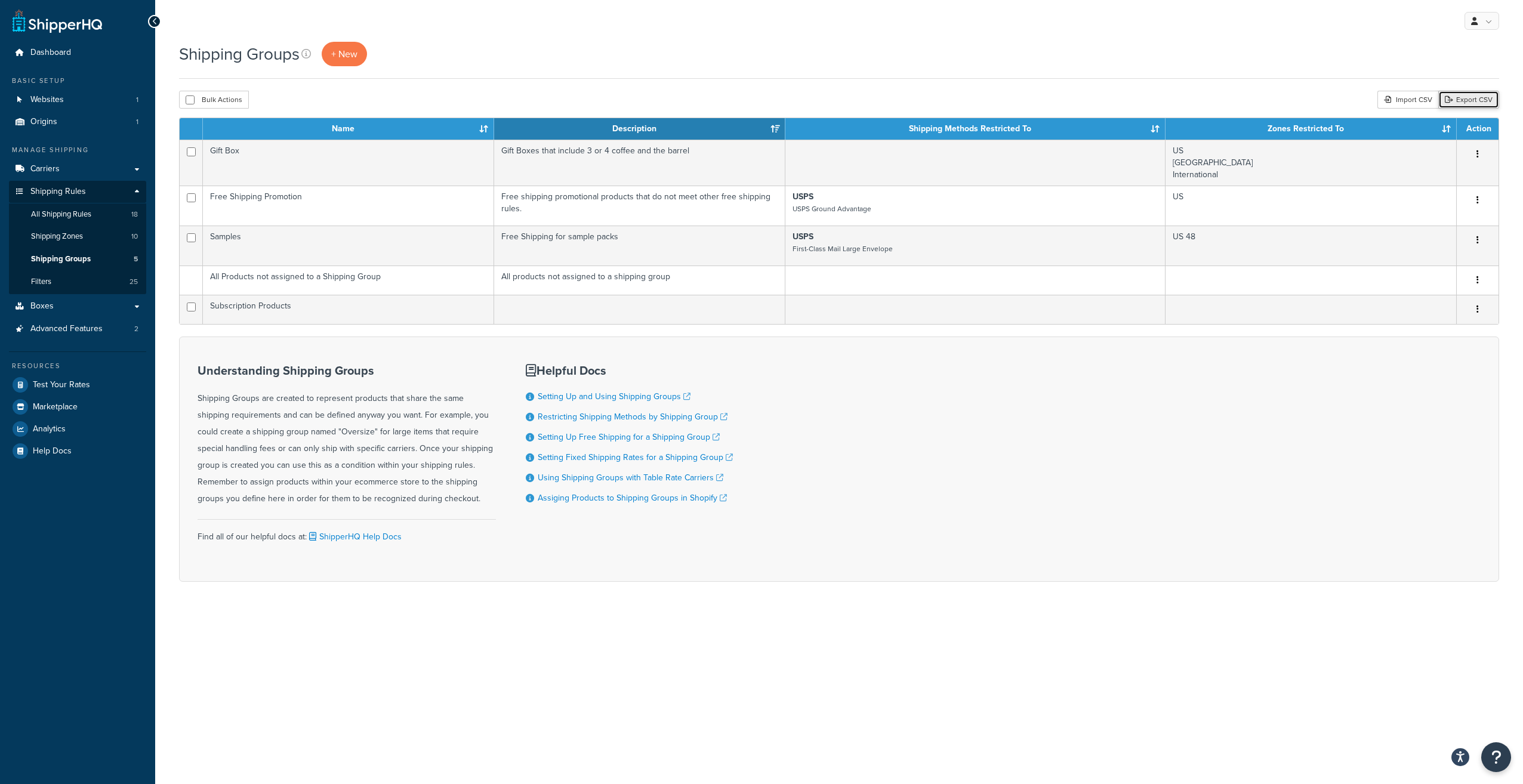
click at [1466, 96] on link "Export CSV" at bounding box center [1468, 100] width 61 height 18
click at [1418, 99] on div "Import CSV" at bounding box center [1407, 100] width 61 height 18
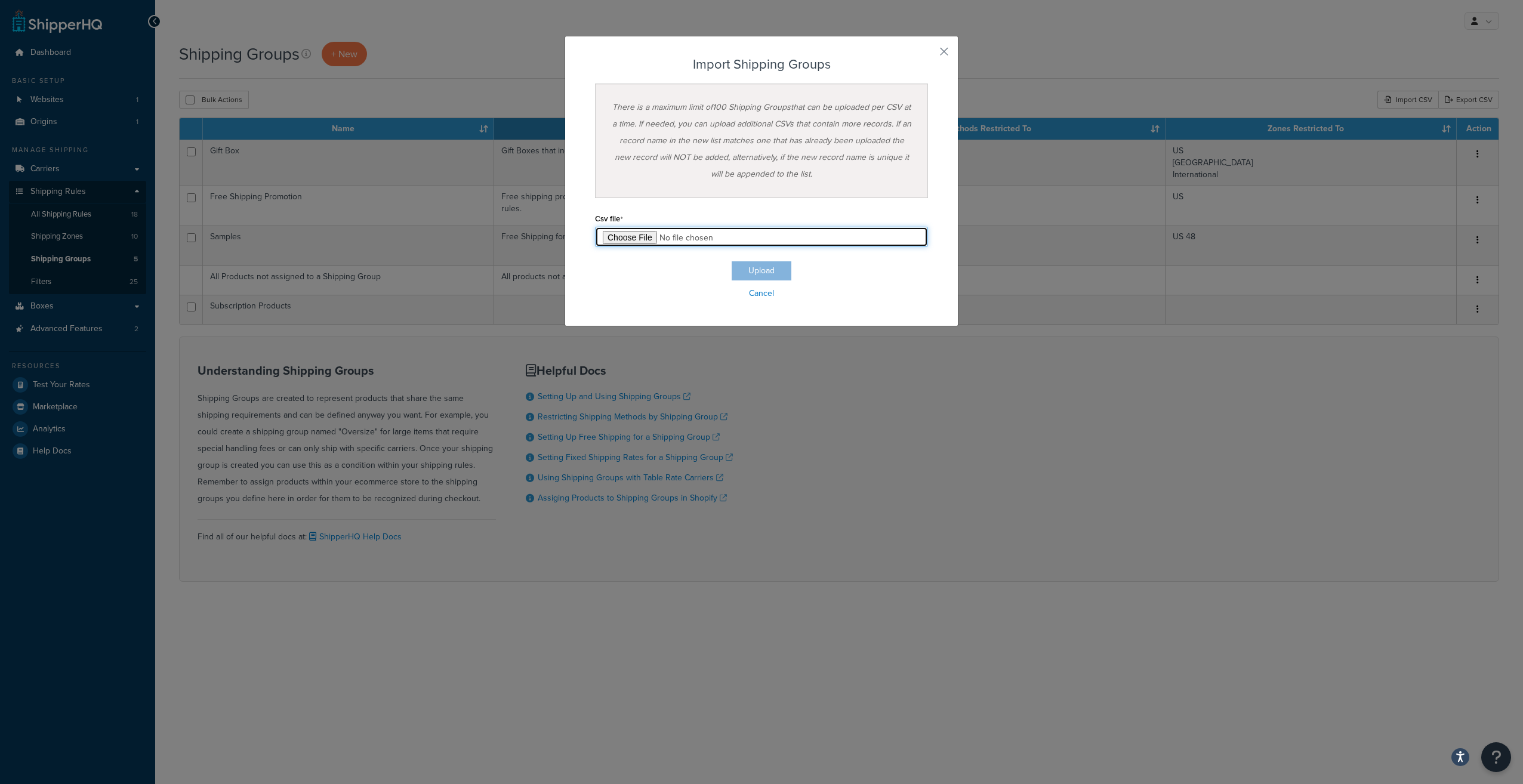
click at [608, 236] on input "file" at bounding box center [762, 237] width 333 height 20
type input "C:\fakepath\Shipping Group Export-2025-08-21 0845.csv"
click at [760, 268] on button "Upload" at bounding box center [761, 270] width 60 height 19
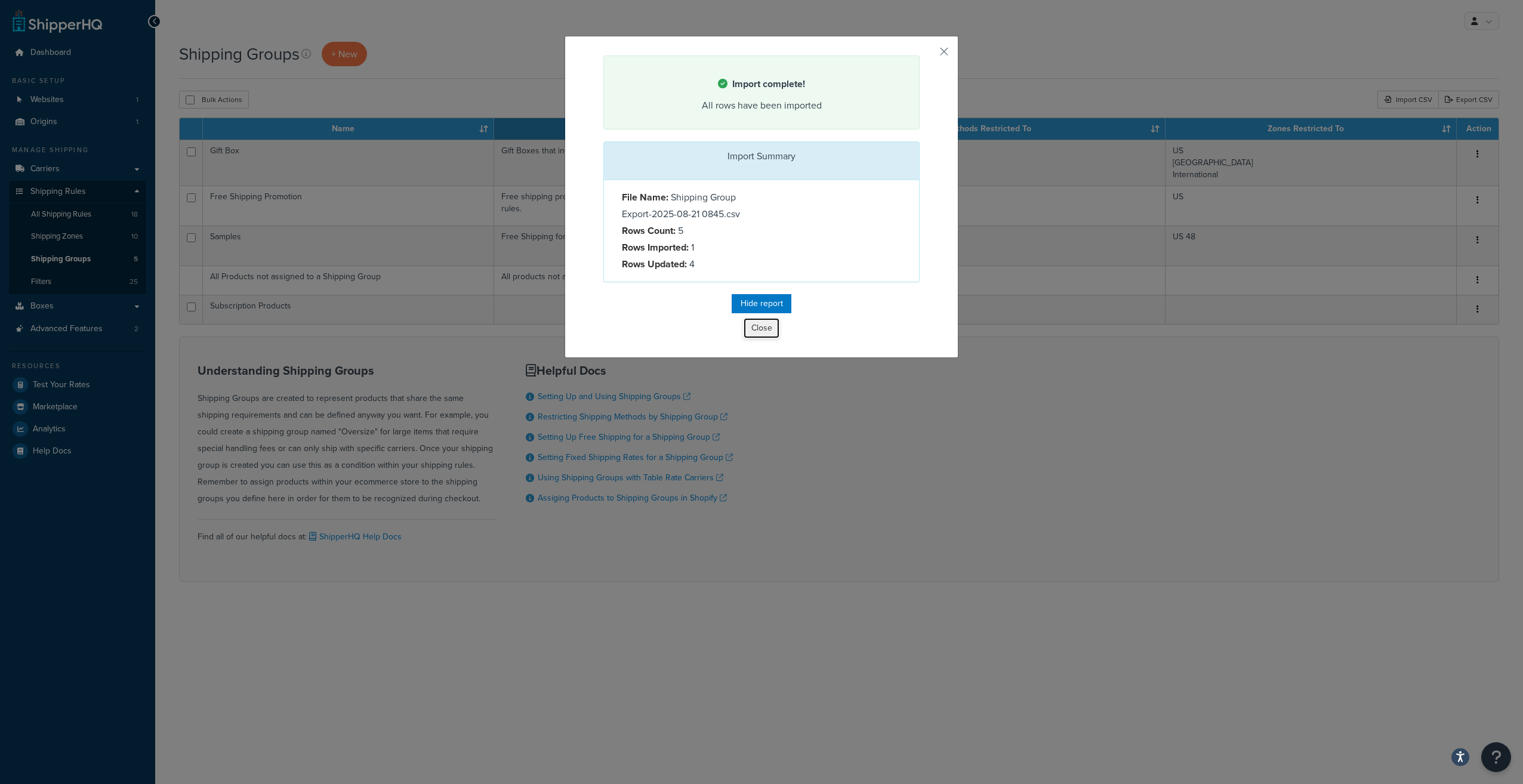
click at [755, 333] on button "Close" at bounding box center [761, 328] width 36 height 20
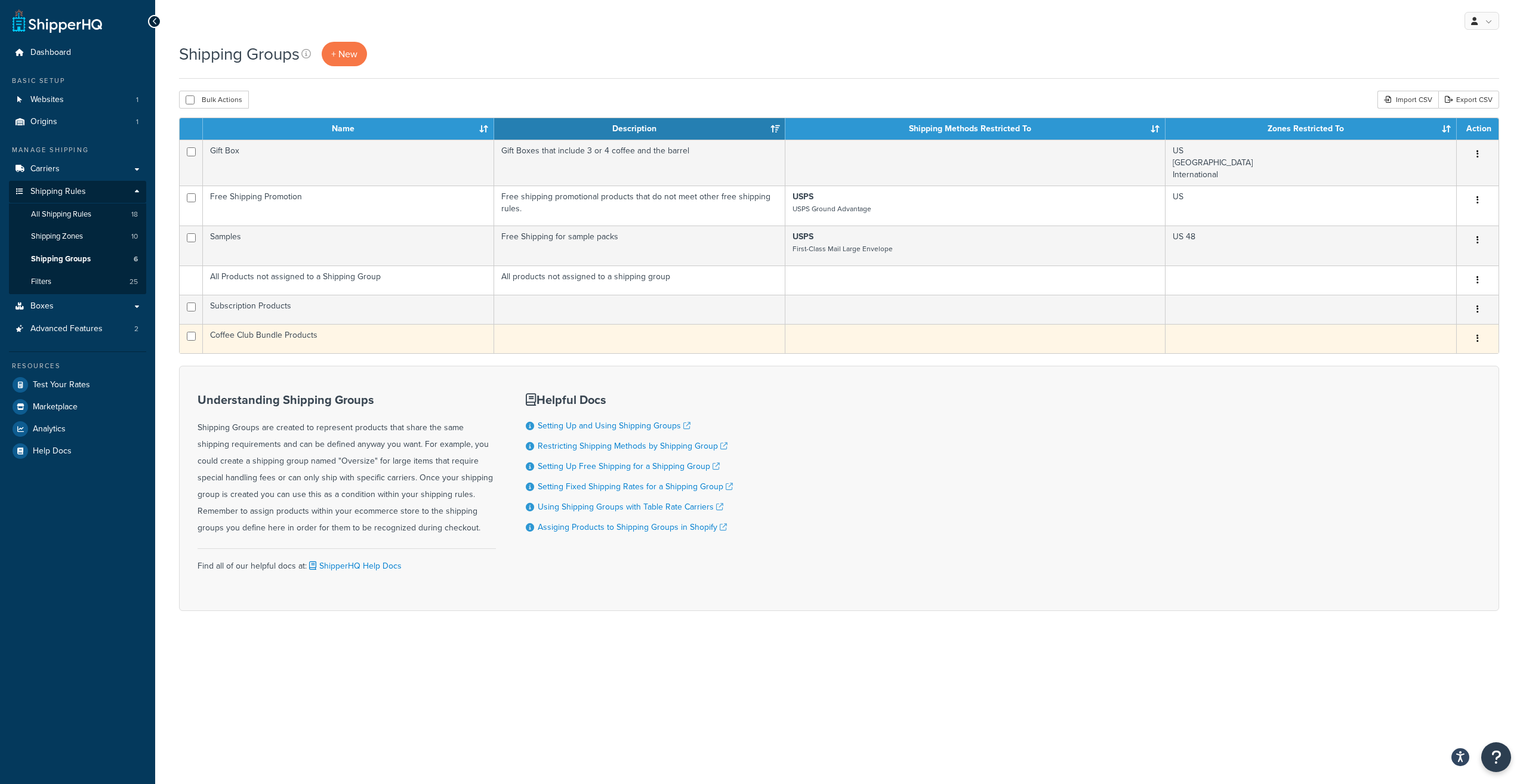
click at [261, 335] on td "Coffee Club Bundle Products" at bounding box center [349, 339] width 291 height 29
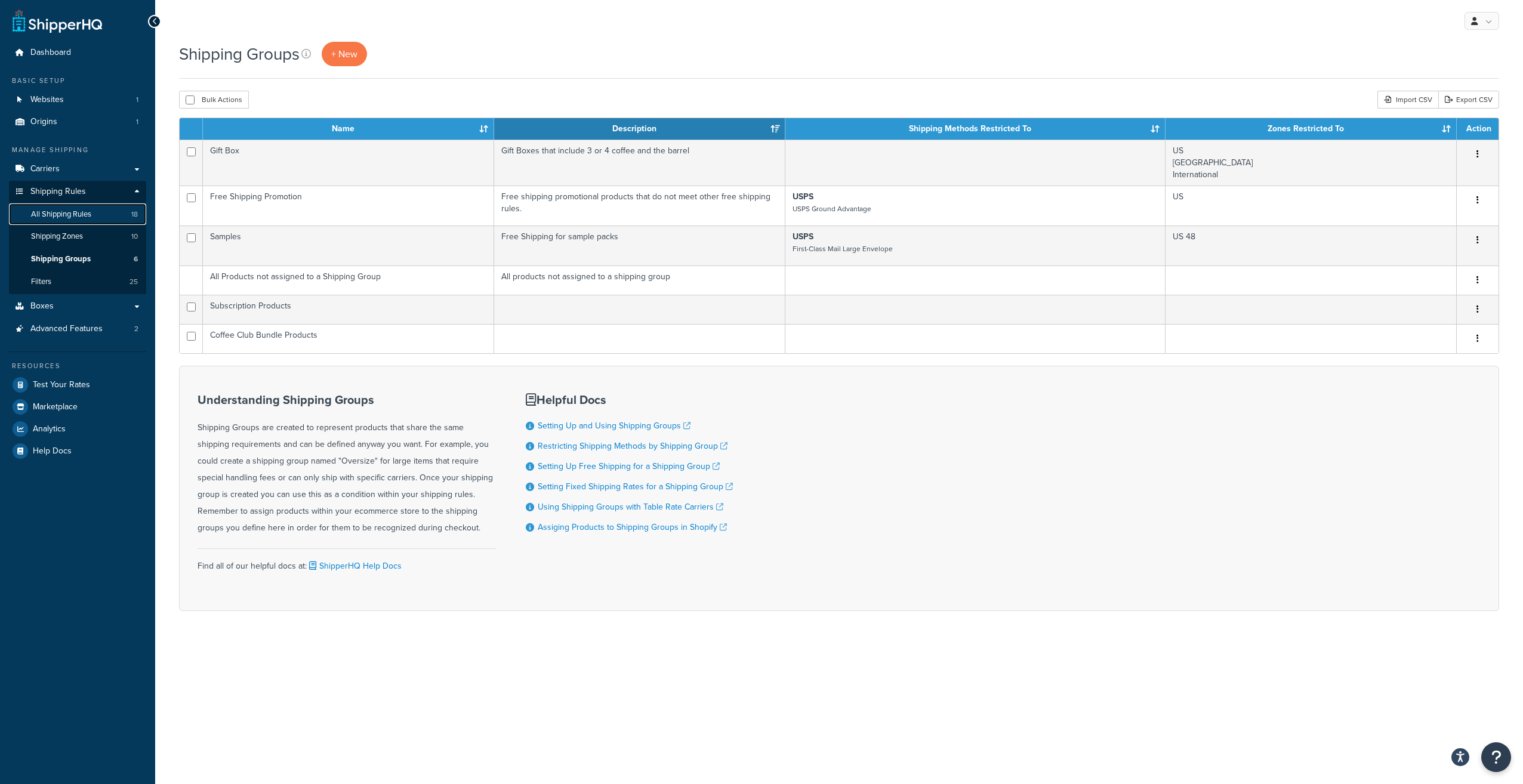
click at [92, 218] on link "All Shipping Rules 18" at bounding box center [78, 215] width 137 height 22
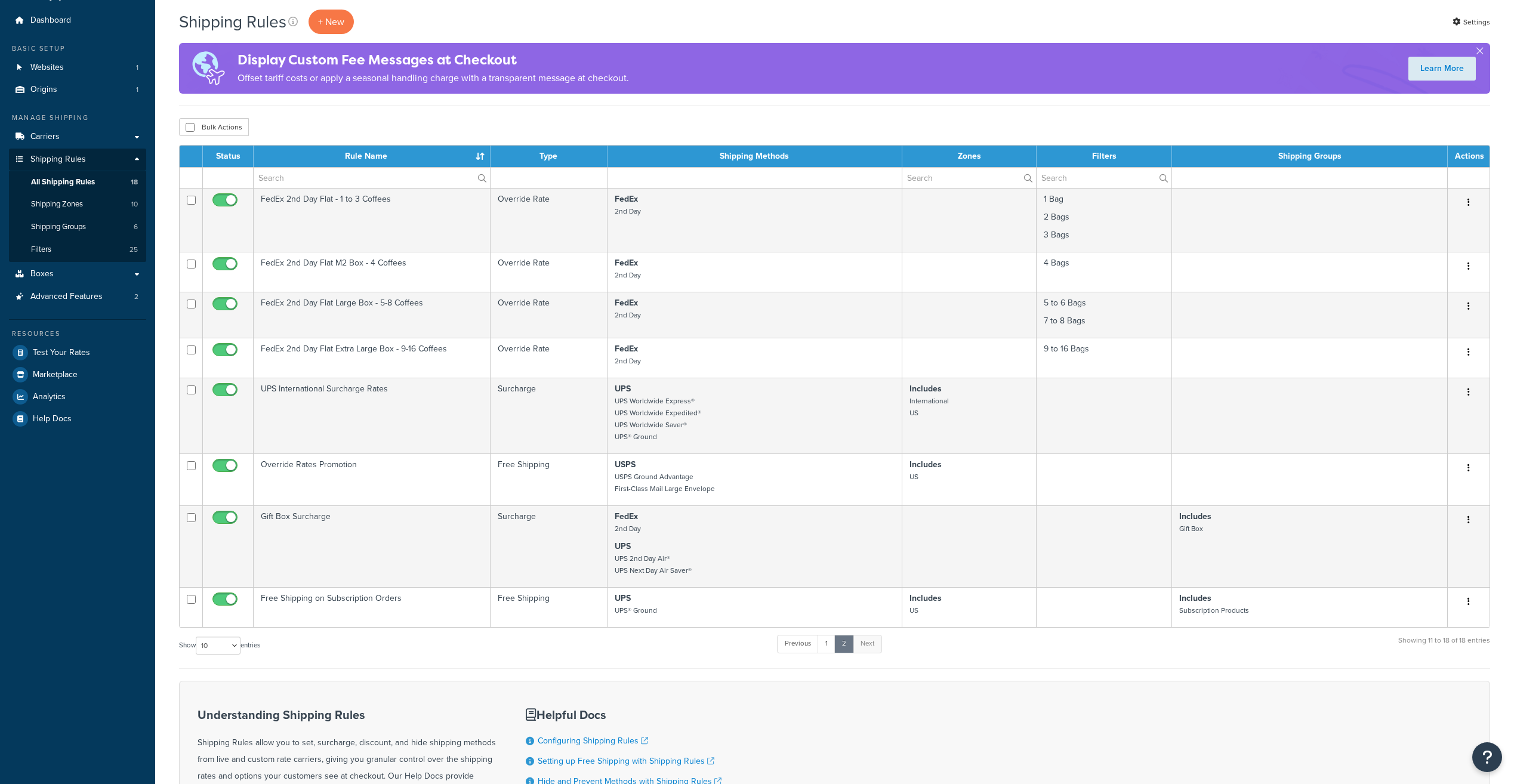
scroll to position [219, 0]
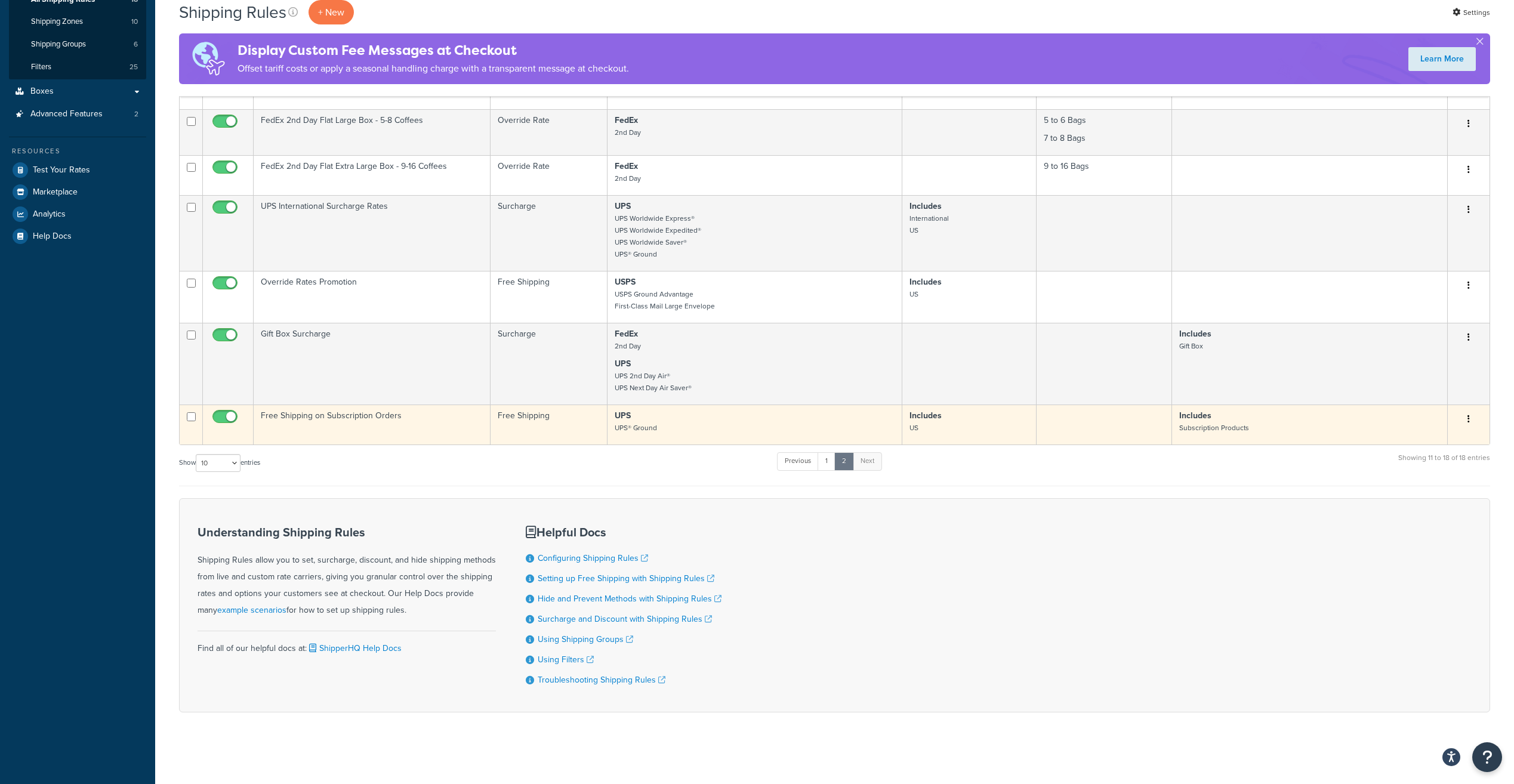
click at [1469, 415] on icon "button" at bounding box center [1468, 419] width 2 height 8
click at [1447, 437] on link "Edit" at bounding box center [1429, 442] width 95 height 24
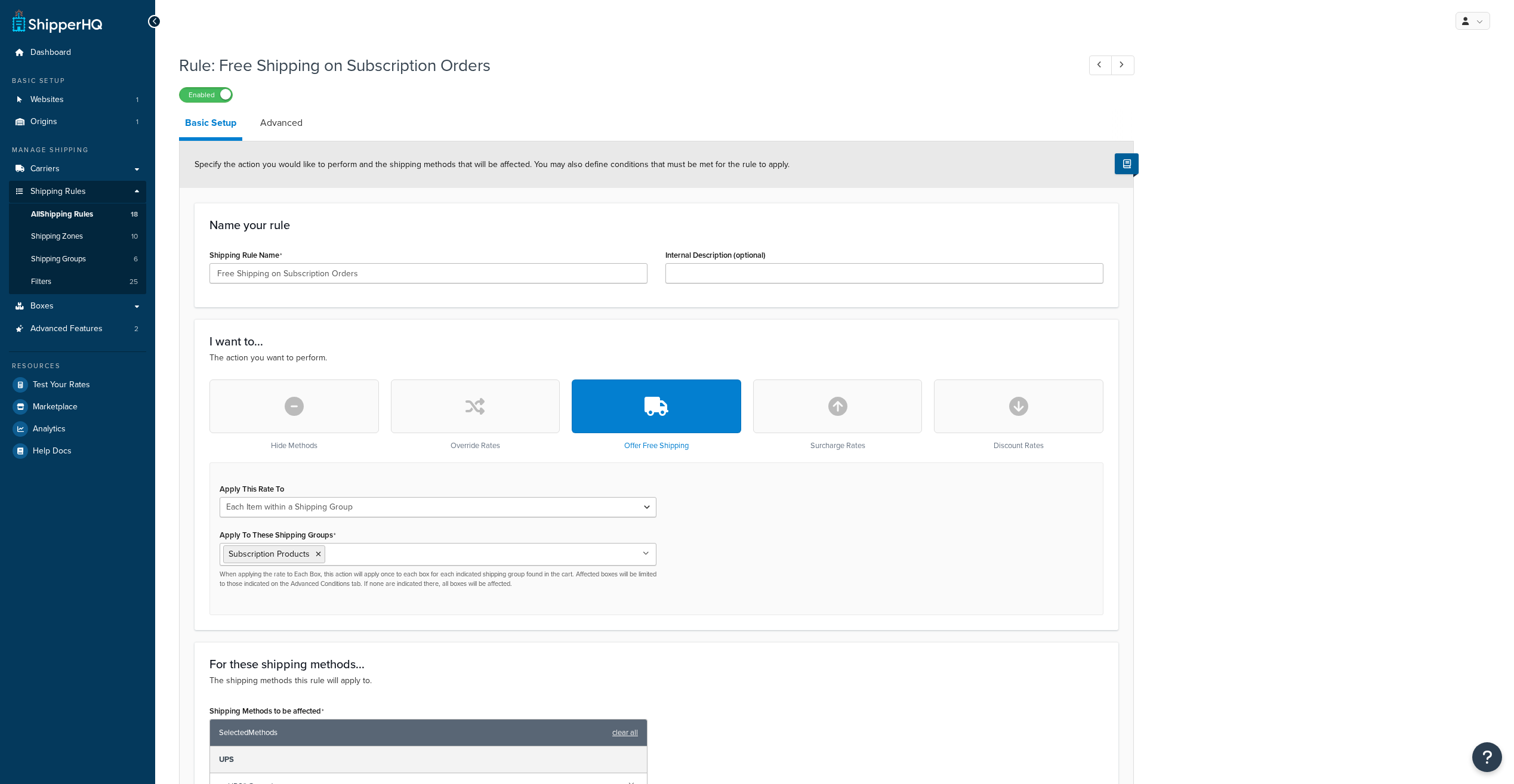
select select "ITEM"
click at [387, 559] on input "Apply To These Shipping Groups" at bounding box center [381, 554] width 106 height 13
click at [826, 552] on div "Apply This Rate To Each Shipment in the Cart Each Shipping Group in the Cart Ea…" at bounding box center [656, 538] width 894 height 153
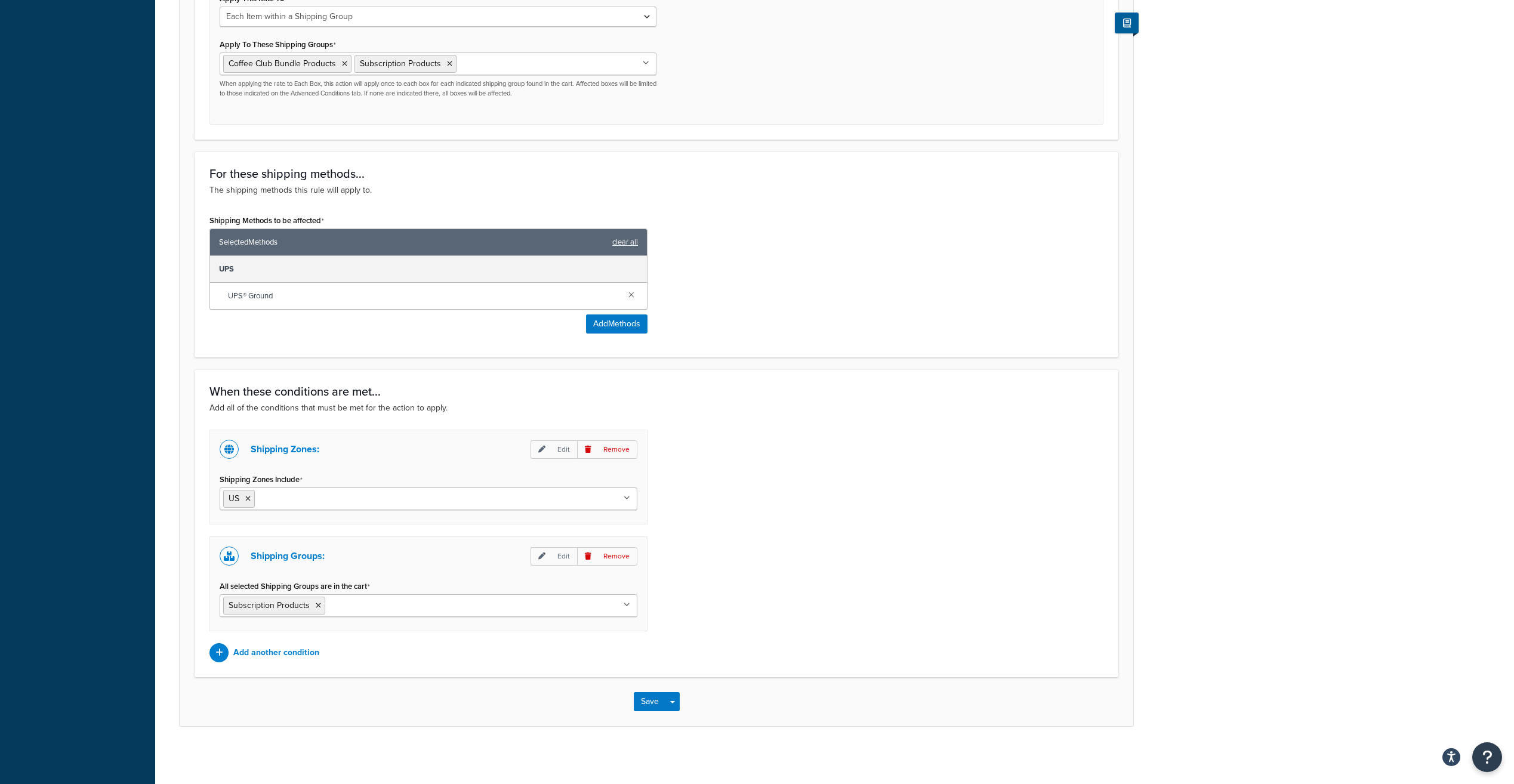
scroll to position [494, 0]
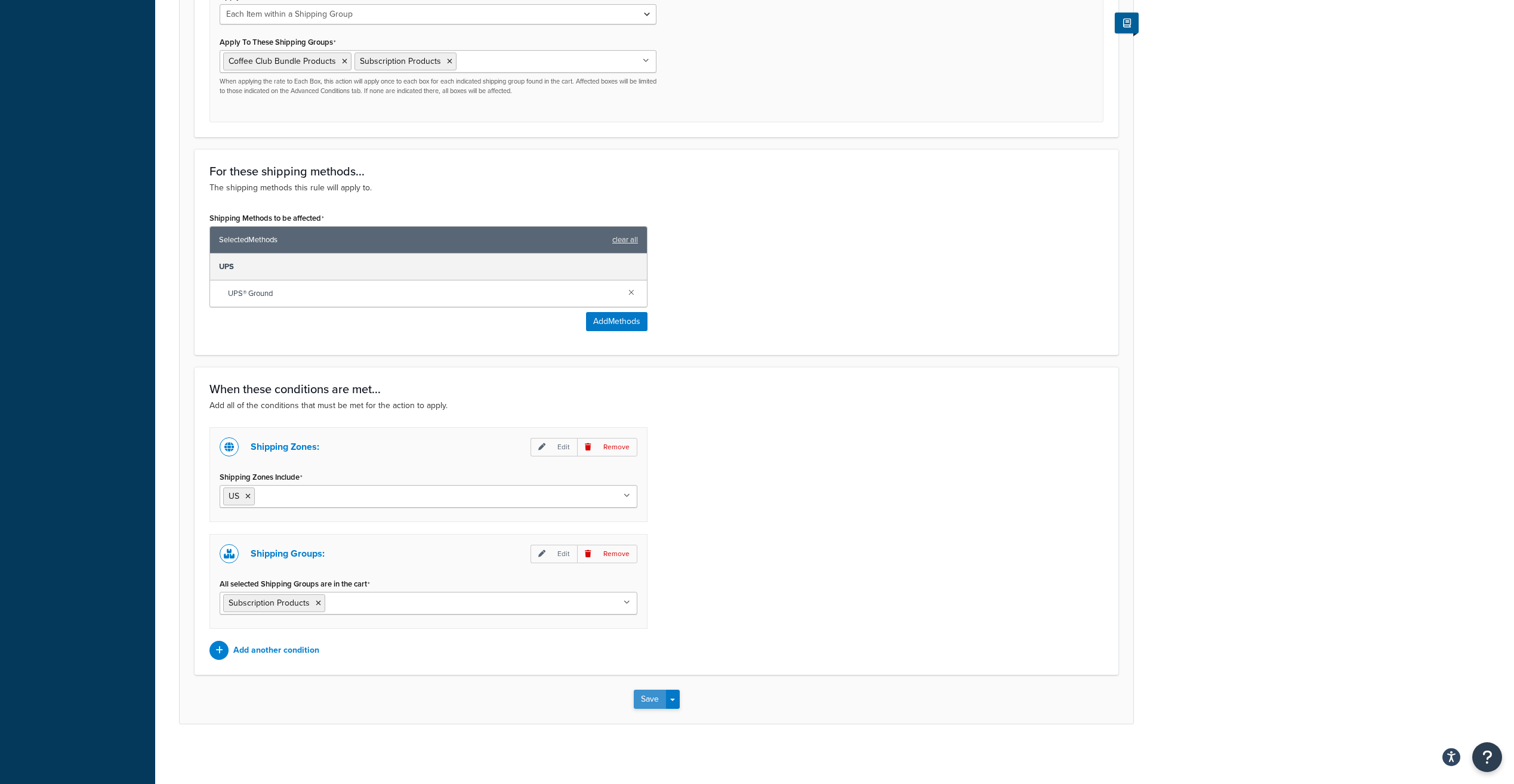
click at [649, 692] on button "Save" at bounding box center [650, 699] width 32 height 19
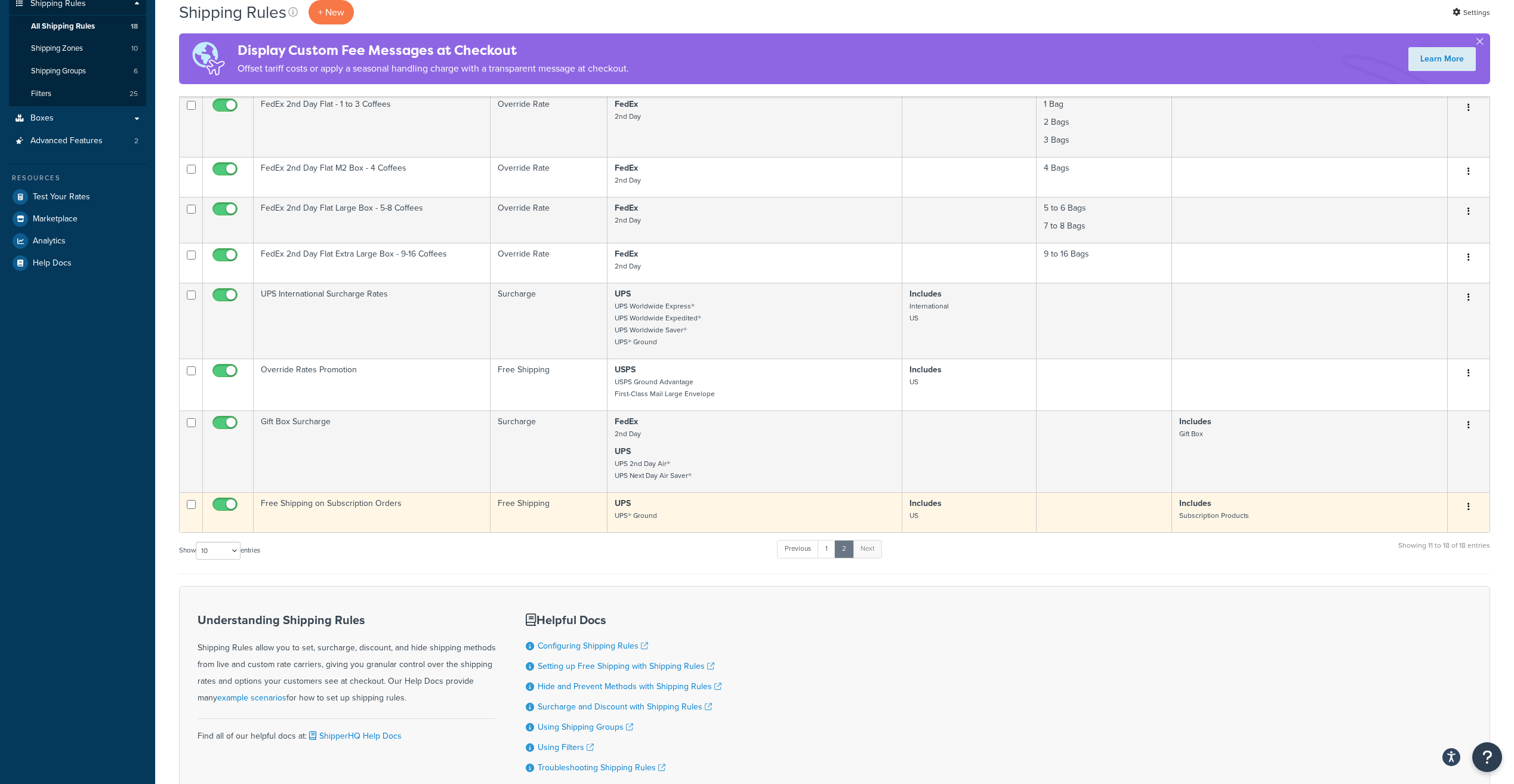
scroll to position [119, 0]
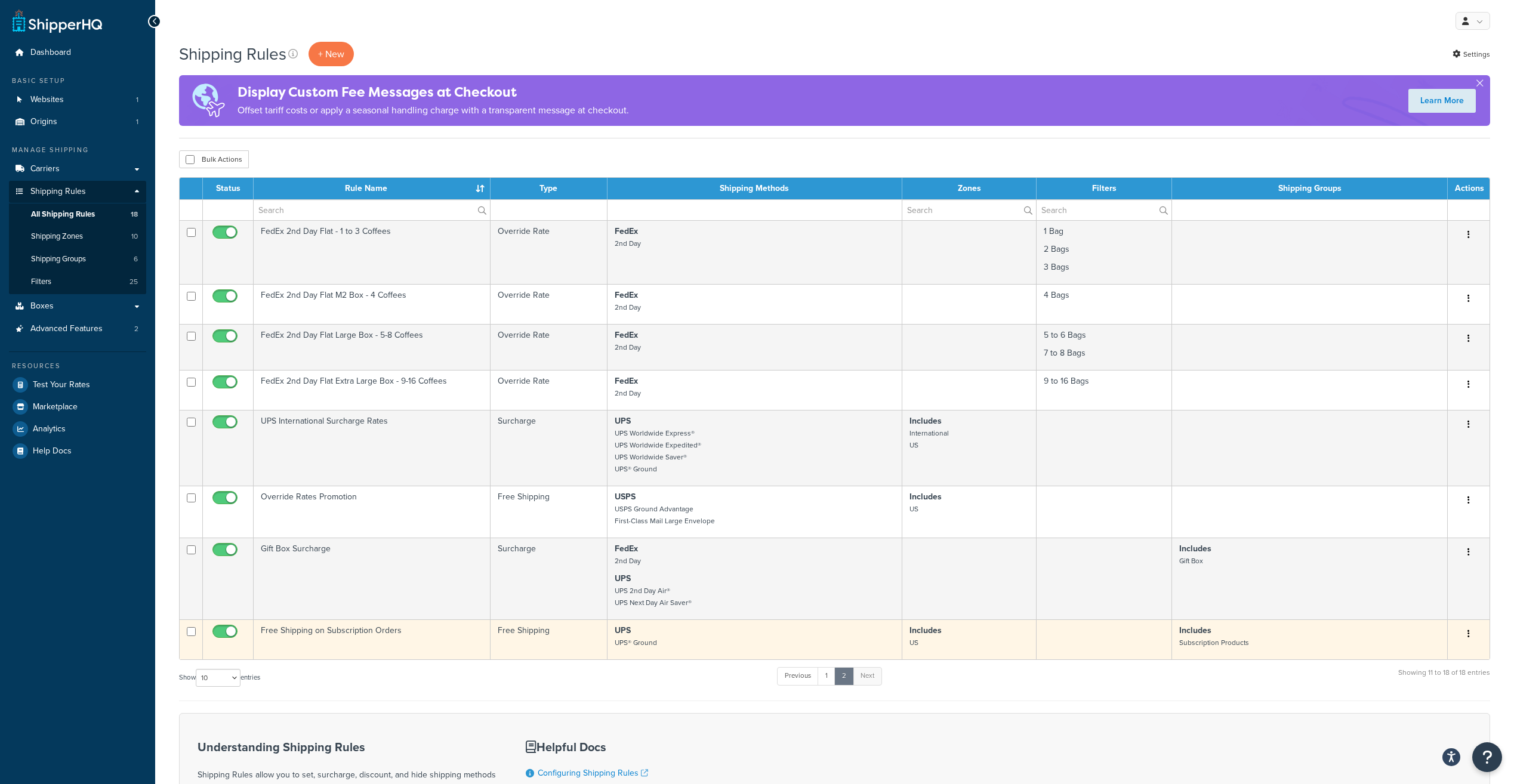
click at [1469, 632] on icon "button" at bounding box center [1468, 634] width 2 height 8
click at [1417, 657] on link "Edit" at bounding box center [1429, 656] width 95 height 24
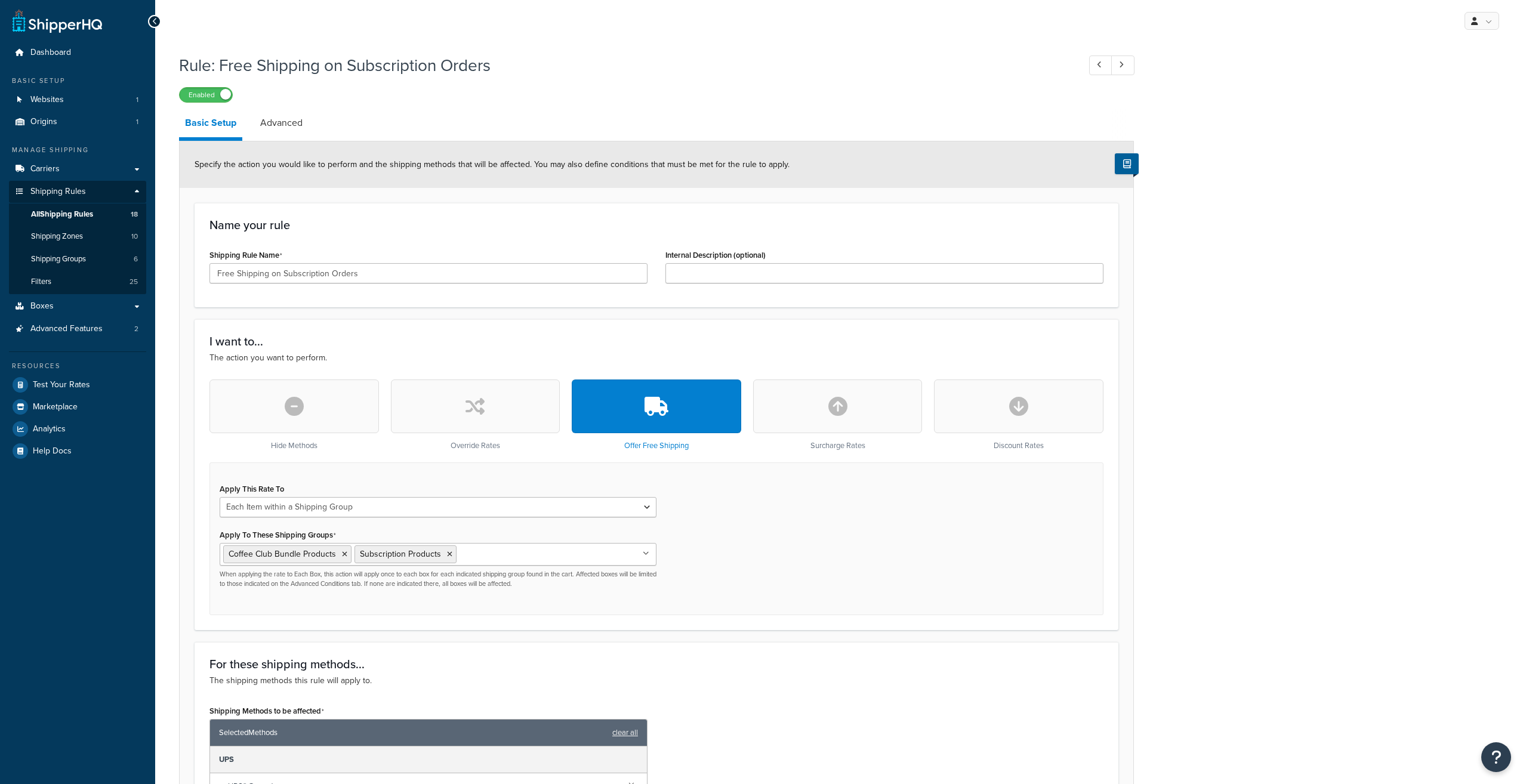
select select "ITEM"
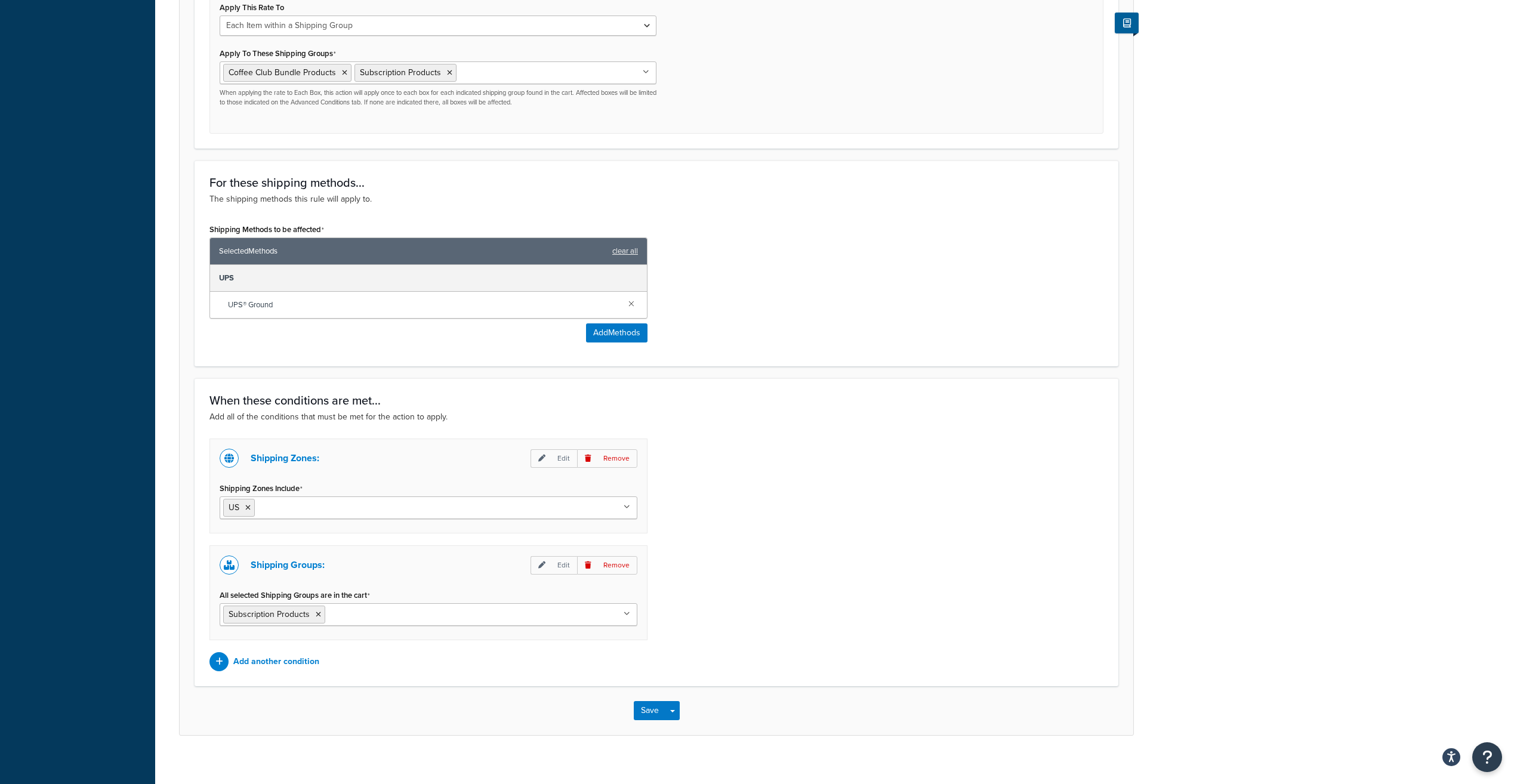
scroll to position [494, 0]
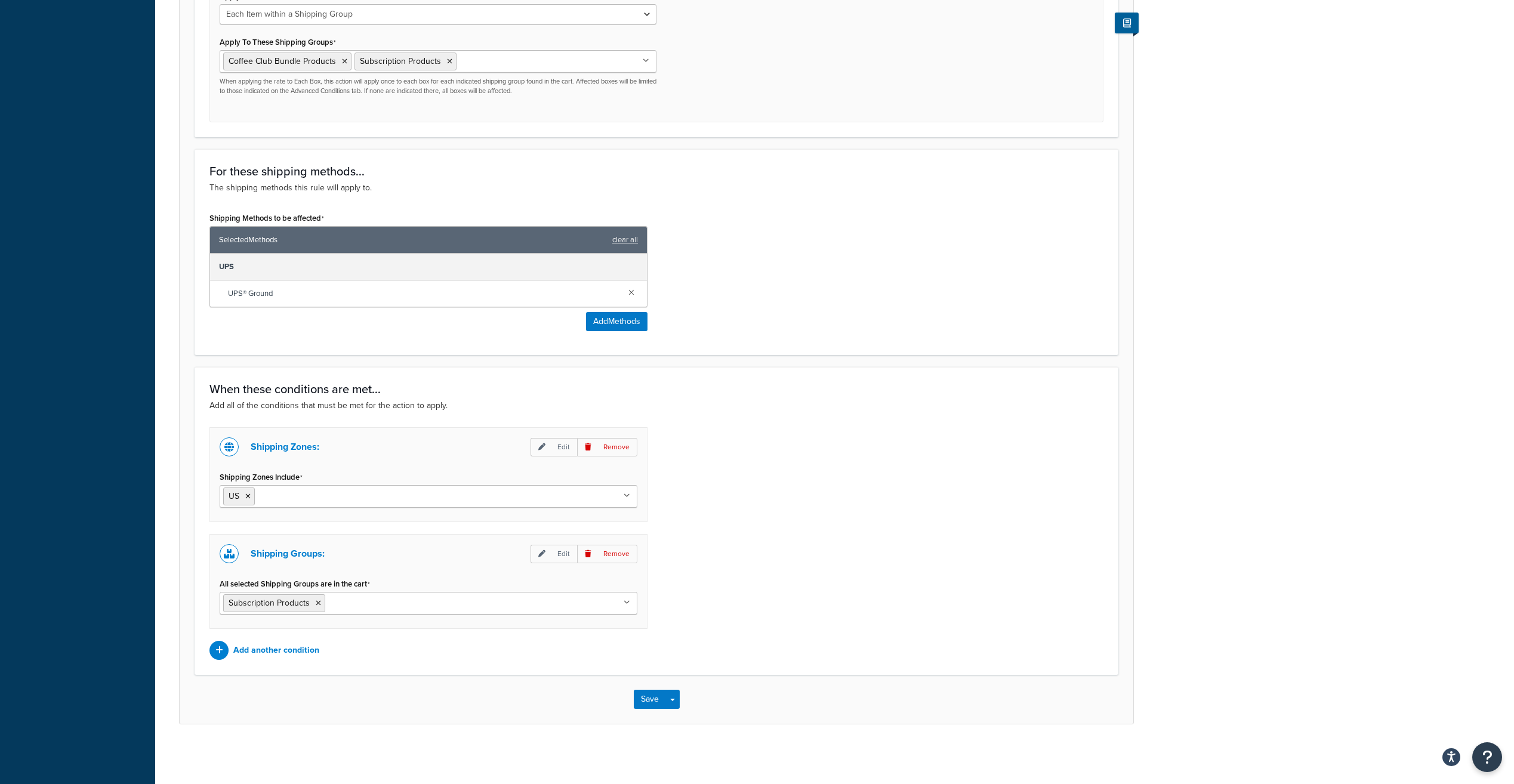
click at [360, 604] on input "All selected Shipping Groups are in the cart" at bounding box center [381, 602] width 106 height 13
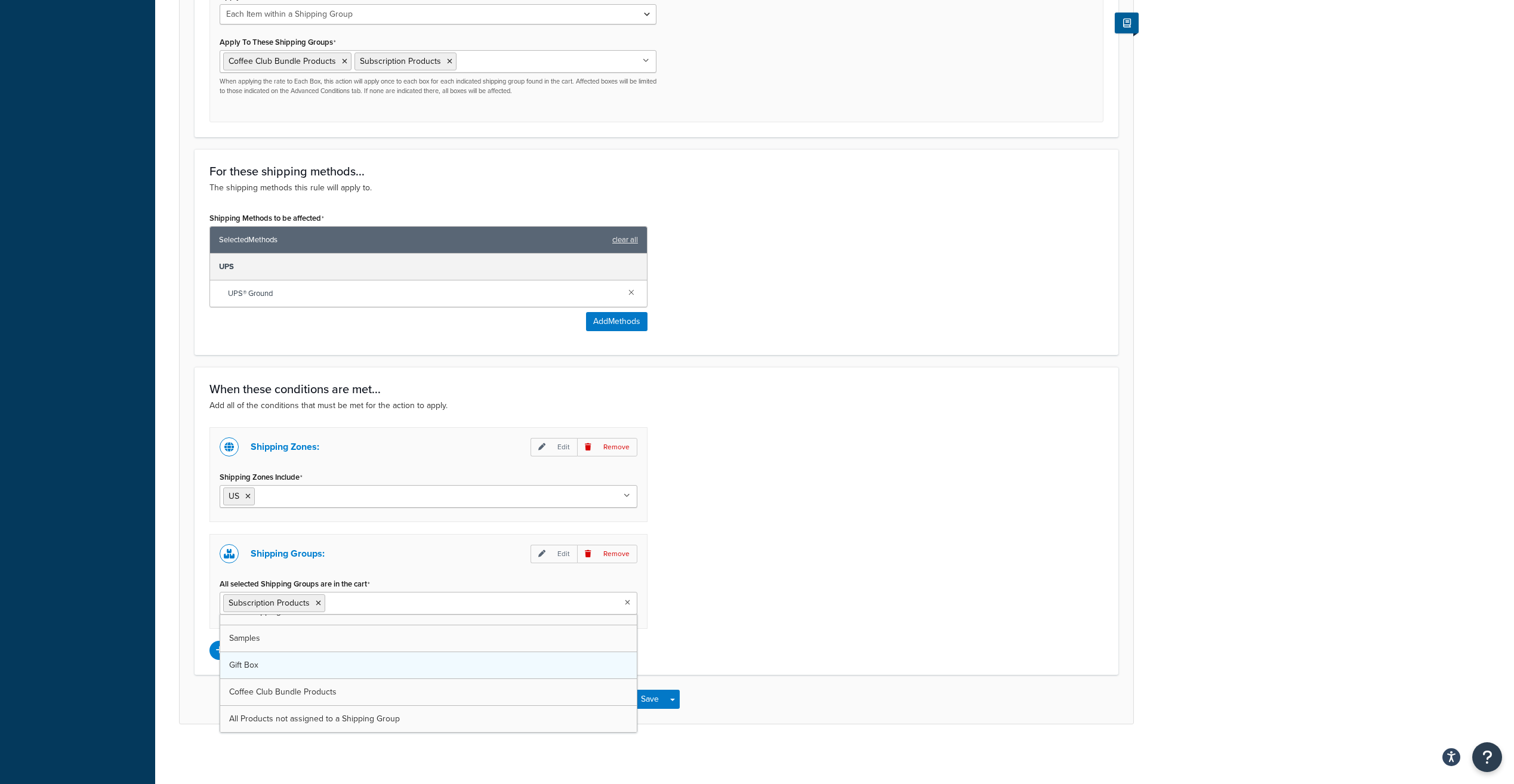
scroll to position [0, 0]
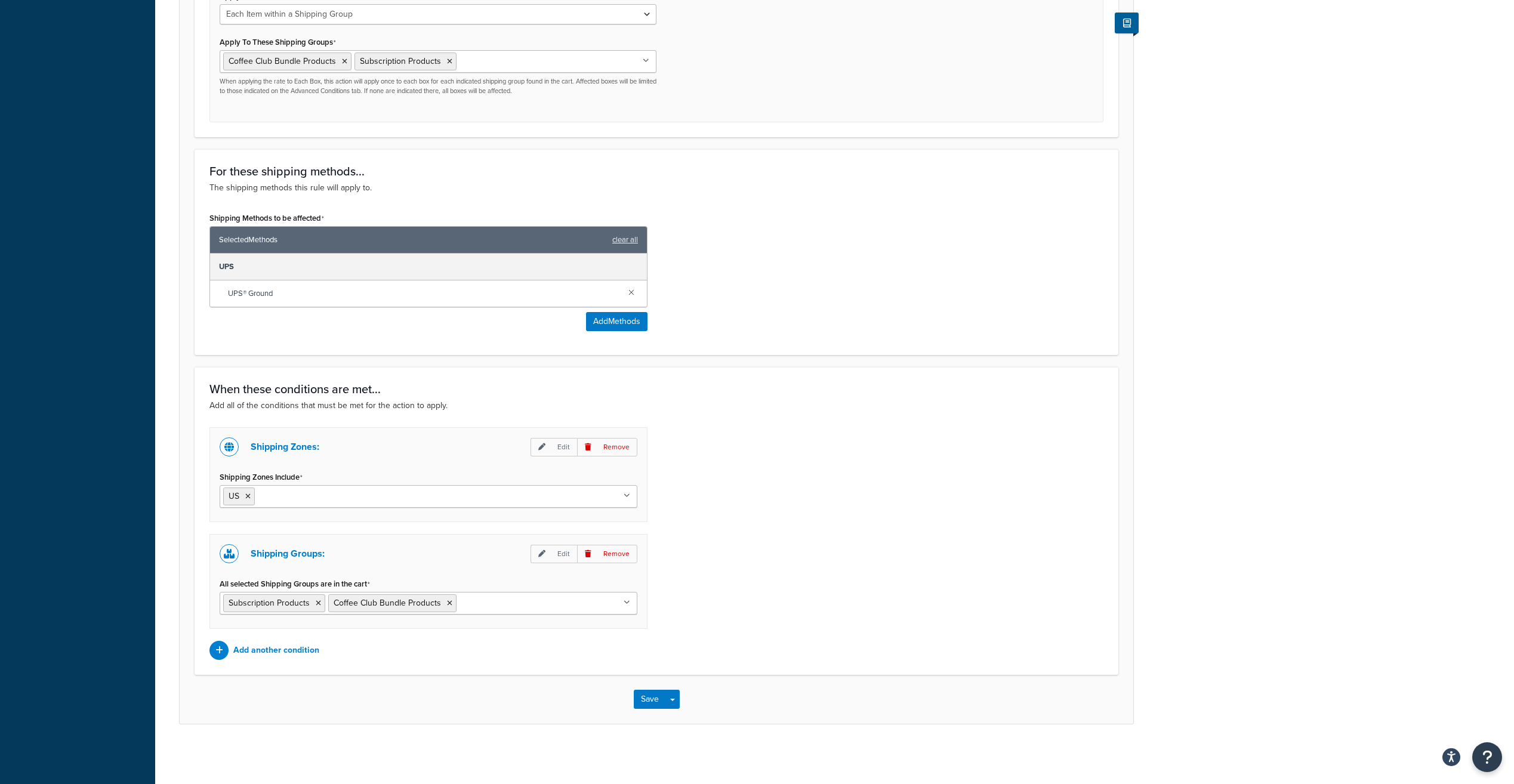
click at [804, 569] on div "Shipping Zones: Edit Remove Shipping Zones Include US US 48 US APO Canada Inter…" at bounding box center [656, 543] width 912 height 232
click at [646, 694] on button "Save" at bounding box center [650, 699] width 32 height 19
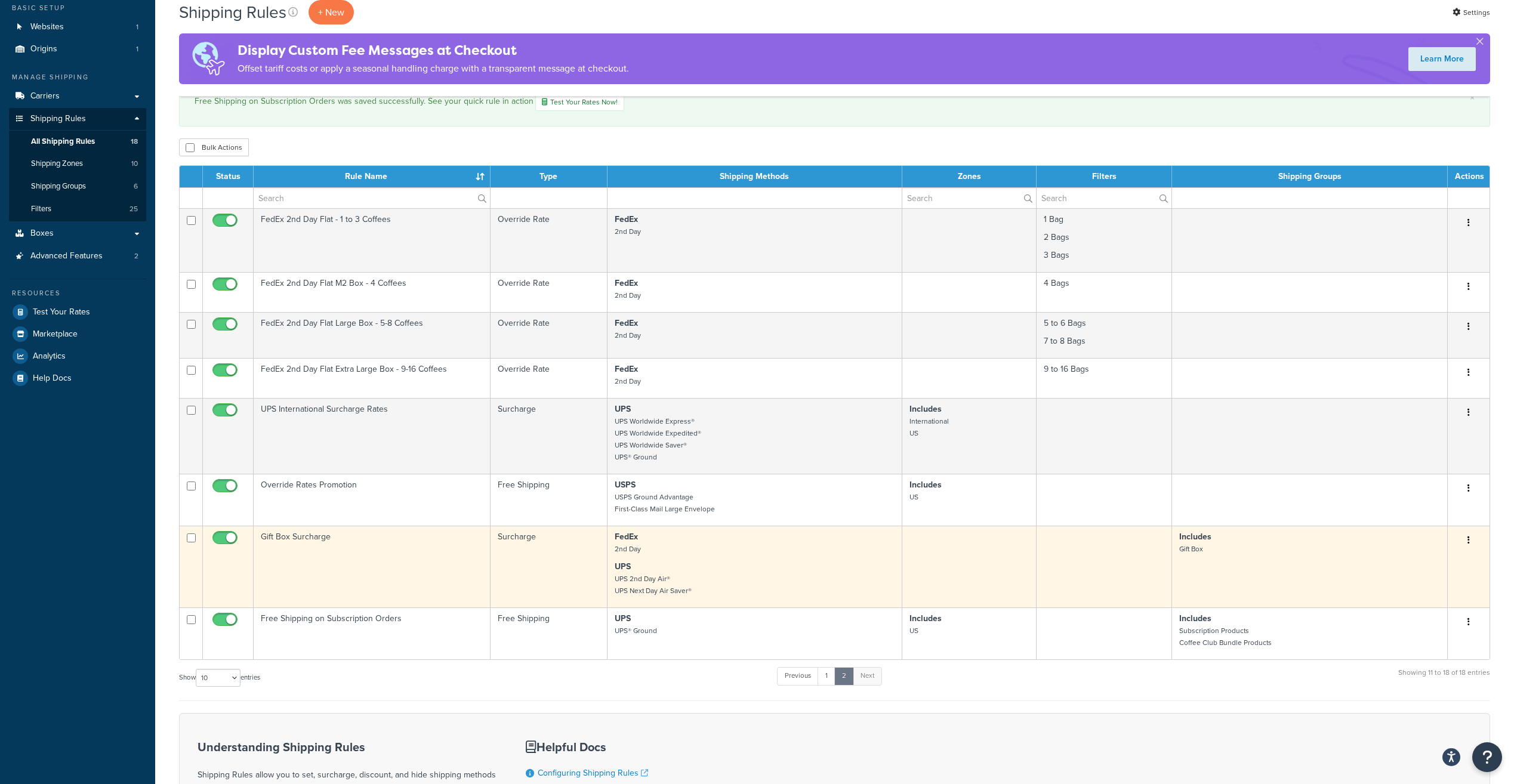
scroll to position [239, 0]
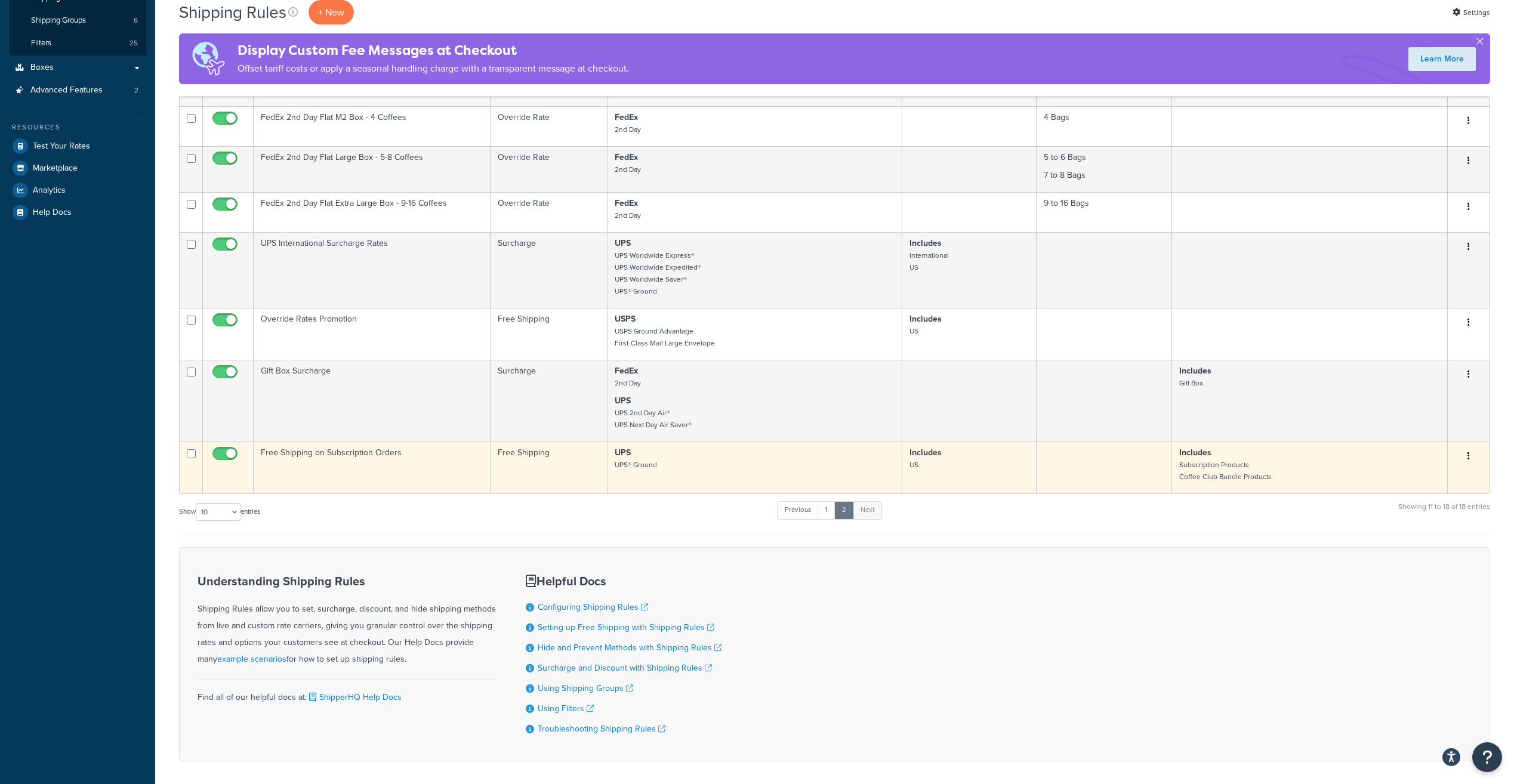
click at [1207, 461] on p "Includes Subscription Products Coffee Club Bundle Products" at bounding box center [1310, 464] width 261 height 36
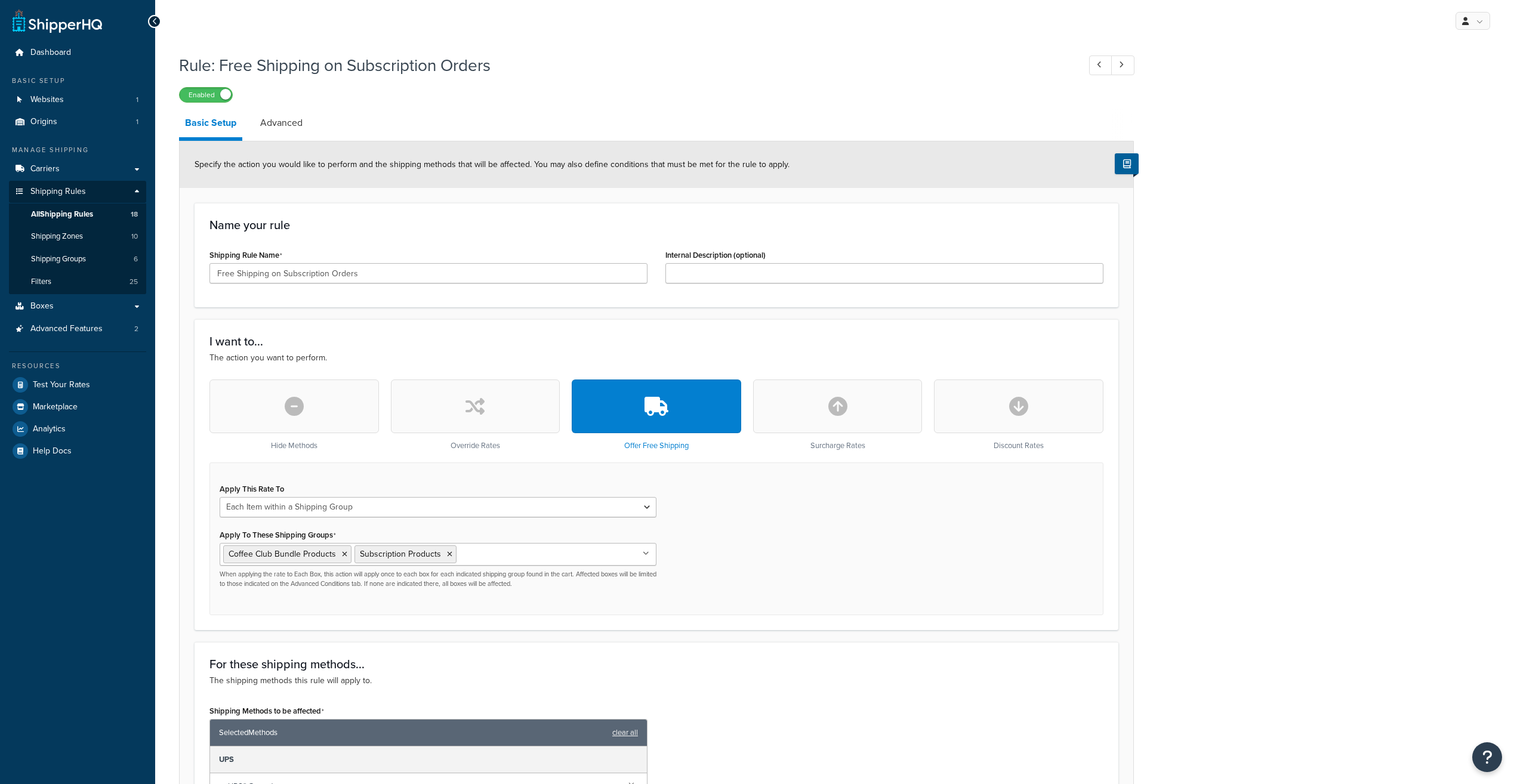
select select "ITEM"
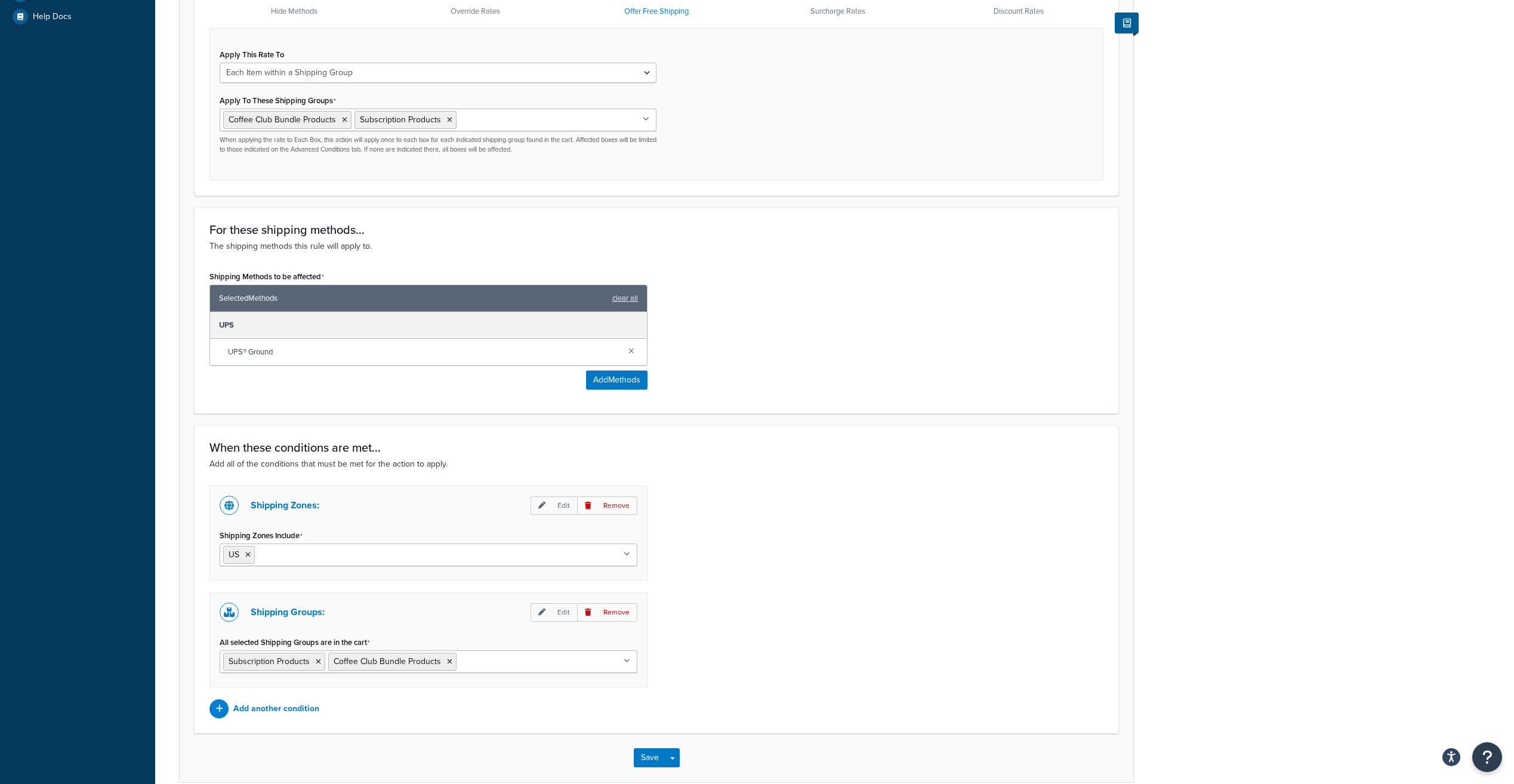
scroll to position [494, 0]
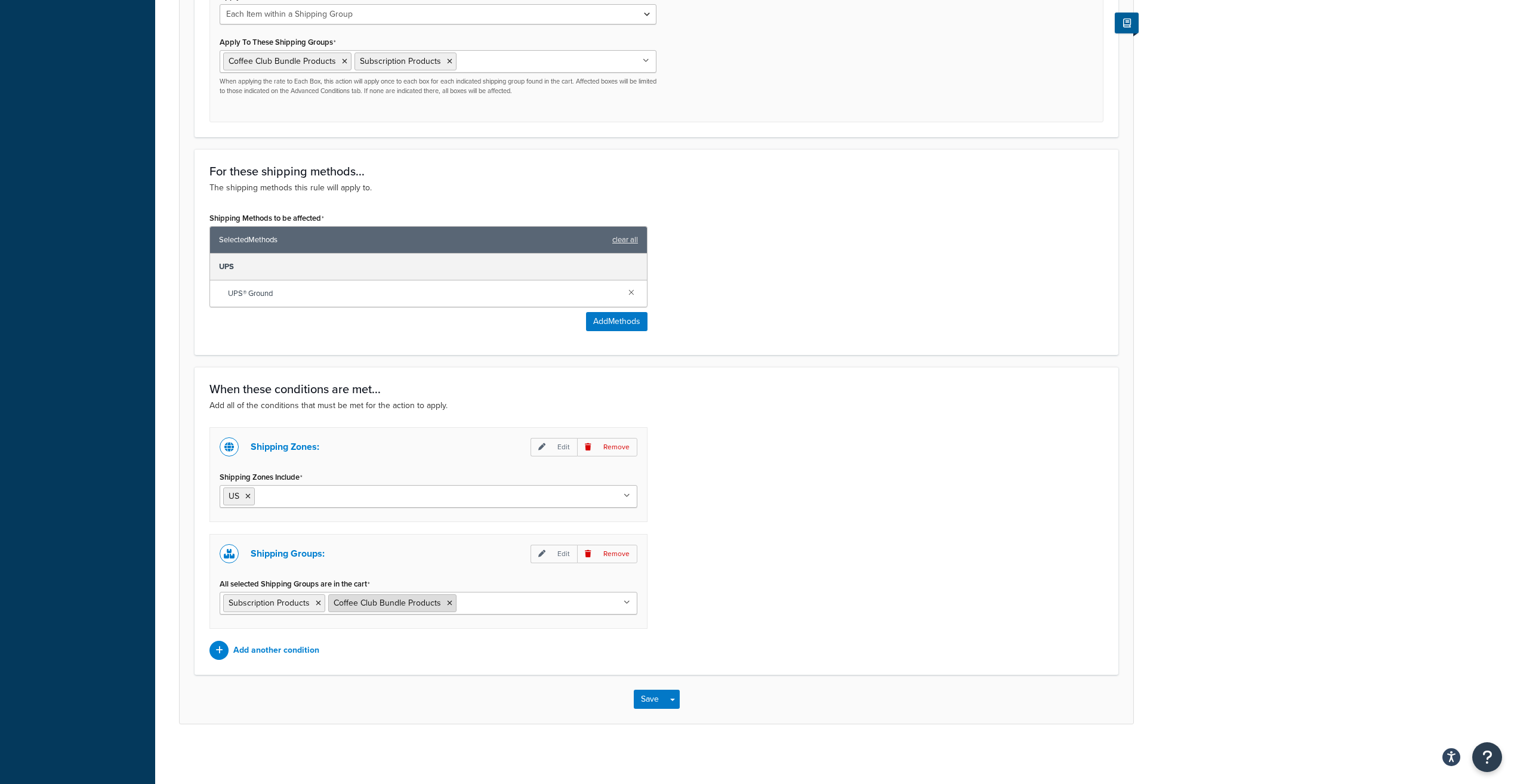
click at [447, 603] on icon at bounding box center [450, 603] width 6 height 7
click at [870, 503] on div "Shipping Zones: Edit Remove Shipping Zones Include US US 48 US APO Canada Inter…" at bounding box center [656, 543] width 912 height 232
click at [657, 699] on button "Save" at bounding box center [650, 699] width 32 height 19
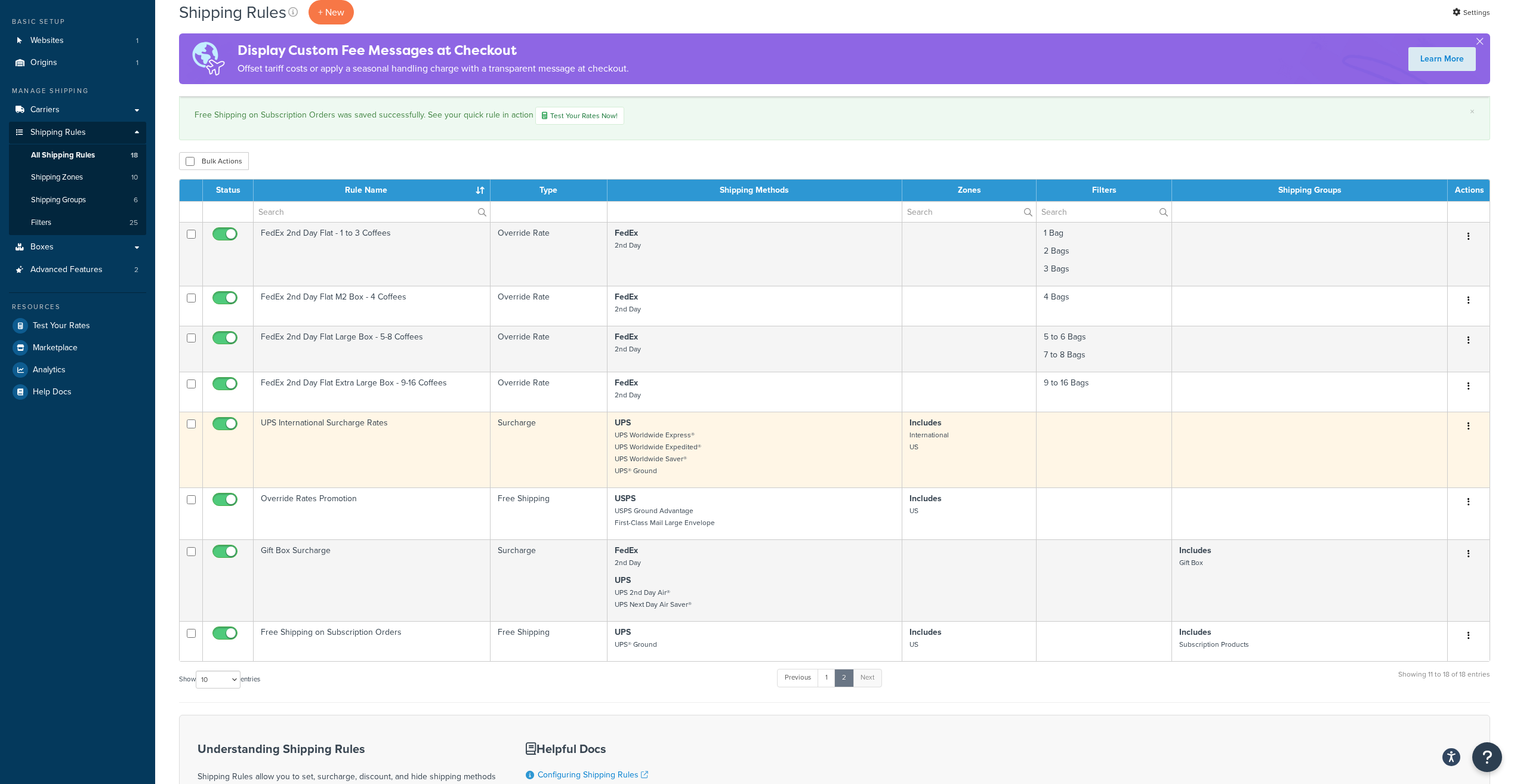
scroll to position [239, 0]
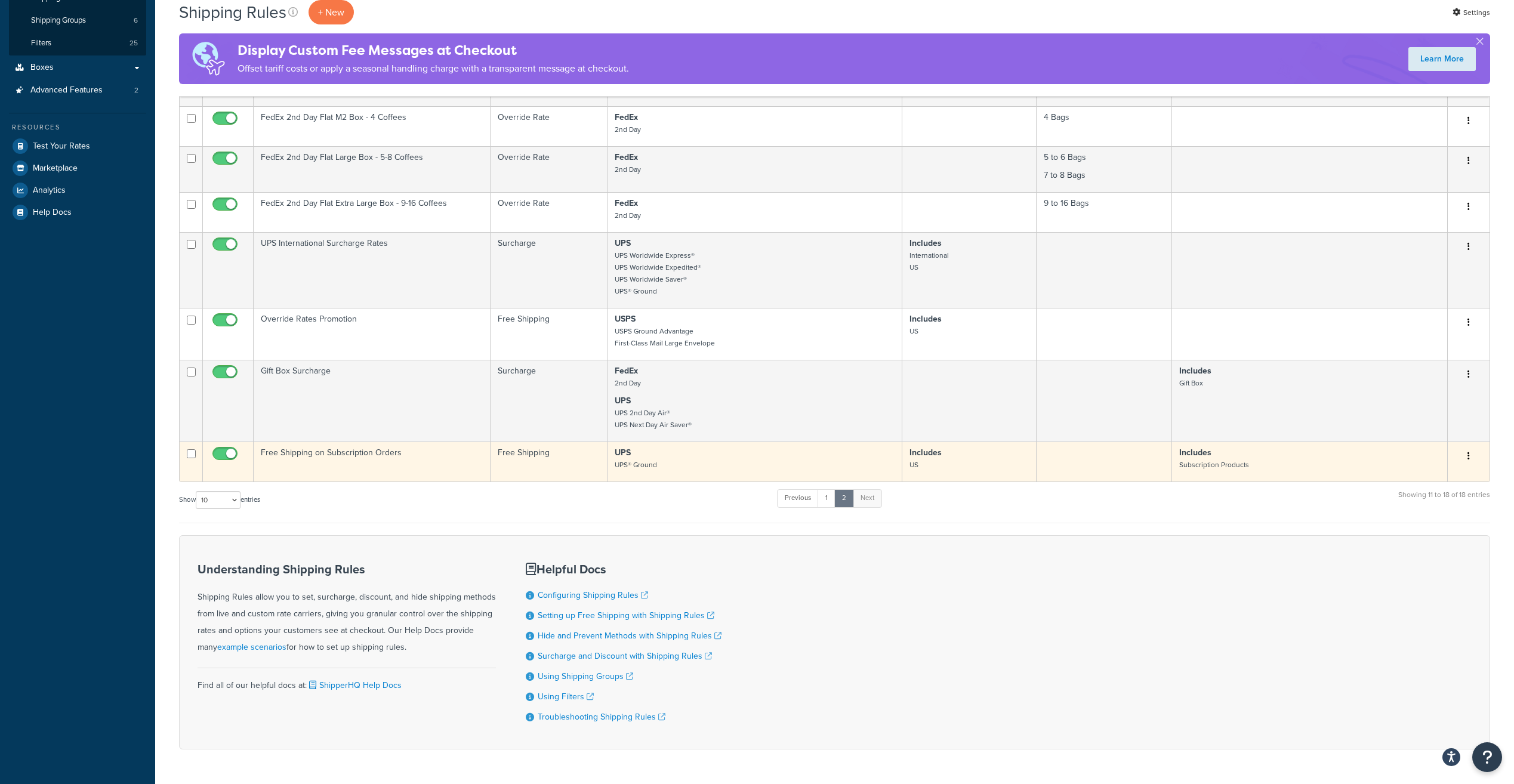
click at [1349, 461] on p "Includes Subscription Products" at bounding box center [1310, 458] width 261 height 24
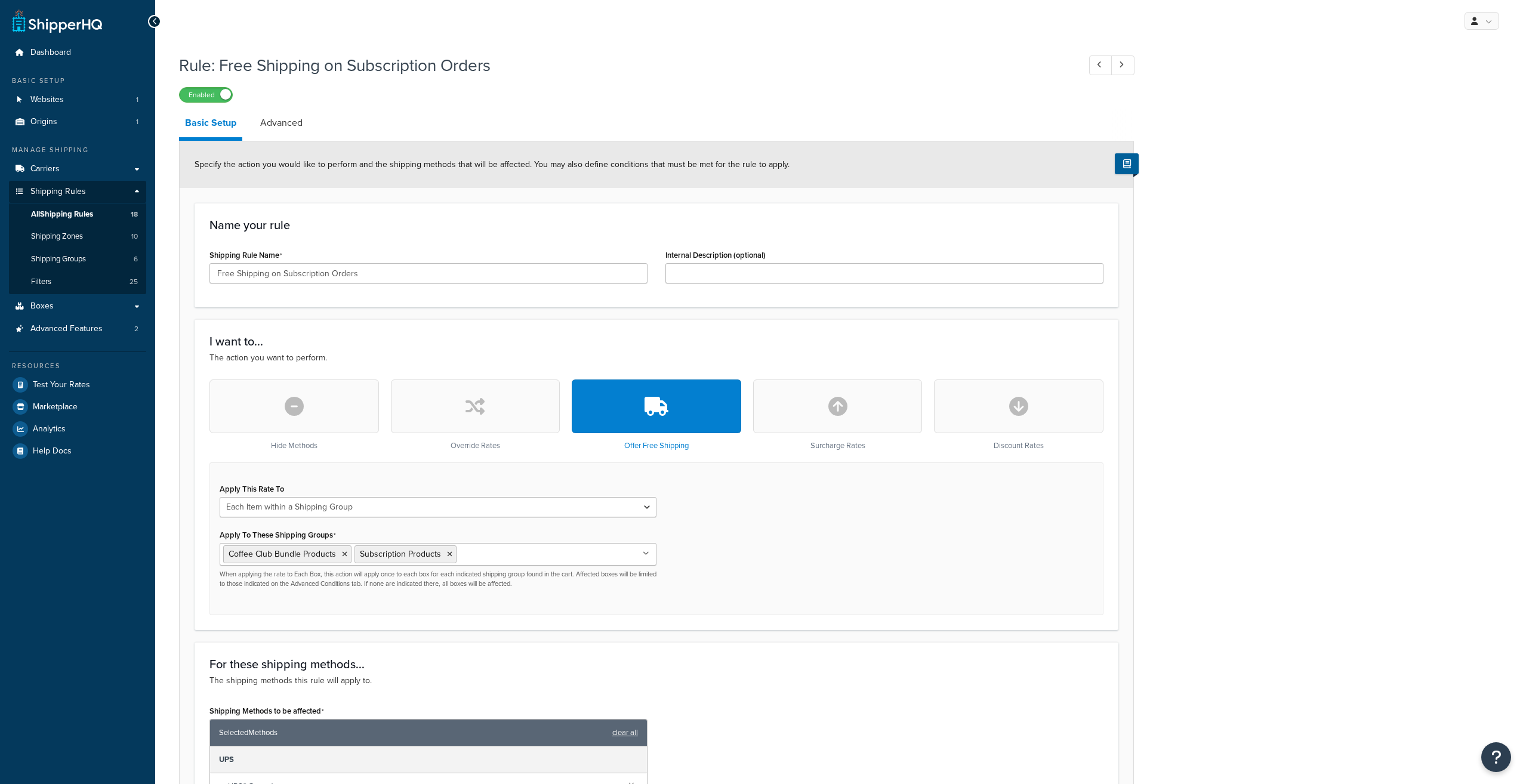
select select "ITEM"
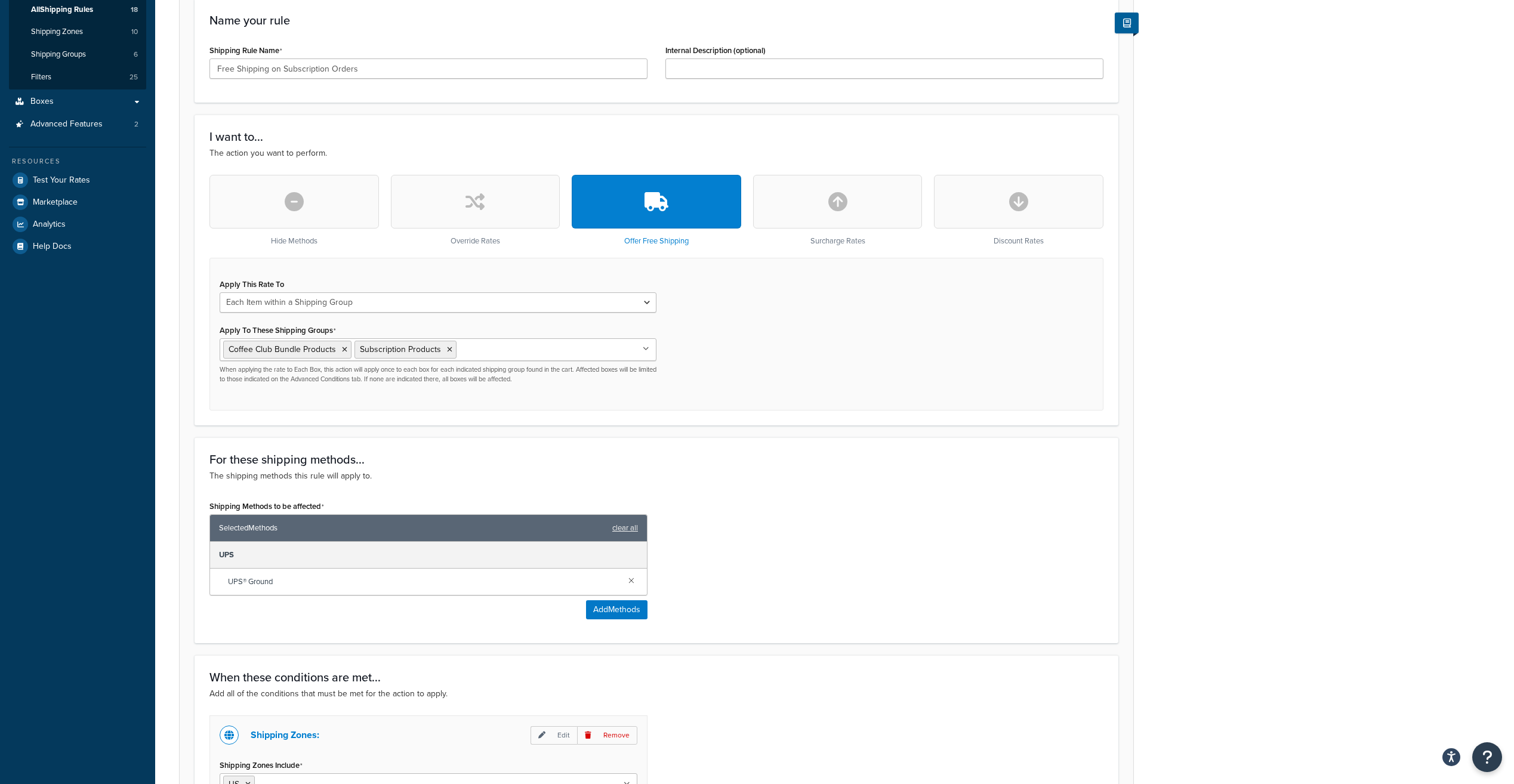
scroll to position [136, 0]
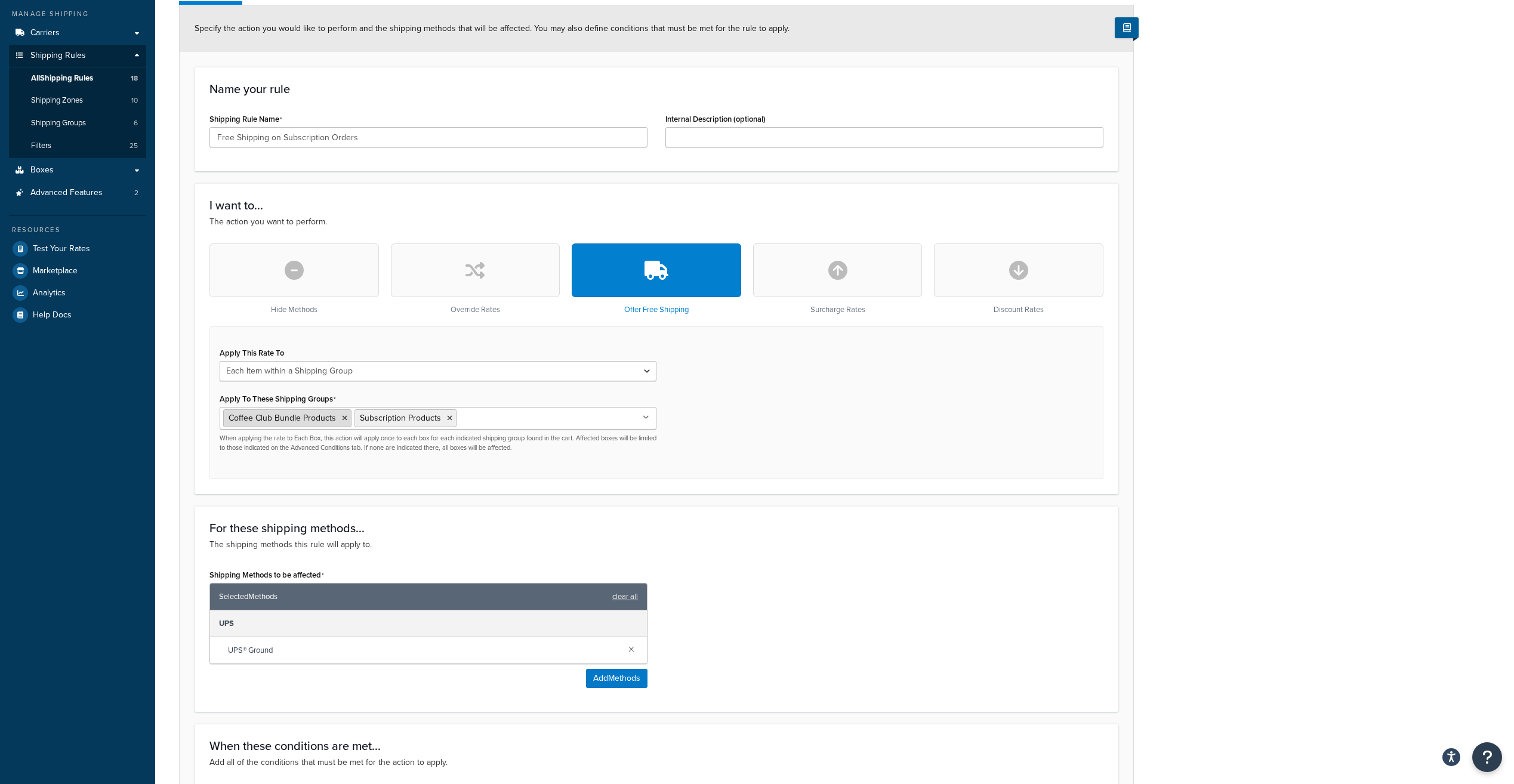
click at [343, 421] on icon at bounding box center [345, 418] width 6 height 7
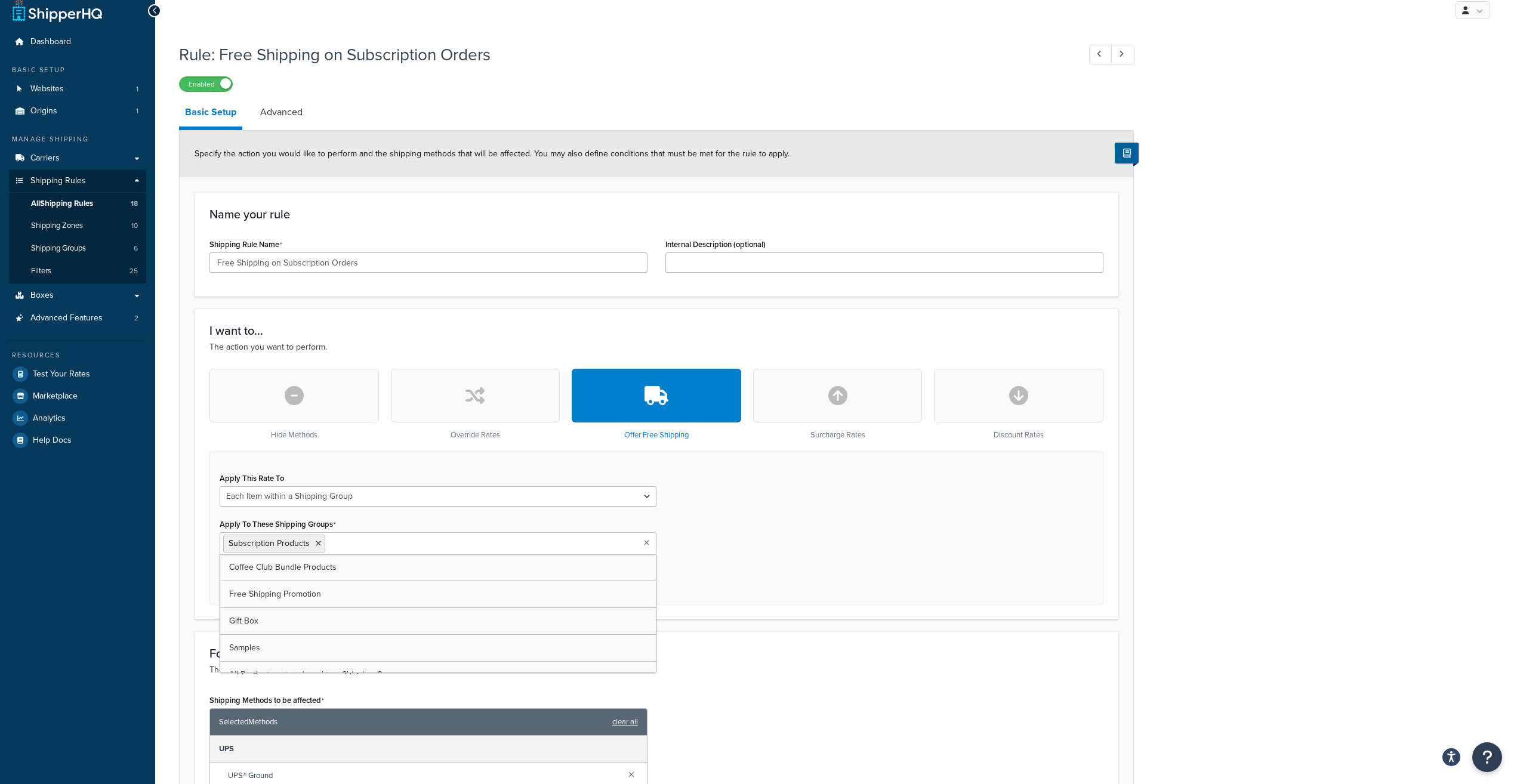
scroll to position [0, 0]
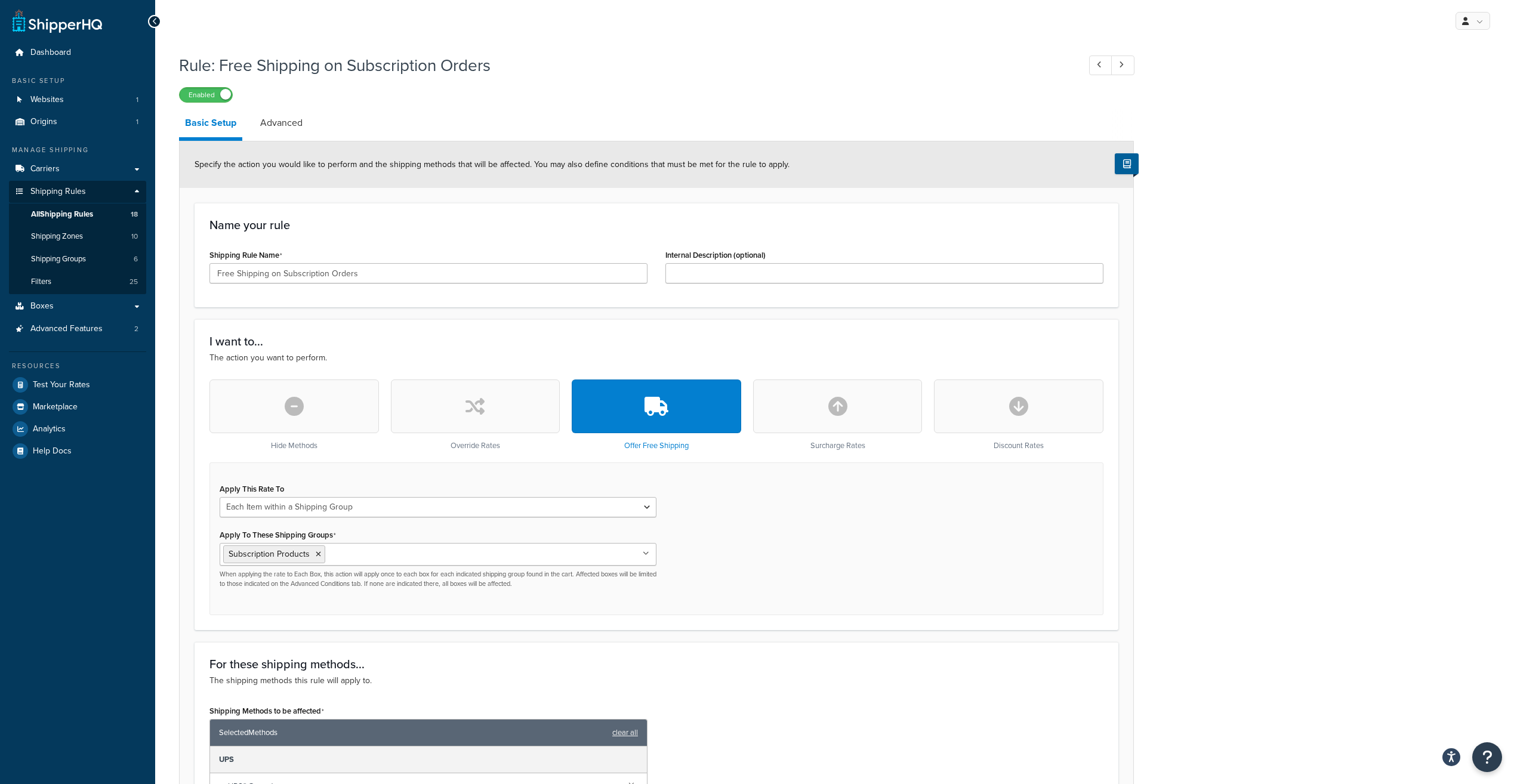
click at [862, 564] on div "Apply This Rate To Each Shipment in the Cart Each Shipping Group in the Cart Ea…" at bounding box center [656, 538] width 894 height 153
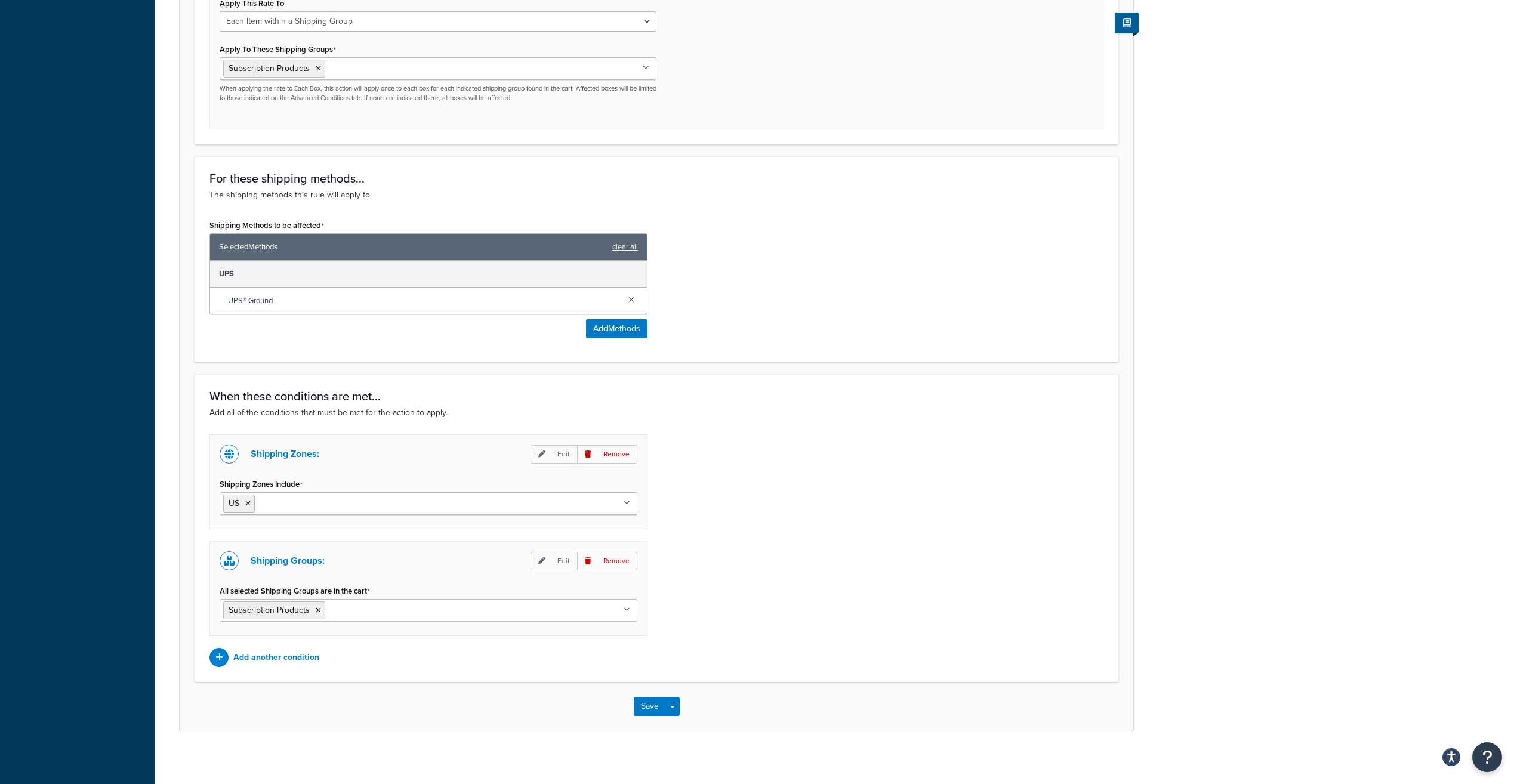
scroll to position [494, 0]
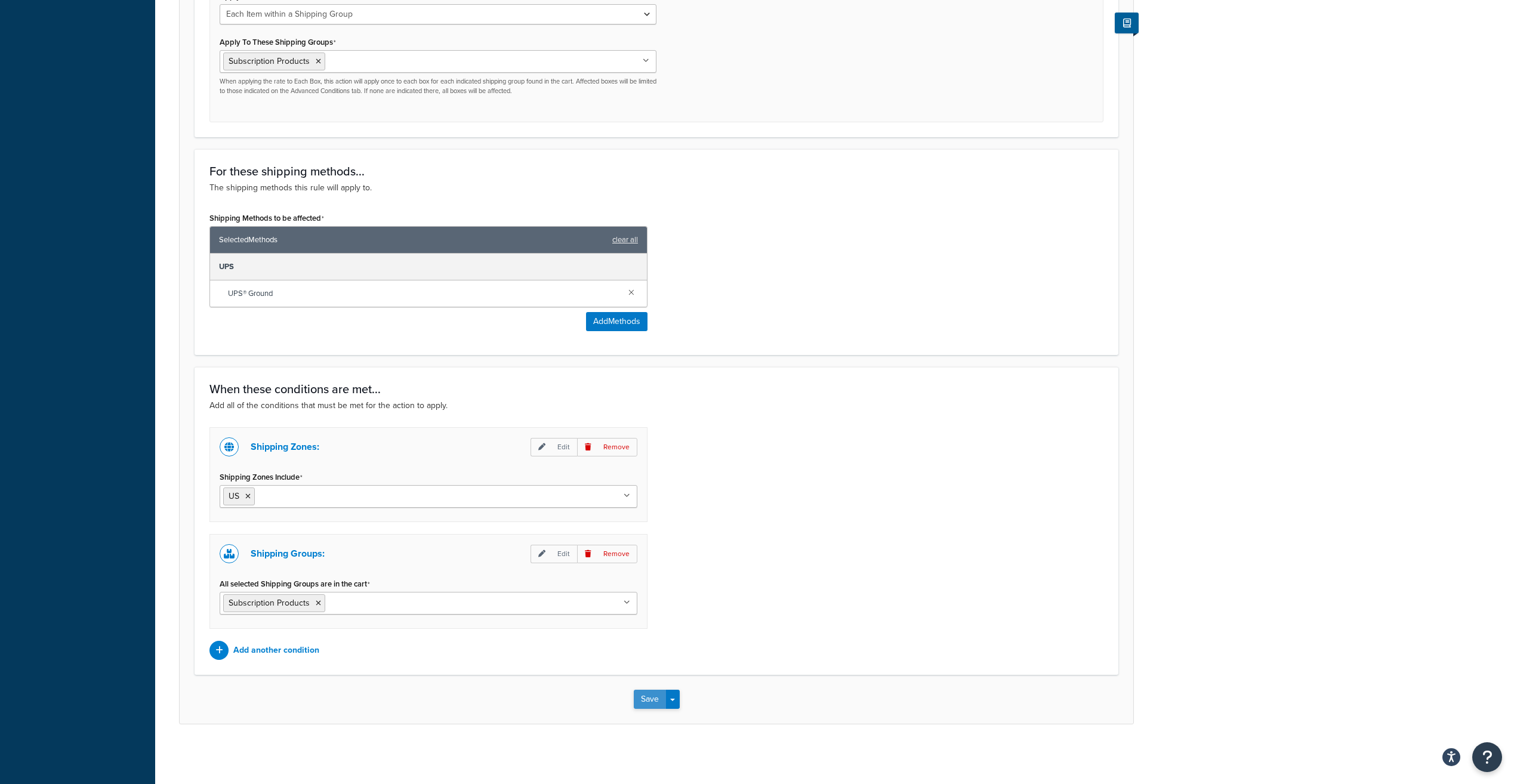
click at [644, 696] on button "Save" at bounding box center [650, 699] width 32 height 19
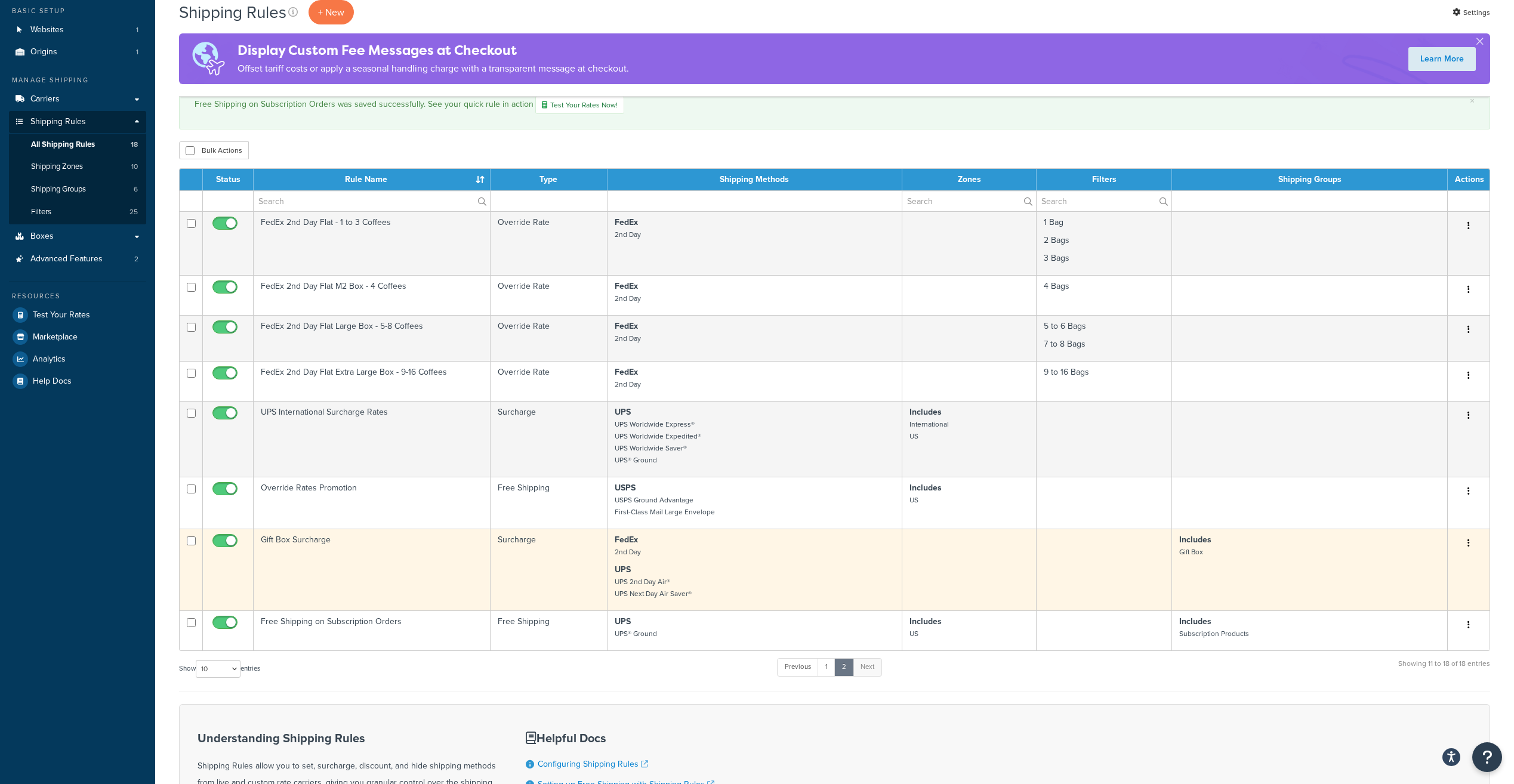
scroll to position [59, 0]
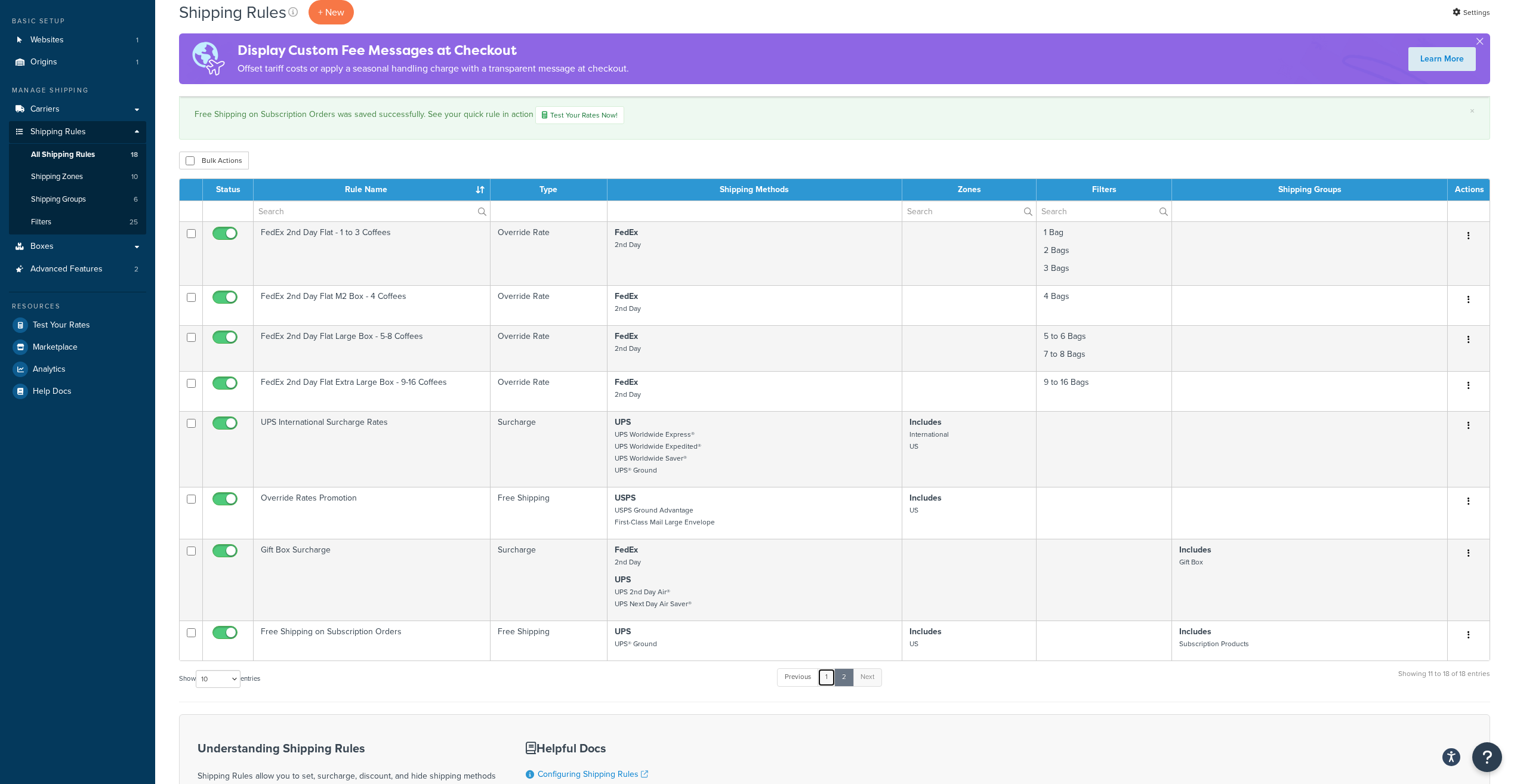
click at [826, 673] on link "1" at bounding box center [827, 678] width 18 height 18
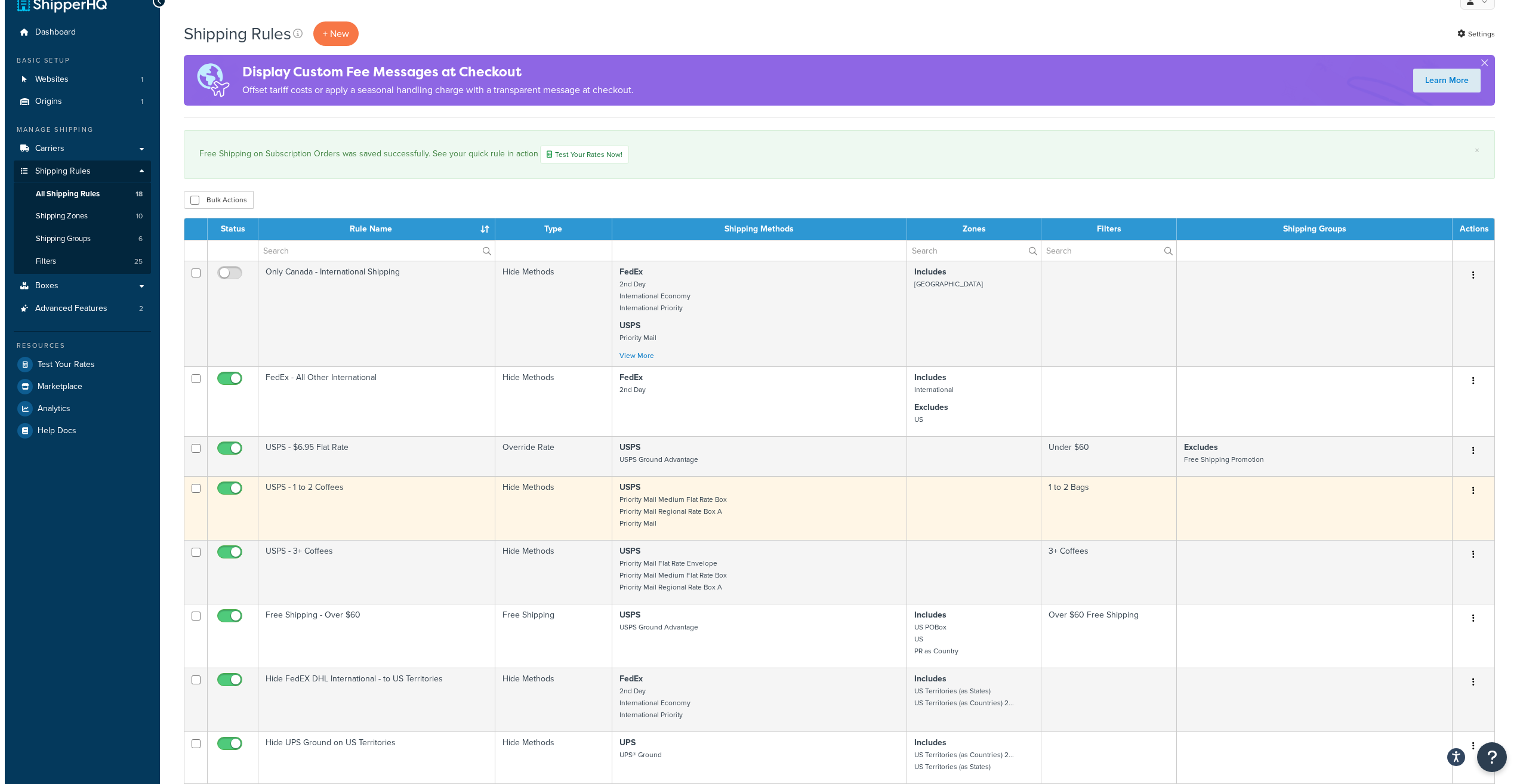
scroll to position [0, 0]
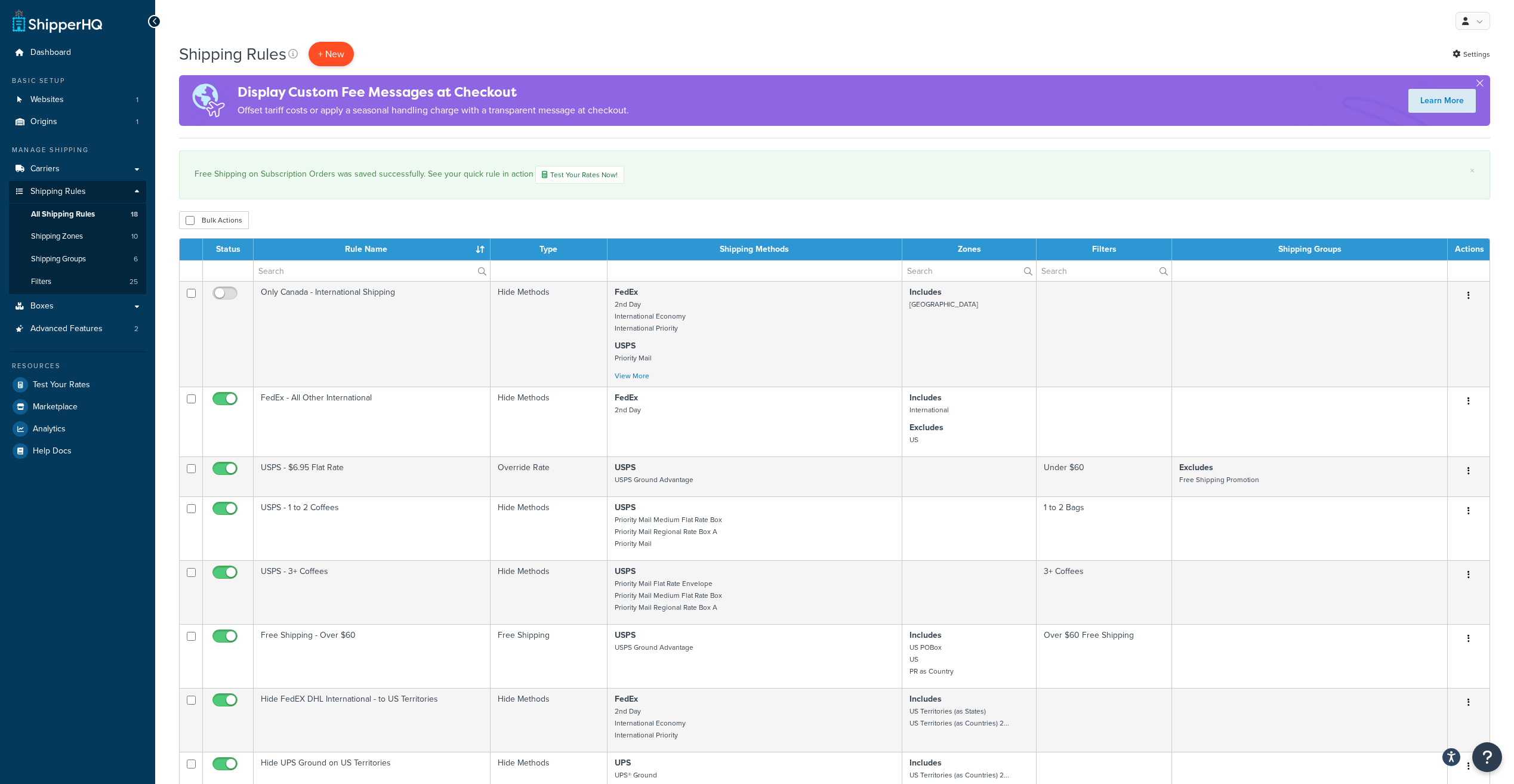
click at [335, 55] on p "+ New" at bounding box center [331, 54] width 46 height 24
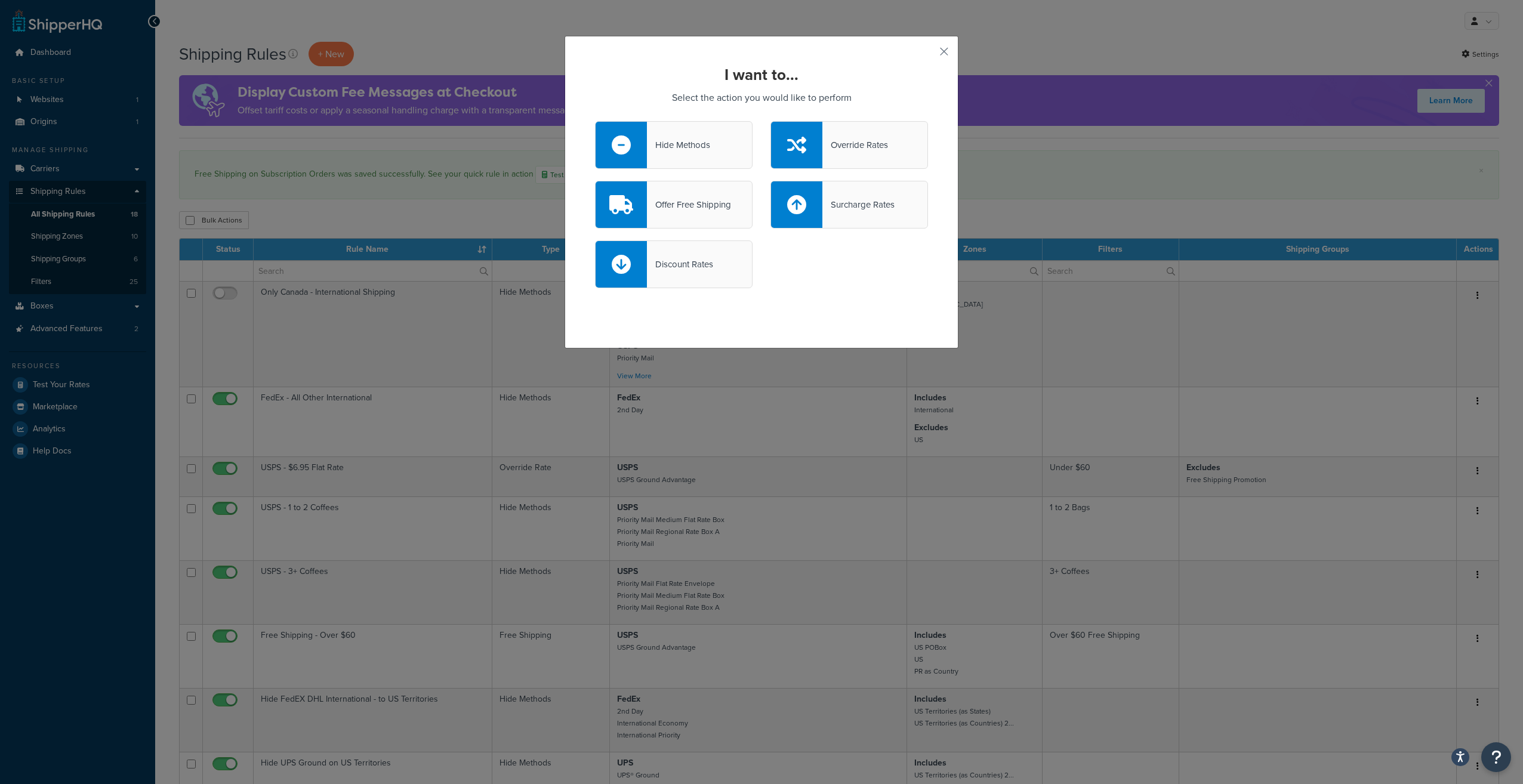
click at [689, 199] on div "Offer Free Shipping" at bounding box center [689, 204] width 84 height 17
click at [0, 0] on input "Offer Free Shipping" at bounding box center [0, 0] width 0 height 0
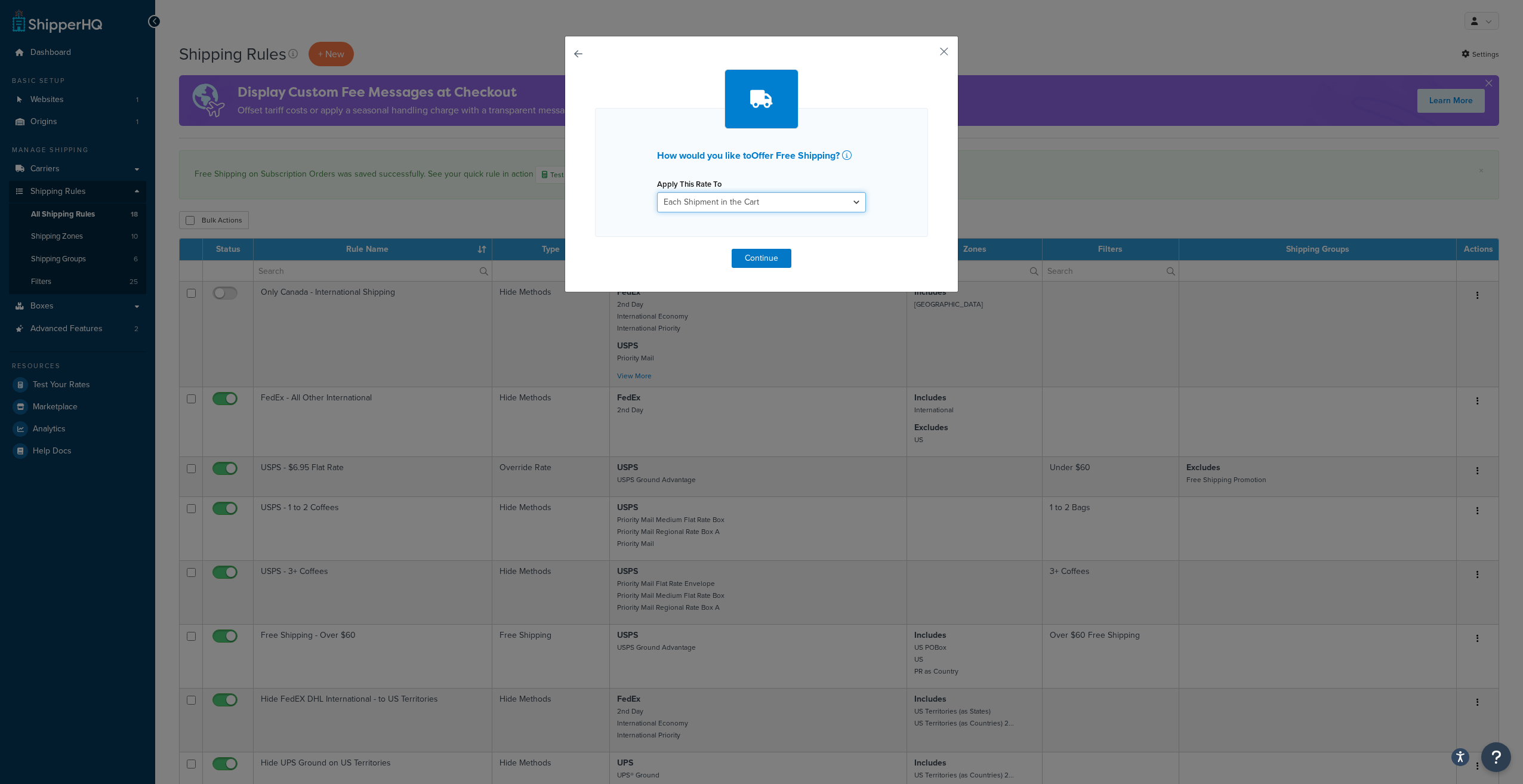
click at [749, 204] on select "Each Shipment in the Cart Each Shipping Group in the Cart Each Item within a Sh…" at bounding box center [761, 202] width 209 height 20
select select "SHIPPING_GROUP"
click at [657, 192] on select "Each Shipment in the Cart Each Shipping Group in the Cart Each Item within a Sh…" at bounding box center [761, 202] width 209 height 20
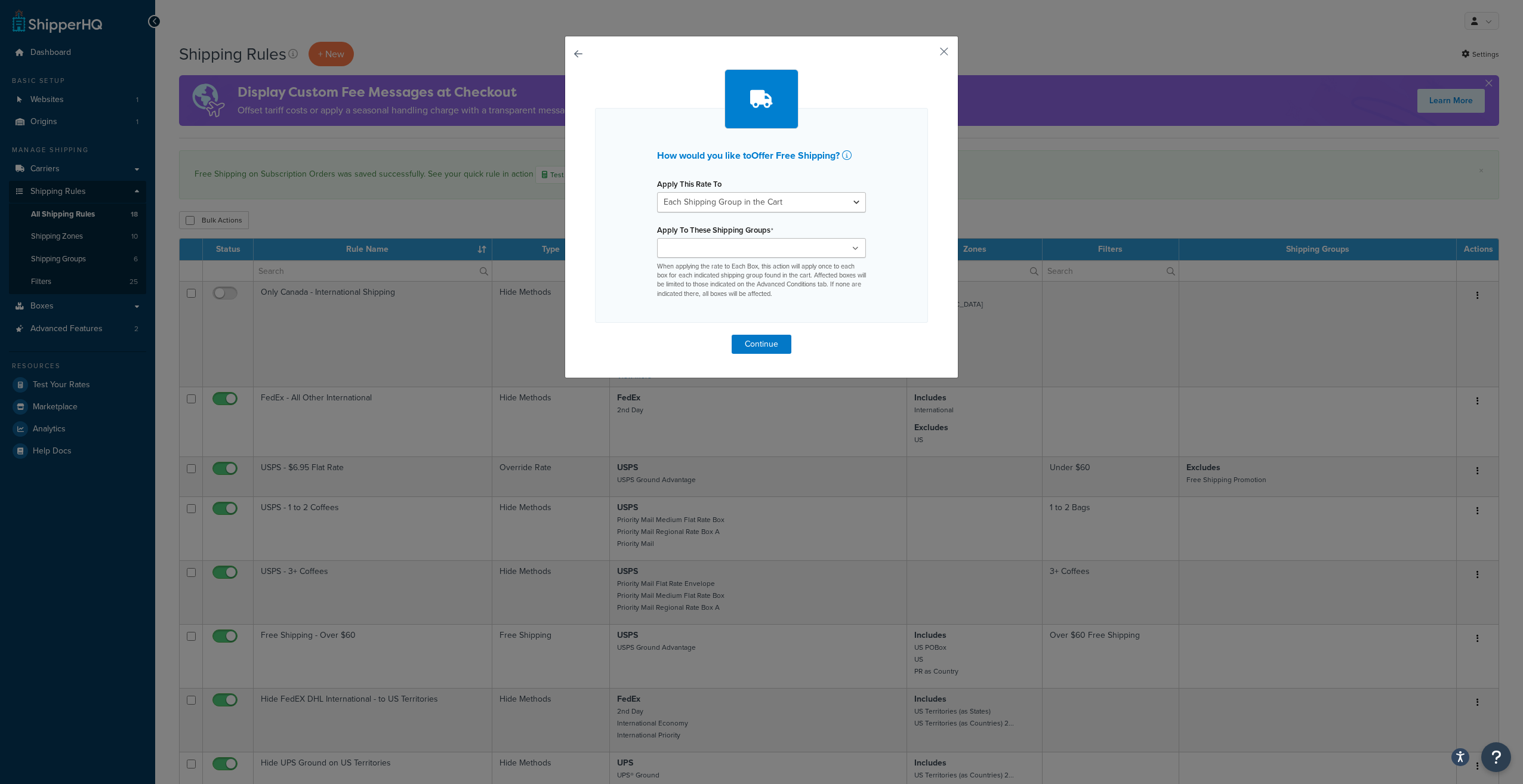
click at [753, 251] on ul at bounding box center [761, 248] width 209 height 20
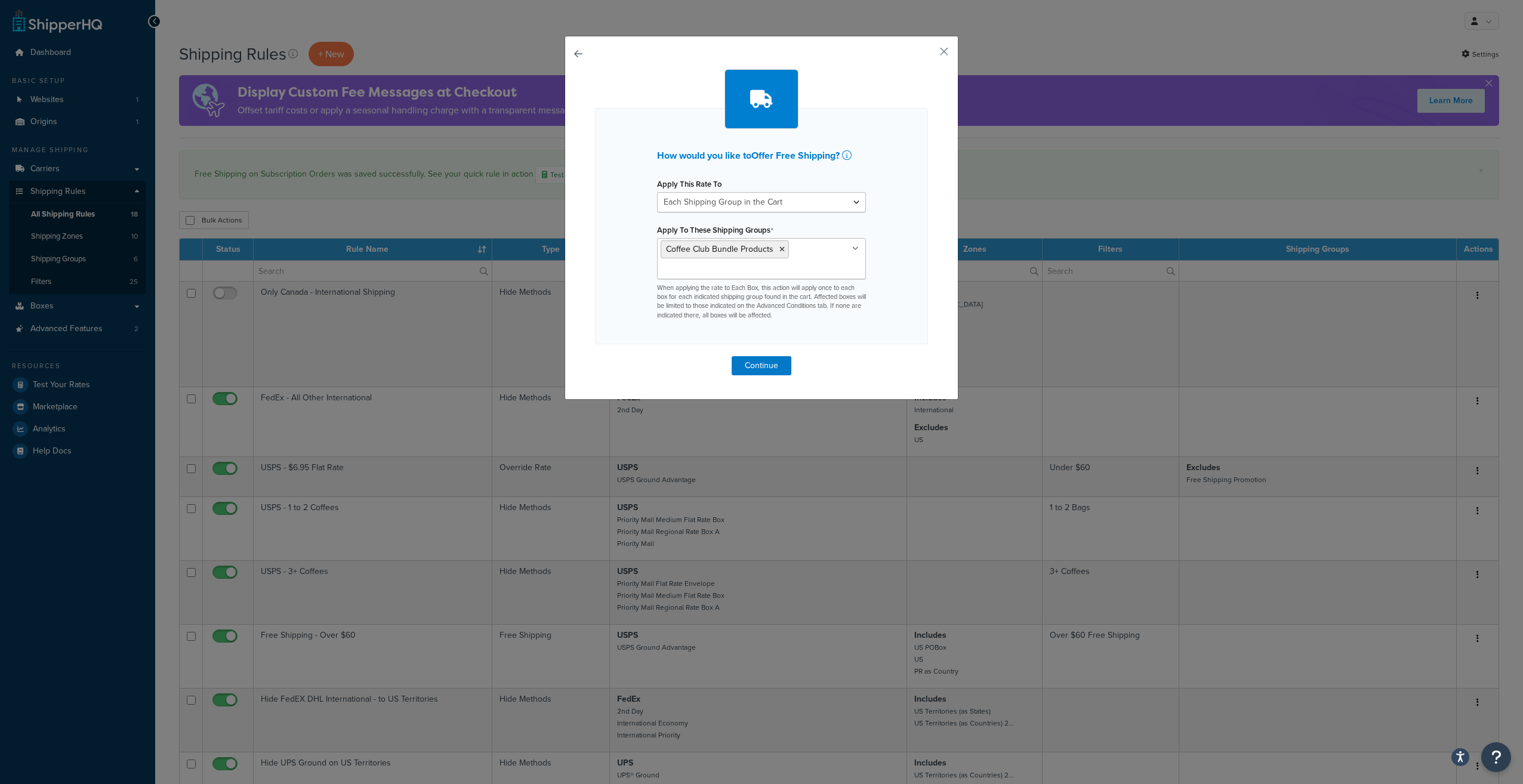
click at [898, 282] on div "How would you like to Offer Free Shipping ? Apply This Rate To Each Shipment in…" at bounding box center [762, 225] width 333 height 236
click at [750, 372] on button "Continue" at bounding box center [761, 365] width 60 height 19
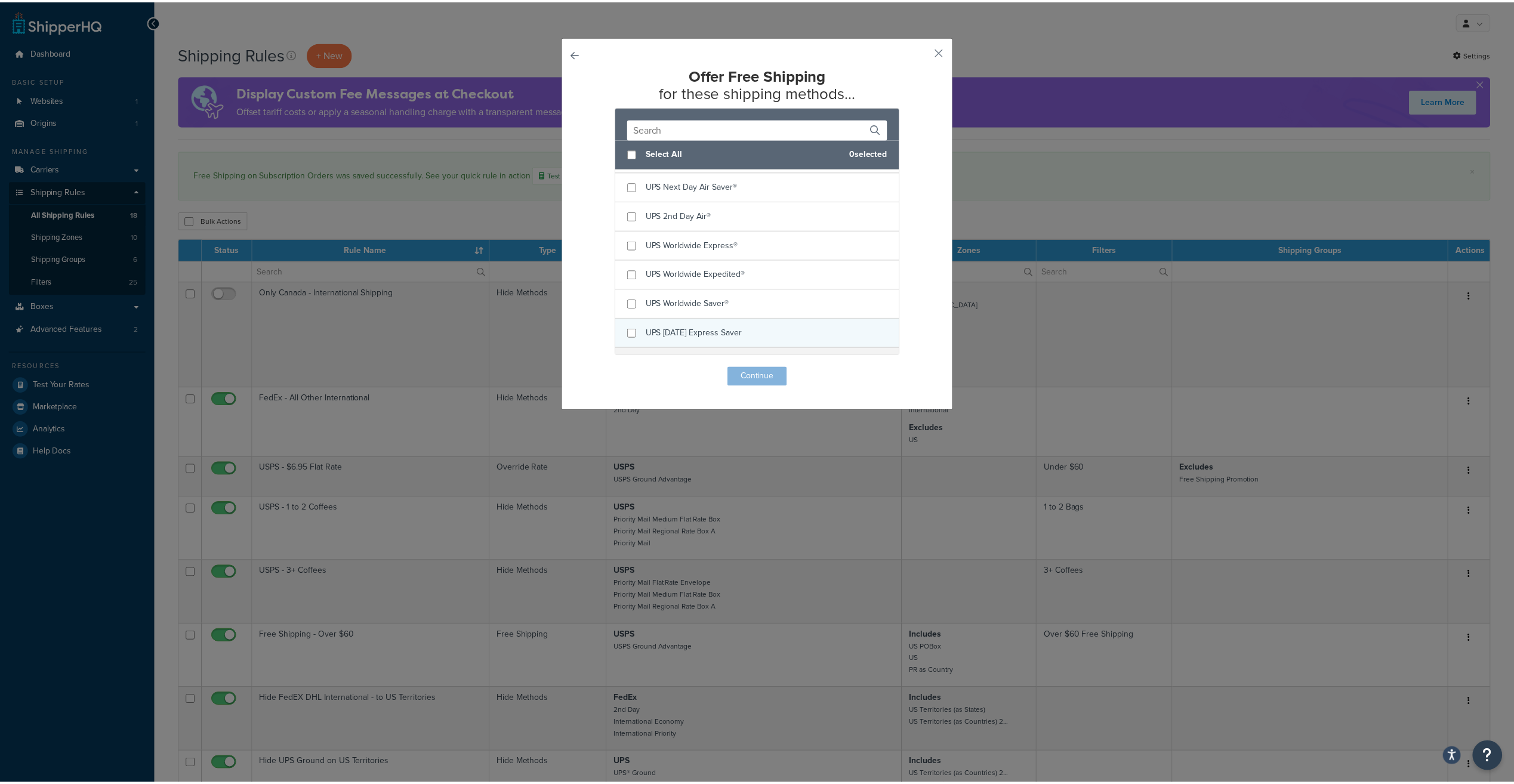
scroll to position [393, 0]
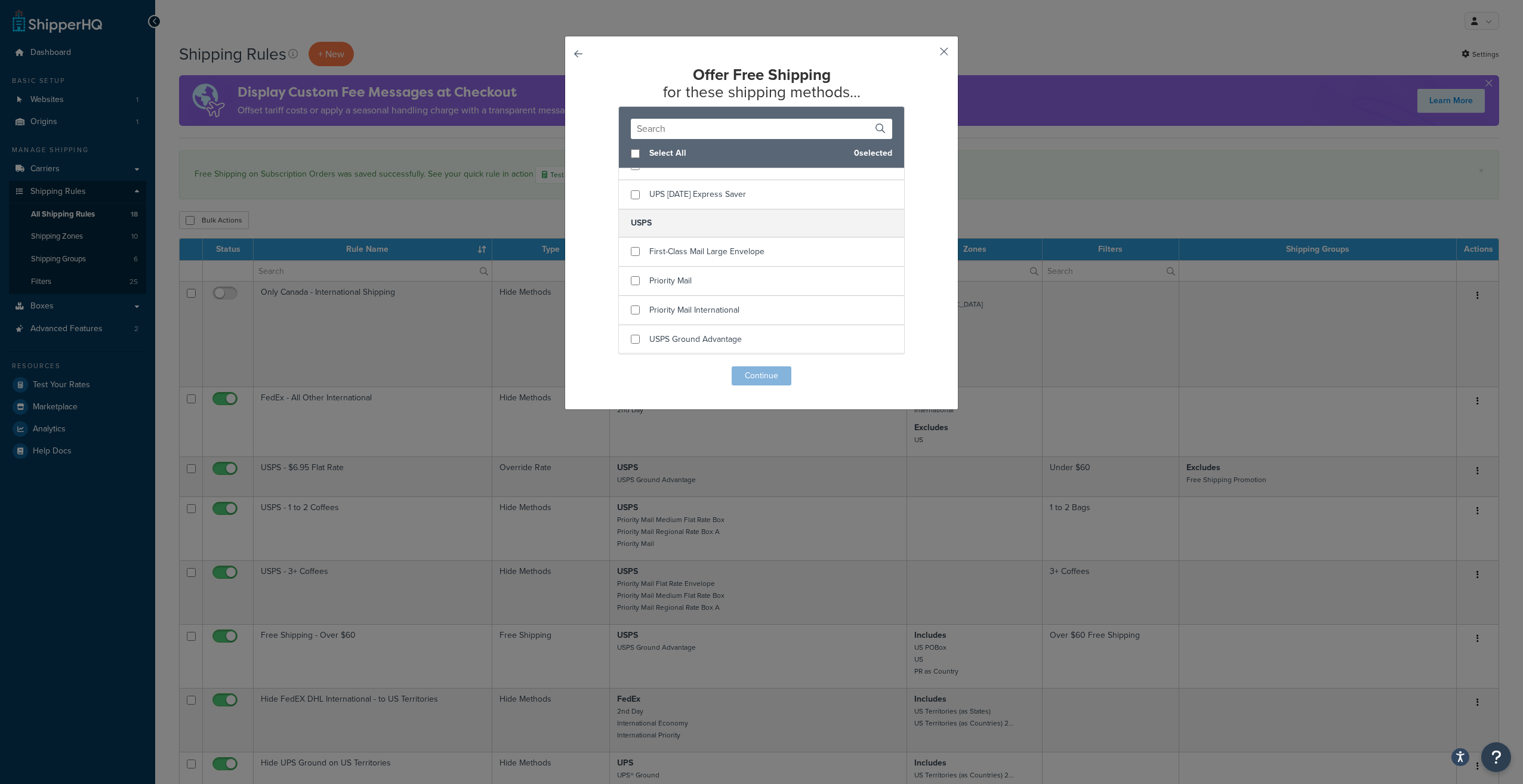
click at [928, 55] on button "button" at bounding box center [926, 56] width 3 height 3
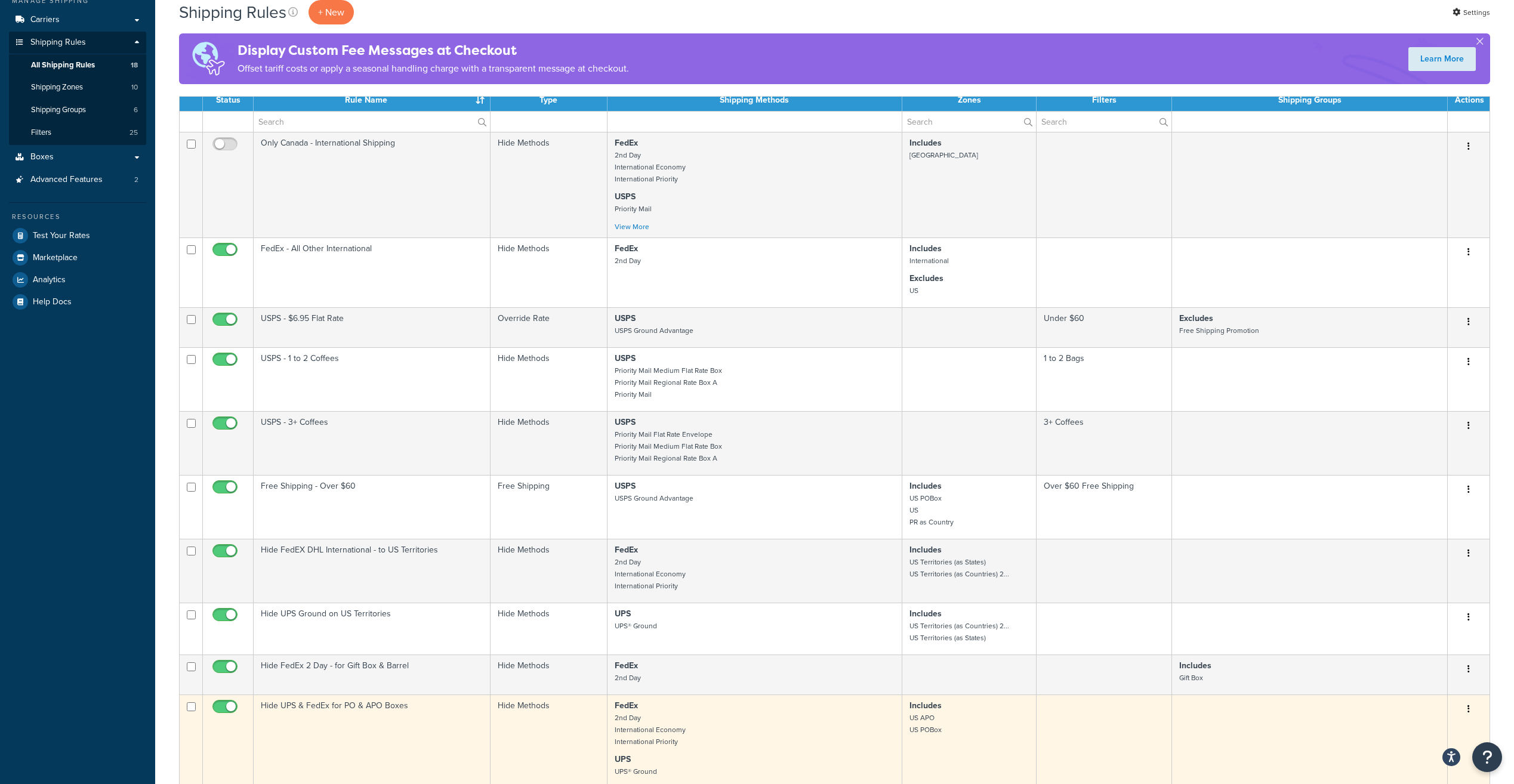
scroll to position [239, 0]
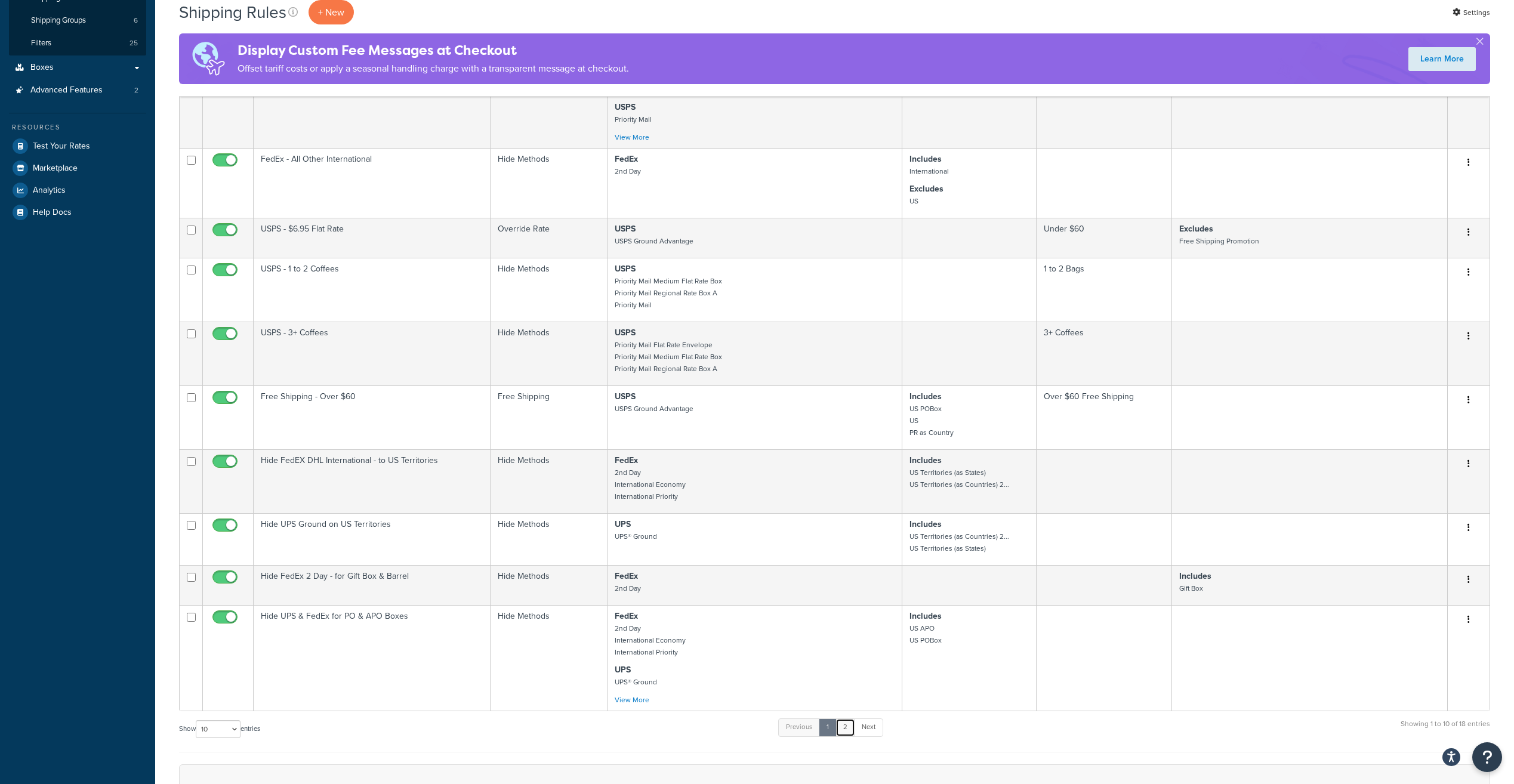
click at [849, 726] on link "2" at bounding box center [845, 727] width 20 height 18
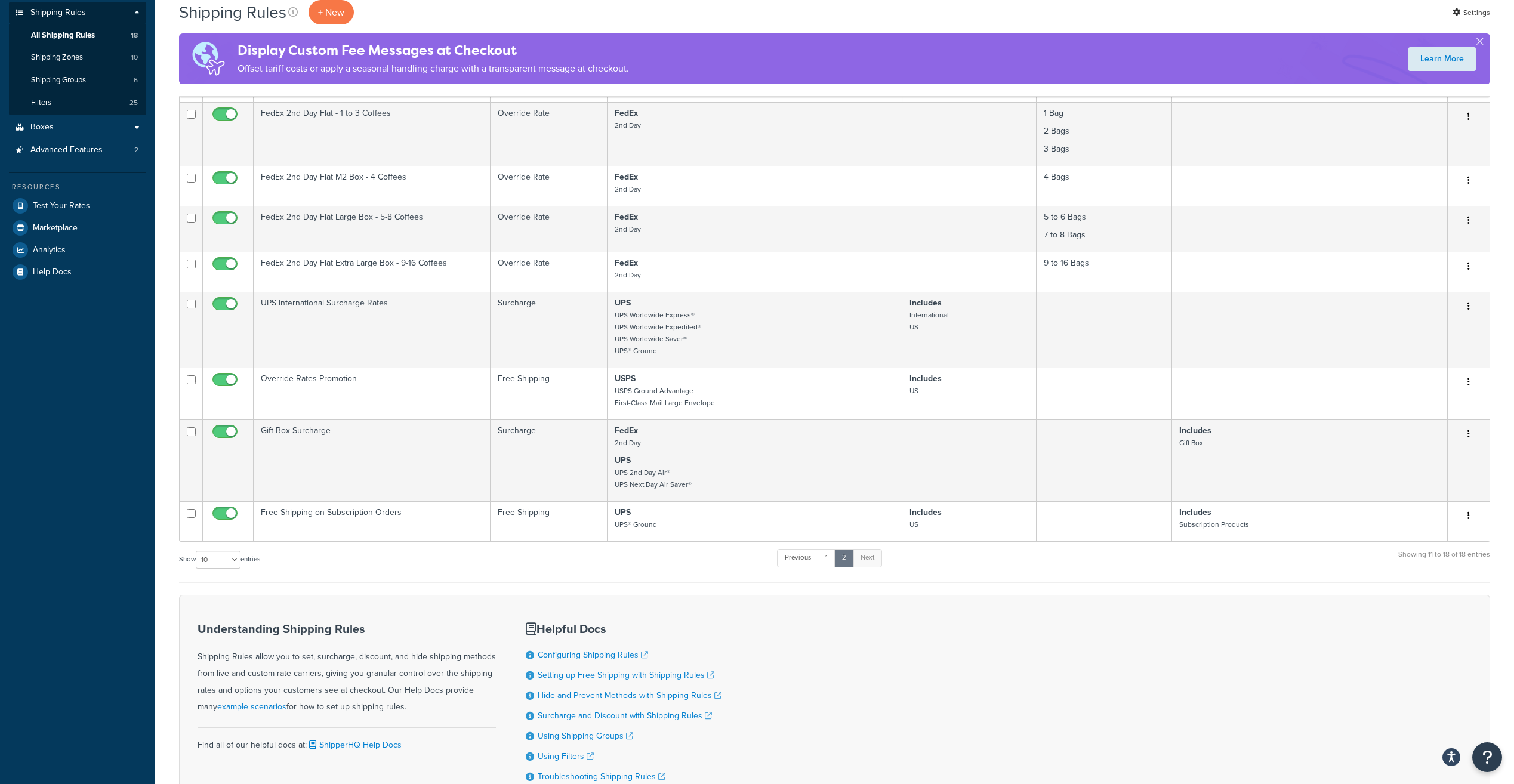
scroll to position [119, 0]
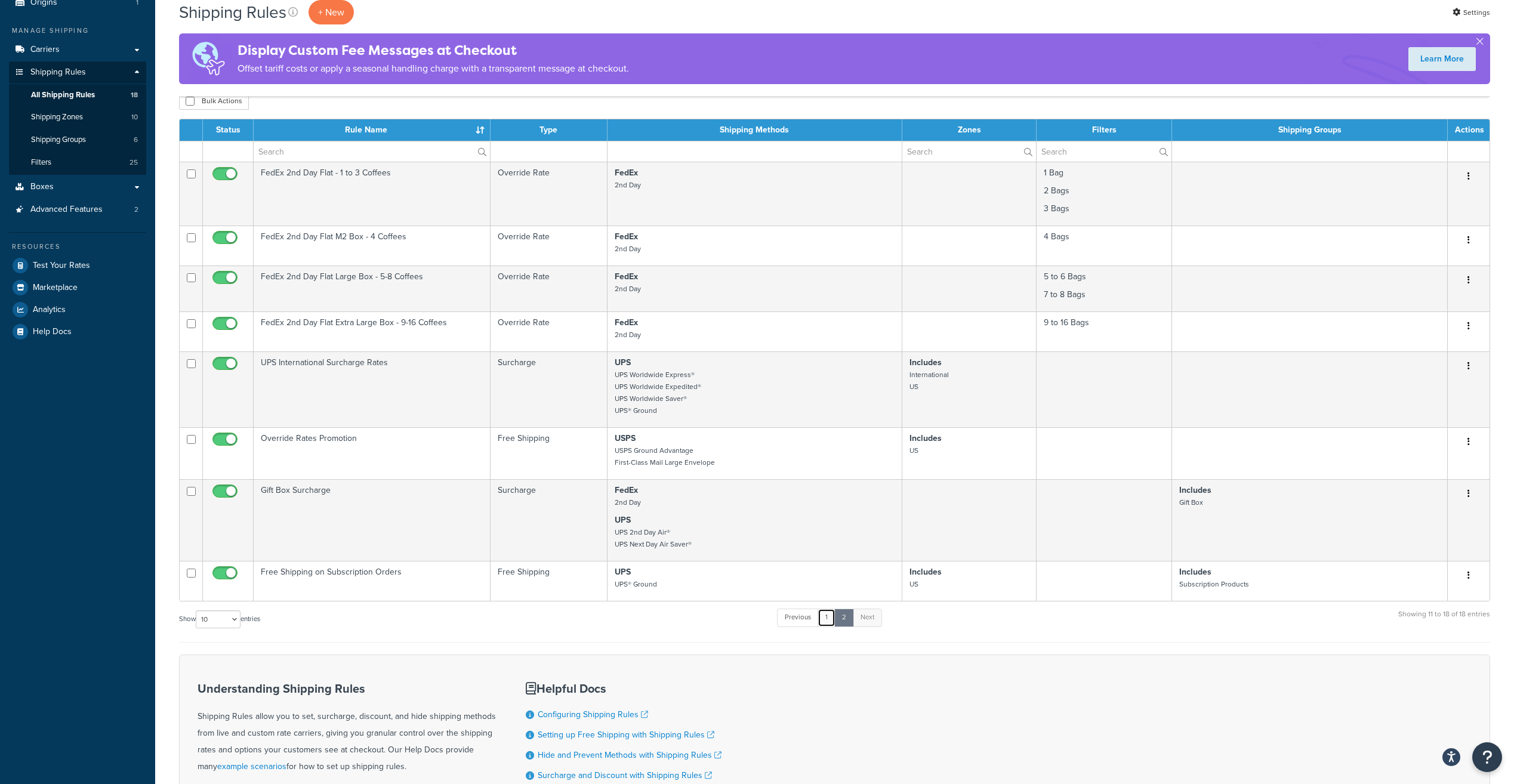
click at [826, 620] on link "1" at bounding box center [827, 617] width 18 height 18
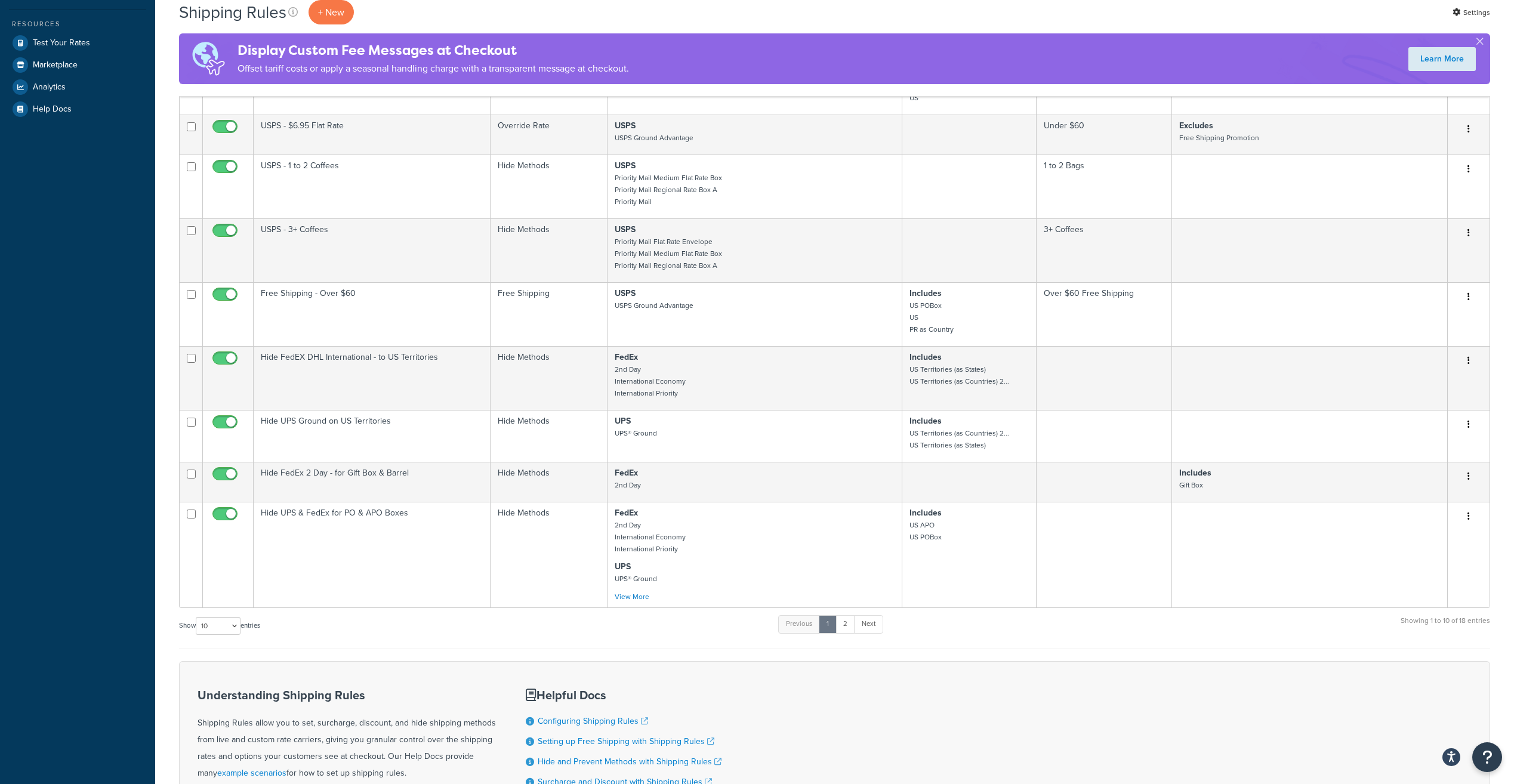
scroll to position [330, 0]
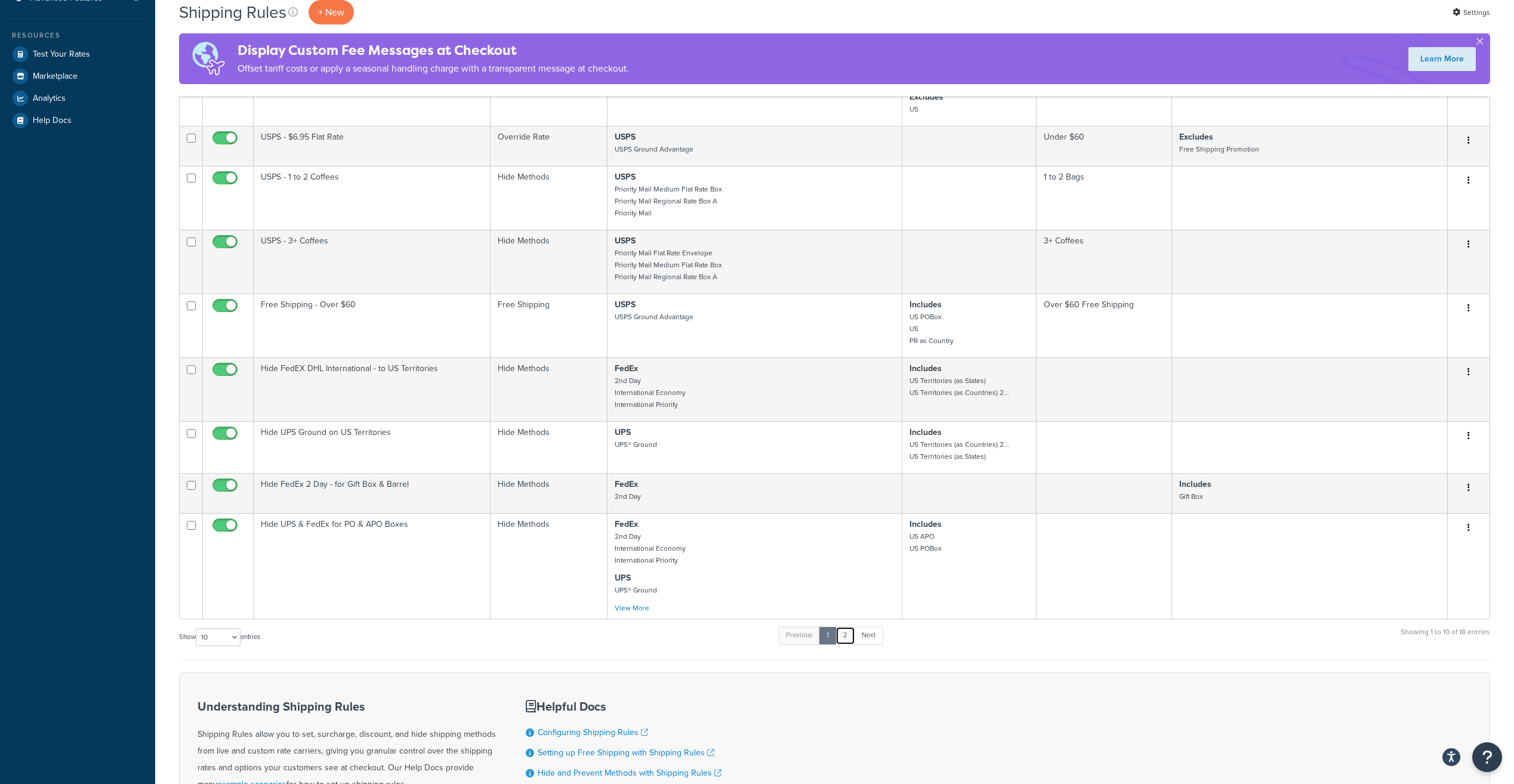
click at [845, 636] on link "2" at bounding box center [845, 636] width 20 height 18
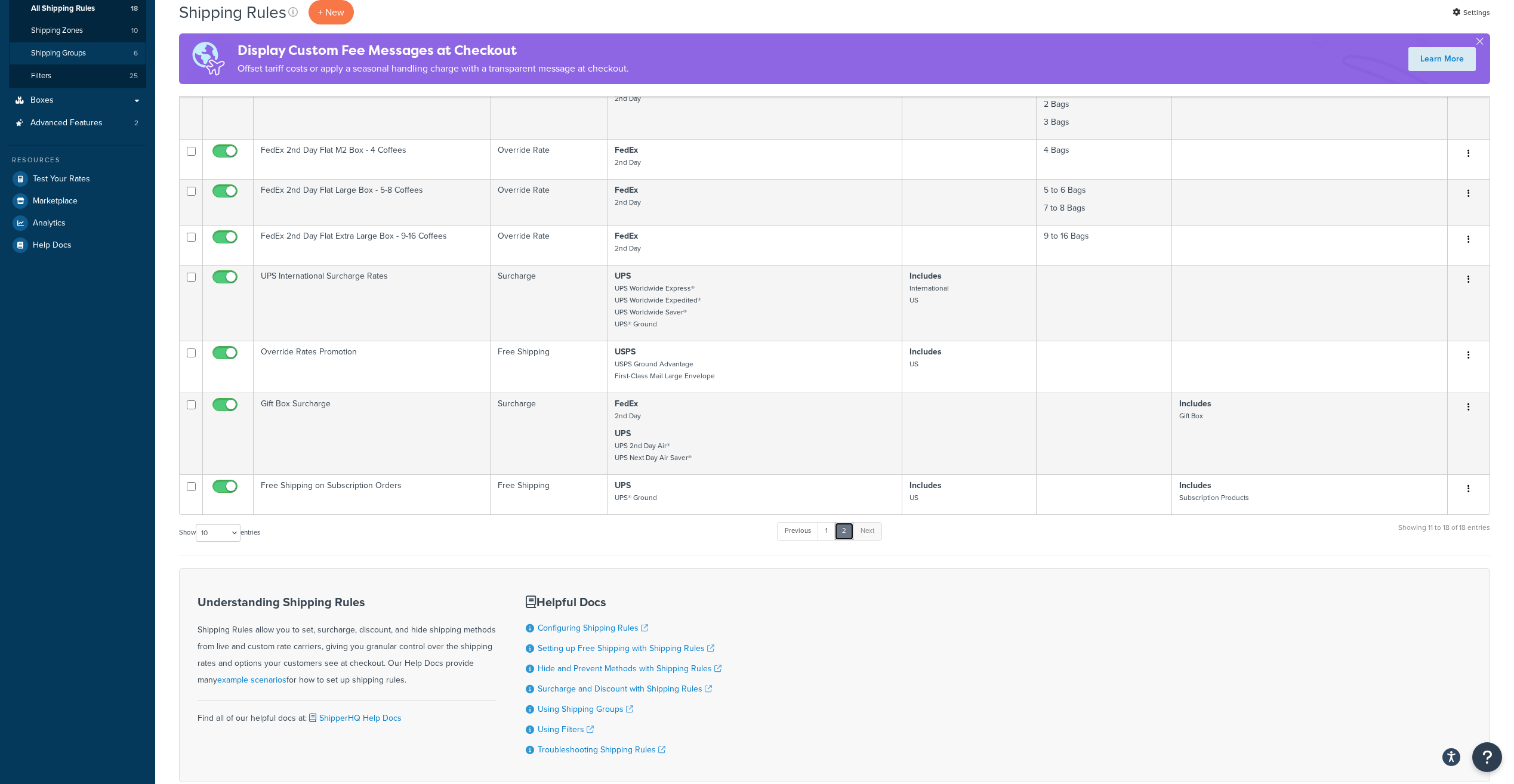
scroll to position [179, 0]
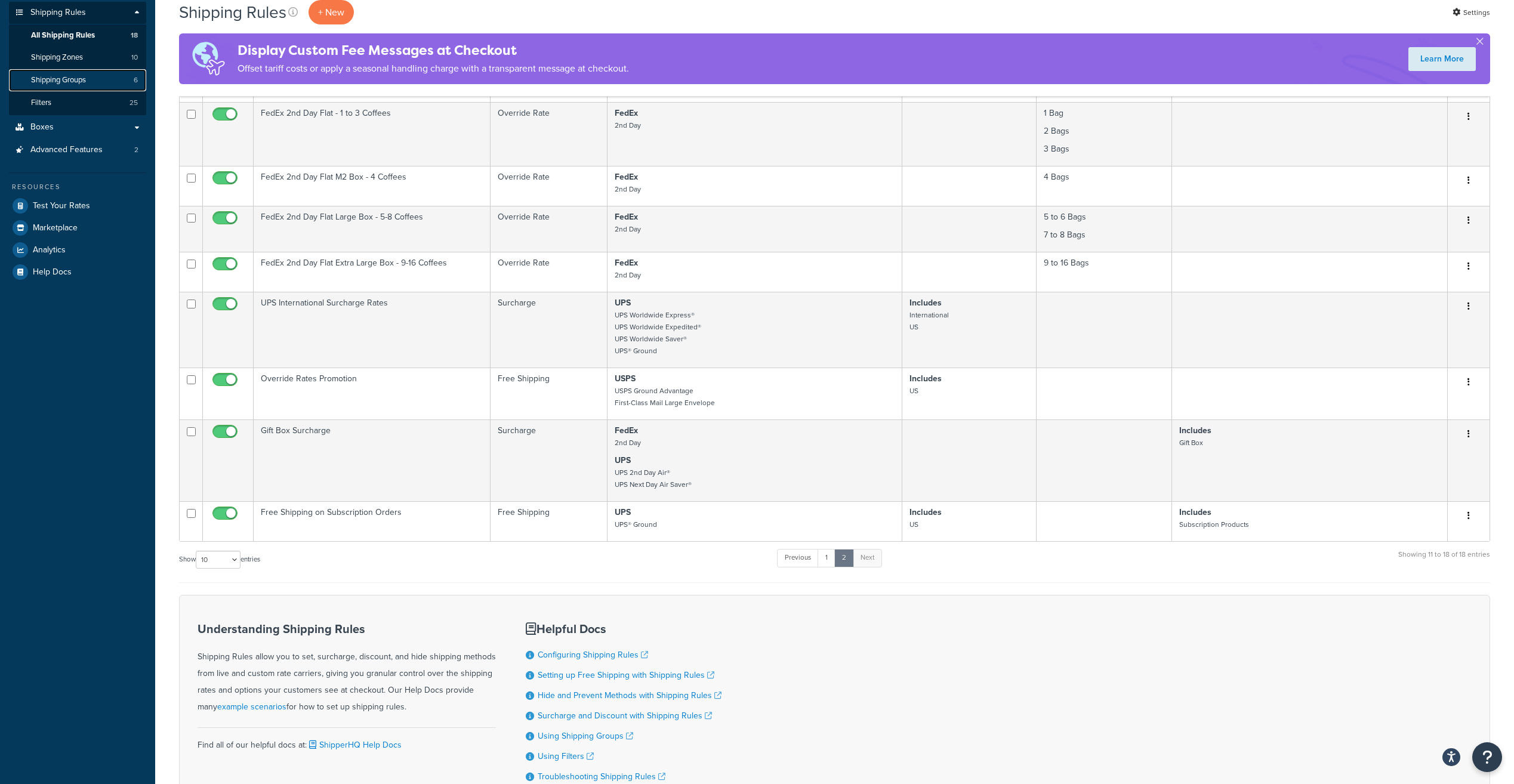
click at [95, 82] on link "Shipping Groups 6" at bounding box center [78, 80] width 137 height 22
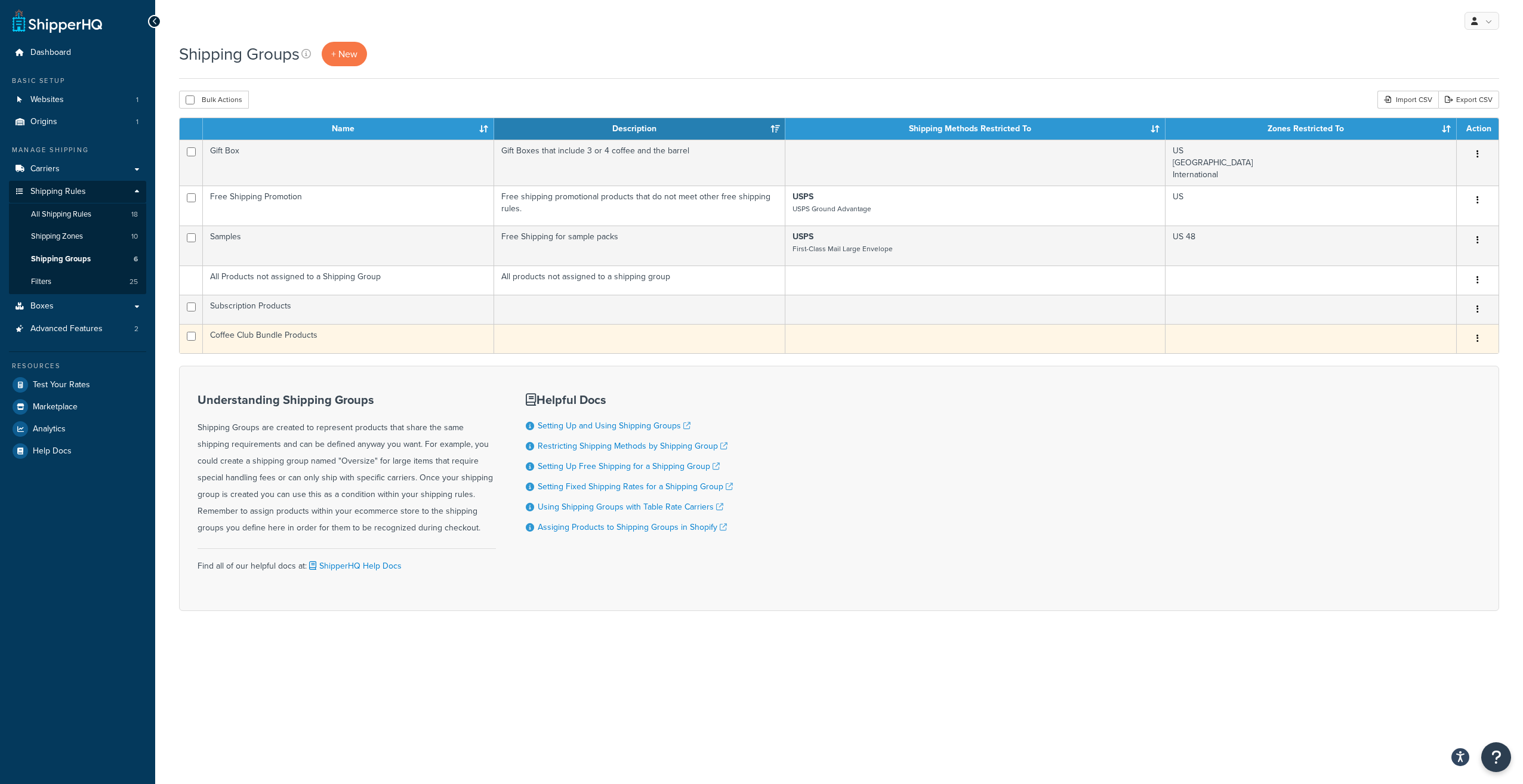
click at [279, 337] on td "Coffee Club Bundle Products" at bounding box center [349, 339] width 291 height 29
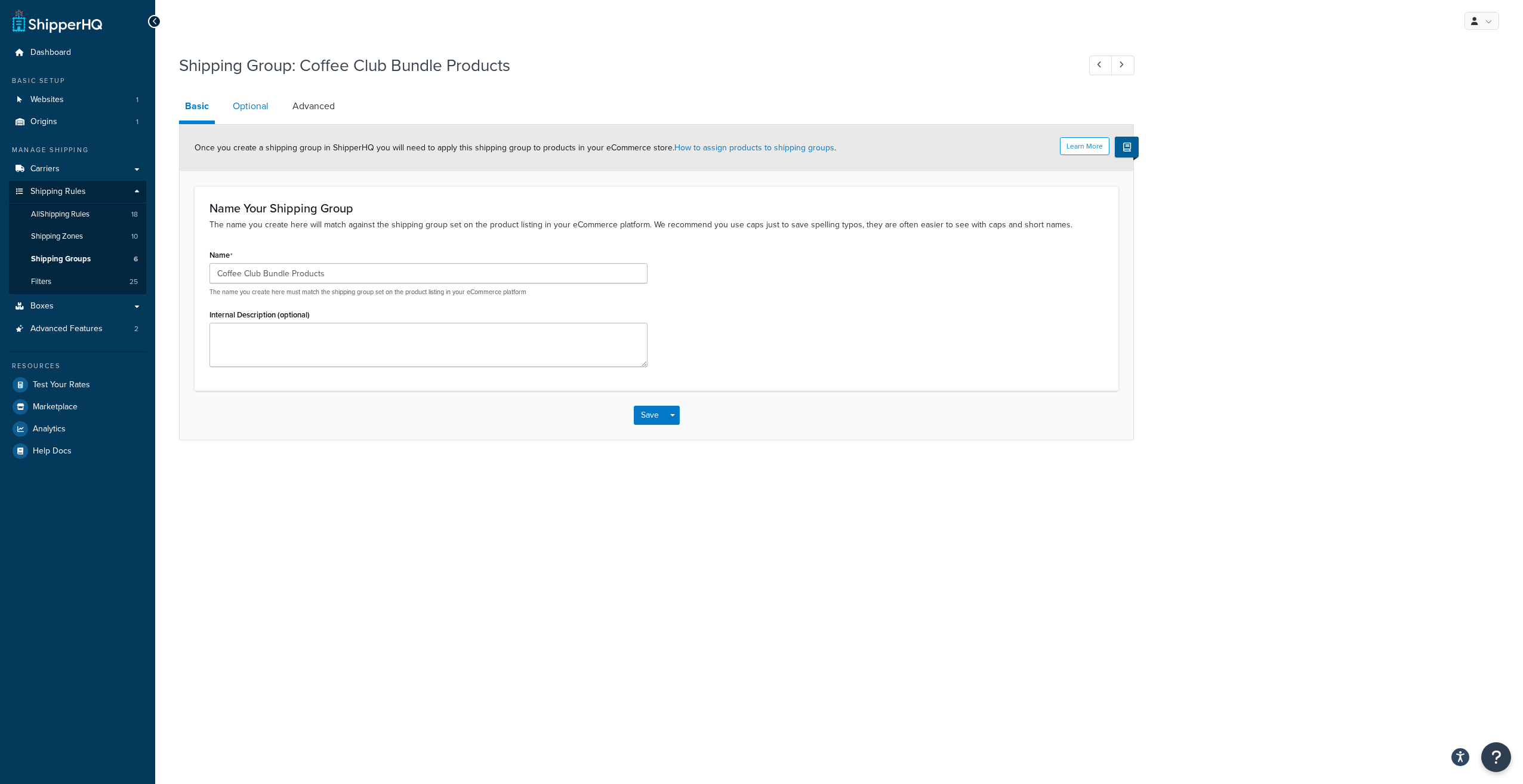
click at [252, 107] on link "Optional" at bounding box center [251, 106] width 48 height 29
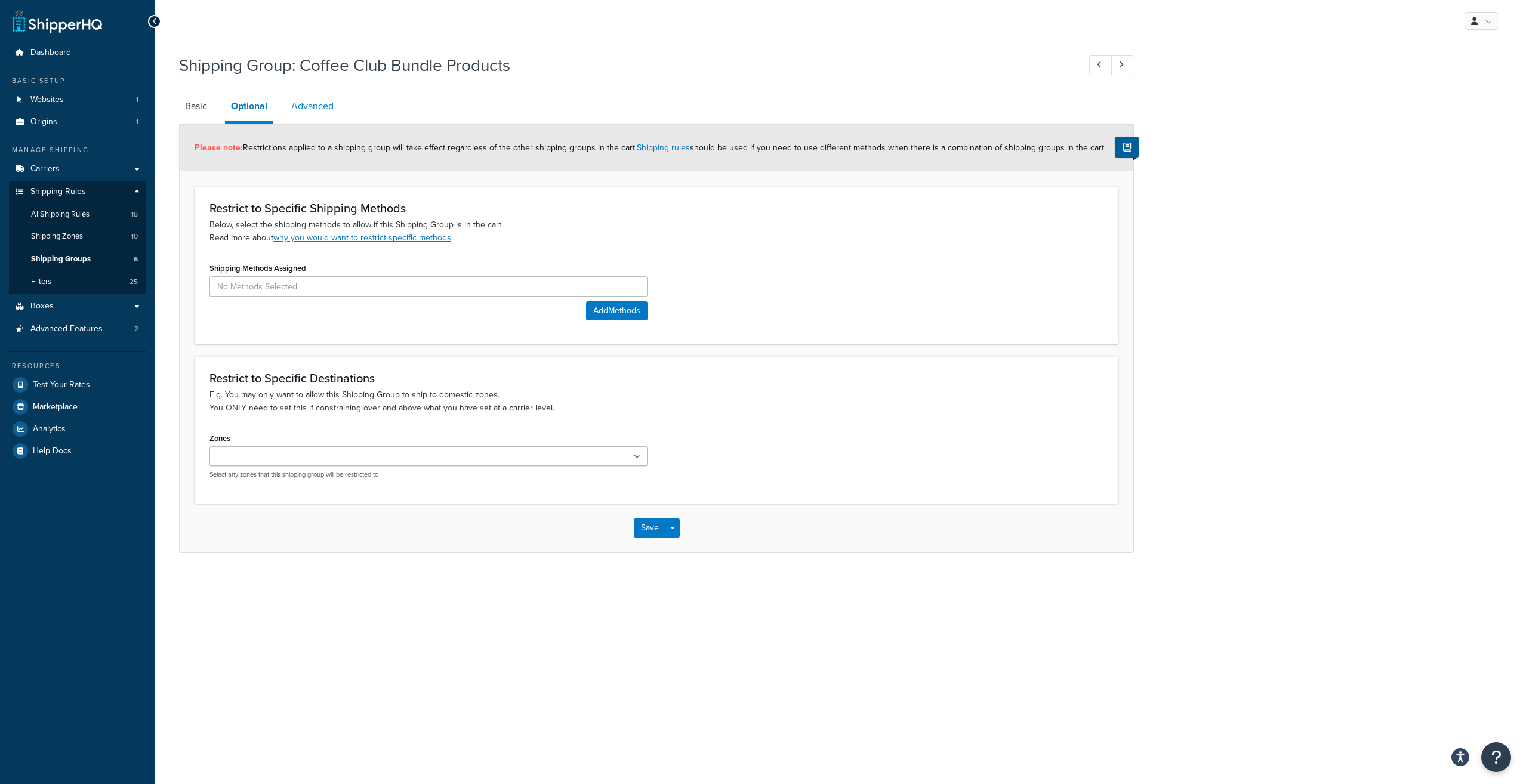
click at [320, 107] on link "Advanced" at bounding box center [312, 106] width 55 height 29
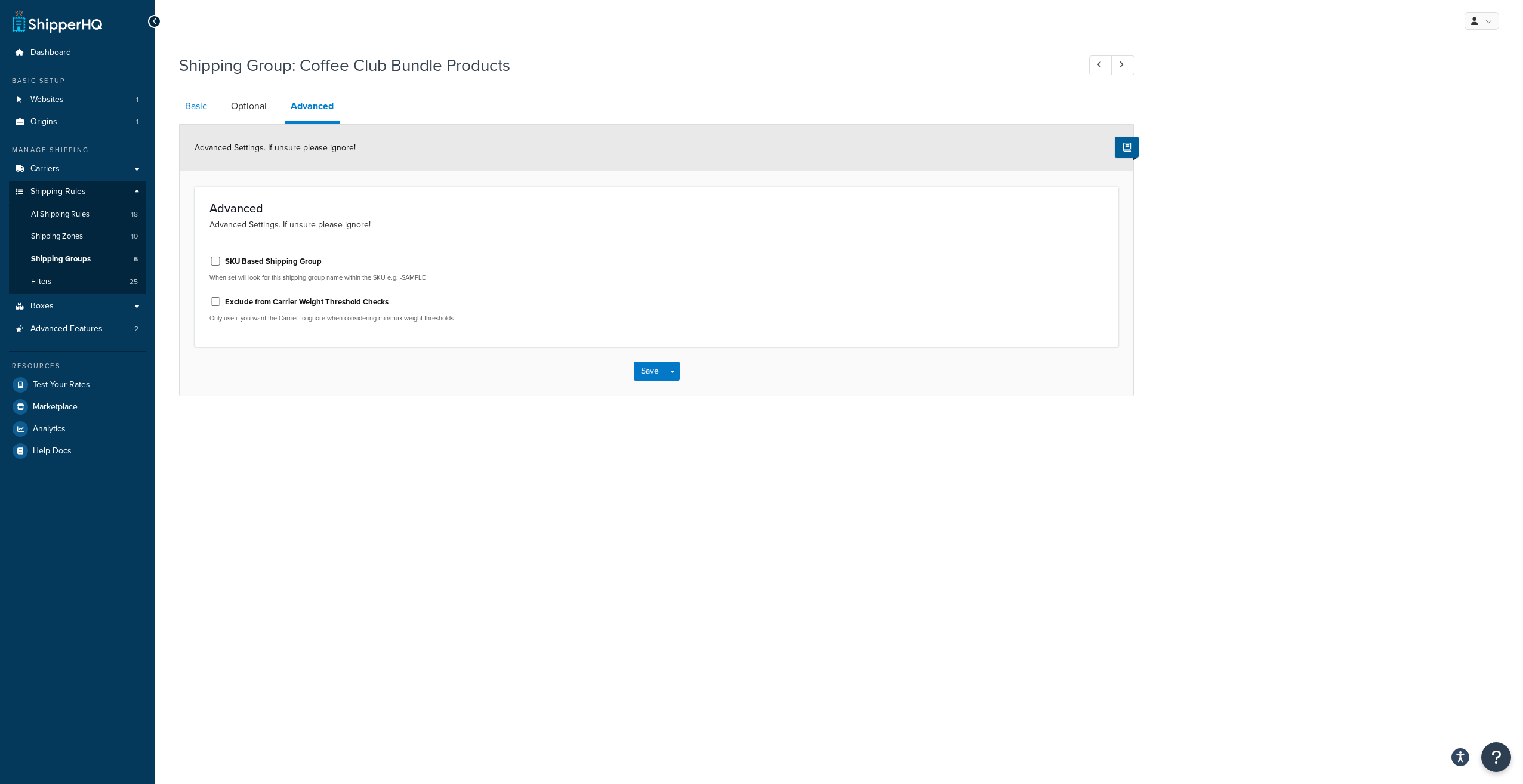
click at [195, 108] on link "Basic" at bounding box center [196, 106] width 34 height 29
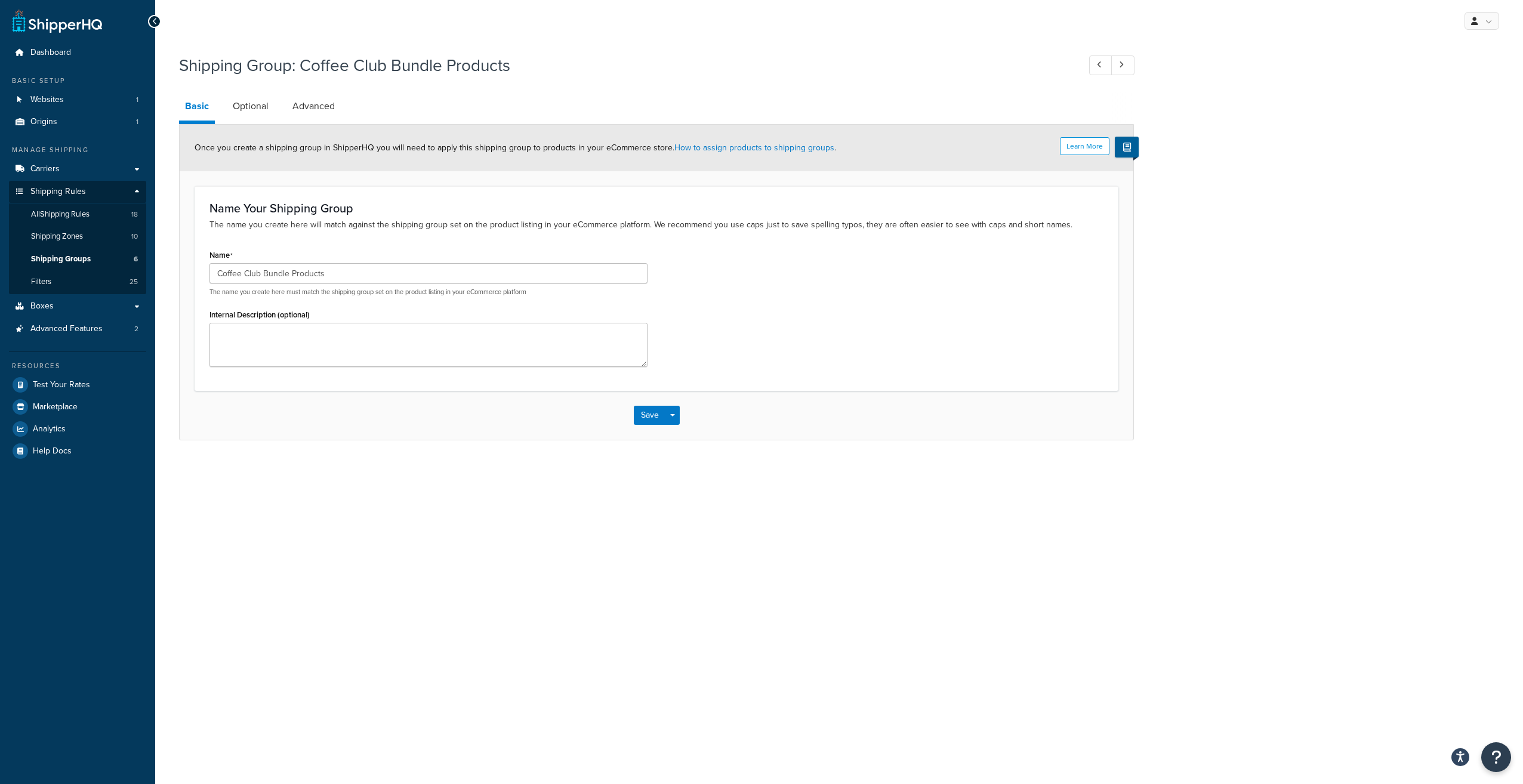
click at [152, 24] on icon at bounding box center [155, 22] width 6 height 8
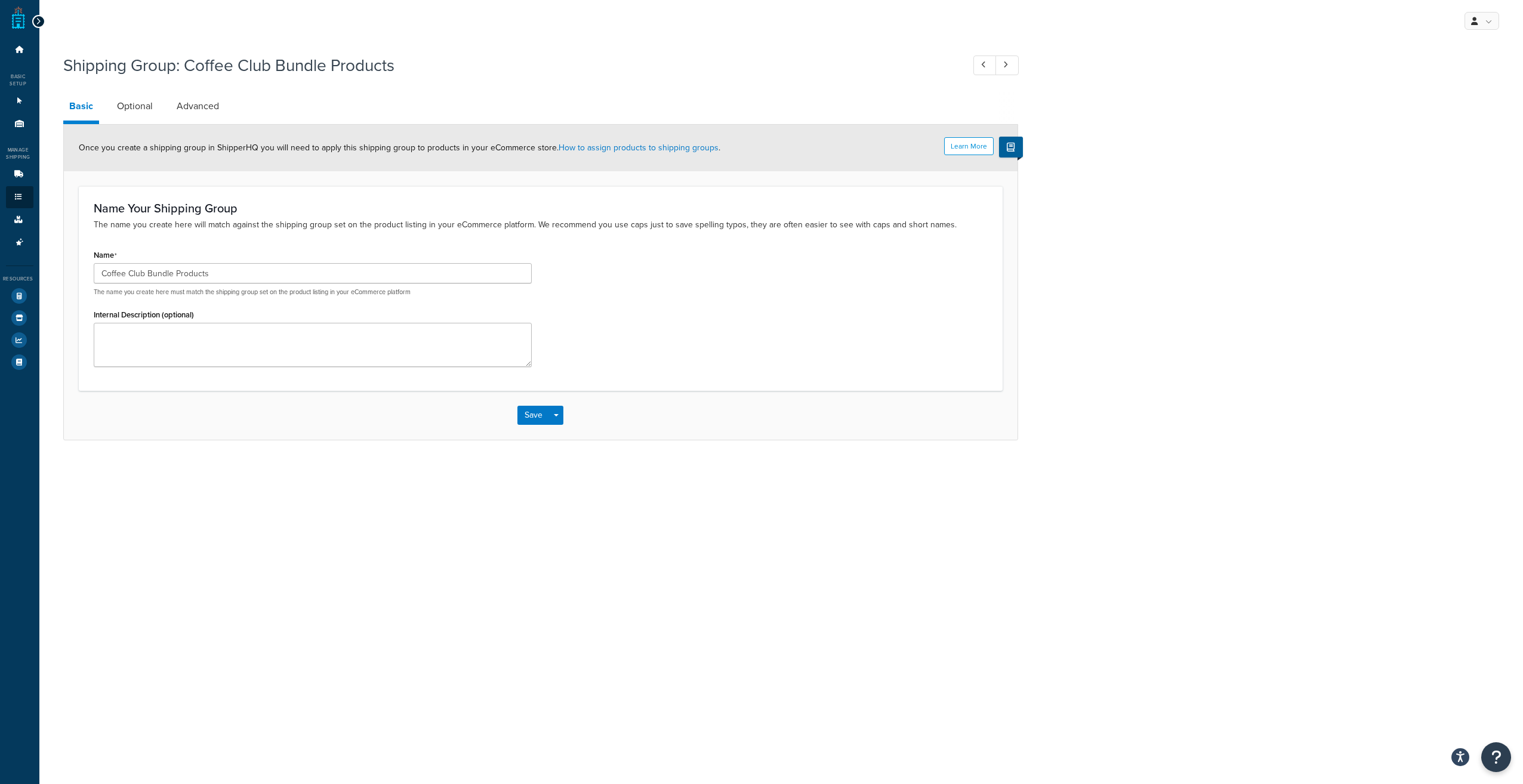
click at [38, 20] on icon at bounding box center [39, 22] width 6 height 8
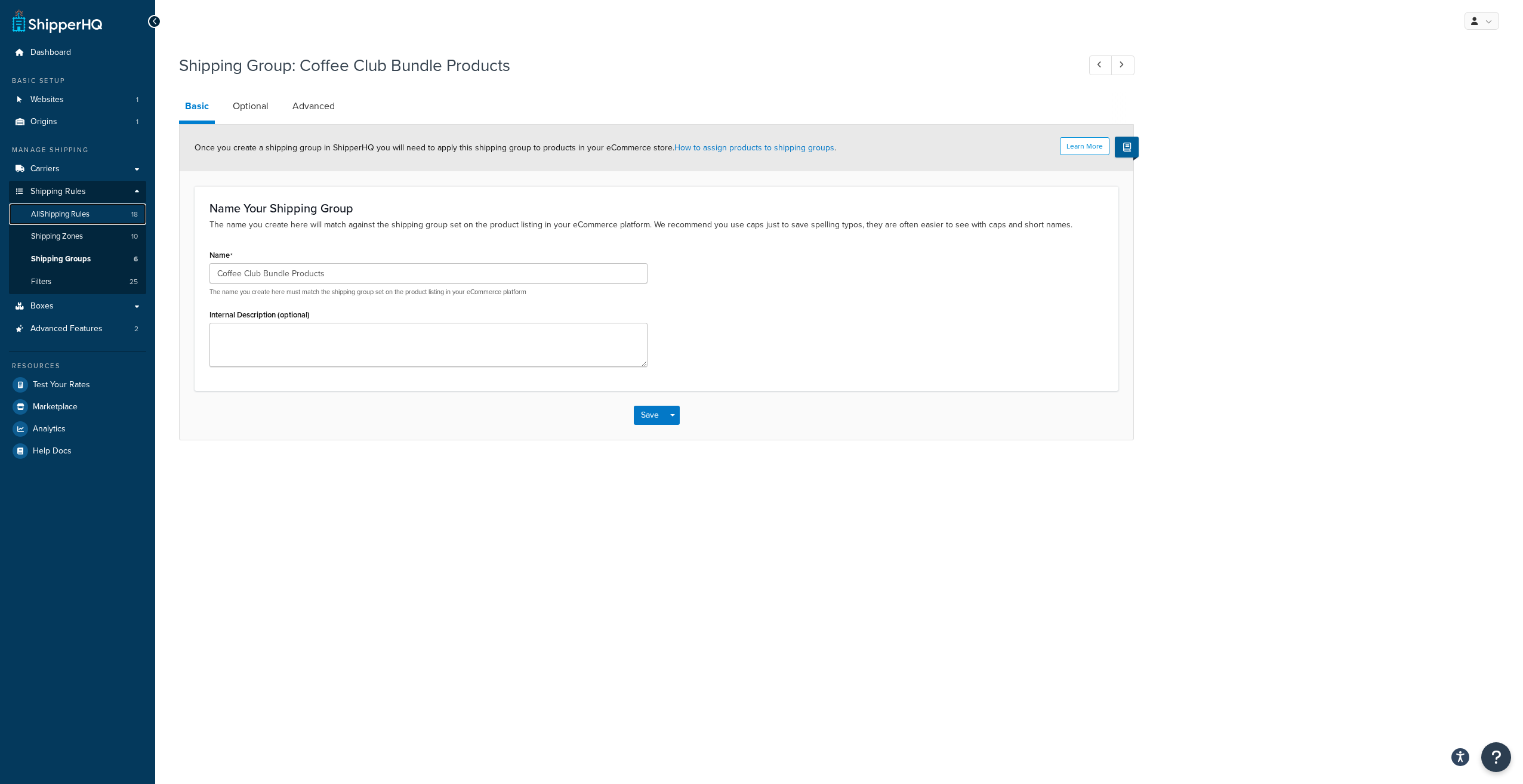
click at [63, 216] on span "All Shipping Rules" at bounding box center [60, 214] width 59 height 10
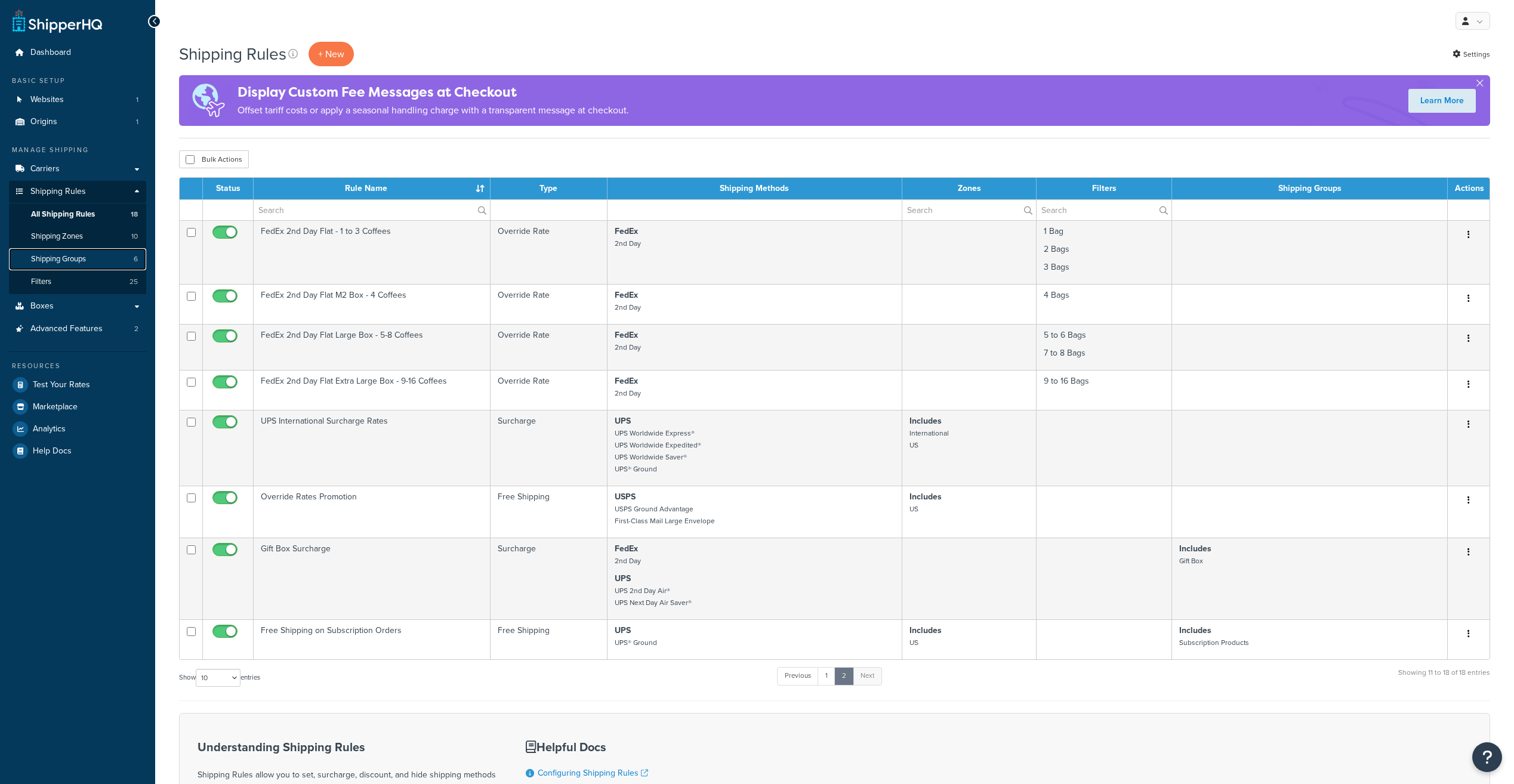
click at [71, 255] on span "Shipping Groups" at bounding box center [58, 259] width 55 height 10
